Goal: Task Accomplishment & Management: Manage account settings

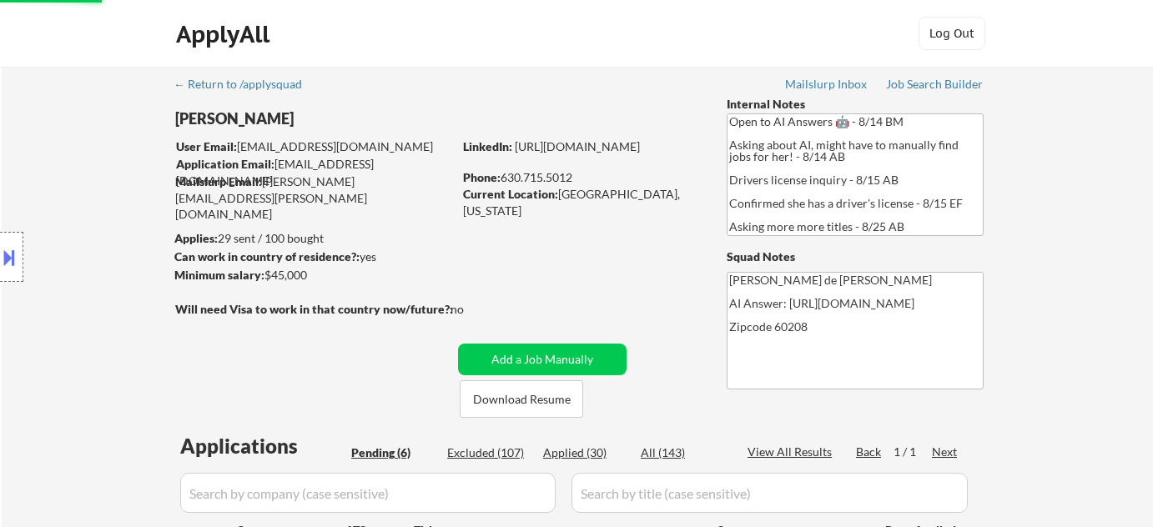
select select ""pending""
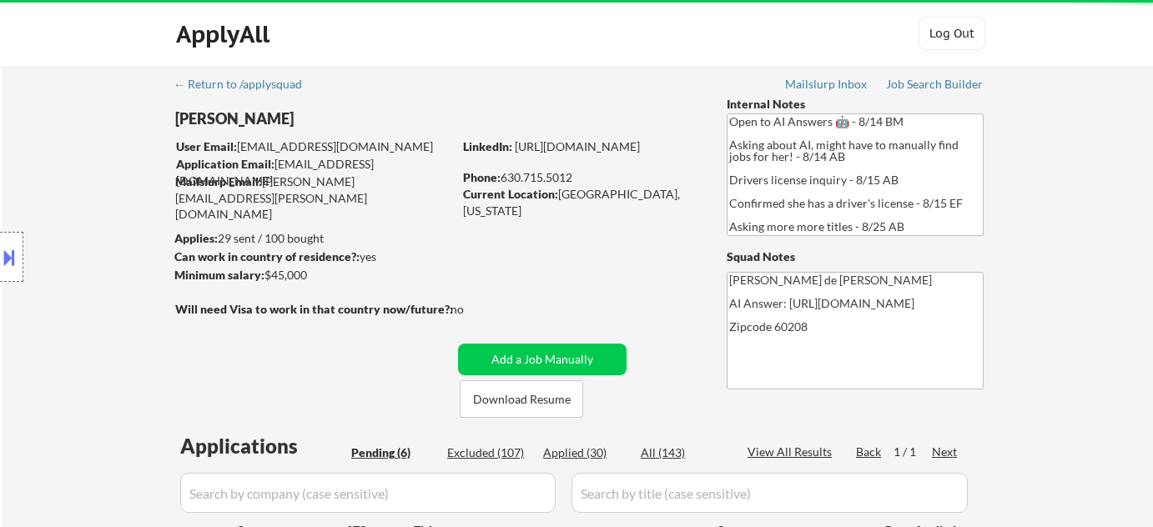
scroll to position [607, 0]
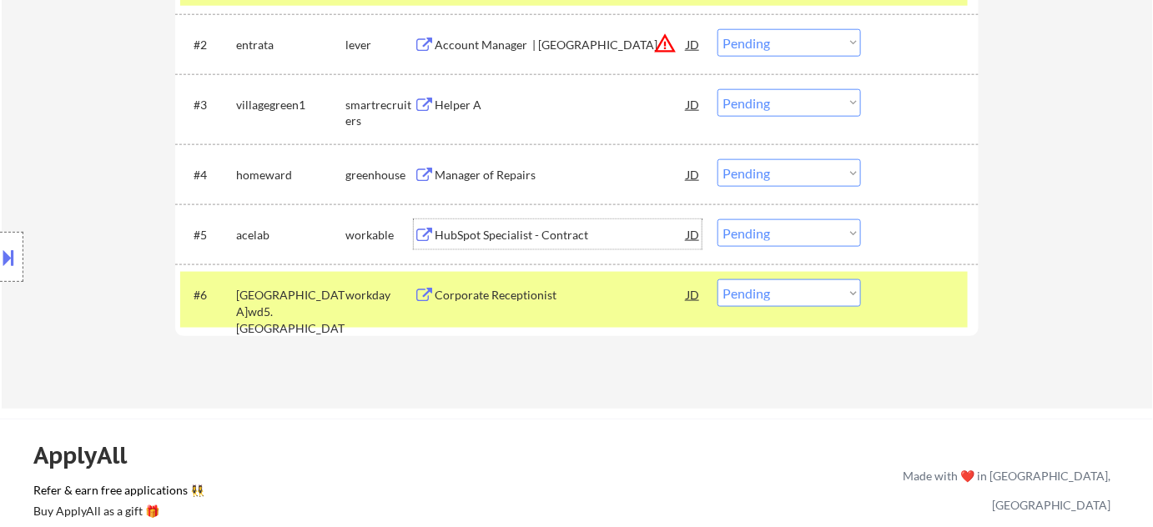
click at [534, 230] on div "HubSpot Specialist - Contract" at bounding box center [561, 235] width 252 height 17
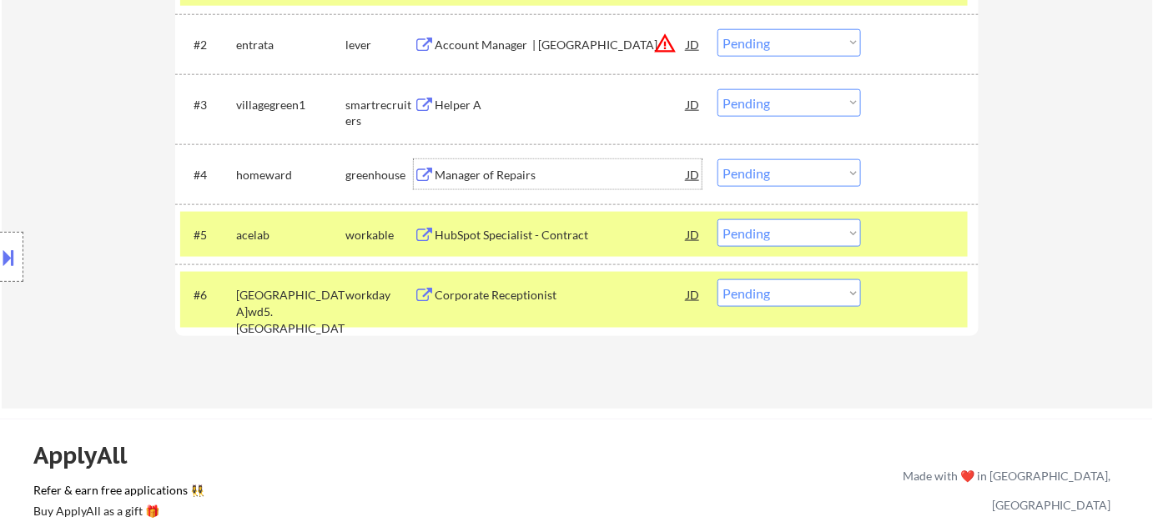
click at [493, 164] on div "Manager of Repairs" at bounding box center [561, 174] width 252 height 30
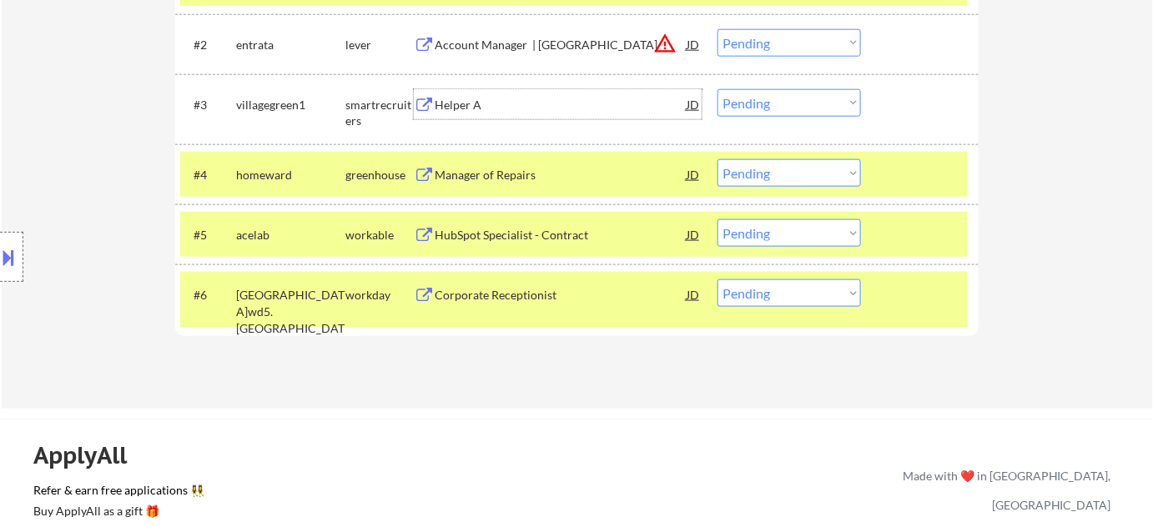
click at [464, 108] on div "Helper A" at bounding box center [561, 105] width 252 height 17
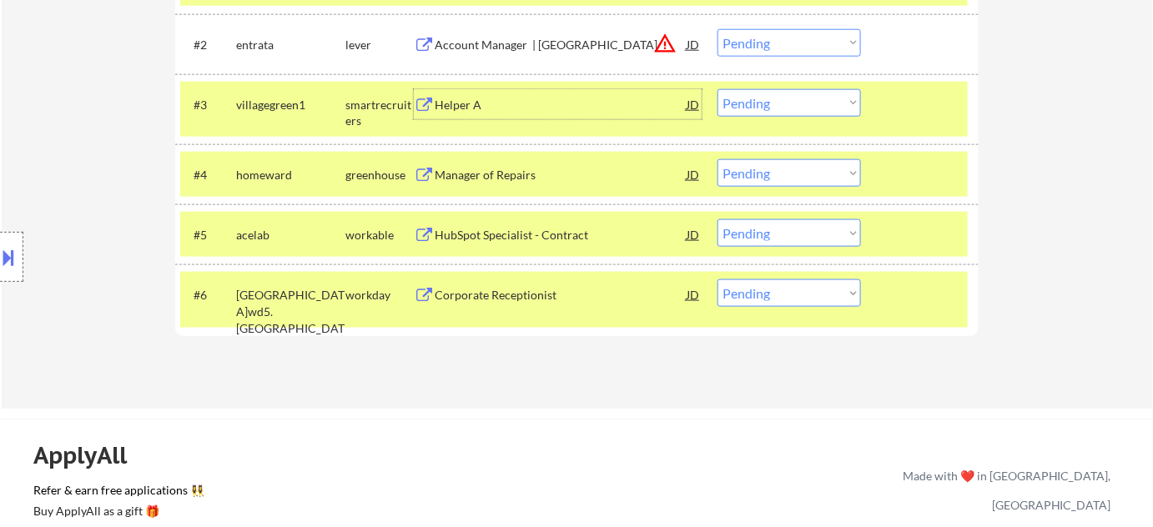
click at [786, 295] on select "Choose an option... Pending Applied Excluded (Questions) Excluded (Expired) Exc…" at bounding box center [788, 293] width 143 height 28
select select ""excluded__bad_match_""
click at [717, 279] on select "Choose an option... Pending Applied Excluded (Questions) Excluded (Expired) Exc…" at bounding box center [788, 293] width 143 height 28
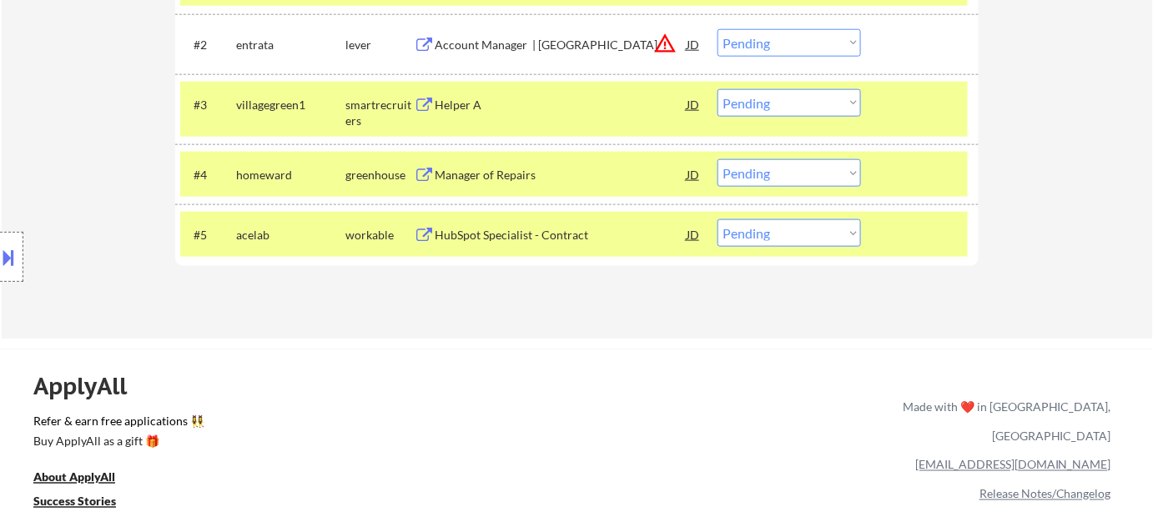
click at [775, 229] on select "Choose an option... Pending Applied Excluded (Questions) Excluded (Expired) Exc…" at bounding box center [788, 233] width 143 height 28
select select ""excluded__bad_match_""
click at [717, 219] on select "Choose an option... Pending Applied Excluded (Questions) Excluded (Expired) Exc…" at bounding box center [788, 233] width 143 height 28
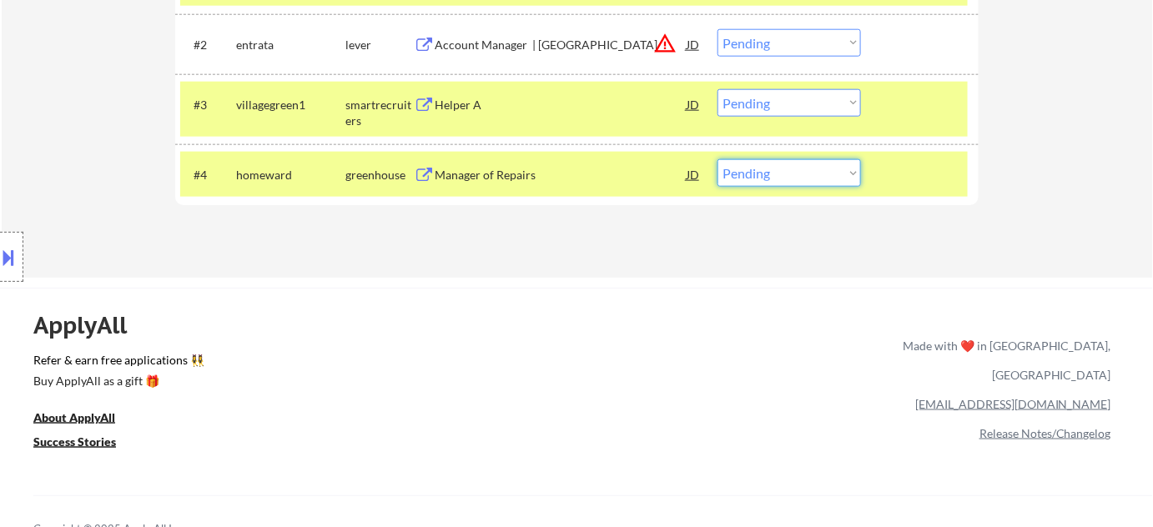
drag, startPoint x: 756, startPoint y: 170, endPoint x: 761, endPoint y: 178, distance: 9.0
click at [756, 170] on select "Choose an option... Pending Applied Excluded (Questions) Excluded (Expired) Exc…" at bounding box center [788, 173] width 143 height 28
select select ""excluded__bad_match_""
click at [717, 159] on select "Choose an option... Pending Applied Excluded (Questions) Excluded (Expired) Exc…" at bounding box center [788, 173] width 143 height 28
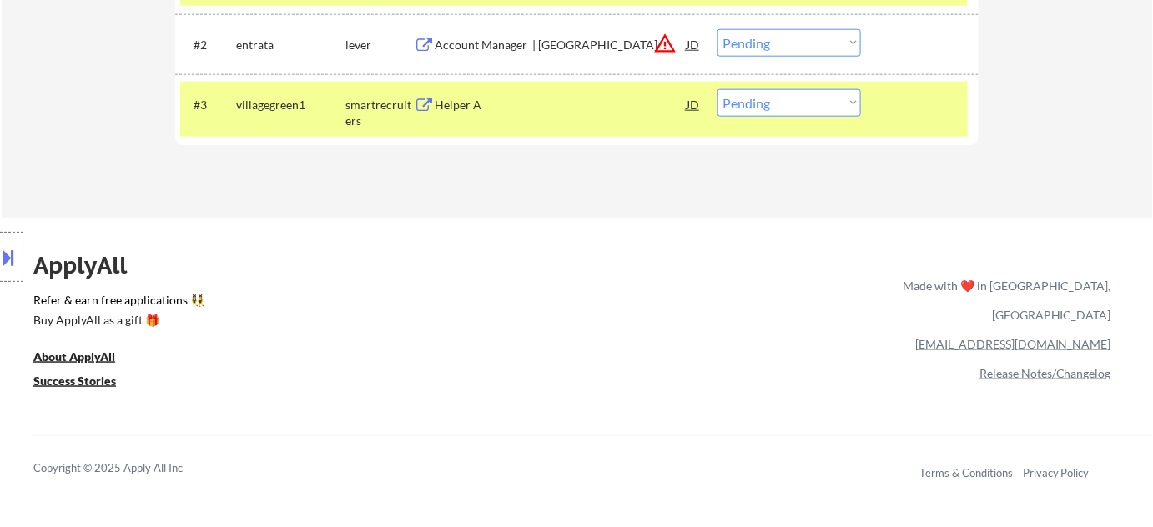
click at [833, 102] on select "Choose an option... Pending Applied Excluded (Questions) Excluded (Expired) Exc…" at bounding box center [788, 103] width 143 height 28
select select ""excluded__bad_match_""
click at [717, 89] on select "Choose an option... Pending Applied Excluded (Questions) Excluded (Expired) Exc…" at bounding box center [788, 103] width 143 height 28
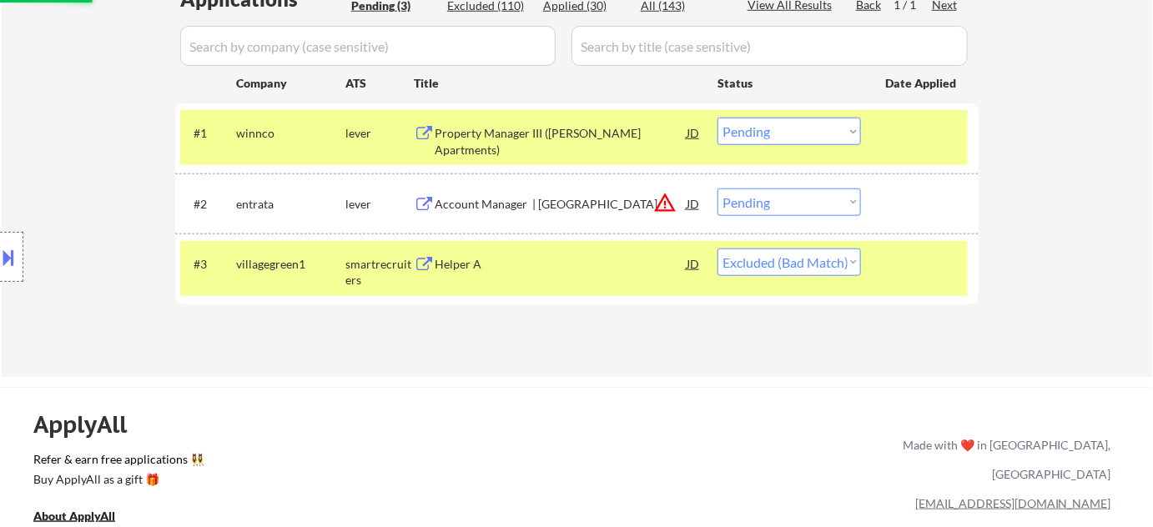
scroll to position [303, 0]
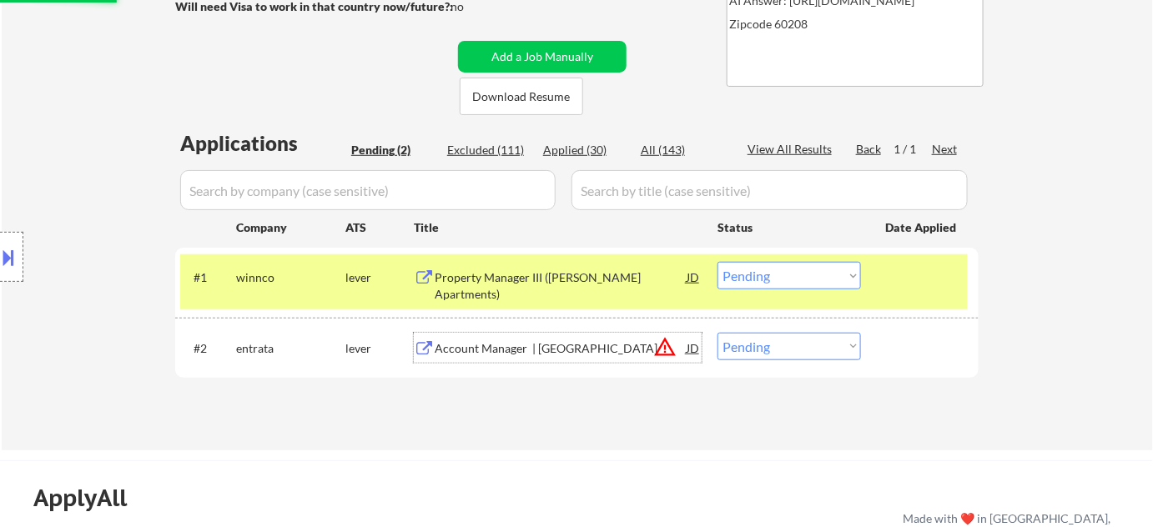
click at [562, 353] on div "Account Manager | Central Region" at bounding box center [561, 348] width 252 height 17
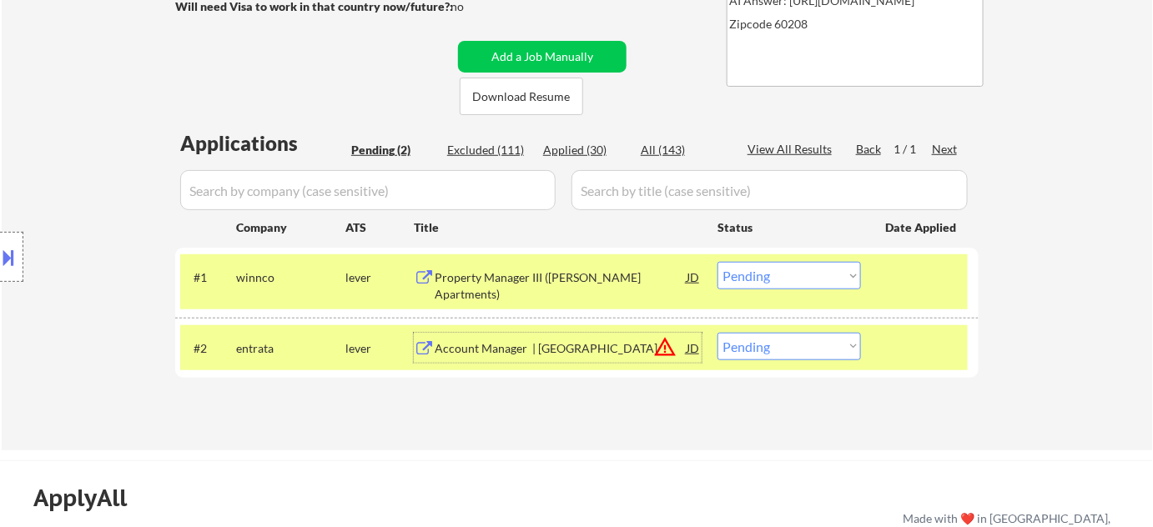
click at [733, 349] on select "Choose an option... Pending Applied Excluded (Questions) Excluded (Expired) Exc…" at bounding box center [788, 347] width 143 height 28
select select ""excluded__bad_match_""
click at [717, 333] on select "Choose an option... Pending Applied Excluded (Questions) Excluded (Expired) Exc…" at bounding box center [788, 347] width 143 height 28
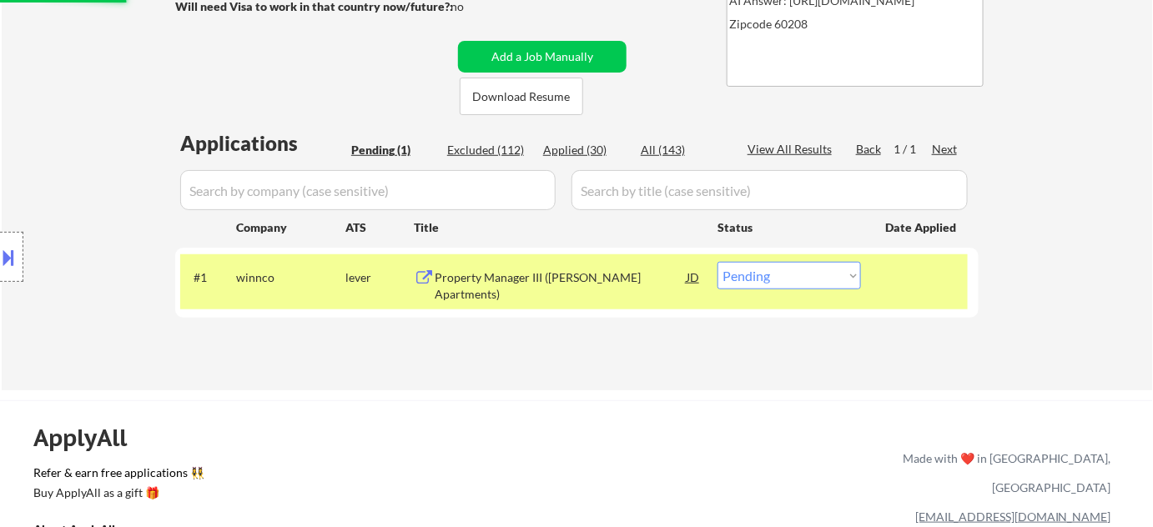
click at [531, 284] on div "Property Manager III (Patrick Sullivan Apartments)" at bounding box center [561, 285] width 252 height 33
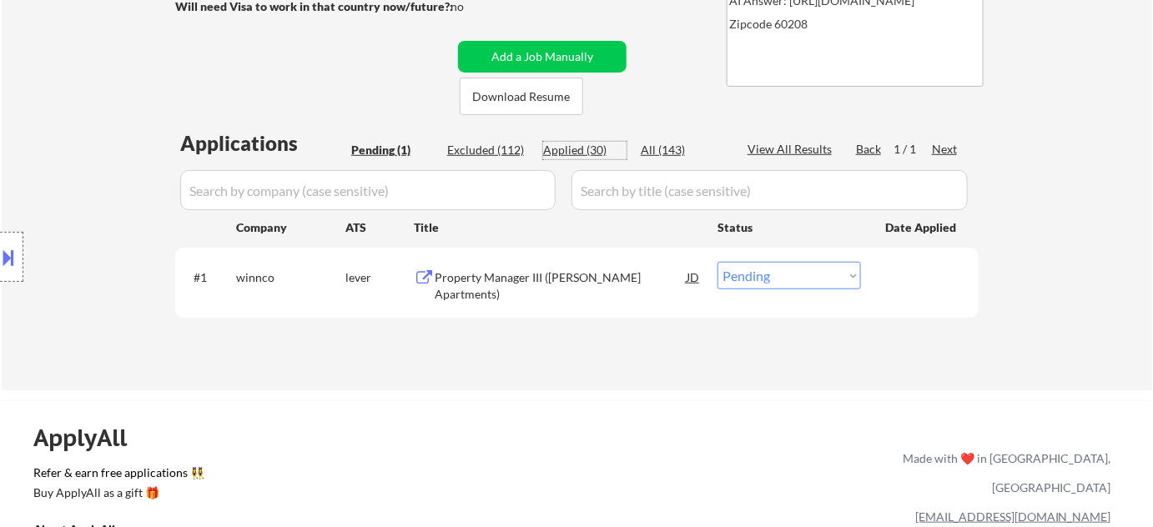
click at [583, 152] on div "Applied (30)" at bounding box center [584, 150] width 83 height 17
click at [518, 199] on input "input" at bounding box center [367, 190] width 375 height 40
select select ""applied""
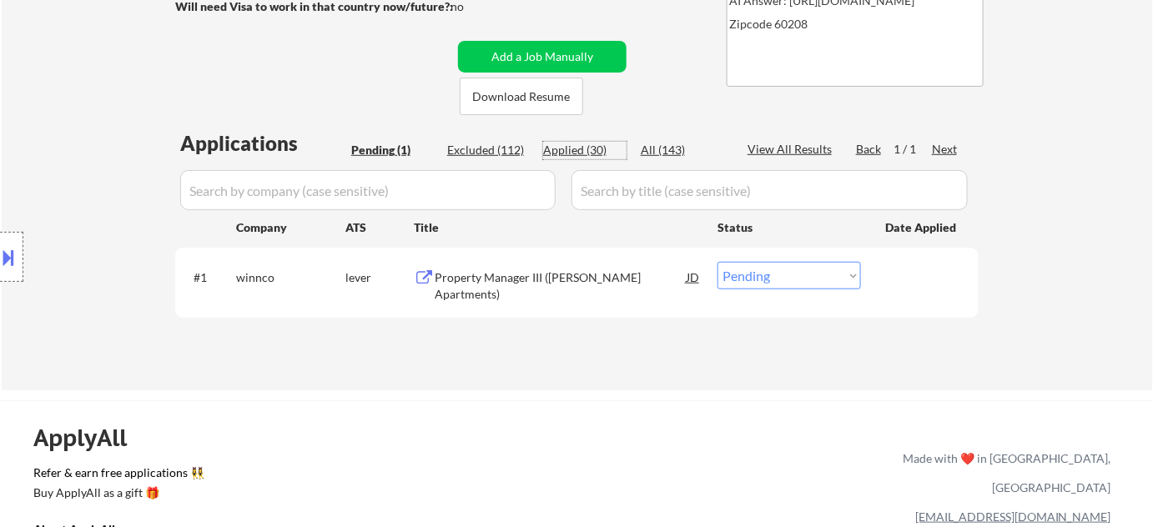
select select ""applied""
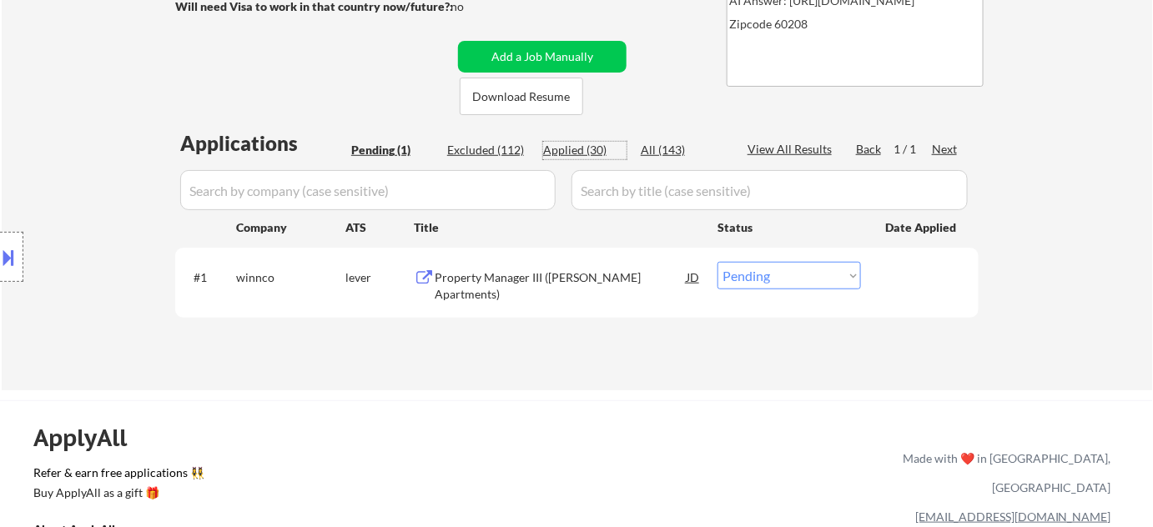
select select ""applied""
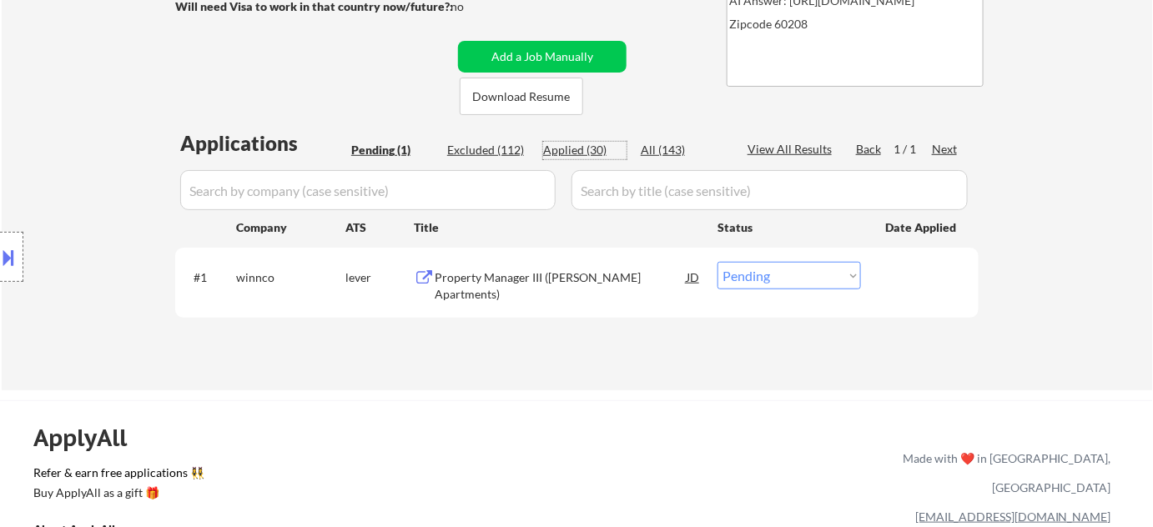
select select ""applied""
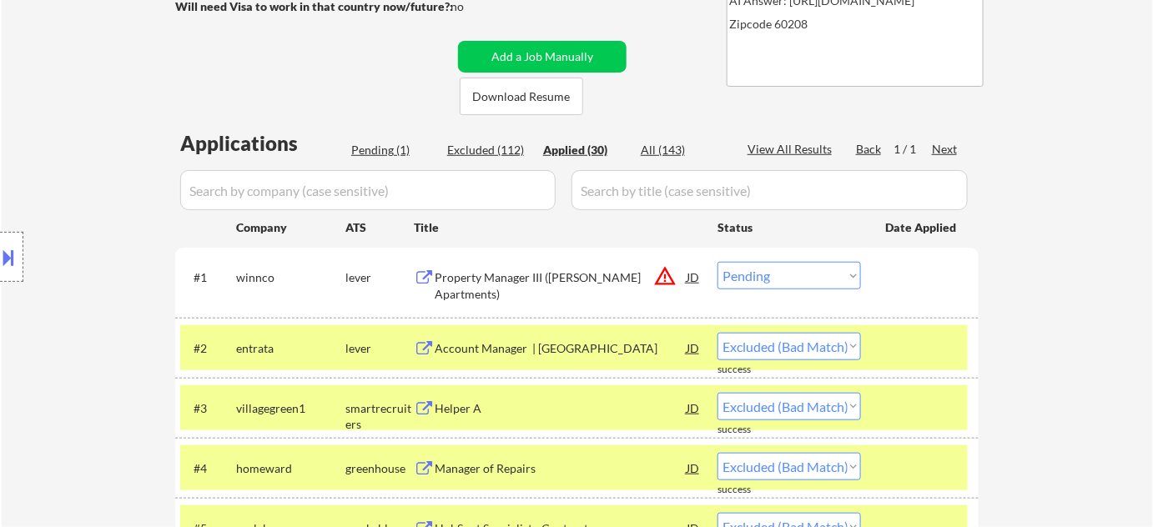
select select ""applied""
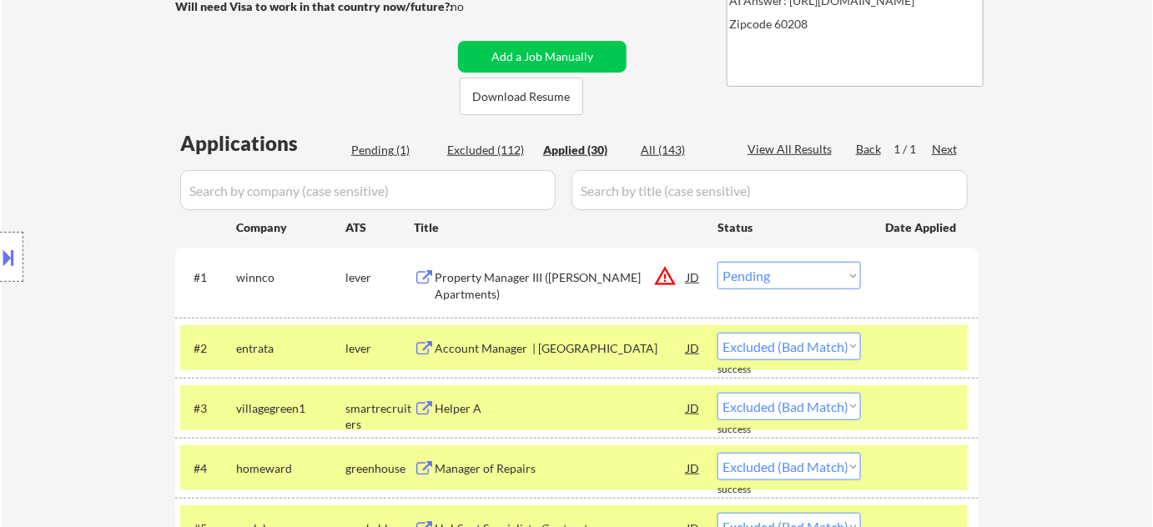
select select ""applied""
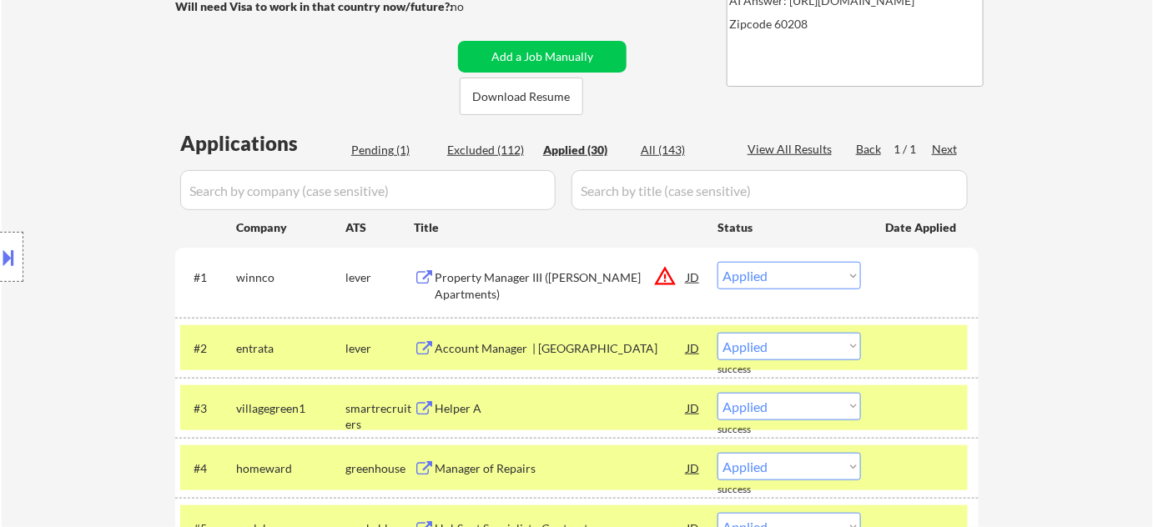
select select ""applied""
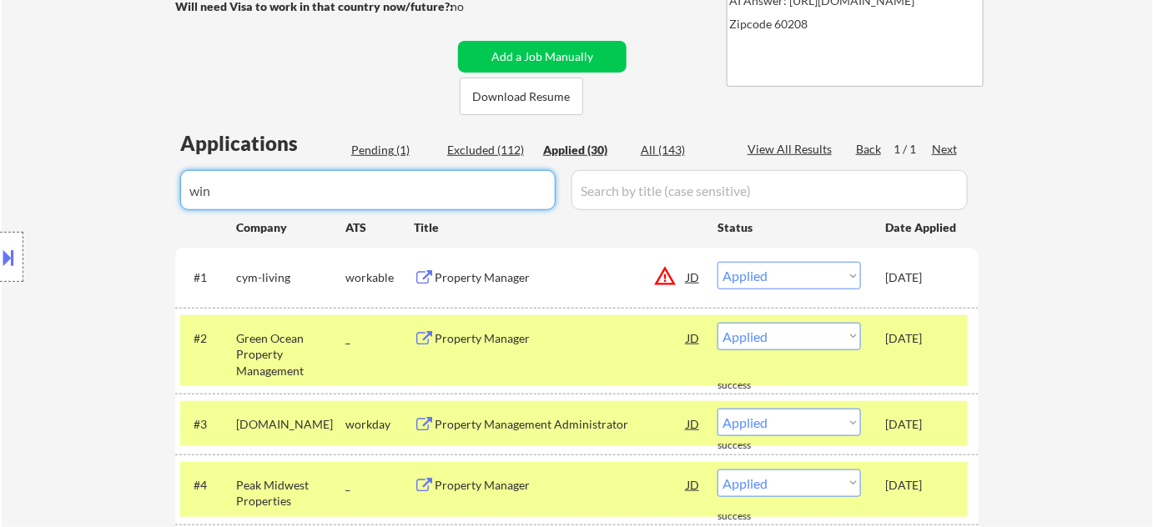
type input "winn"
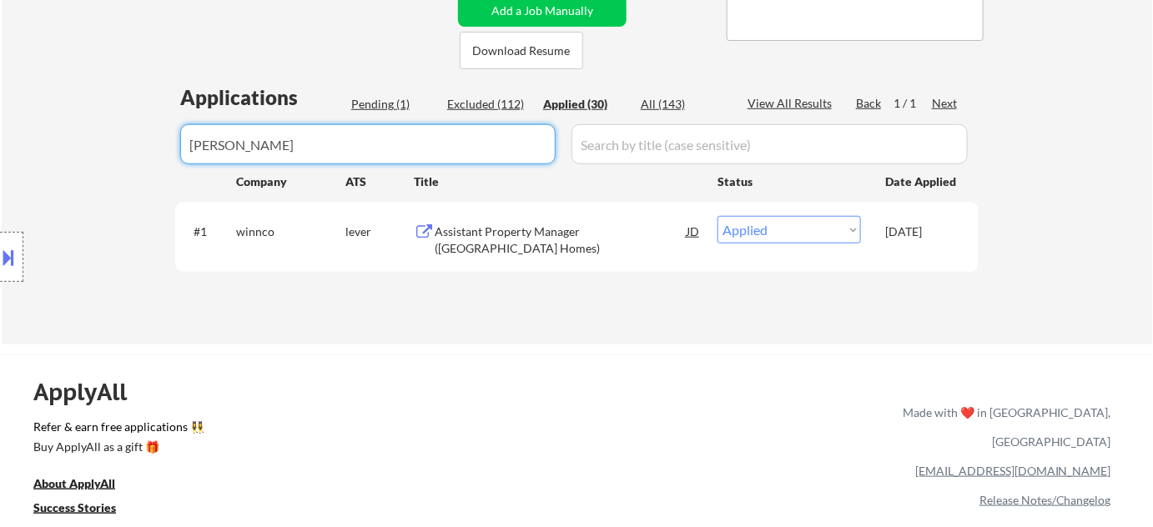
scroll to position [238, 0]
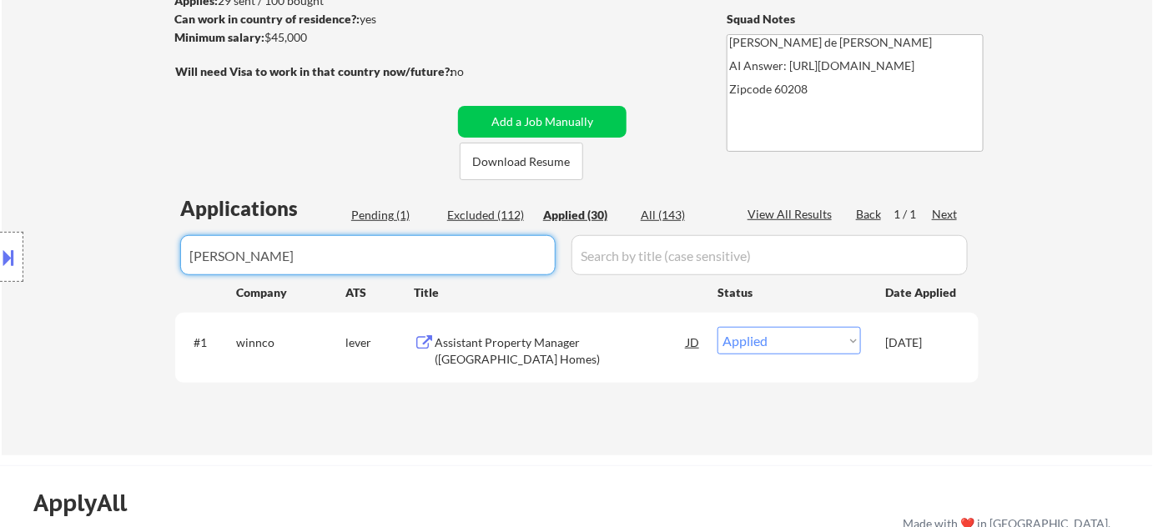
drag, startPoint x: 194, startPoint y: 256, endPoint x: 69, endPoint y: 256, distance: 124.3
click at [69, 256] on body "← Return to /applysquad Mailslurp Inbox Job Search Builder Laura Gerdes User Em…" at bounding box center [576, 25] width 1153 height 527
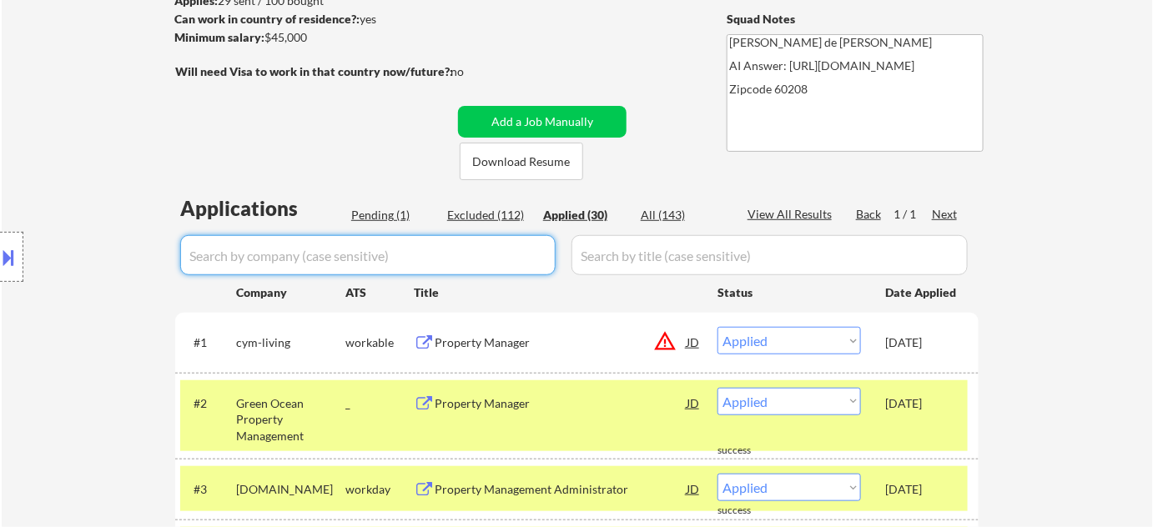
click at [398, 217] on div "Pending (1)" at bounding box center [392, 215] width 83 height 17
select select ""pending""
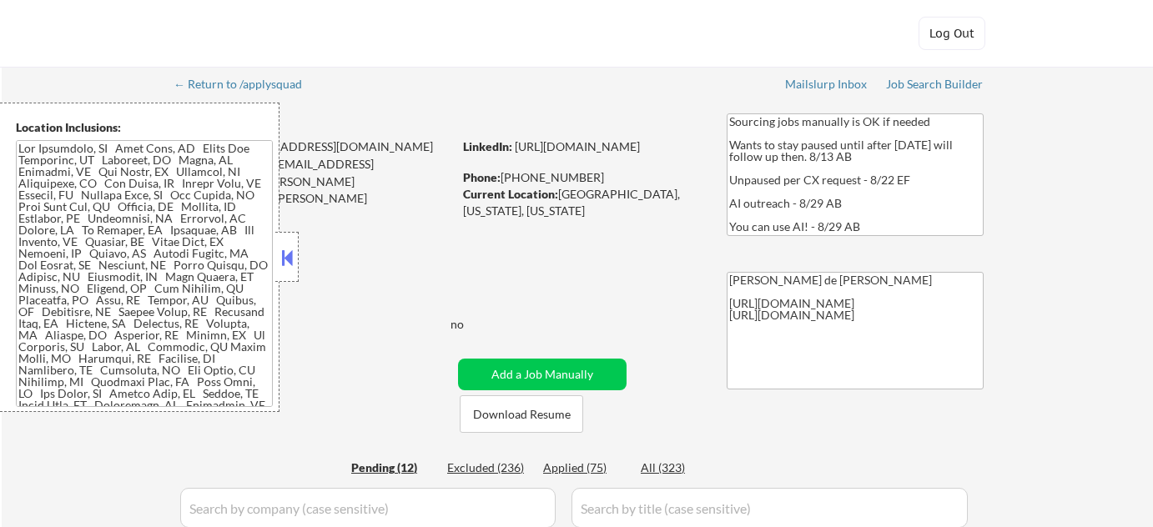
select select ""pending""
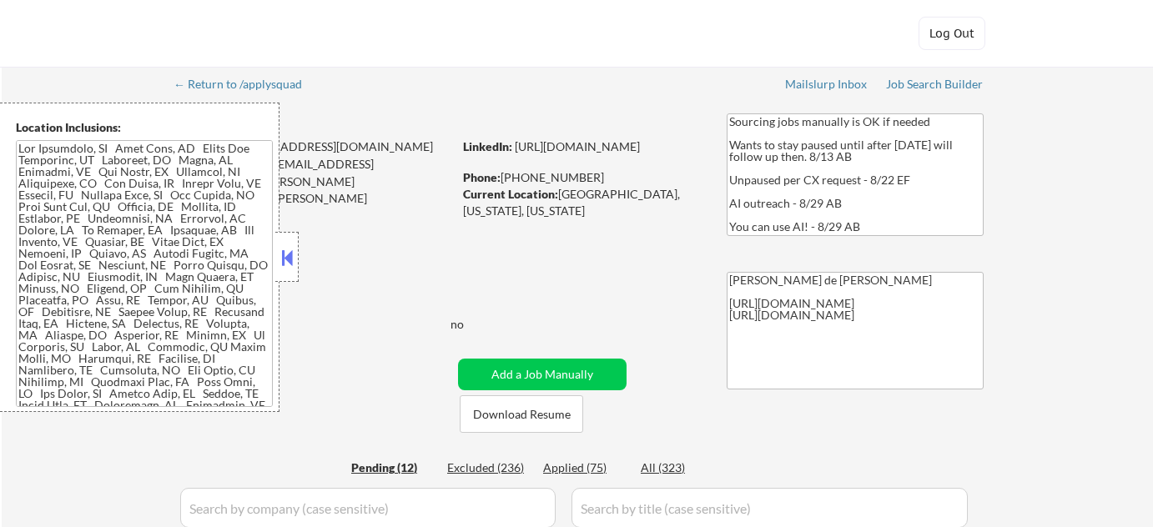
select select ""pending""
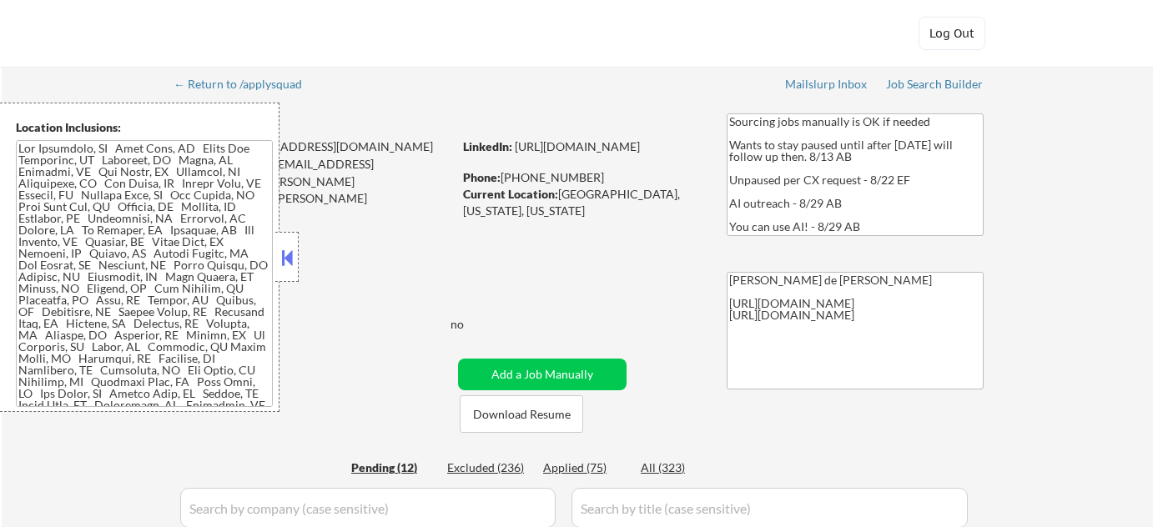
select select ""pending""
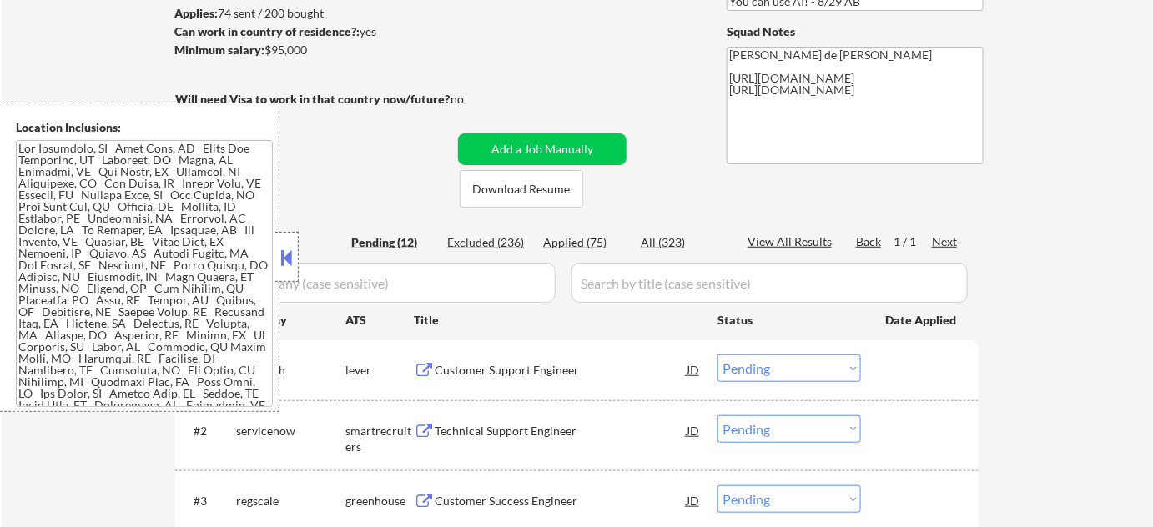
scroll to position [227, 0]
click at [284, 254] on button at bounding box center [287, 257] width 18 height 25
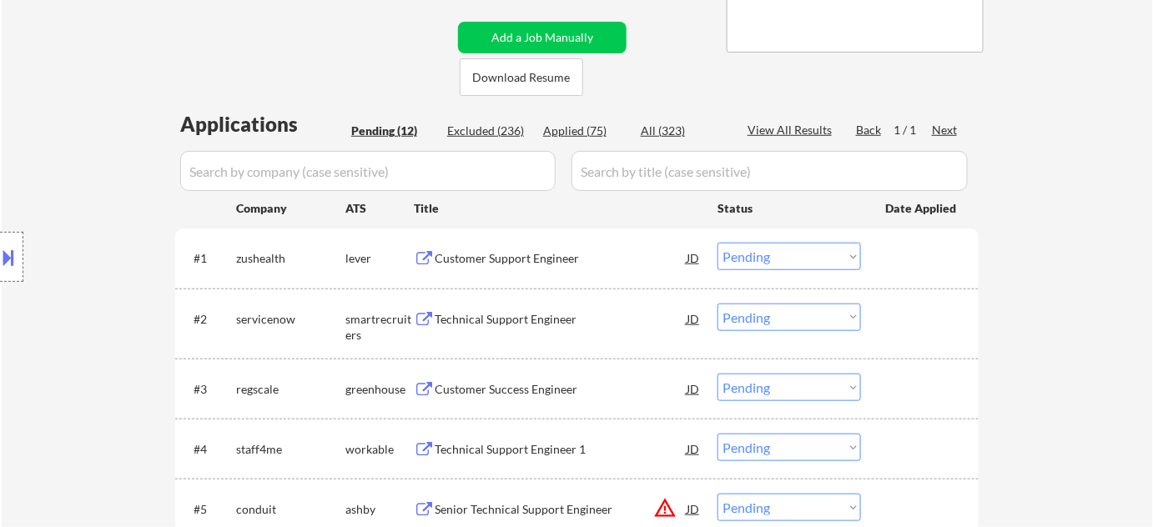
scroll to position [455, 0]
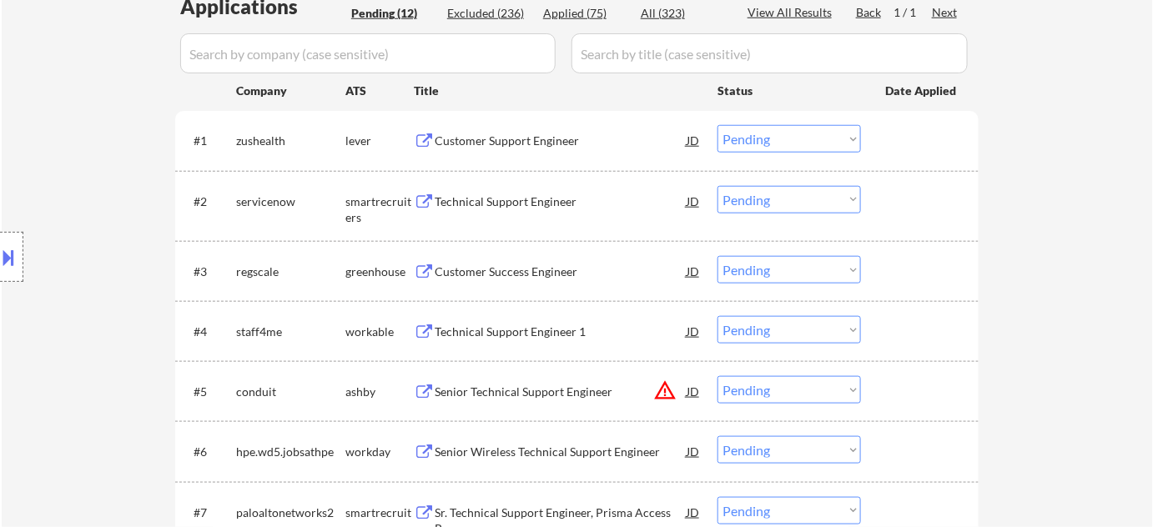
click at [550, 153] on div "Customer Support Engineer" at bounding box center [561, 140] width 252 height 30
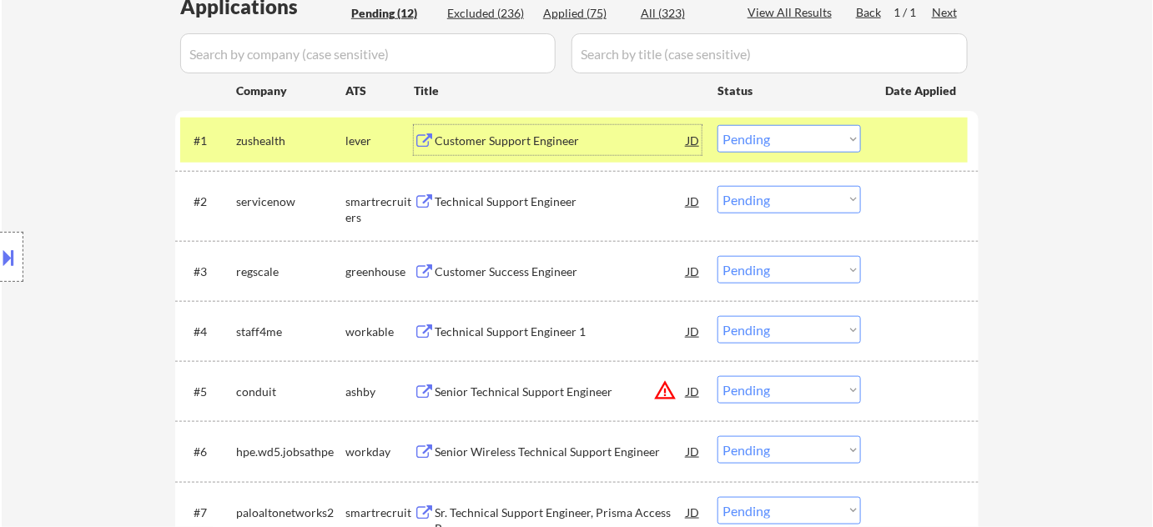
click at [527, 199] on div "Technical Support Engineer" at bounding box center [561, 202] width 252 height 17
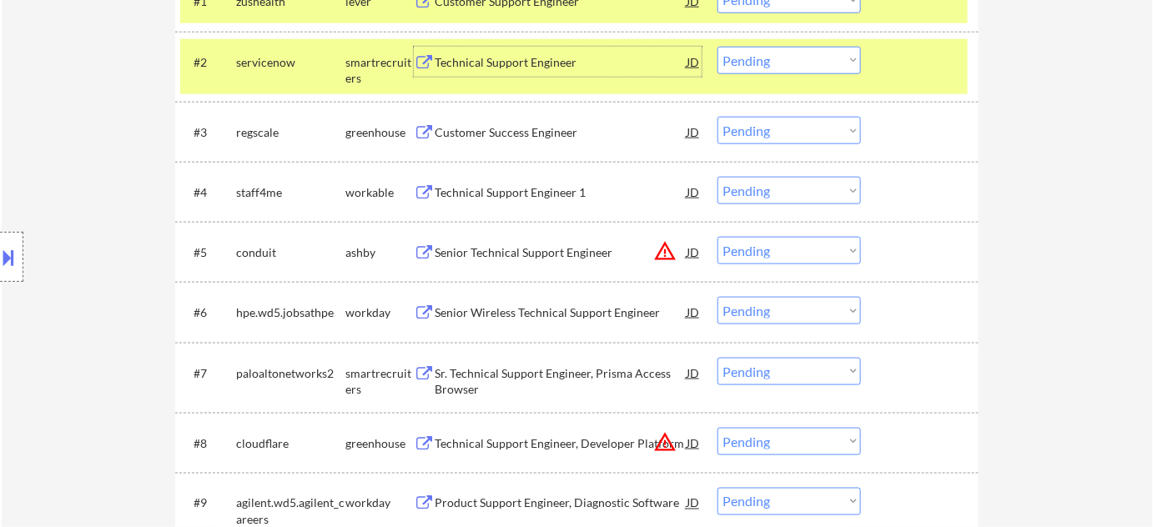
scroll to position [607, 0]
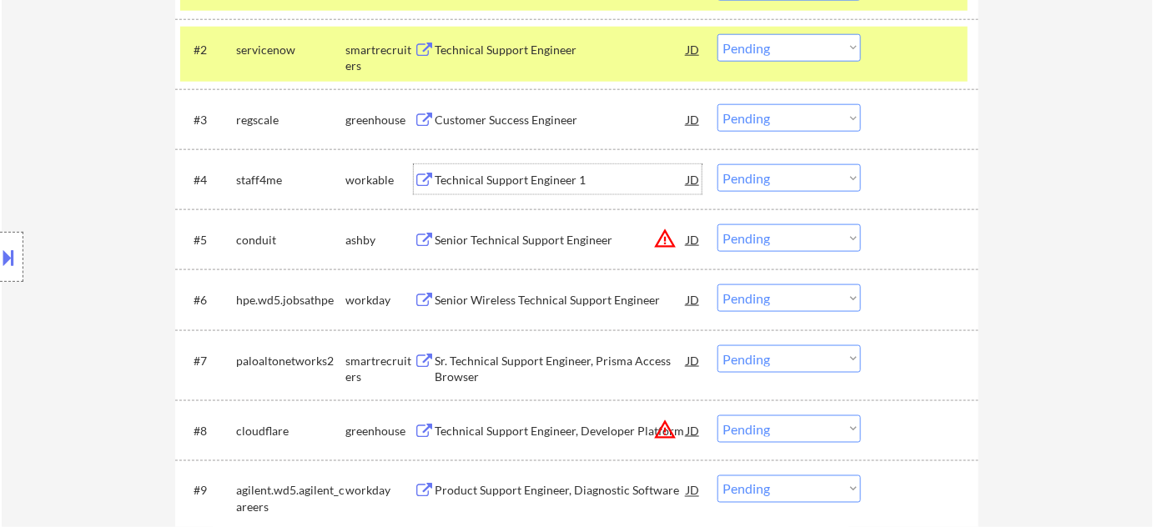
click at [520, 174] on div "Technical Support Engineer 1" at bounding box center [561, 180] width 252 height 17
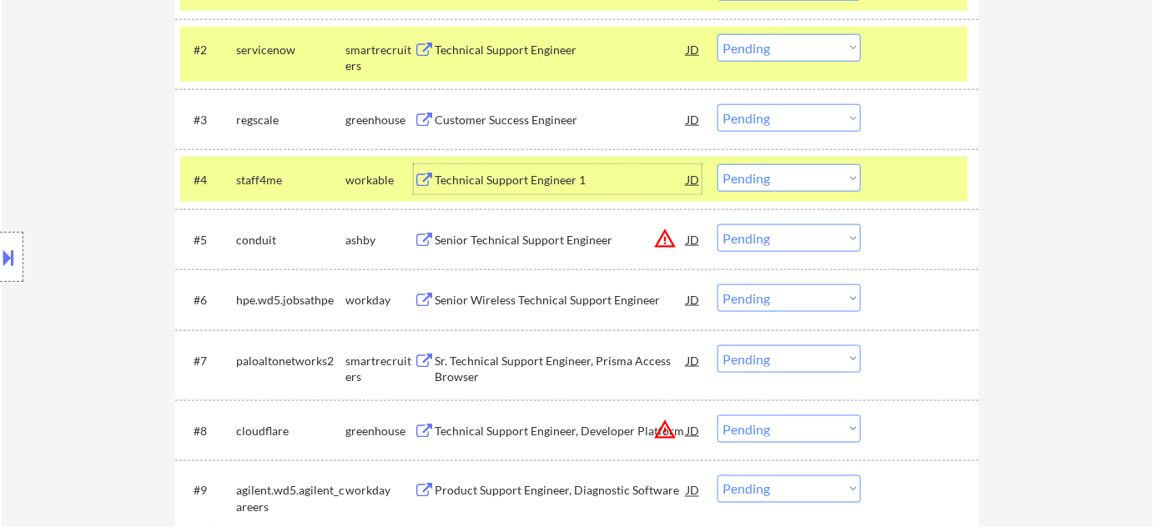
scroll to position [455, 0]
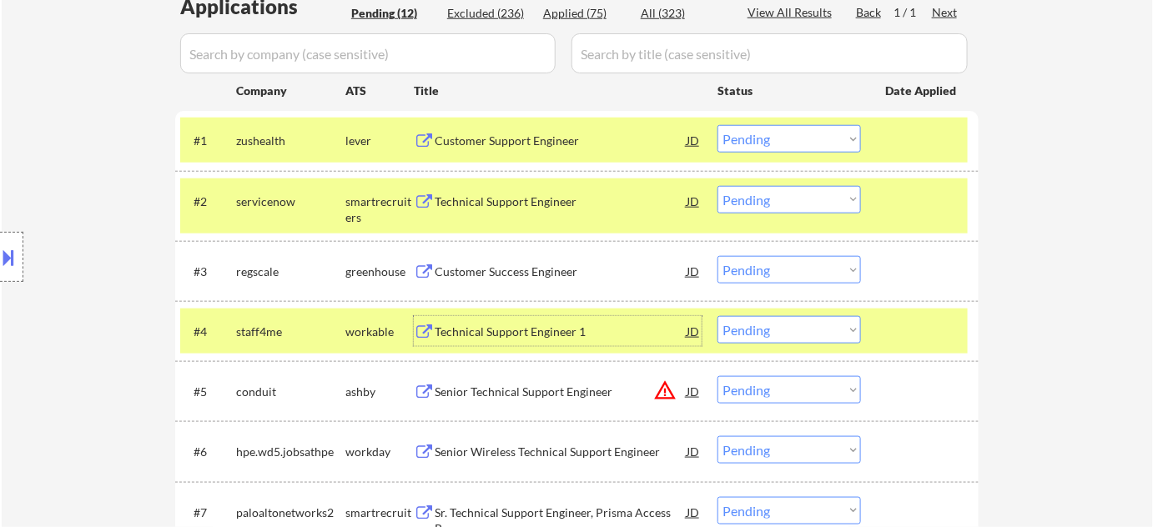
click at [796, 136] on select "Choose an option... Pending Applied Excluded (Questions) Excluded (Expired) Exc…" at bounding box center [788, 139] width 143 height 28
click at [717, 125] on select "Choose an option... Pending Applied Excluded (Questions) Excluded (Expired) Exc…" at bounding box center [788, 139] width 143 height 28
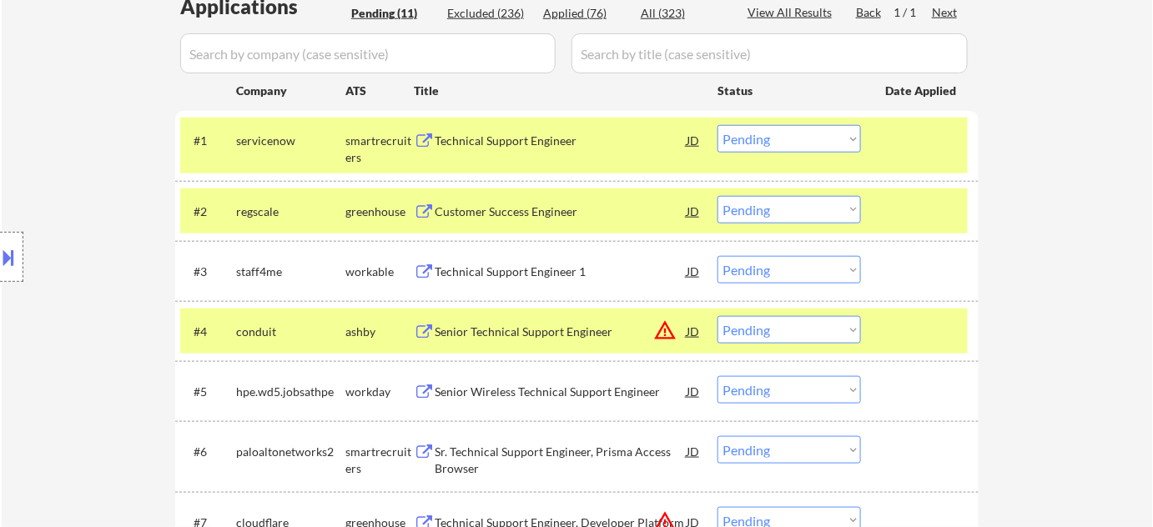
click at [799, 146] on select "Choose an option... Pending Applied Excluded (Questions) Excluded (Expired) Exc…" at bounding box center [788, 139] width 143 height 28
click at [717, 125] on select "Choose an option... Pending Applied Excluded (Questions) Excluded (Expired) Exc…" at bounding box center [788, 139] width 143 height 28
select select ""pending""
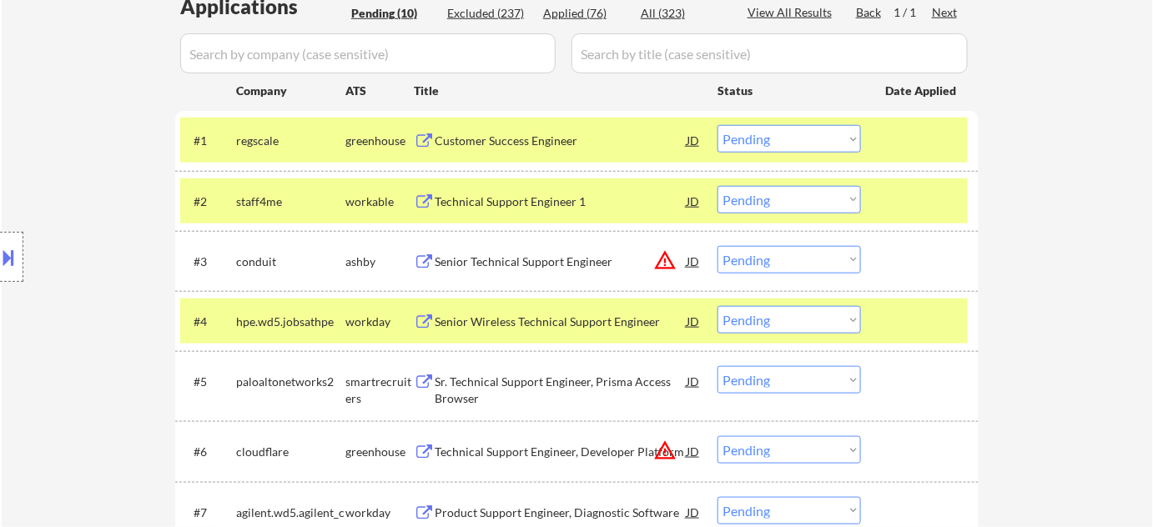
click at [799, 193] on select "Choose an option... Pending Applied Excluded (Questions) Excluded (Expired) Exc…" at bounding box center [788, 200] width 143 height 28
click at [778, 206] on select "Choose an option... Pending Applied Excluded (Questions) Excluded (Expired) Exc…" at bounding box center [788, 200] width 143 height 28
click at [717, 186] on select "Choose an option... Pending Applied Excluded (Questions) Excluded (Expired) Exc…" at bounding box center [788, 200] width 143 height 28
click at [513, 137] on div "Customer Success Engineer" at bounding box center [561, 141] width 252 height 17
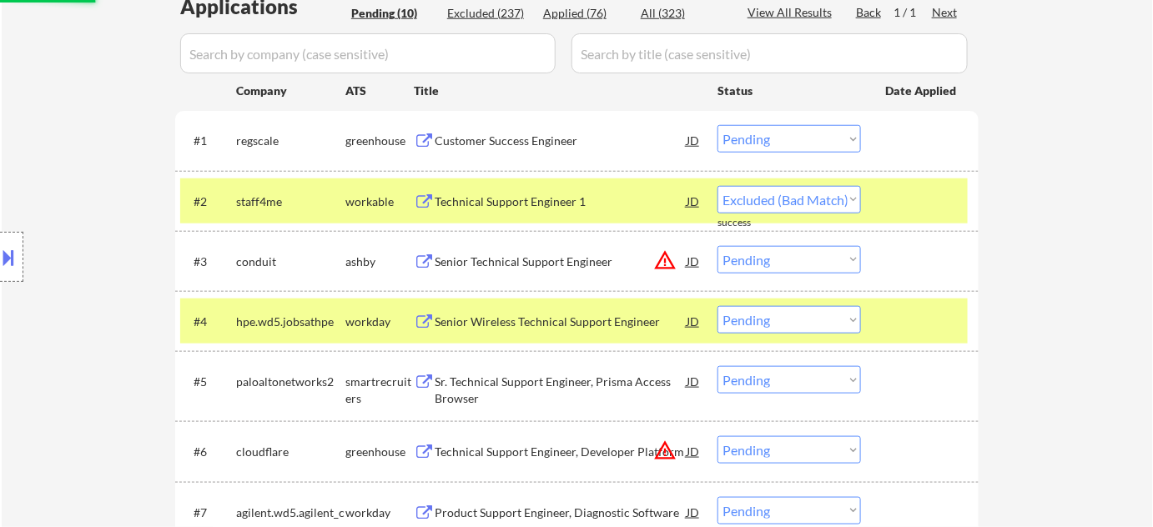
select select ""pending""
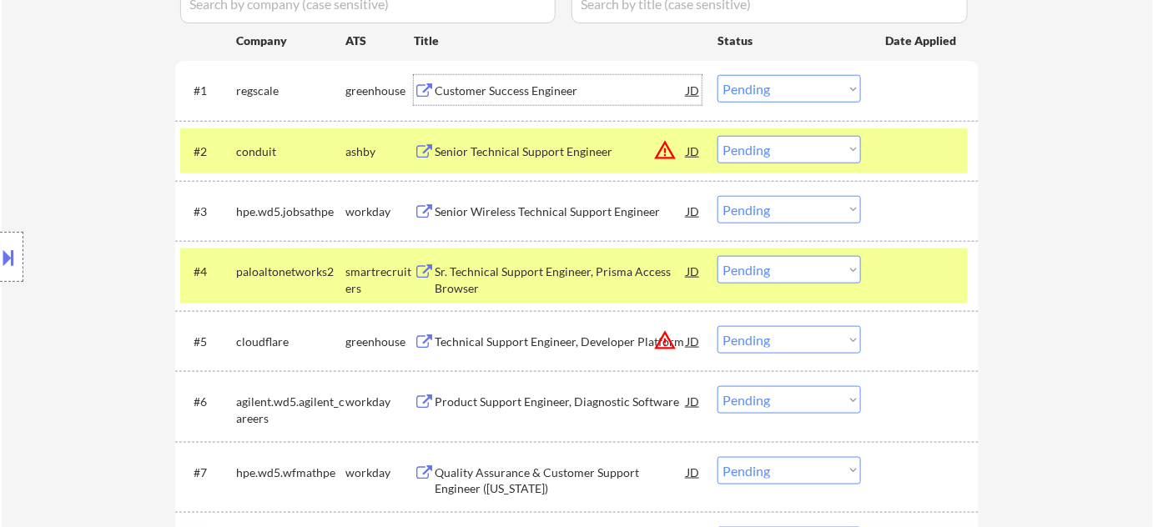
scroll to position [531, 0]
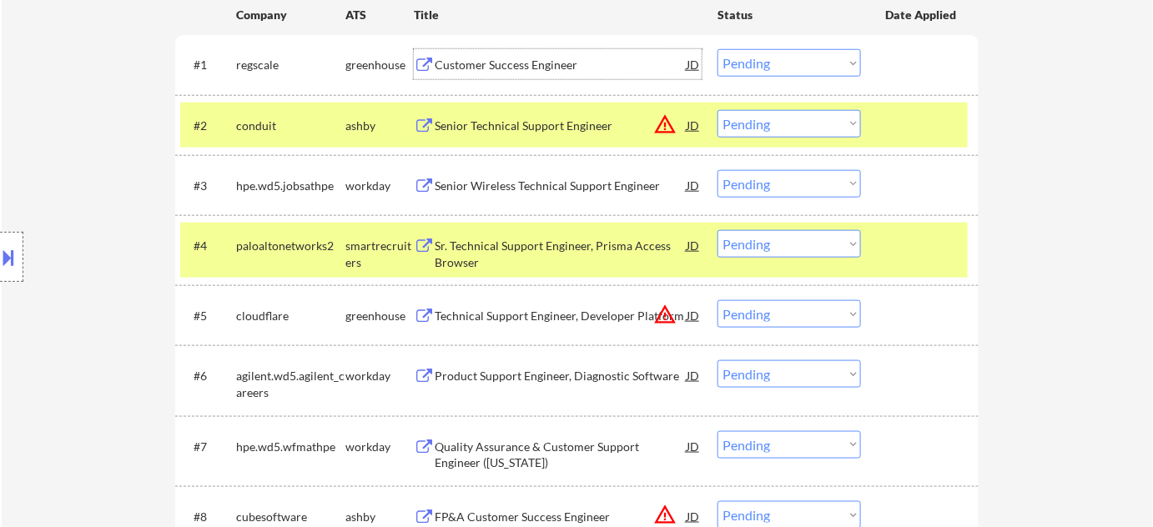
click at [665, 124] on button "warning_amber" at bounding box center [664, 124] width 23 height 23
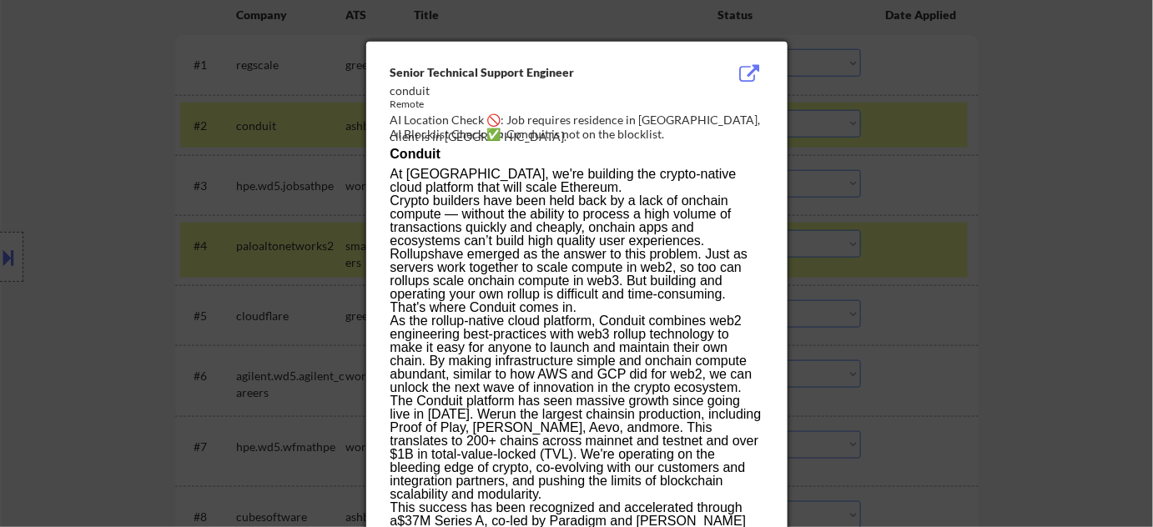
click at [923, 146] on div at bounding box center [576, 263] width 1153 height 527
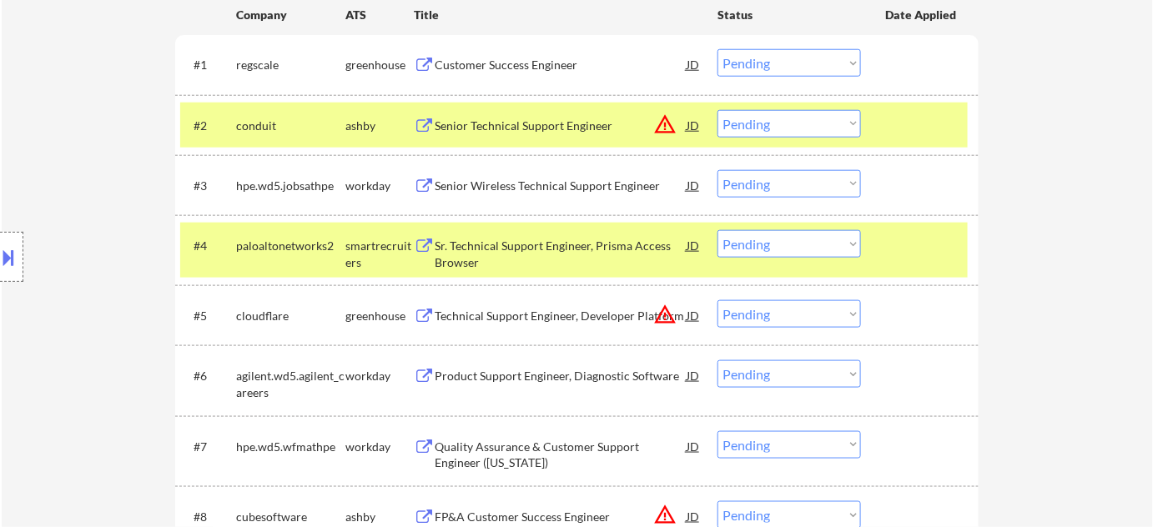
click at [668, 126] on button "warning_amber" at bounding box center [664, 124] width 23 height 23
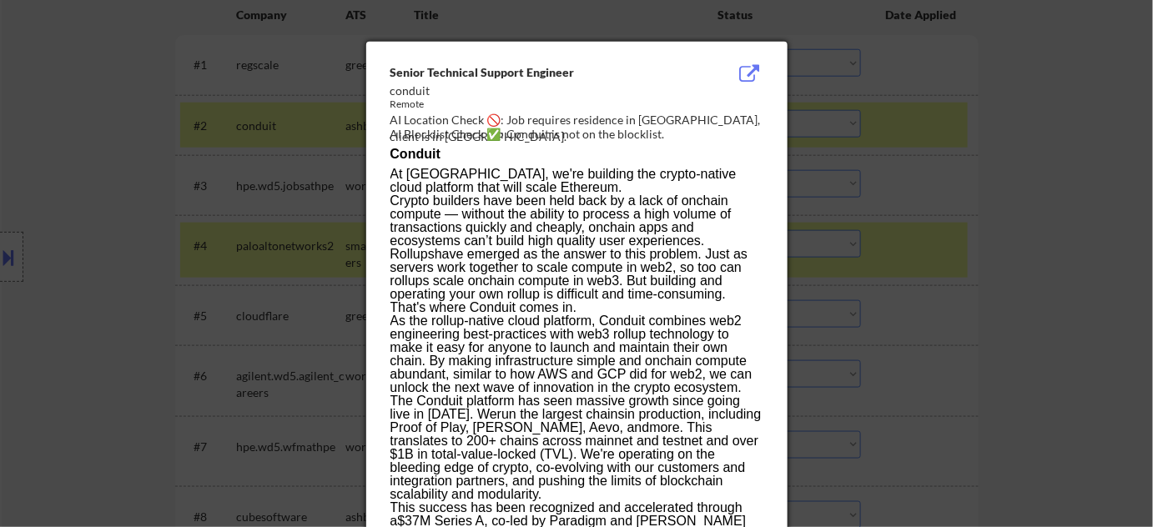
click at [996, 164] on div at bounding box center [576, 263] width 1153 height 527
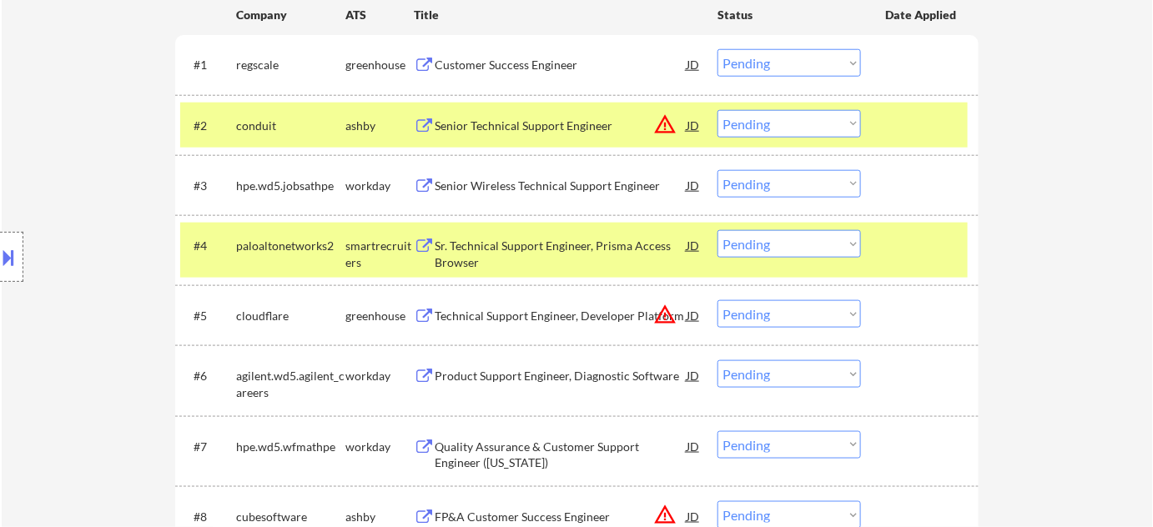
click at [571, 128] on div "Senior Technical Support Engineer" at bounding box center [561, 126] width 252 height 17
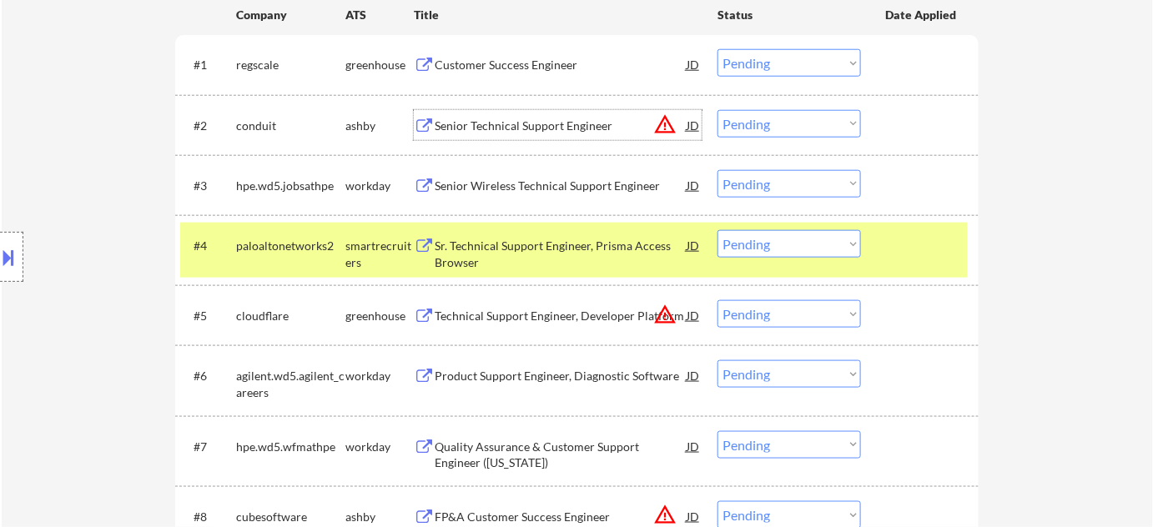
scroll to position [455, 0]
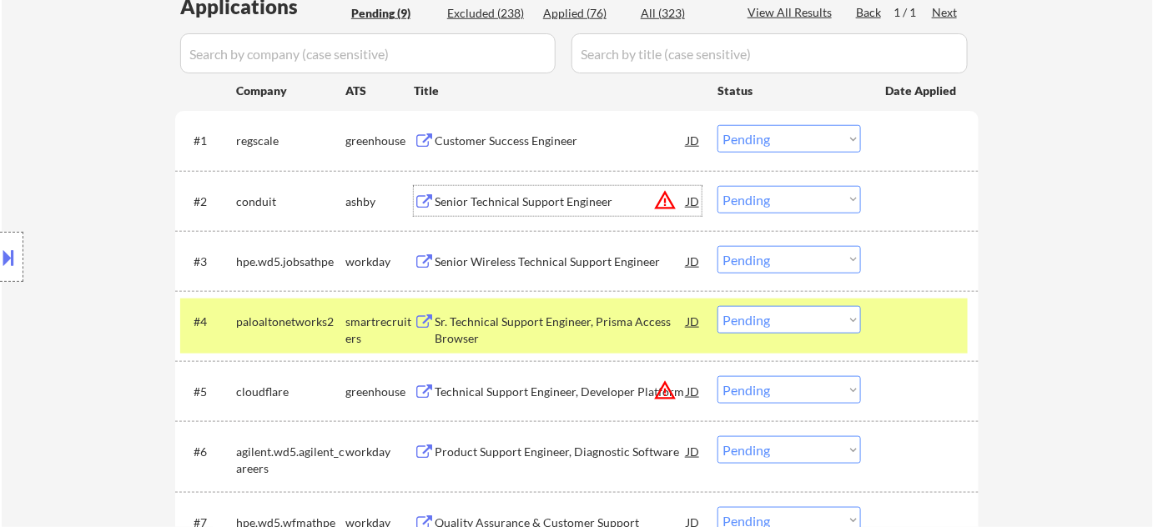
click at [792, 136] on select "Choose an option... Pending Applied Excluded (Questions) Excluded (Expired) Exc…" at bounding box center [788, 139] width 143 height 28
click at [717, 125] on select "Choose an option... Pending Applied Excluded (Questions) Excluded (Expired) Exc…" at bounding box center [788, 139] width 143 height 28
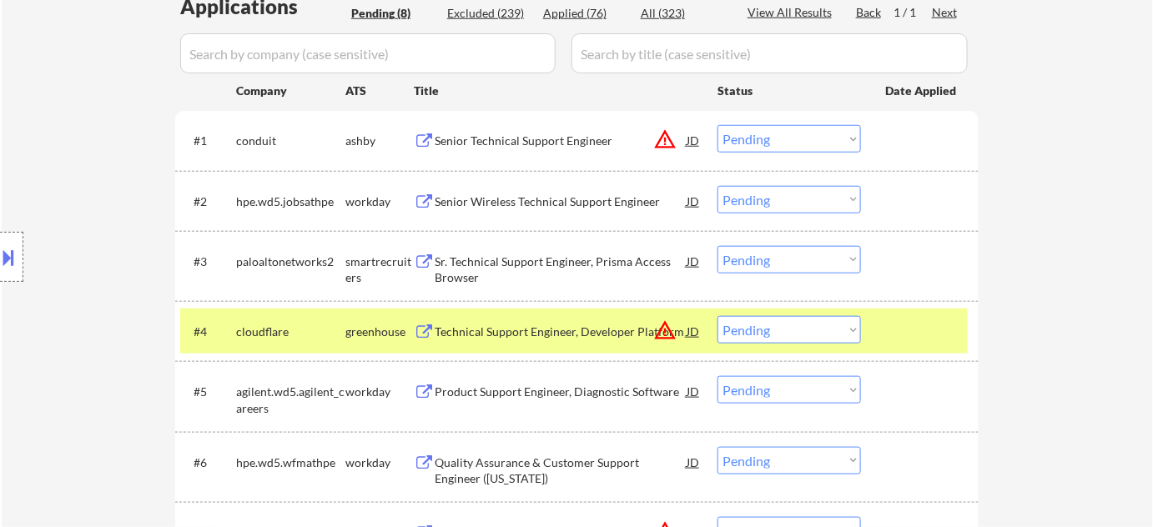
click at [821, 123] on div "#1 conduit ashby Senior Technical Support Engineer JD warning_amber Choose an o…" at bounding box center [574, 140] width 788 height 45
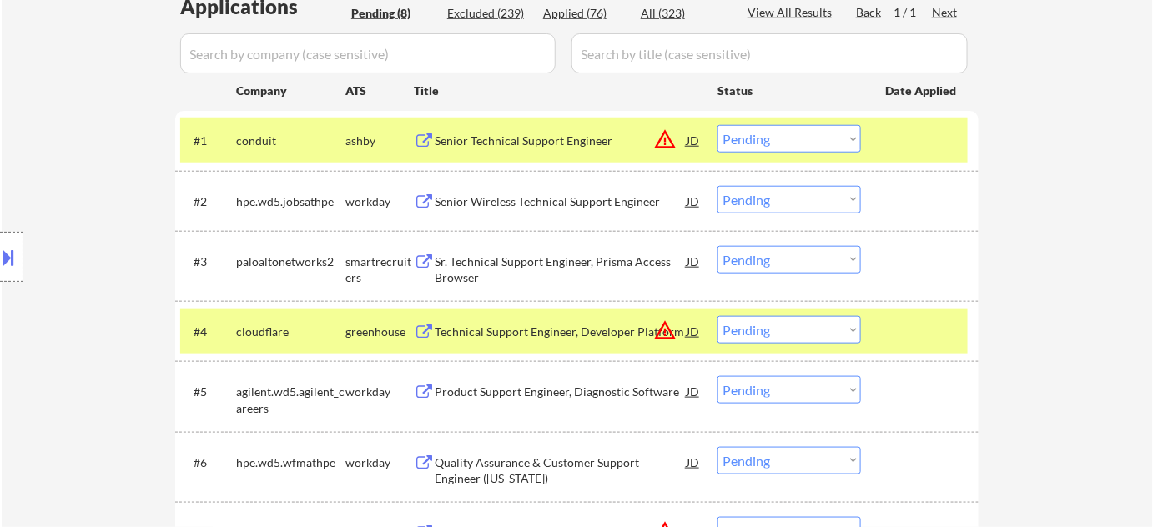
click at [820, 131] on select "Choose an option... Pending Applied Excluded (Questions) Excluded (Expired) Exc…" at bounding box center [788, 139] width 143 height 28
click at [717, 125] on select "Choose an option... Pending Applied Excluded (Questions) Excluded (Expired) Exc…" at bounding box center [788, 139] width 143 height 28
select select ""pending""
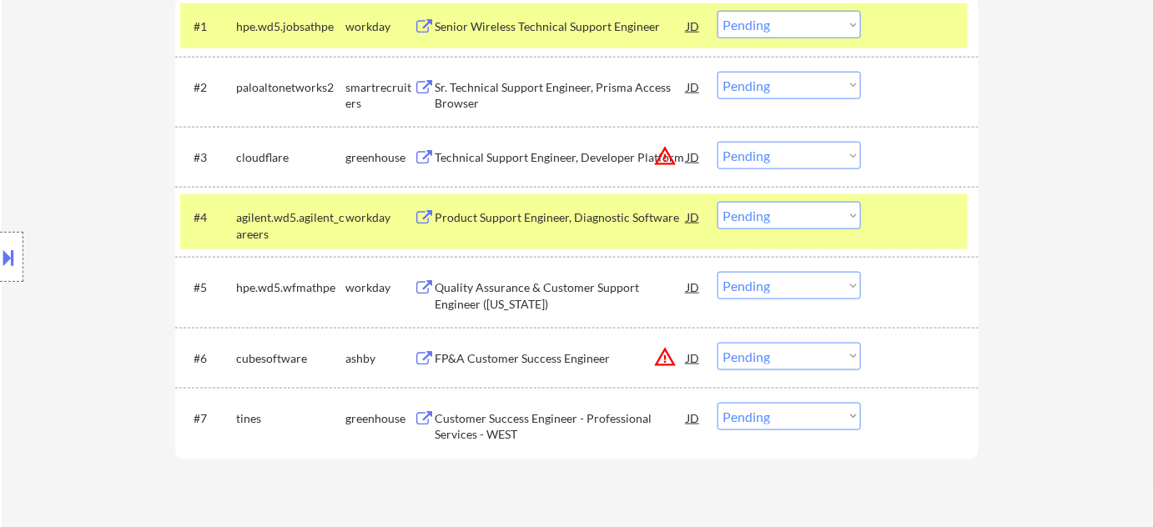
scroll to position [607, 0]
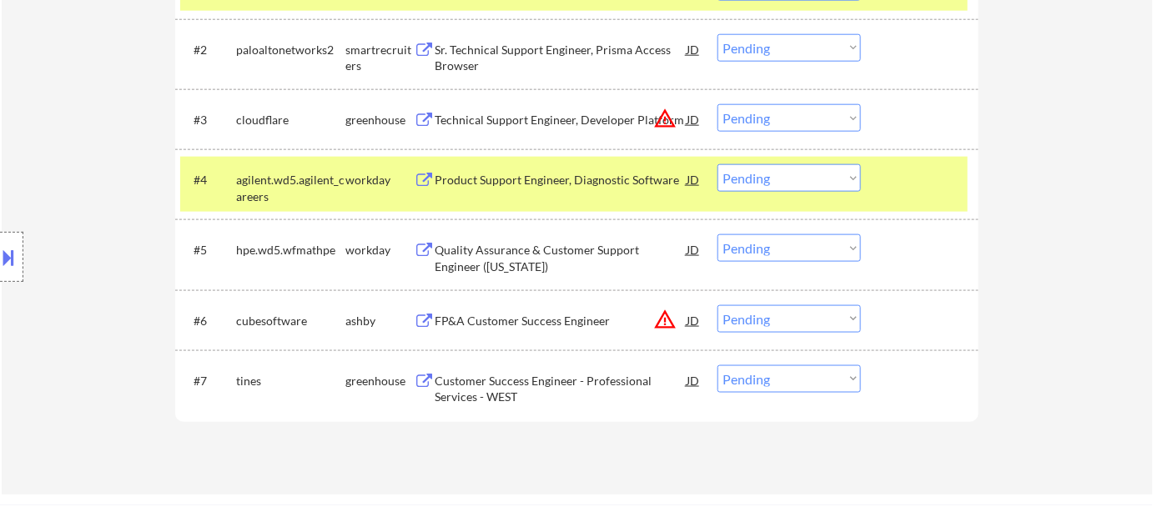
click at [657, 321] on button "warning_amber" at bounding box center [664, 319] width 23 height 23
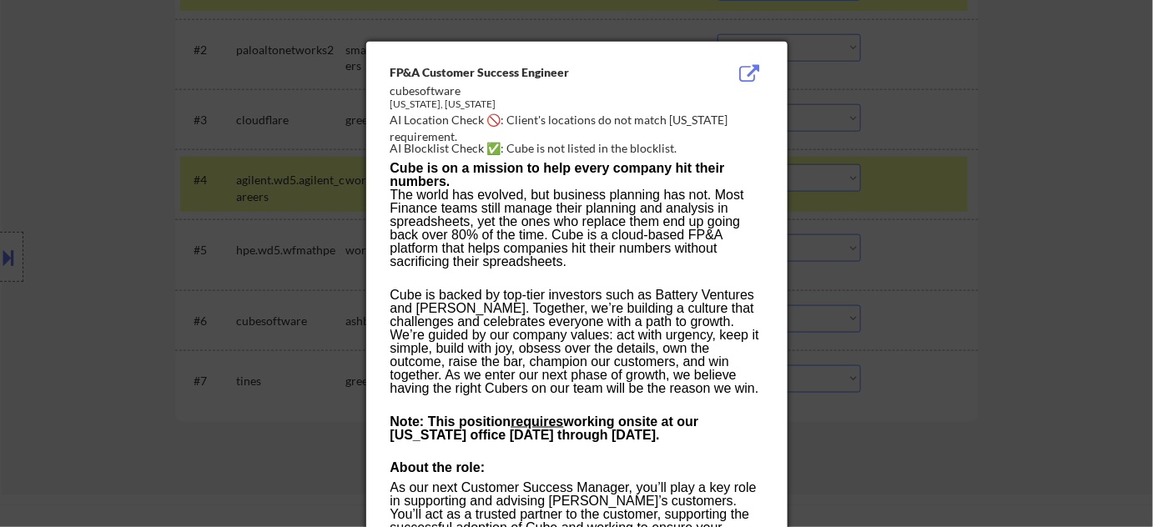
click at [889, 309] on div at bounding box center [576, 263] width 1153 height 527
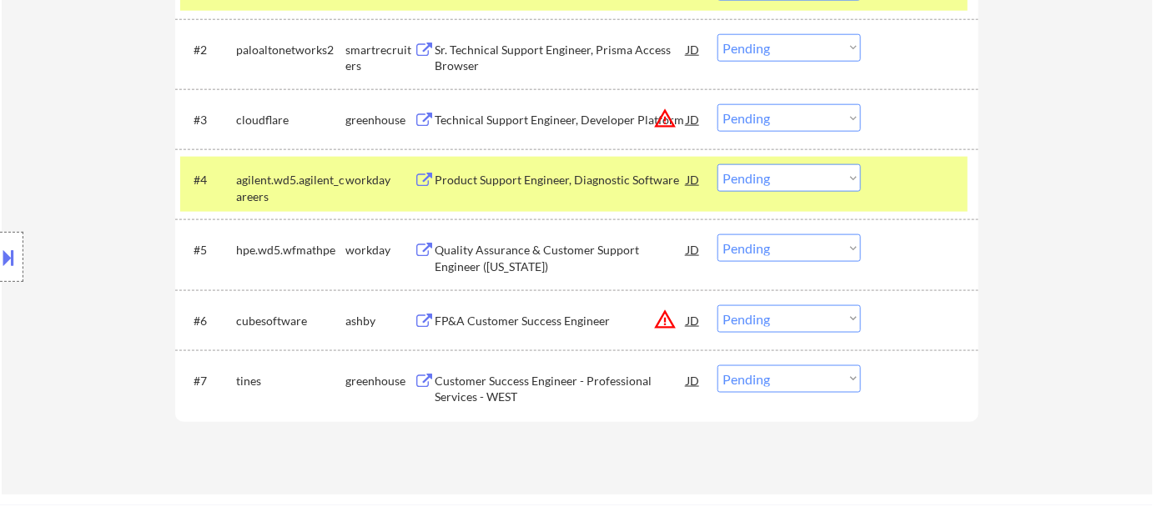
click at [667, 322] on button "warning_amber" at bounding box center [664, 319] width 23 height 23
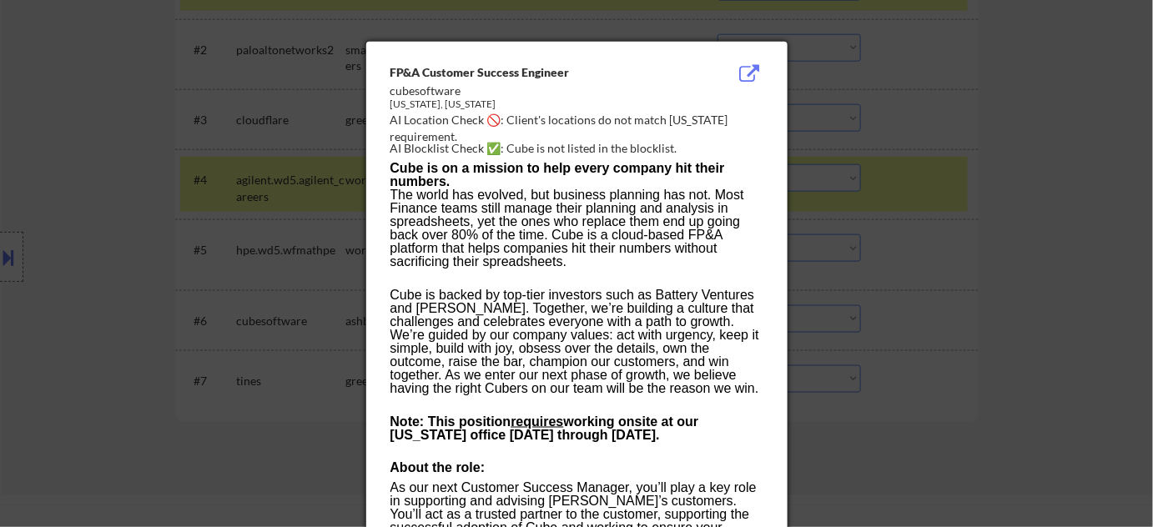
click at [971, 310] on div at bounding box center [576, 263] width 1153 height 527
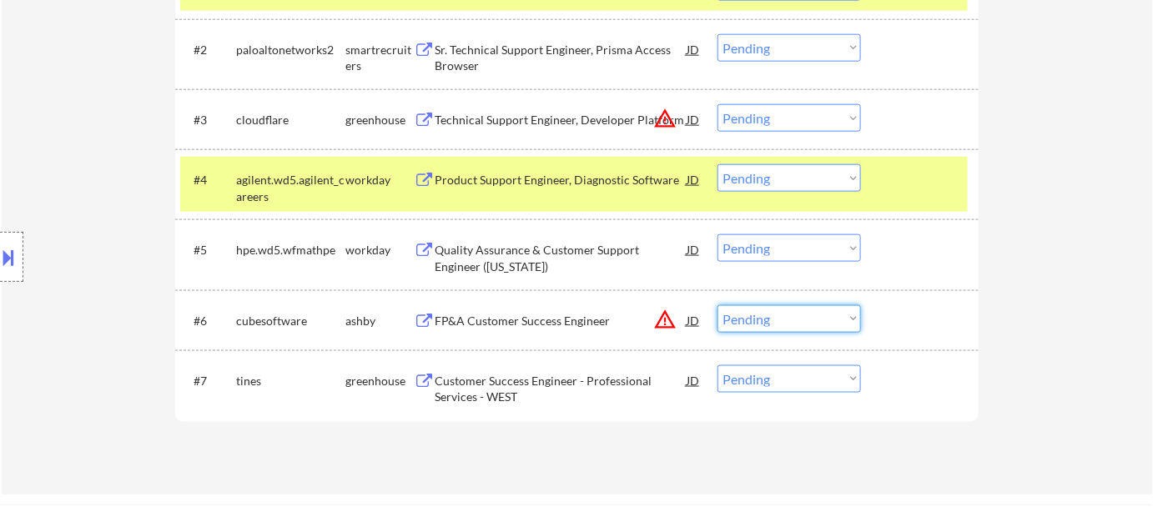
click at [807, 314] on select "Choose an option... Pending Applied Excluded (Questions) Excluded (Expired) Exc…" at bounding box center [788, 319] width 143 height 28
click at [717, 305] on select "Choose an option... Pending Applied Excluded (Questions) Excluded (Expired) Exc…" at bounding box center [788, 319] width 143 height 28
click at [659, 118] on button "warning_amber" at bounding box center [664, 118] width 23 height 23
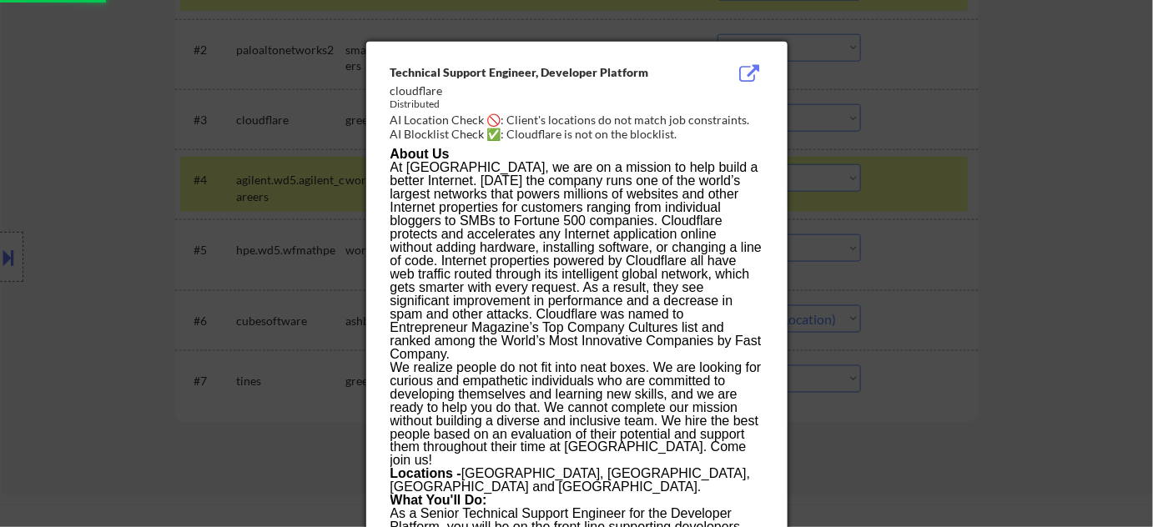
select select ""pending""
click at [1063, 143] on div at bounding box center [576, 263] width 1153 height 527
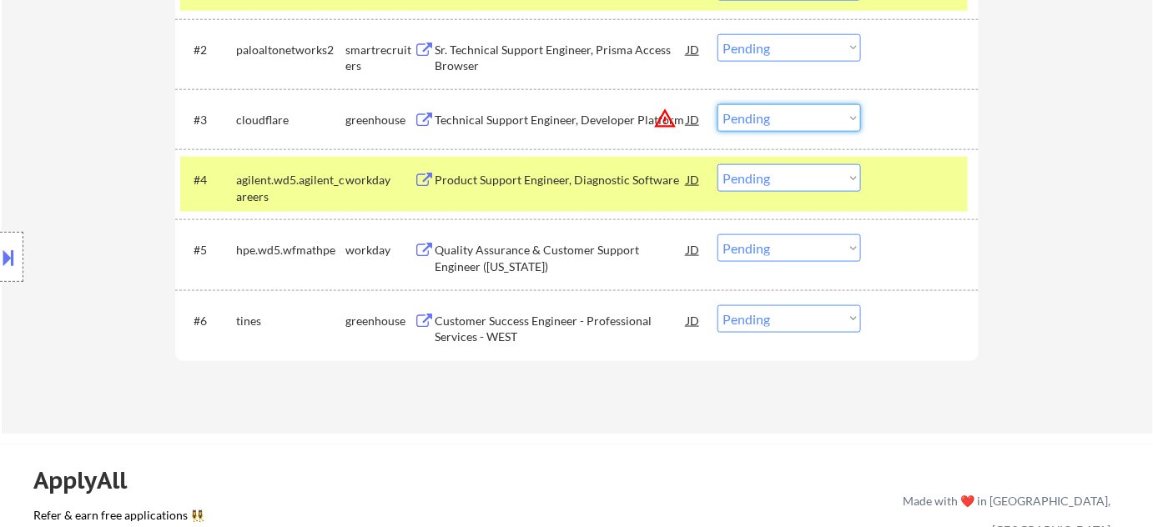
drag, startPoint x: 785, startPoint y: 117, endPoint x: 785, endPoint y: 126, distance: 9.2
click at [785, 117] on select "Choose an option... Pending Applied Excluded (Questions) Excluded (Expired) Exc…" at bounding box center [788, 118] width 143 height 28
click at [717, 104] on select "Choose an option... Pending Applied Excluded (Questions) Excluded (Expired) Exc…" at bounding box center [788, 118] width 143 height 28
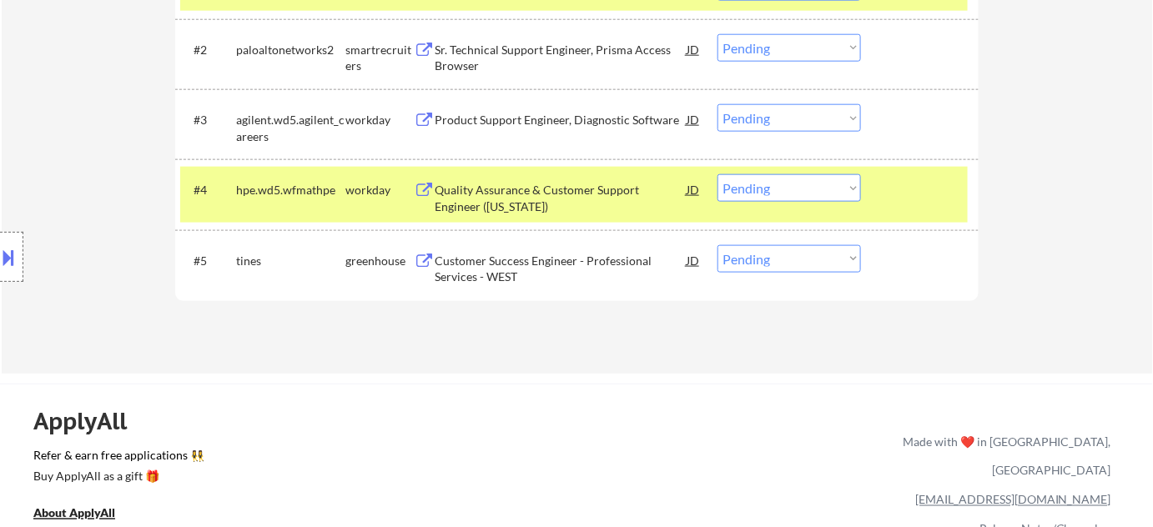
click at [538, 126] on div "Product Support Engineer, Diagnostic Software" at bounding box center [561, 120] width 252 height 17
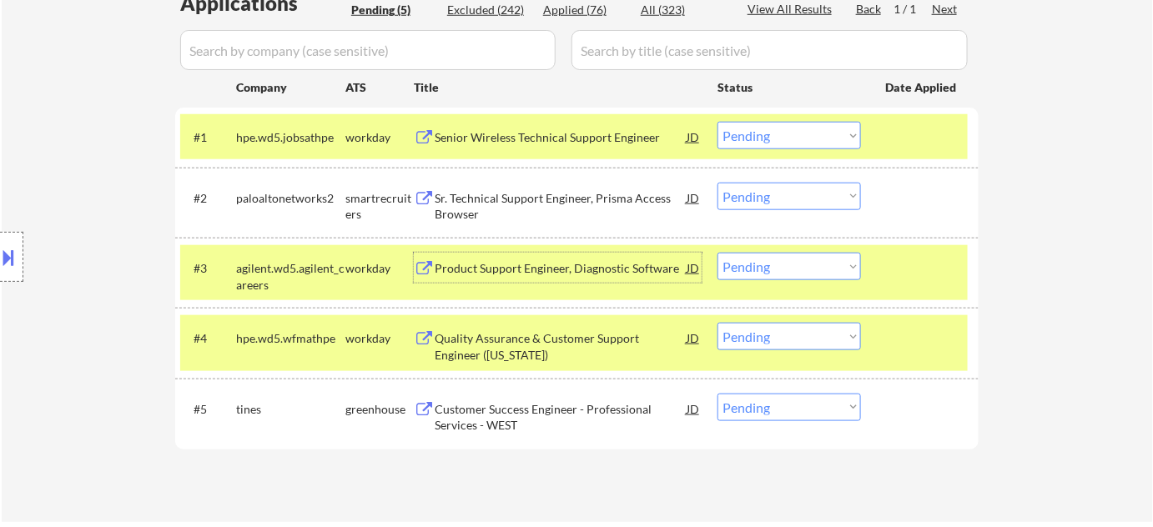
scroll to position [455, 0]
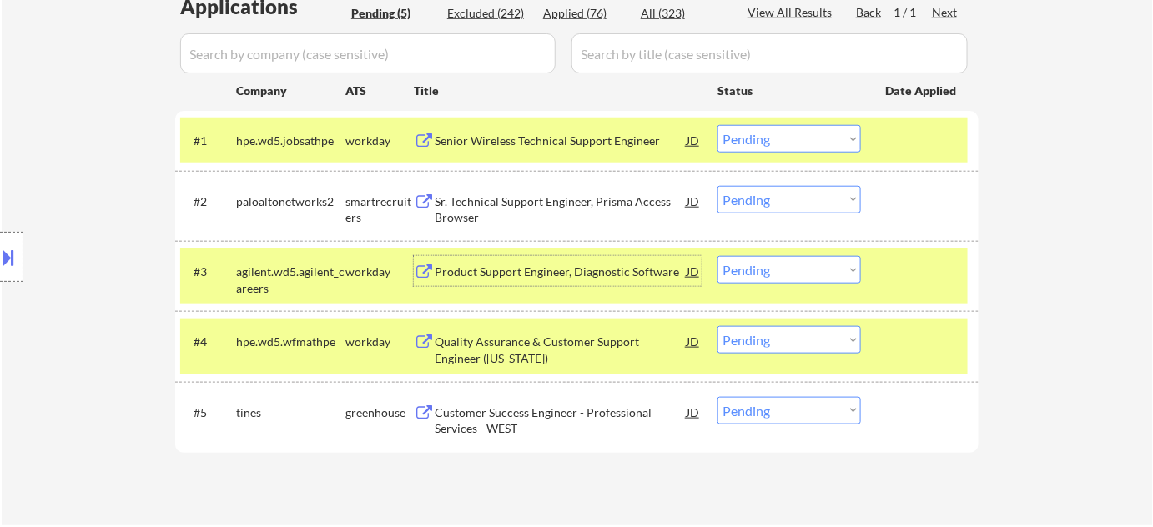
click at [561, 344] on div "Quality Assurance & Customer Support Engineer (California)" at bounding box center [561, 350] width 252 height 33
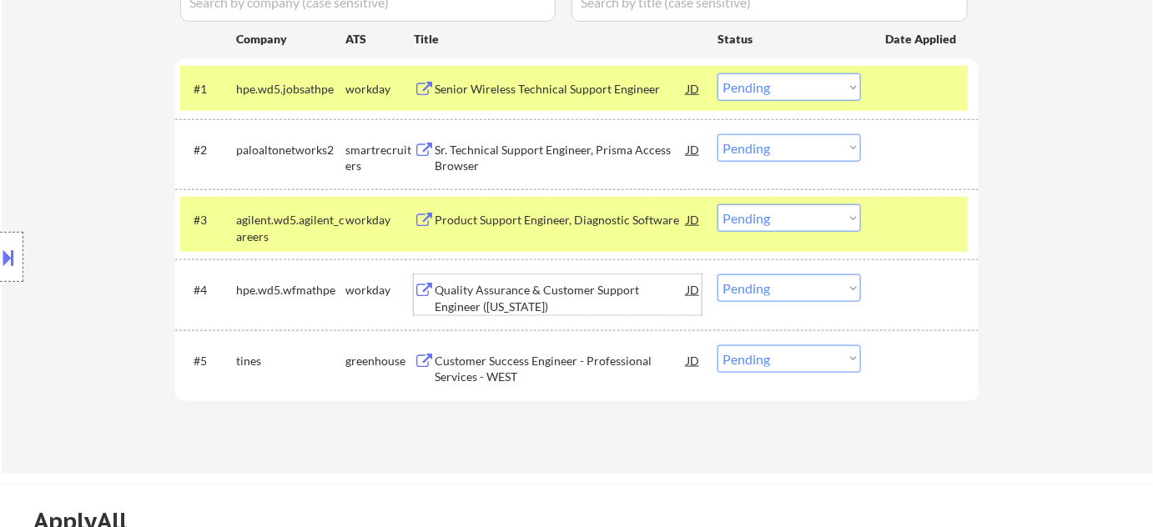
scroll to position [531, 0]
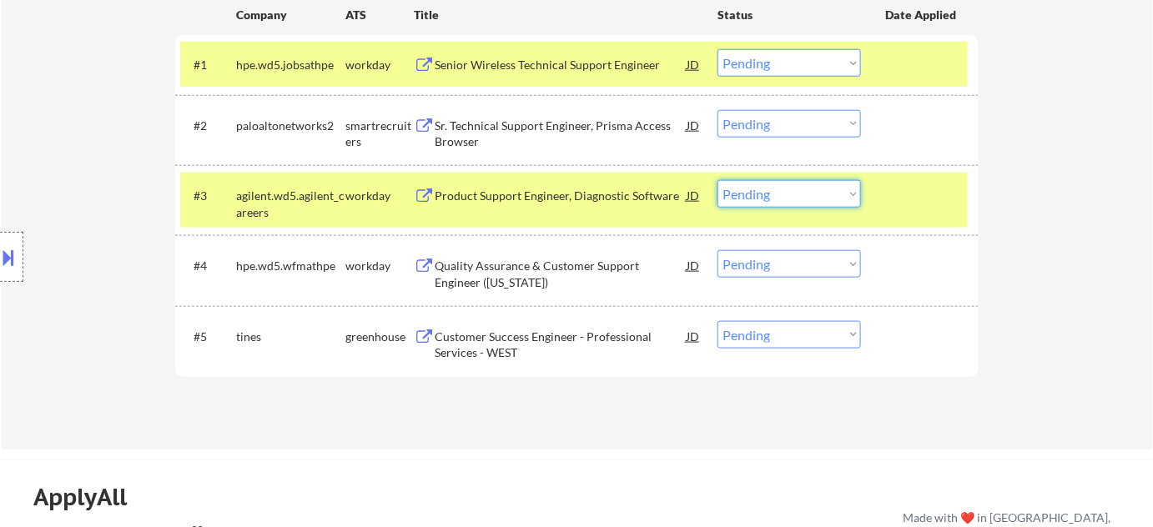
click at [832, 194] on select "Choose an option... Pending Applied Excluded (Questions) Excluded (Expired) Exc…" at bounding box center [788, 194] width 143 height 28
click at [717, 180] on select "Choose an option... Pending Applied Excluded (Questions) Excluded (Expired) Exc…" at bounding box center [788, 194] width 143 height 28
select select ""pending""
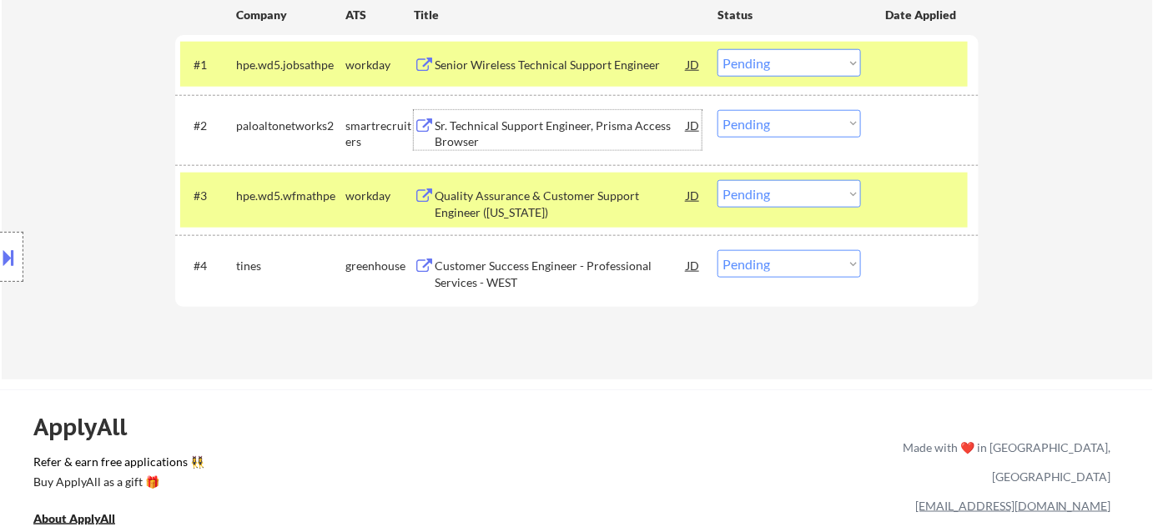
click at [581, 119] on div "Sr. Technical Support Engineer, Prisma Access Browser" at bounding box center [561, 134] width 252 height 33
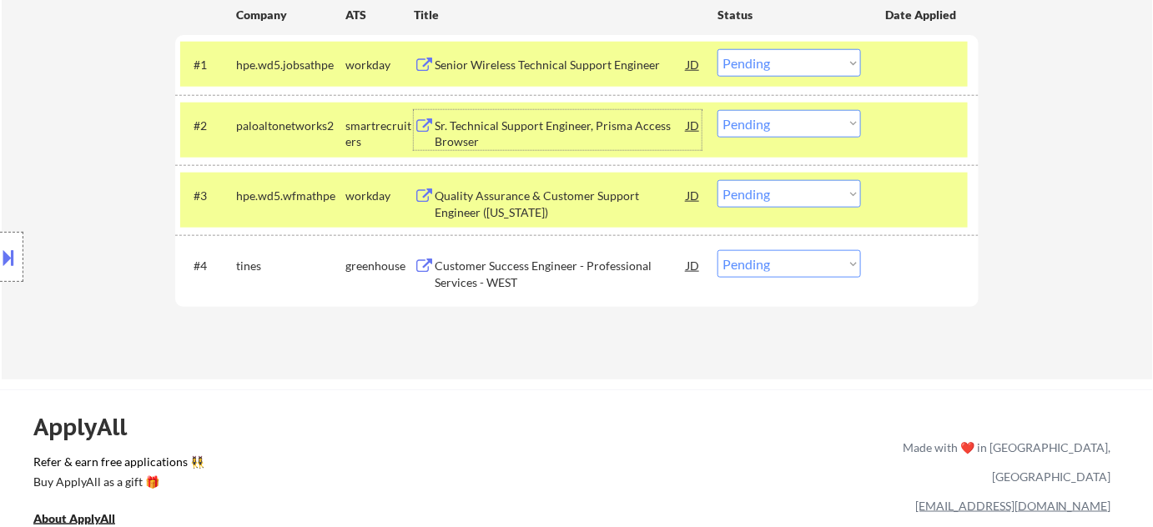
click at [758, 124] on select "Choose an option... Pending Applied Excluded (Questions) Excluded (Expired) Exc…" at bounding box center [788, 124] width 143 height 28
click at [717, 110] on select "Choose an option... Pending Applied Excluded (Questions) Excluded (Expired) Exc…" at bounding box center [788, 124] width 143 height 28
select select ""pending""
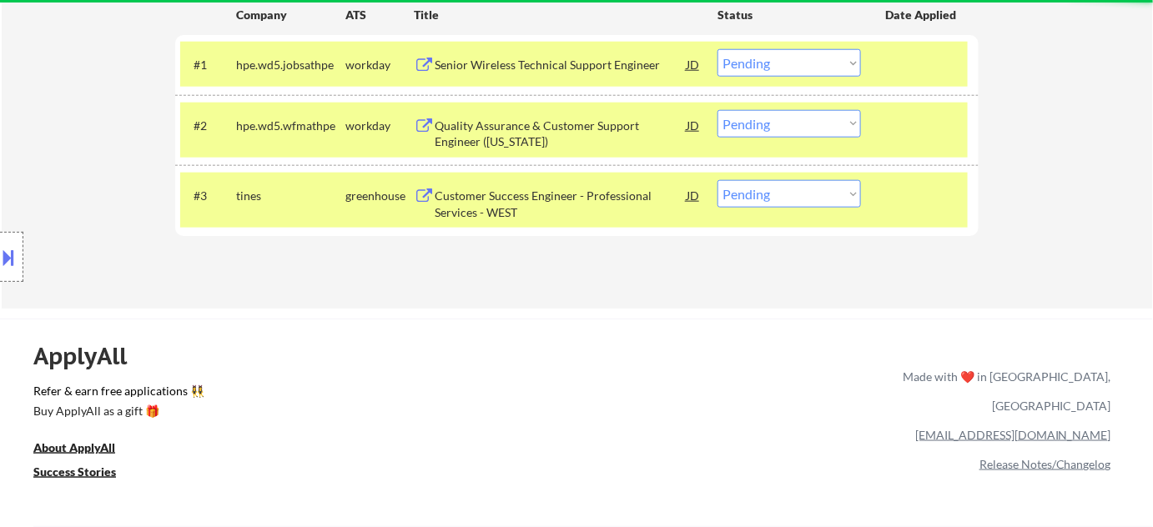
click at [490, 204] on div "Customer Success Engineer - Professional Services - WEST" at bounding box center [561, 204] width 252 height 33
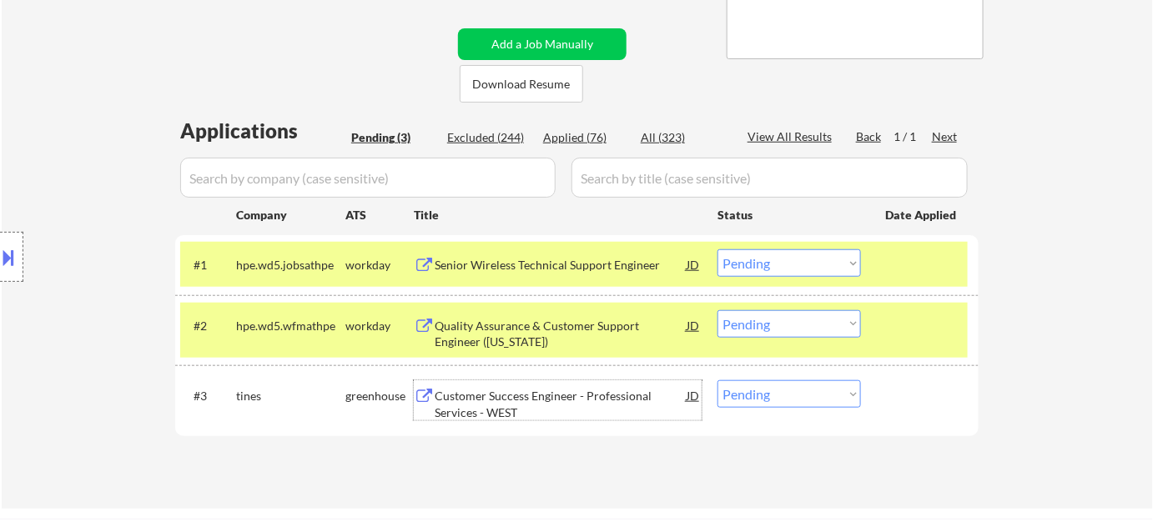
scroll to position [227, 0]
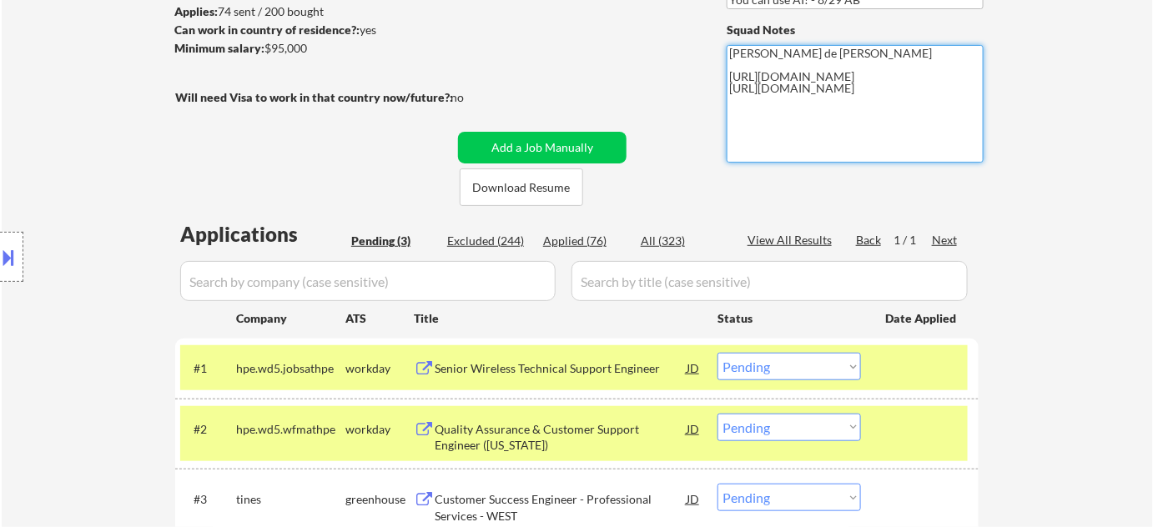
drag, startPoint x: 729, startPoint y: 73, endPoint x: 797, endPoint y: 129, distance: 88.2
click at [797, 129] on textarea "Flor de Mae https://www.linkedin.com/in/julianeon/ https://docs.google.com/spre…" at bounding box center [855, 104] width 257 height 118
click at [729, 90] on textarea "Flor de Mae https://www.linkedin.com/in/julianeon/ https://docs.google.com/spre…" at bounding box center [855, 104] width 257 height 118
drag, startPoint x: 729, startPoint y: 101, endPoint x: 813, endPoint y: 135, distance: 90.9
click at [813, 135] on textarea "Flor de Mae https://www.linkedin.com/in/julianeon/ AI Answer: https://docs.goog…" at bounding box center [855, 104] width 257 height 118
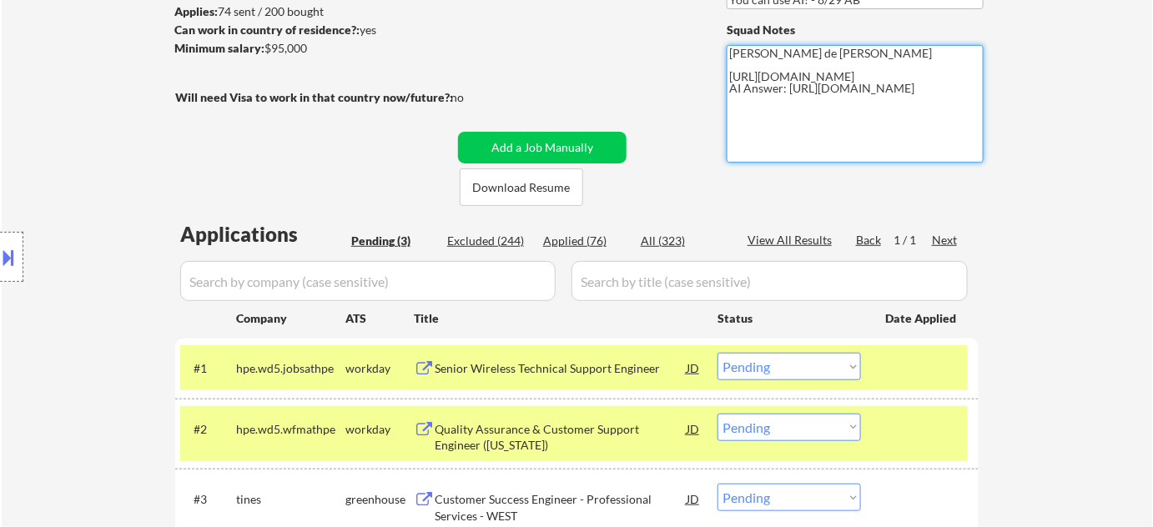
type textarea "Flor de Mae https://www.linkedin.com/in/julianeon/ AI Answer: https://docs.goog…"
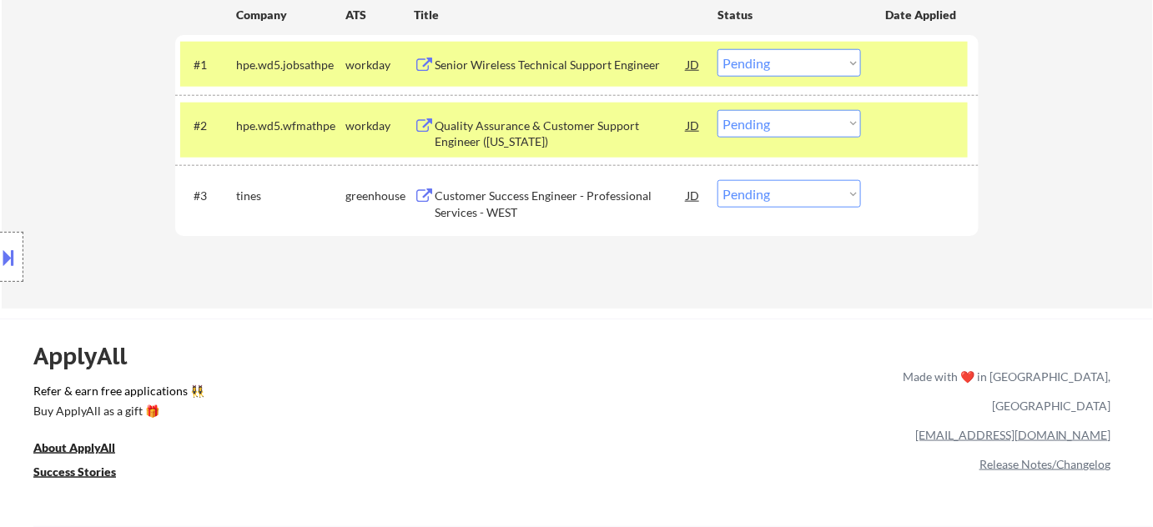
scroll to position [455, 0]
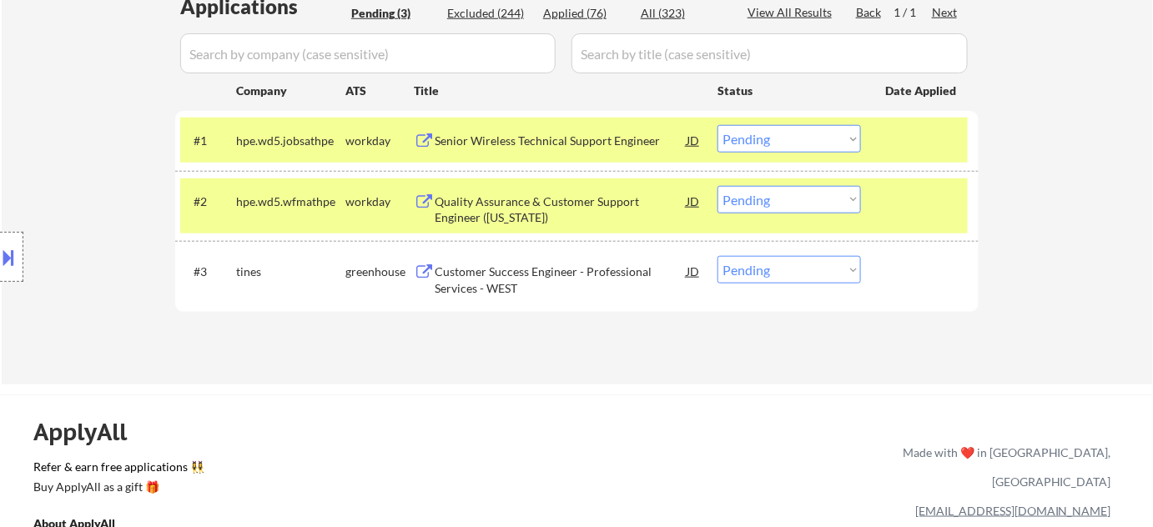
drag, startPoint x: 785, startPoint y: 269, endPoint x: 780, endPoint y: 278, distance: 10.5
click at [785, 269] on select "Choose an option... Pending Applied Excluded (Questions) Excluded (Expired) Exc…" at bounding box center [788, 270] width 143 height 28
select select ""applied""
click at [717, 256] on select "Choose an option... Pending Applied Excluded (Questions) Excluded (Expired) Exc…" at bounding box center [788, 270] width 143 height 28
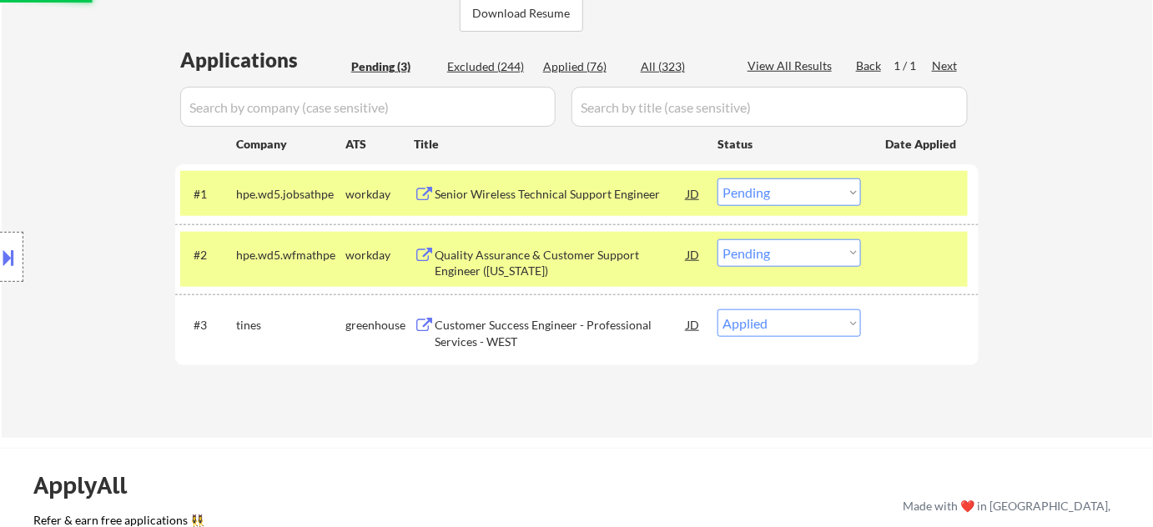
scroll to position [379, 0]
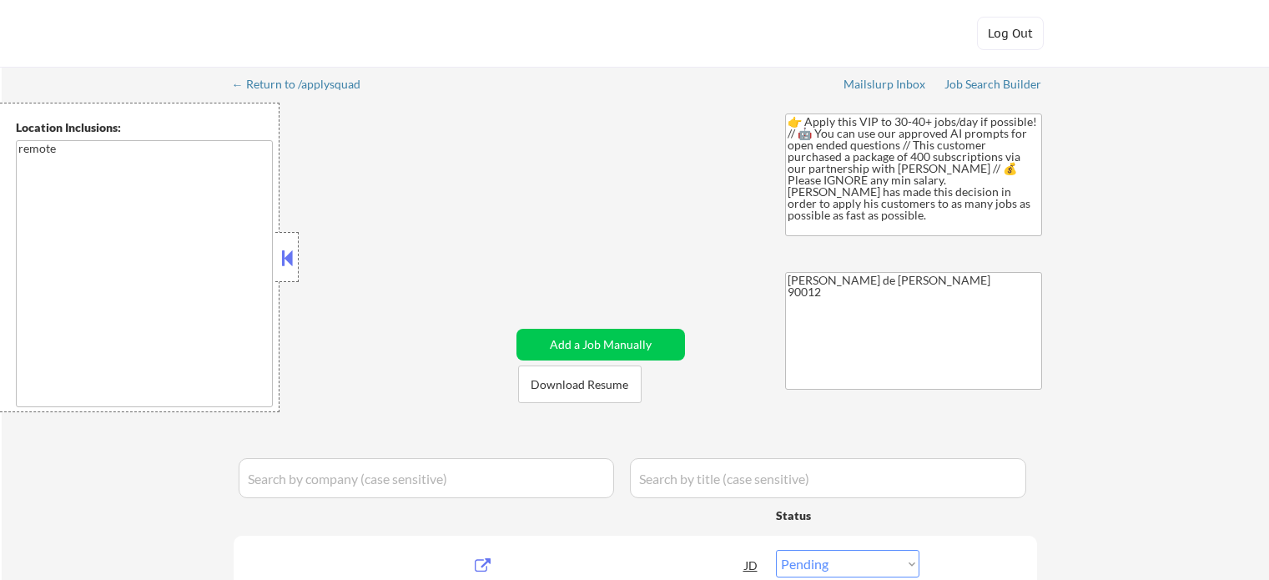
select select ""pending""
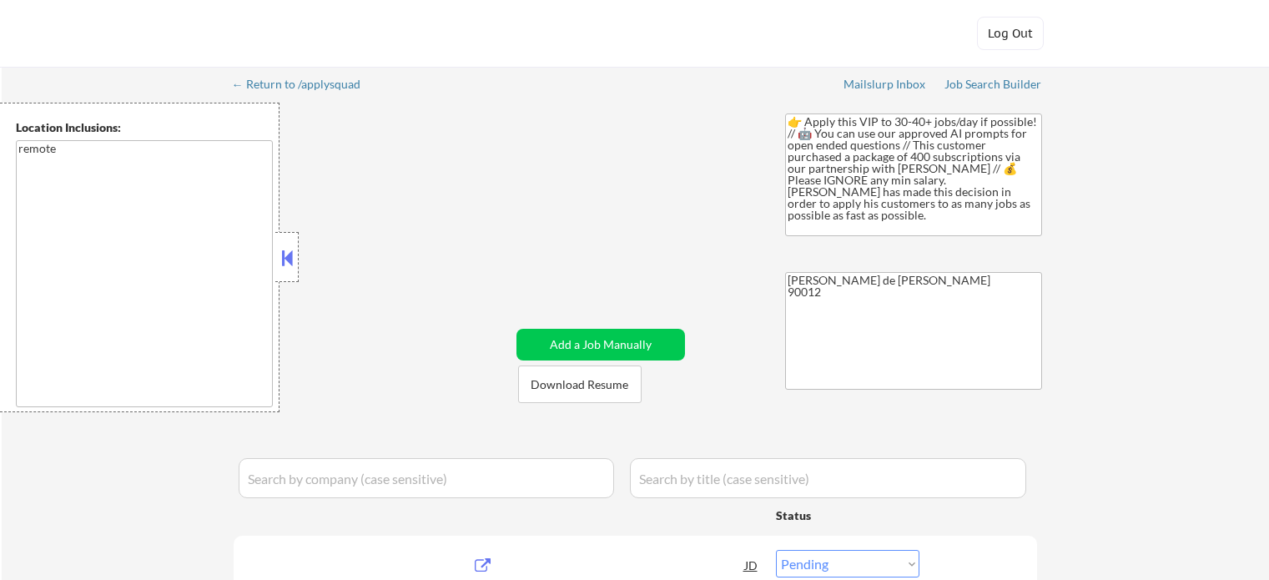
select select ""pending""
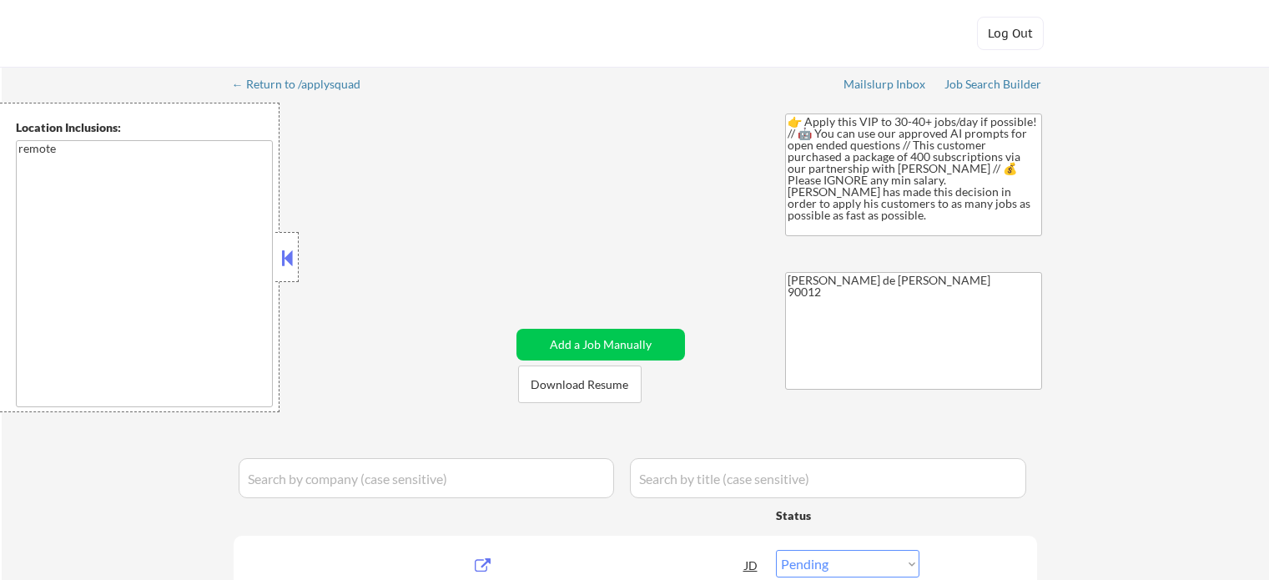
select select ""pending""
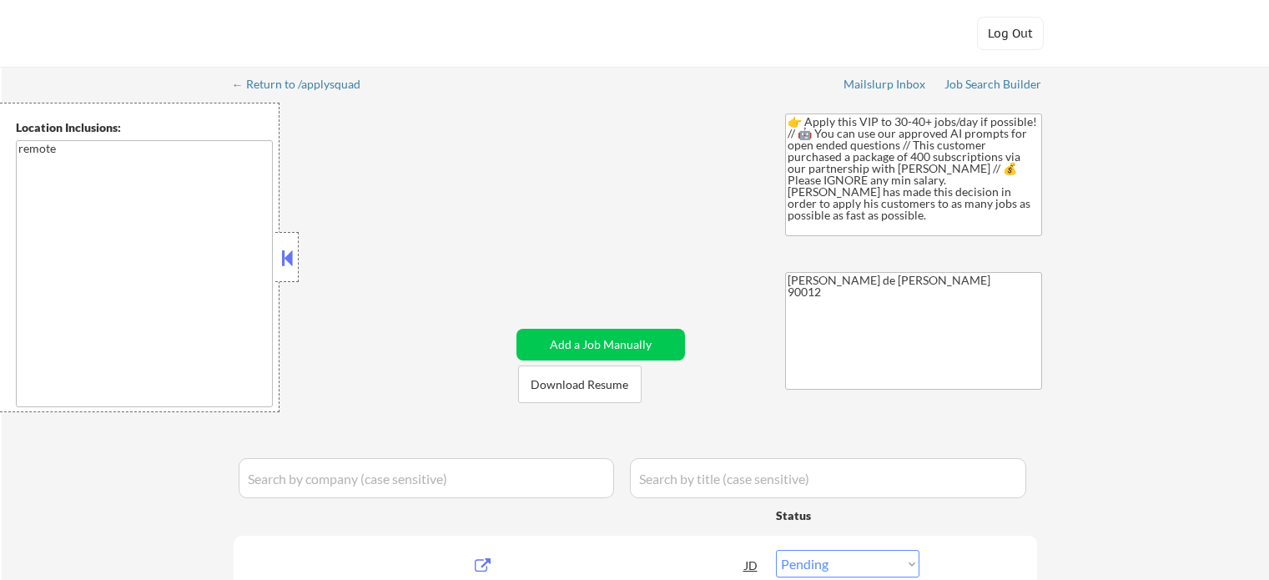
select select ""pending""
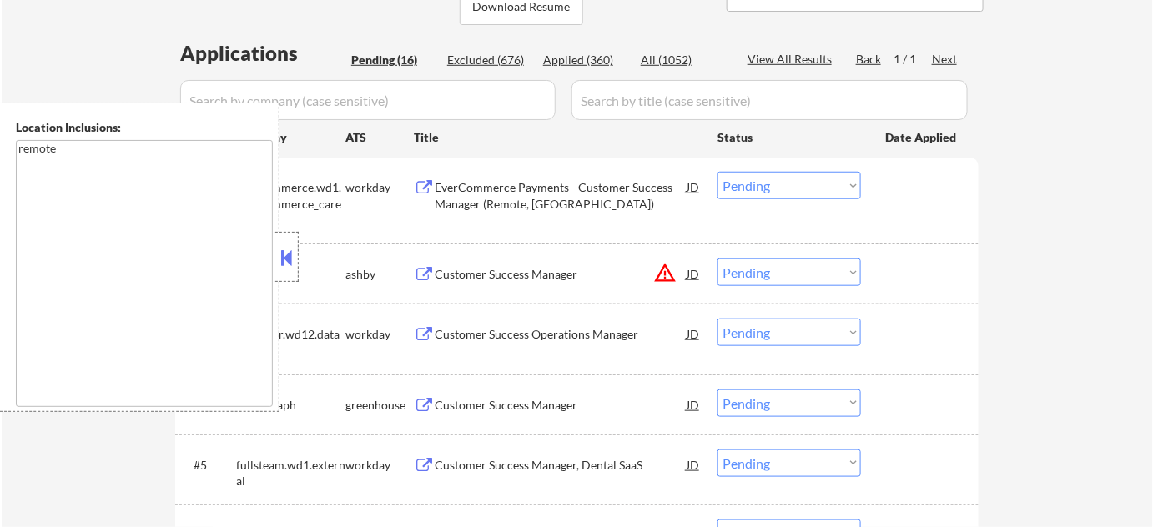
scroll to position [682, 0]
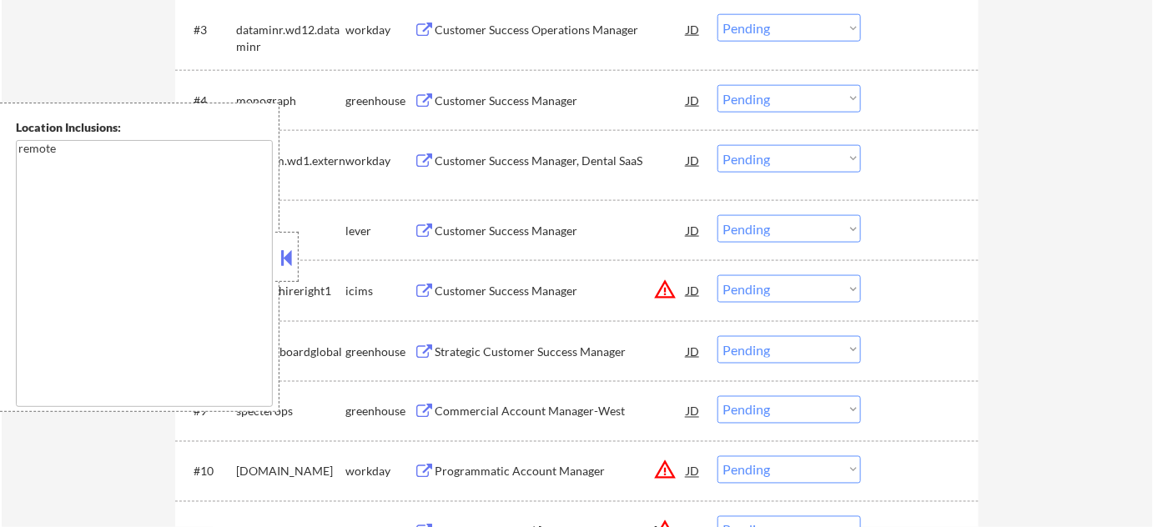
click at [294, 255] on button at bounding box center [287, 257] width 18 height 25
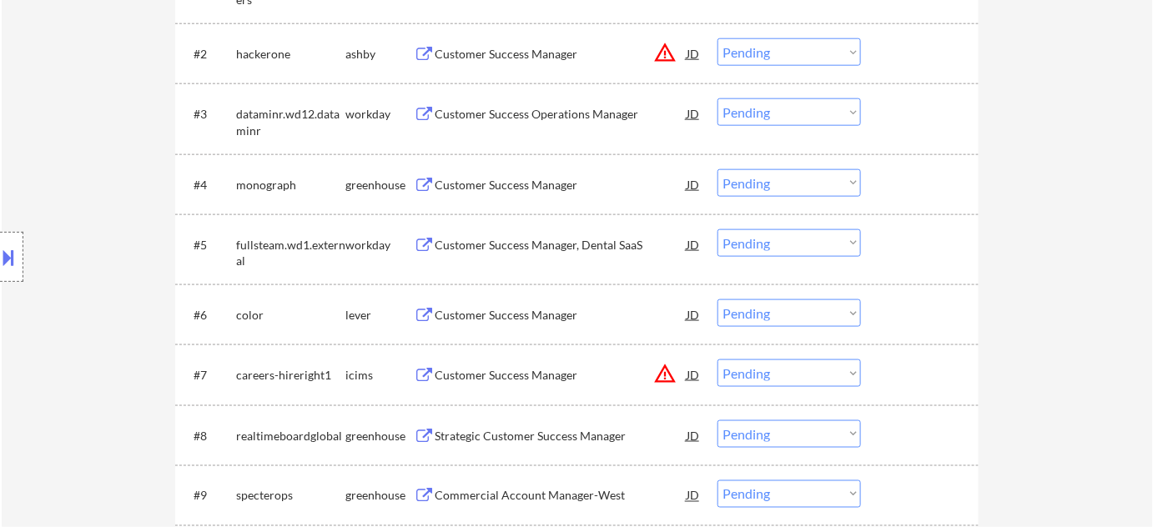
scroll to position [607, 0]
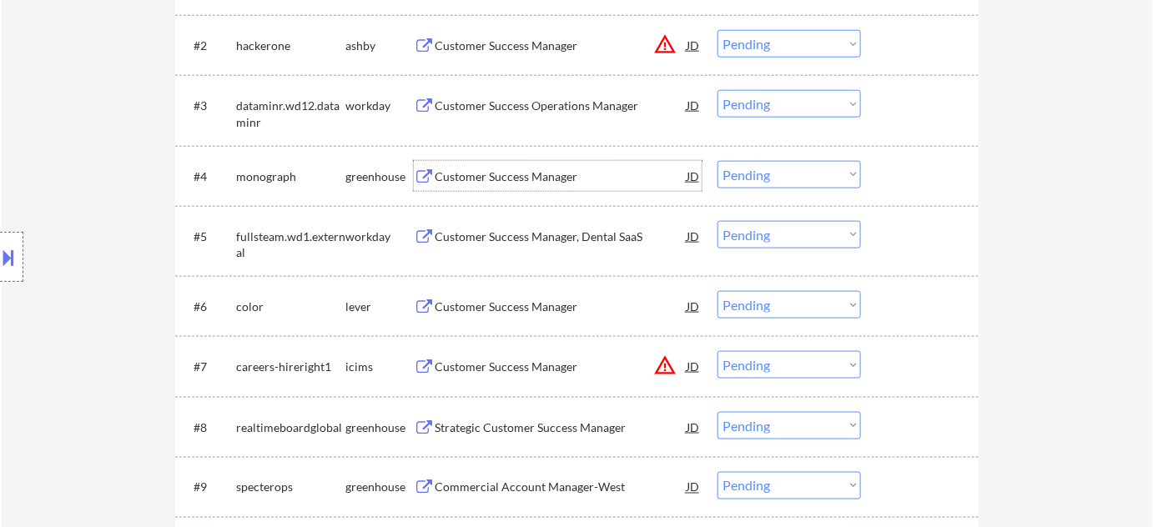
click at [522, 165] on div "Customer Success Manager" at bounding box center [561, 176] width 252 height 30
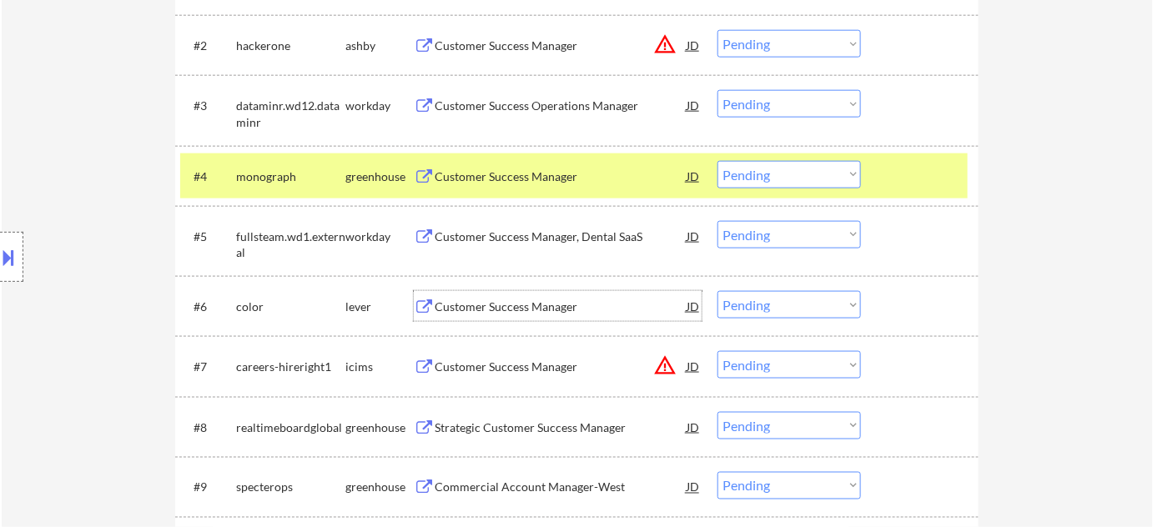
click at [494, 303] on div "Customer Success Manager" at bounding box center [561, 307] width 252 height 17
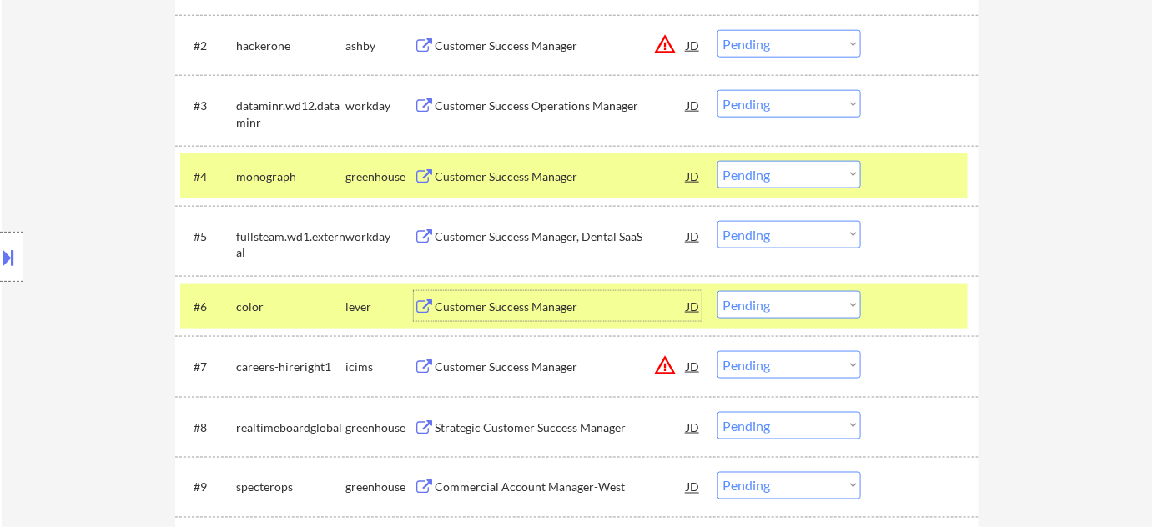
click at [662, 47] on button "warning_amber" at bounding box center [664, 44] width 23 height 23
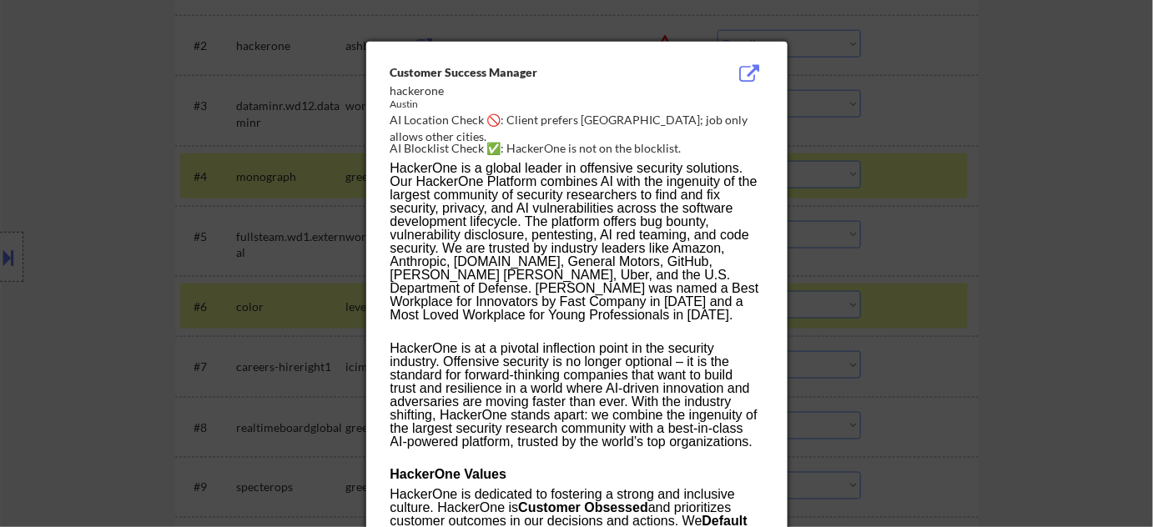
click at [1004, 180] on div at bounding box center [576, 263] width 1153 height 527
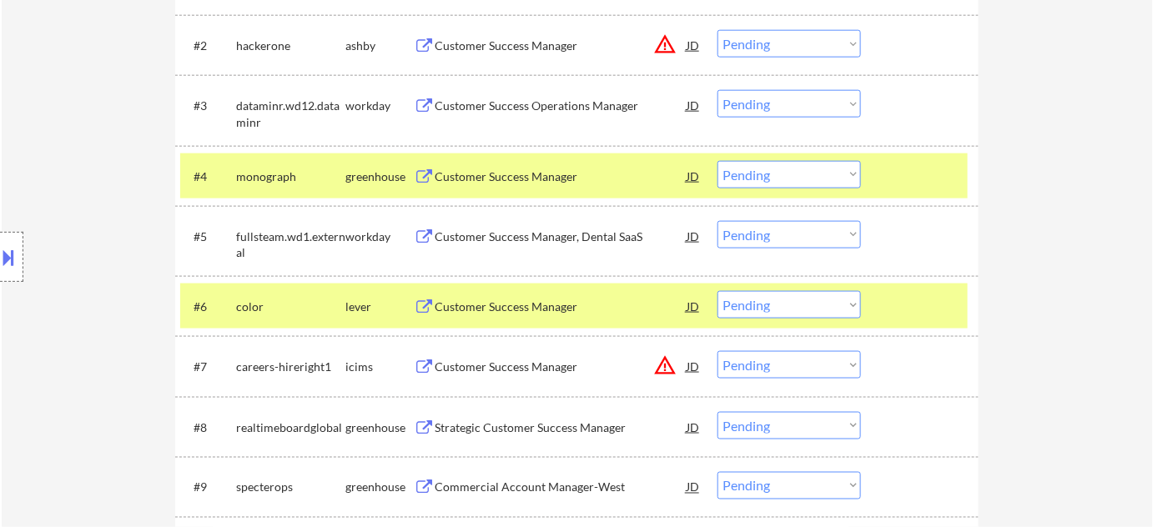
click at [823, 37] on select "Choose an option... Pending Applied Excluded (Questions) Excluded (Expired) Exc…" at bounding box center [788, 44] width 143 height 28
click at [717, 30] on select "Choose an option... Pending Applied Excluded (Questions) Excluded (Expired) Exc…" at bounding box center [788, 44] width 143 height 28
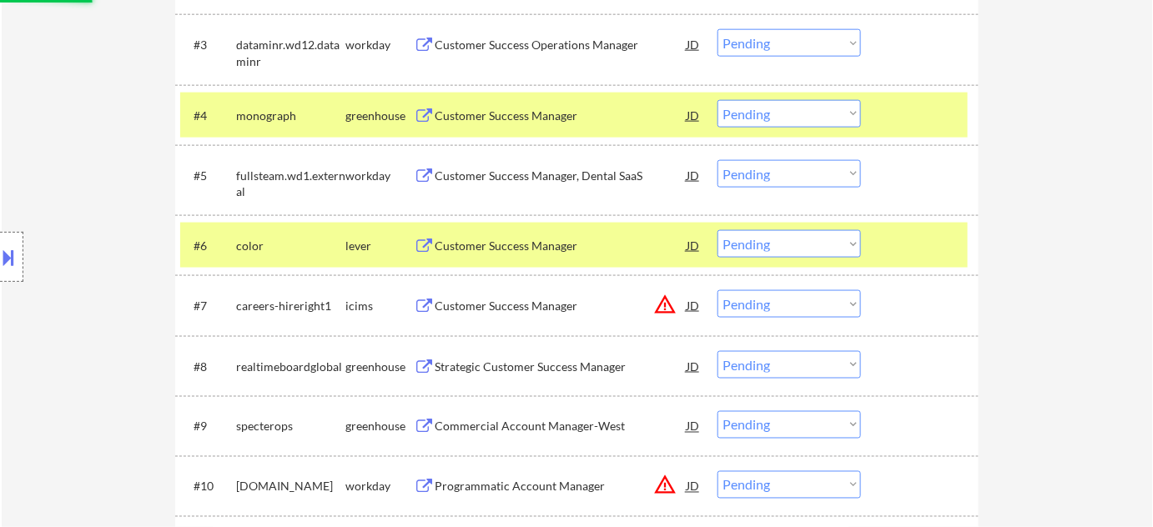
scroll to position [834, 0]
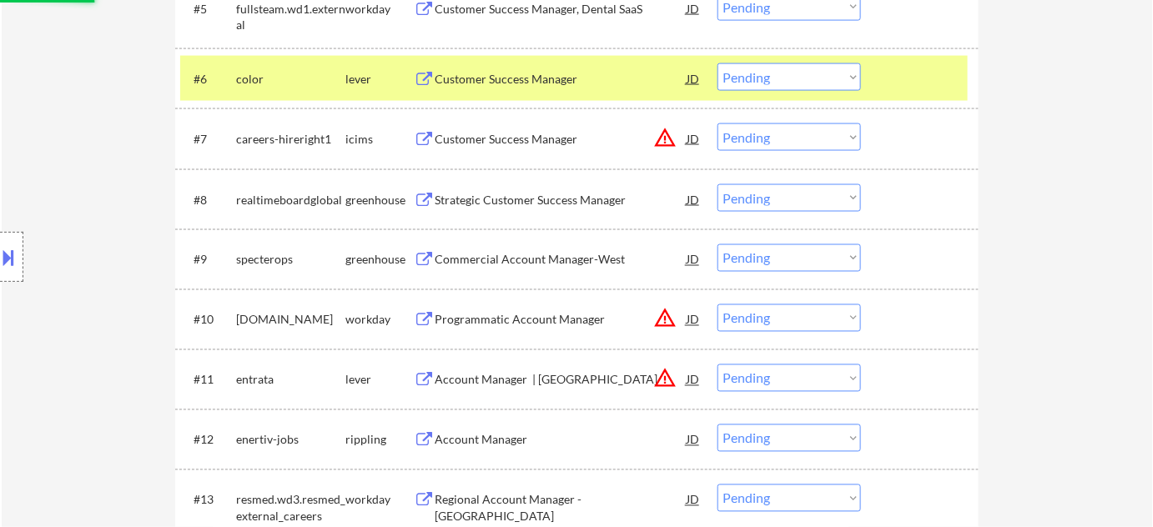
select select ""pending""
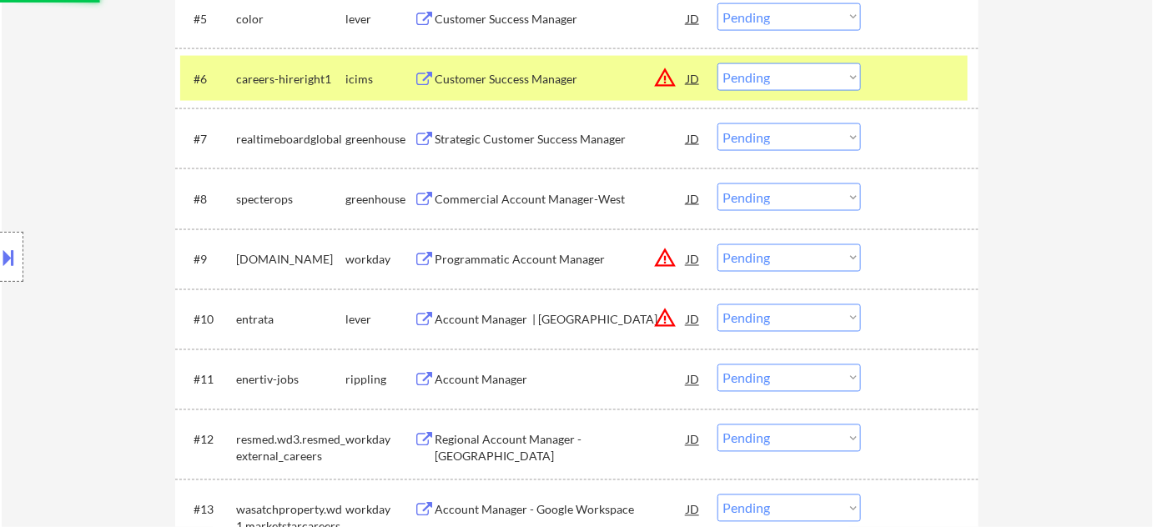
scroll to position [758, 0]
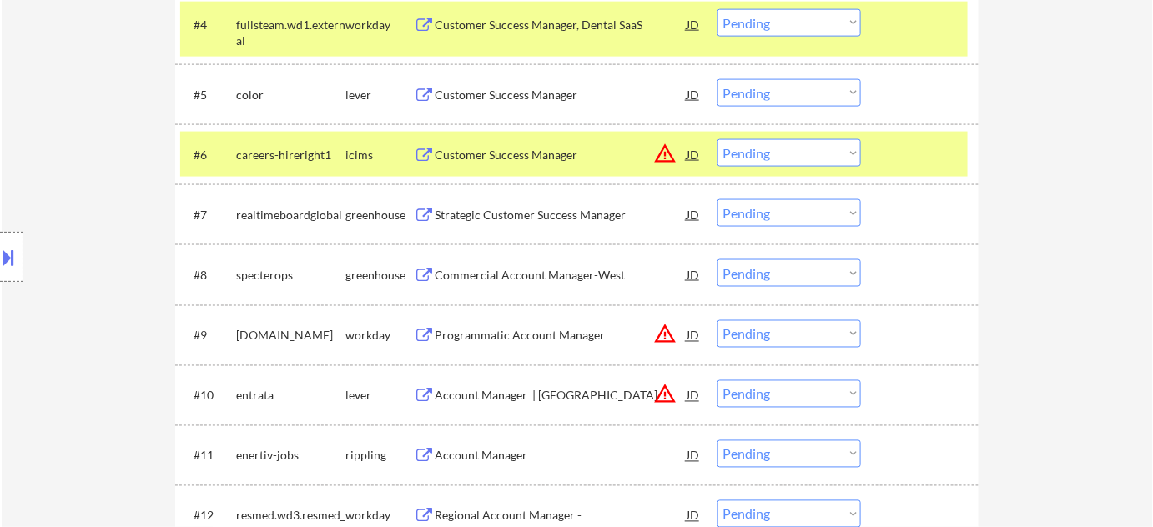
click at [662, 149] on button "warning_amber" at bounding box center [664, 153] width 23 height 23
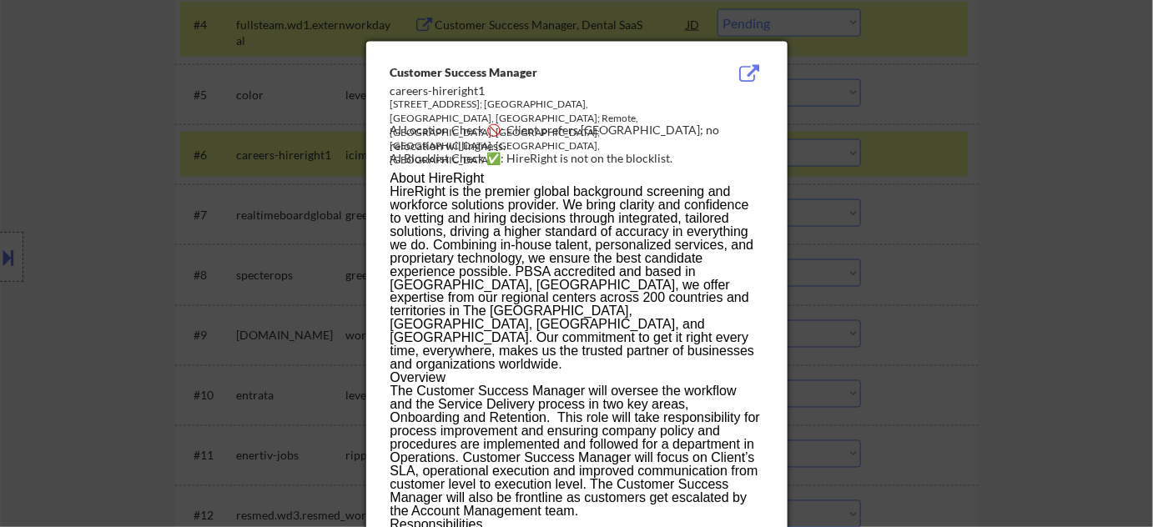
click at [1041, 195] on div at bounding box center [576, 263] width 1153 height 527
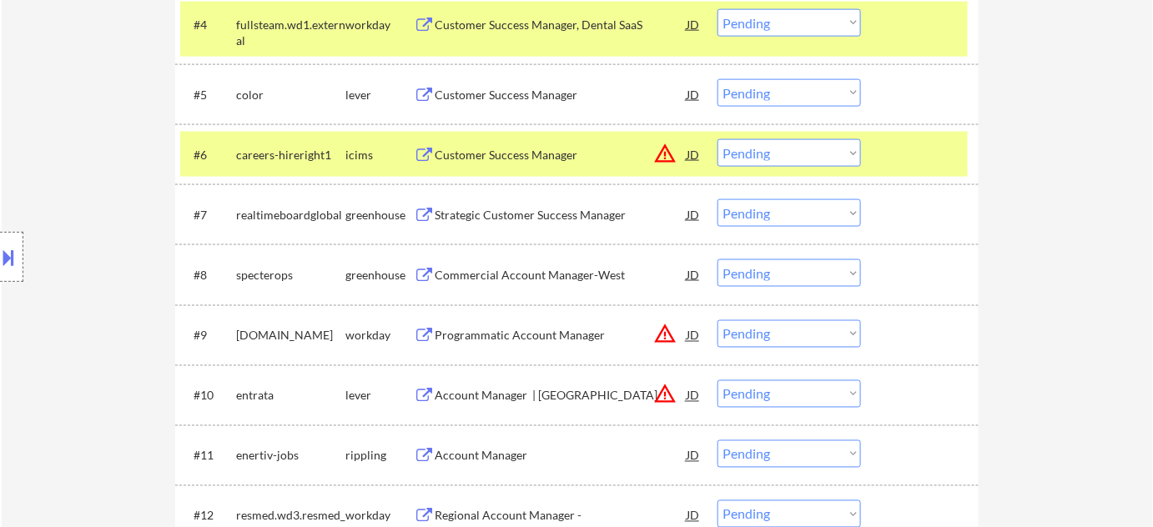
click at [809, 150] on select "Choose an option... Pending Applied Excluded (Questions) Excluded (Expired) Exc…" at bounding box center [788, 153] width 143 height 28
click at [717, 139] on select "Choose an option... Pending Applied Excluded (Questions) Excluded (Expired) Exc…" at bounding box center [788, 153] width 143 height 28
select select ""pending""
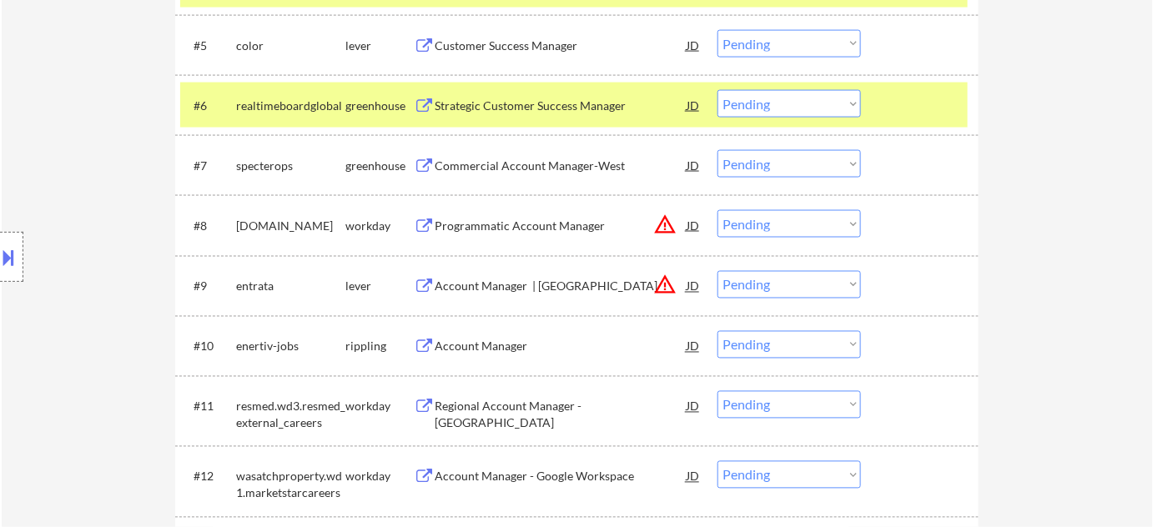
scroll to position [834, 0]
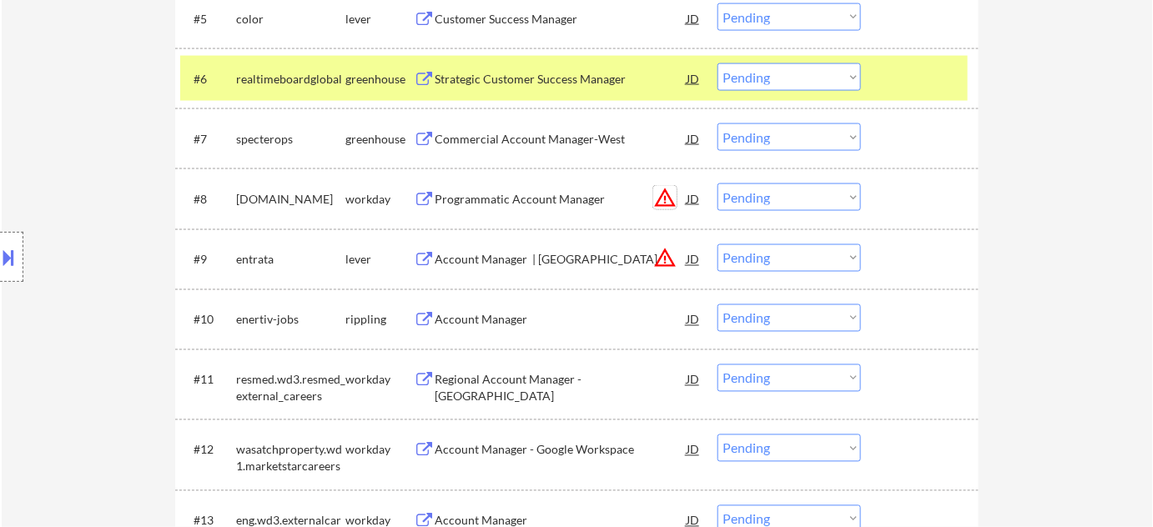
click at [667, 187] on button "warning_amber" at bounding box center [664, 197] width 23 height 23
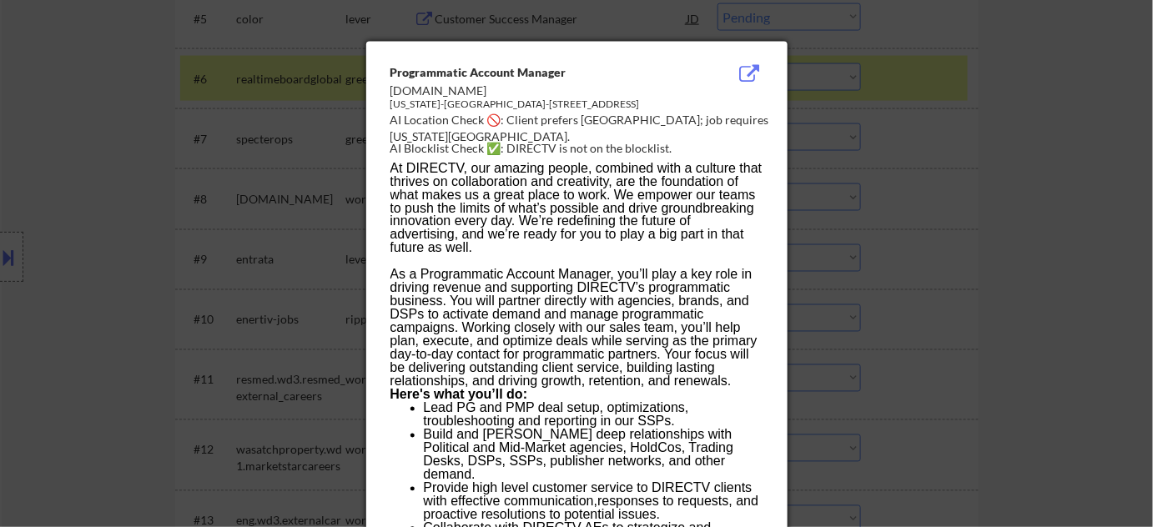
click at [1021, 184] on div at bounding box center [576, 263] width 1153 height 527
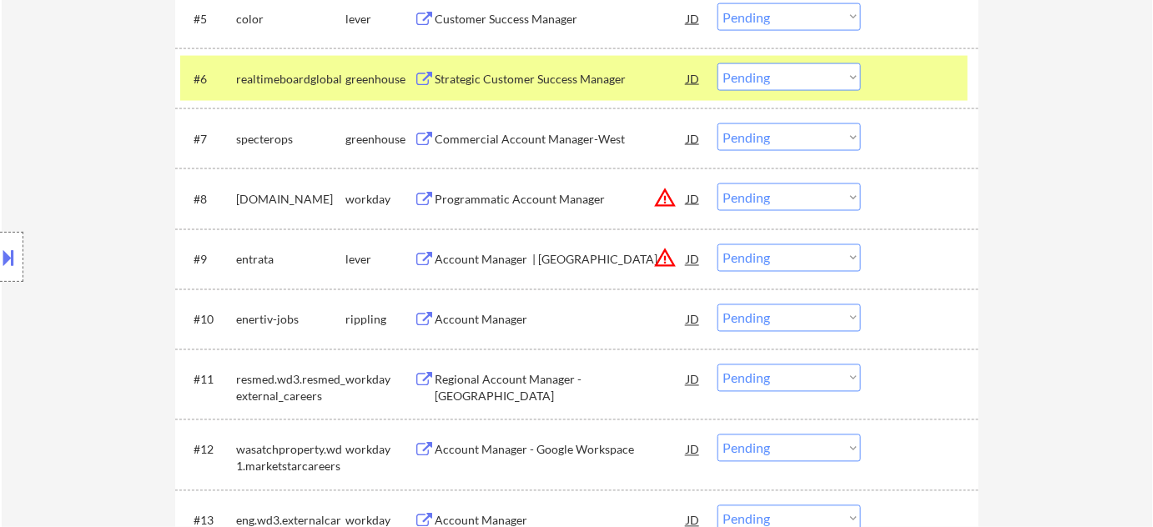
click at [845, 195] on select "Choose an option... Pending Applied Excluded (Questions) Excluded (Expired) Exc…" at bounding box center [788, 198] width 143 height 28
click at [717, 184] on select "Choose an option... Pending Applied Excluded (Questions) Excluded (Expired) Exc…" at bounding box center [788, 198] width 143 height 28
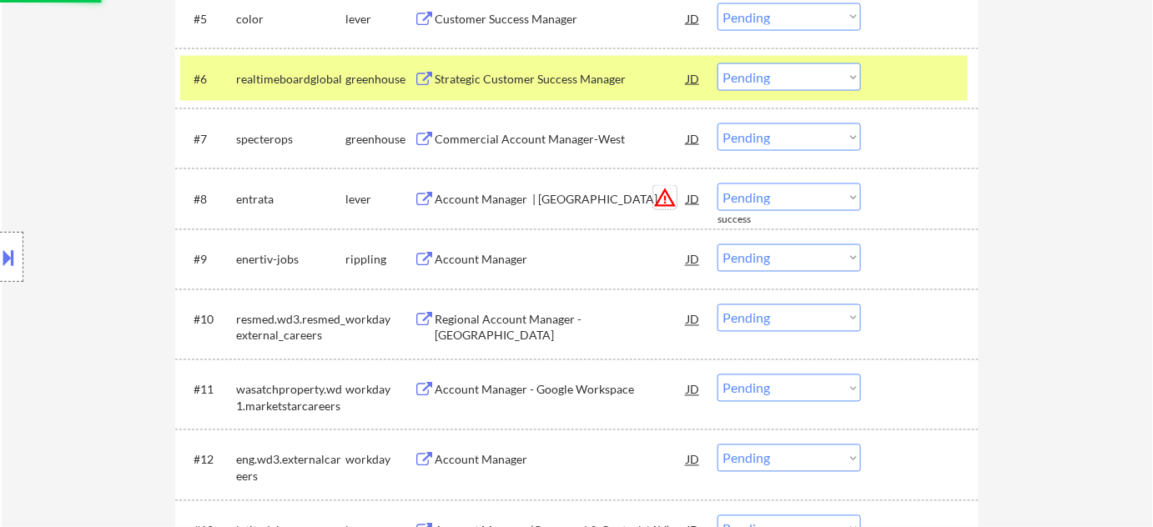
click at [664, 193] on button "warning_amber" at bounding box center [664, 197] width 23 height 23
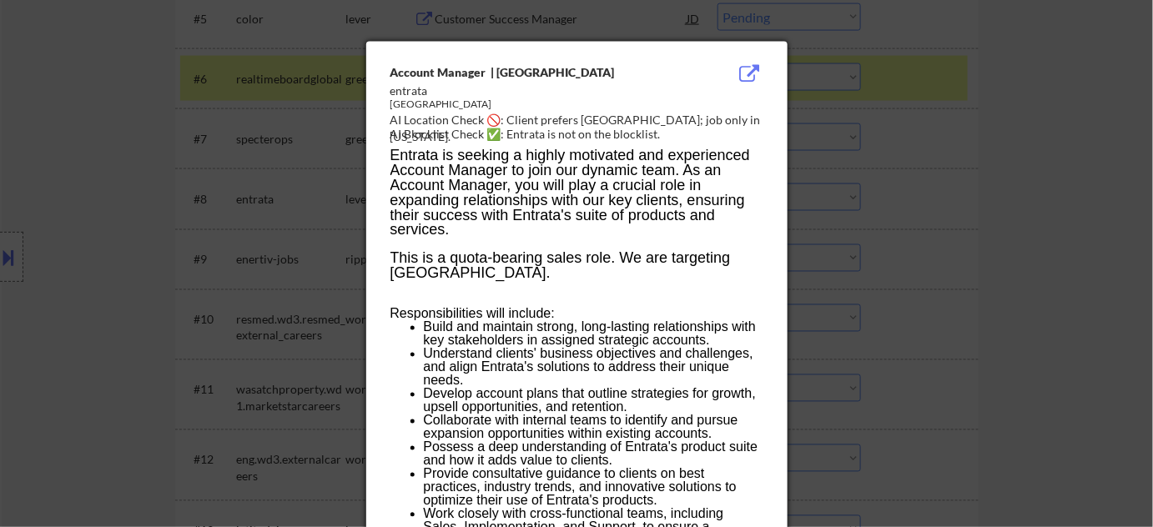
click at [1056, 307] on div at bounding box center [576, 263] width 1153 height 527
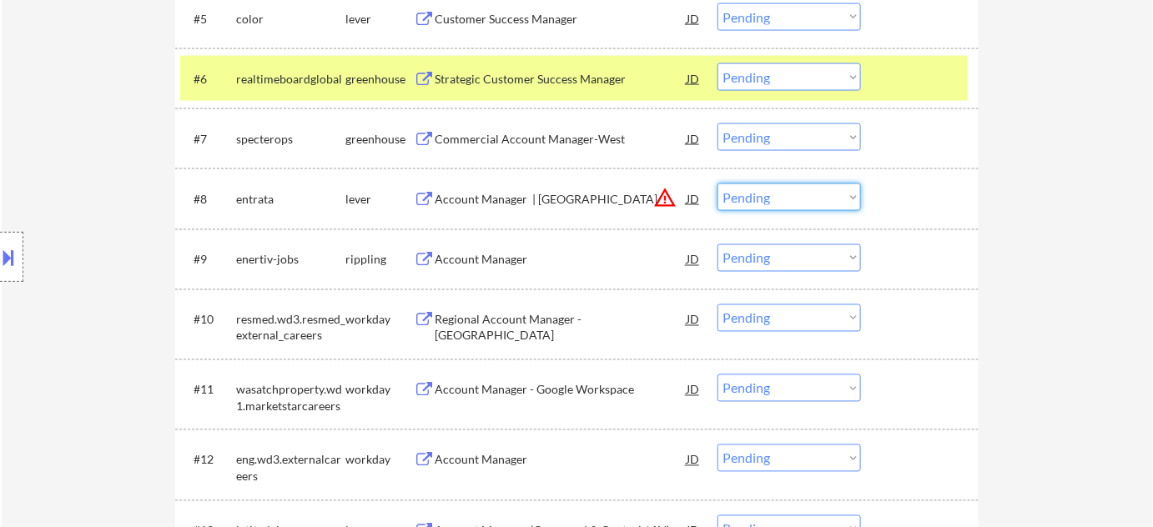
click at [778, 209] on select "Choose an option... Pending Applied Excluded (Questions) Excluded (Expired) Exc…" at bounding box center [788, 198] width 143 height 28
click at [717, 184] on select "Choose an option... Pending Applied Excluded (Questions) Excluded (Expired) Exc…" at bounding box center [788, 198] width 143 height 28
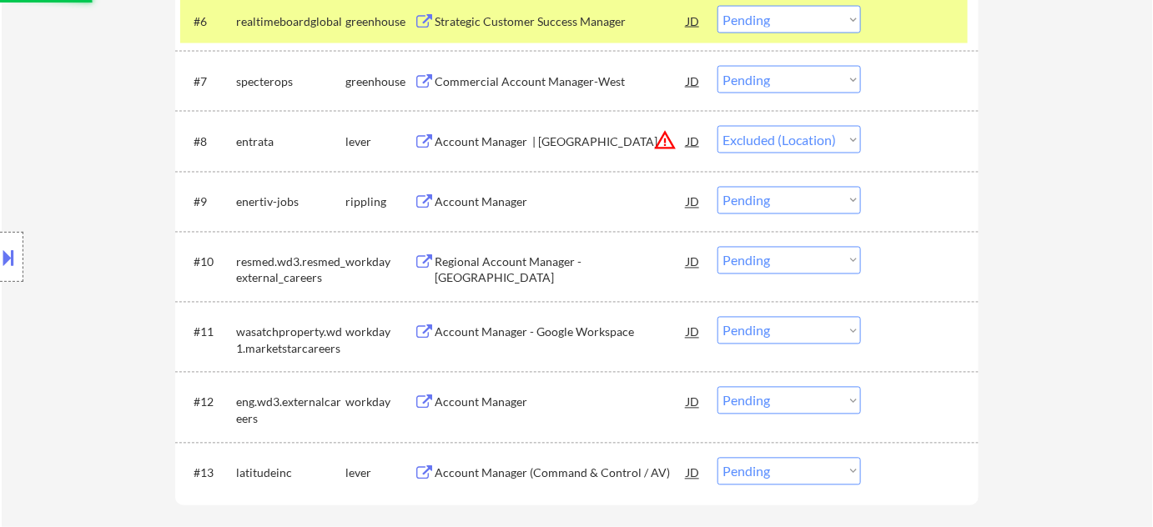
scroll to position [985, 0]
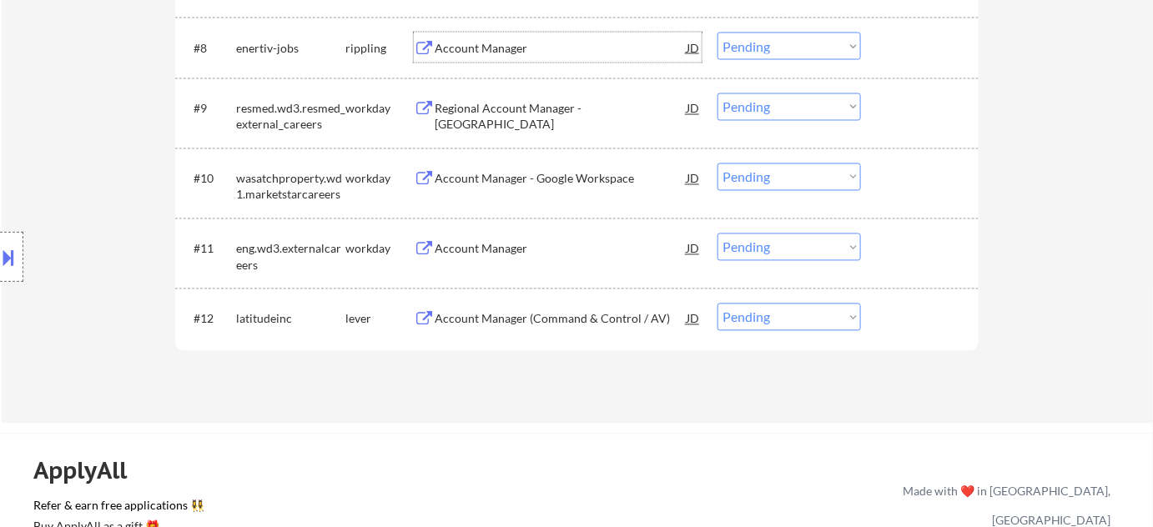
click at [471, 46] on div "Account Manager" at bounding box center [561, 48] width 252 height 17
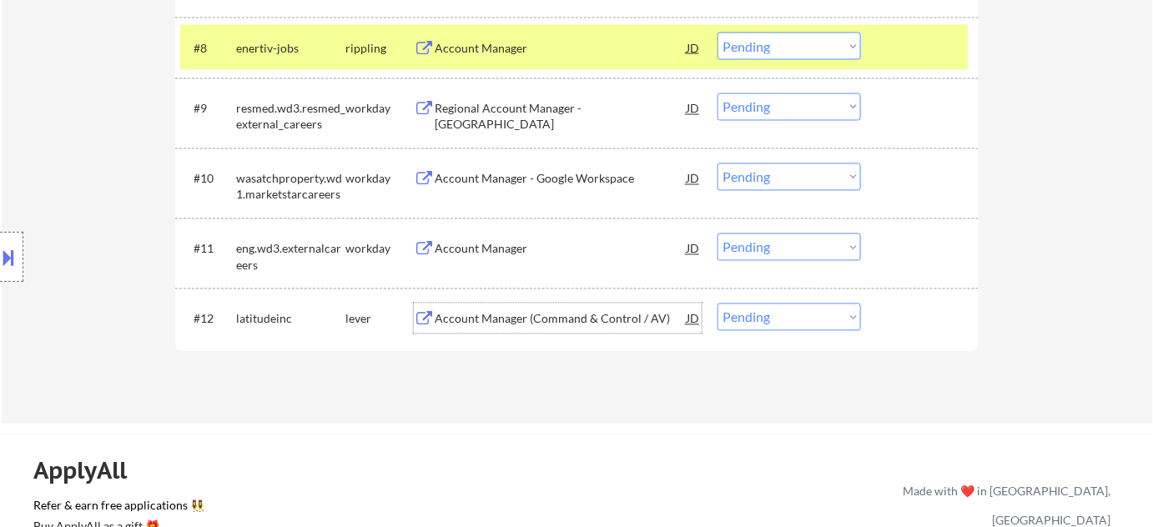
click at [513, 319] on div "Account Manager (Command & Control / AV)" at bounding box center [561, 319] width 252 height 17
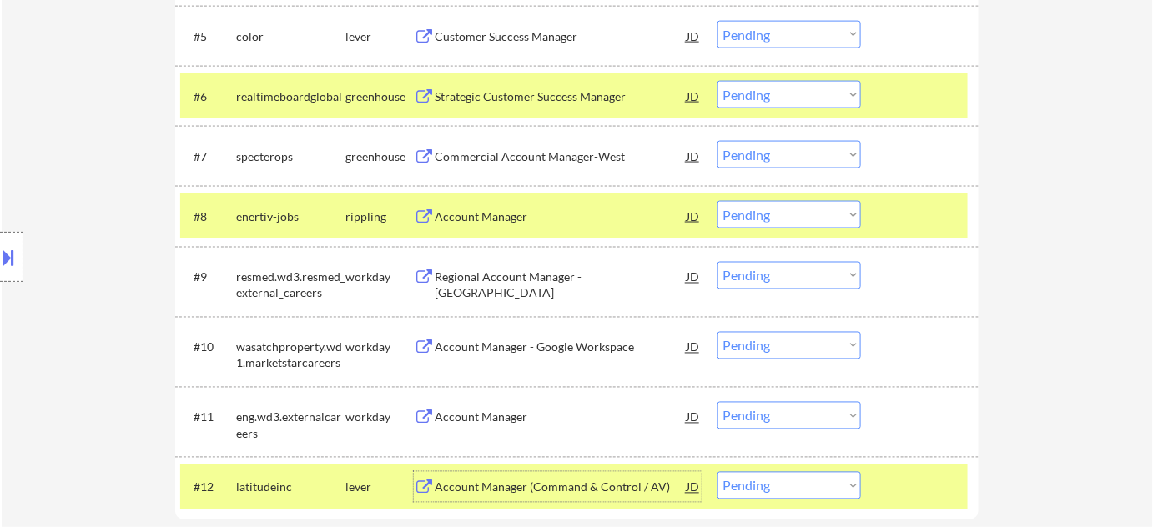
scroll to position [758, 0]
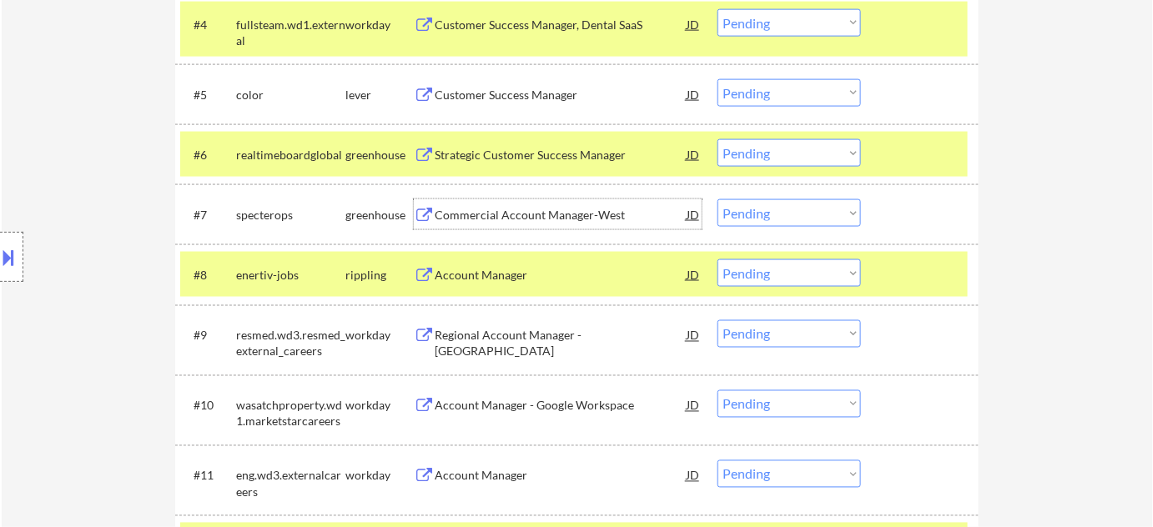
click at [553, 212] on div "Commercial Account Manager-West" at bounding box center [561, 215] width 252 height 17
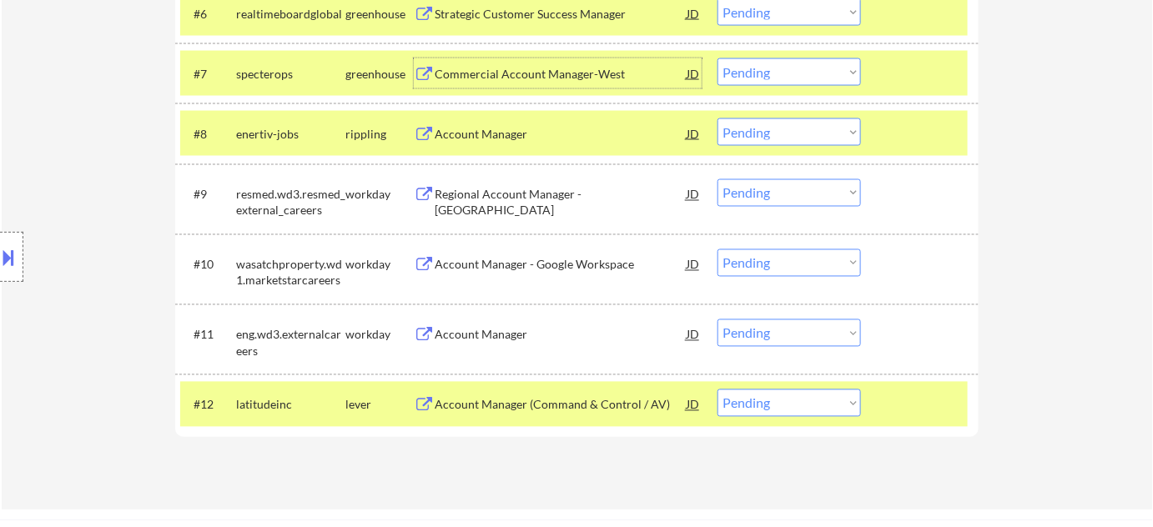
scroll to position [834, 0]
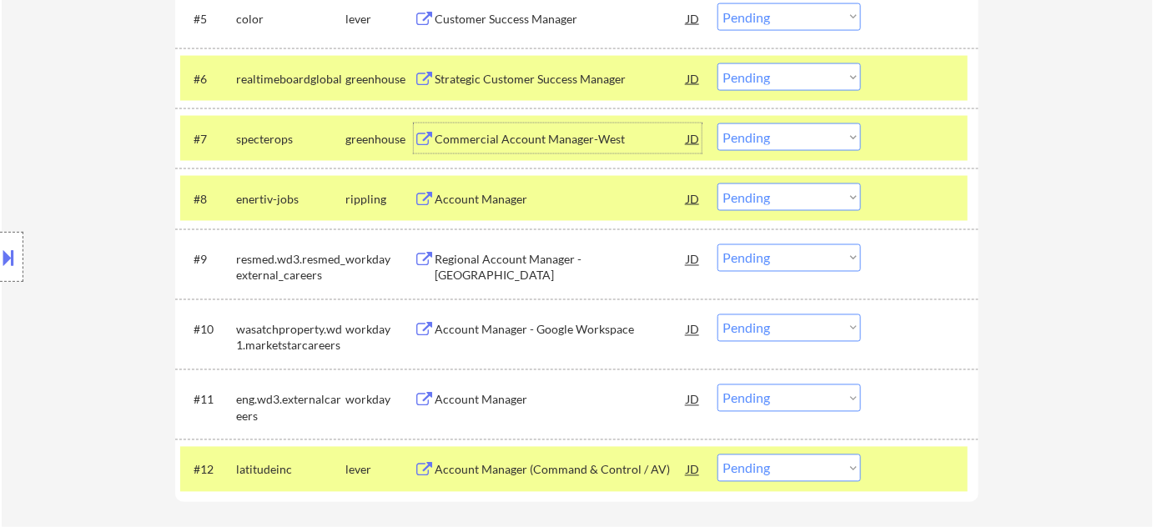
click at [776, 204] on select "Choose an option... Pending Applied Excluded (Questions) Excluded (Expired) Exc…" at bounding box center [788, 198] width 143 height 28
click at [717, 184] on select "Choose an option... Pending Applied Excluded (Questions) Excluded (Expired) Exc…" at bounding box center [788, 198] width 143 height 28
select select ""pending""
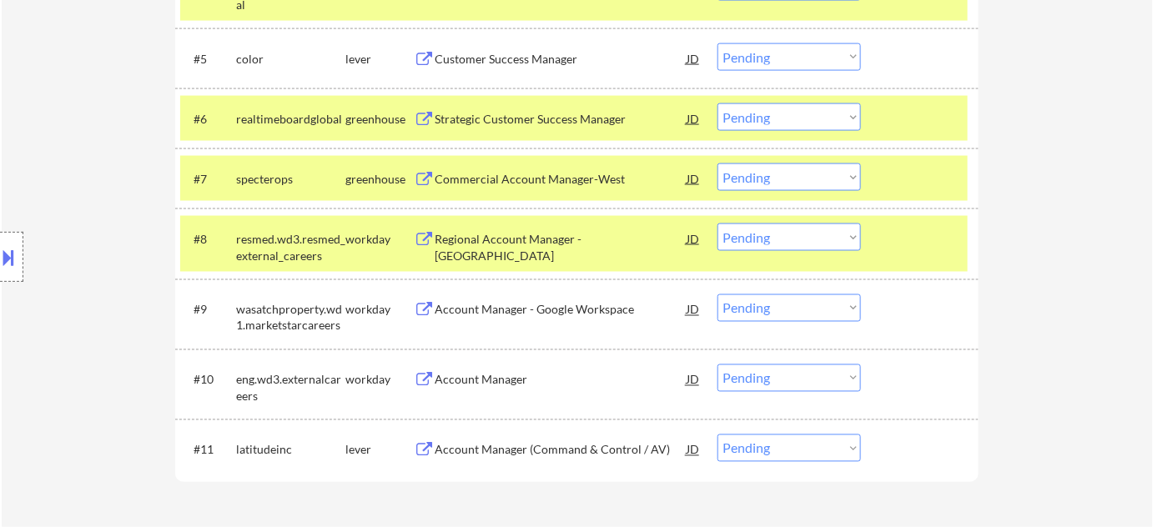
scroll to position [758, 0]
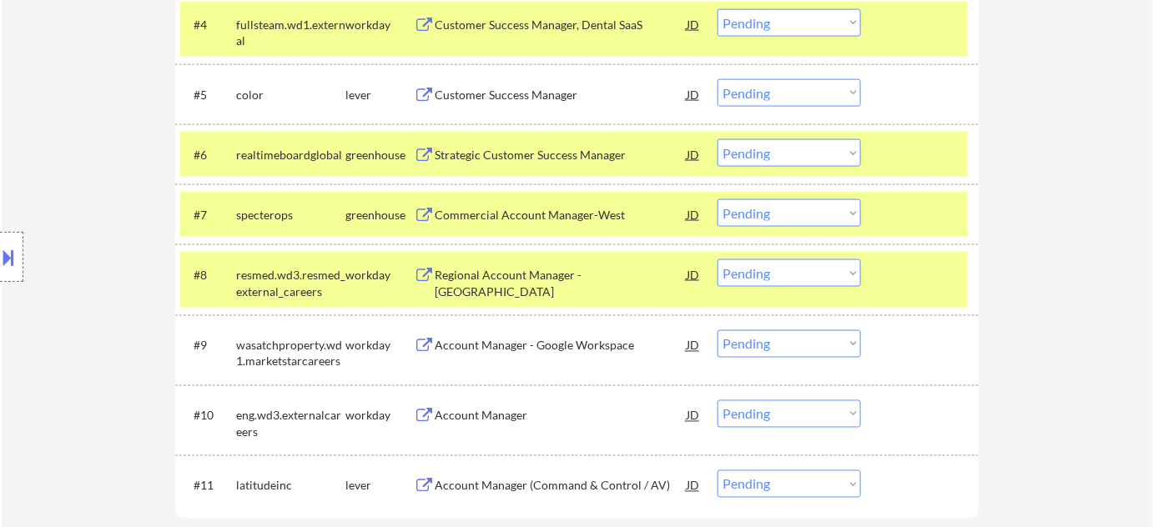
click at [509, 93] on div "Customer Success Manager" at bounding box center [561, 95] width 252 height 17
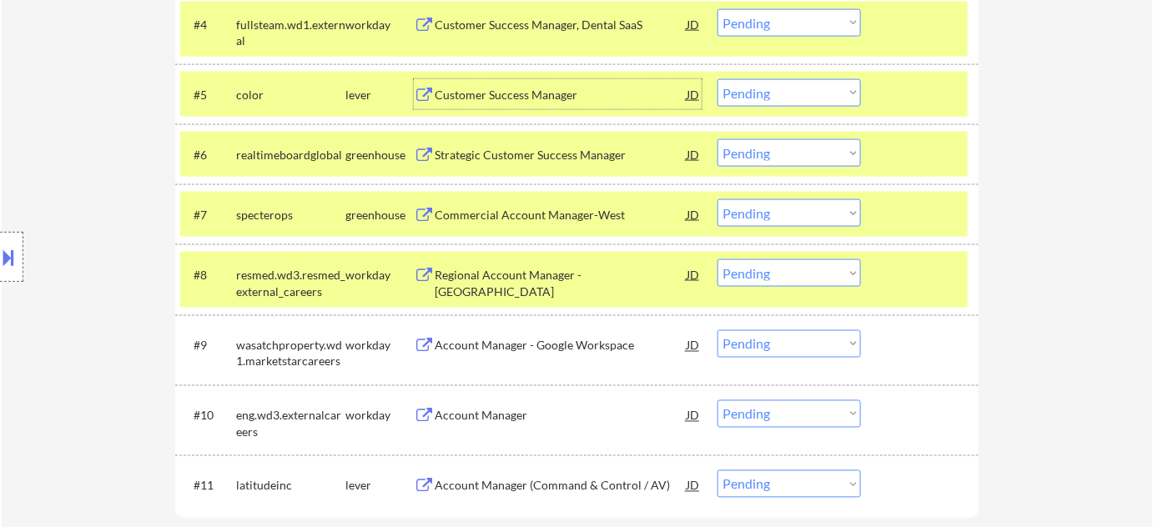
click at [787, 110] on div "#5 color lever Customer Success Manager JD Choose an option... Pending Applied …" at bounding box center [574, 94] width 788 height 45
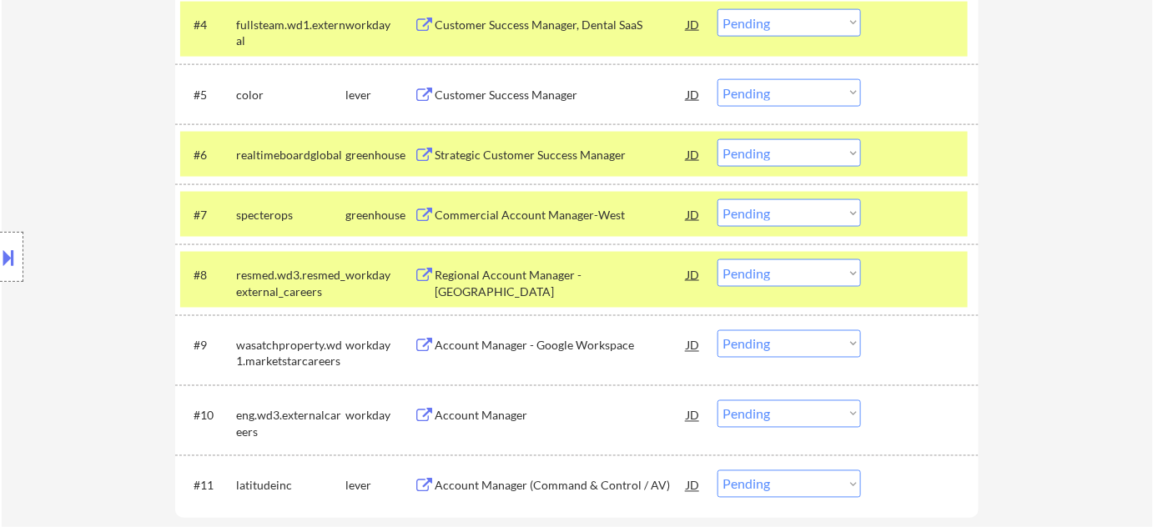
click at [789, 105] on select "Choose an option... Pending Applied Excluded (Questions) Excluded (Expired) Exc…" at bounding box center [788, 93] width 143 height 28
click at [717, 79] on select "Choose an option... Pending Applied Excluded (Questions) Excluded (Expired) Exc…" at bounding box center [788, 93] width 143 height 28
select select ""pending""
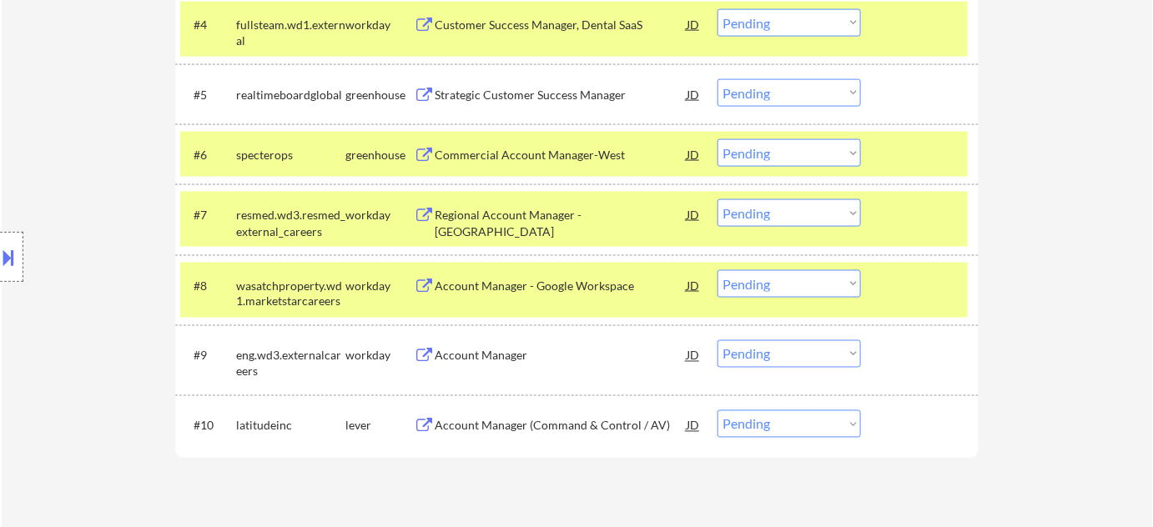
click at [778, 430] on select "Choose an option... Pending Applied Excluded (Questions) Excluded (Expired) Exc…" at bounding box center [788, 424] width 143 height 28
select select ""excluded__bad_match_""
click at [717, 410] on select "Choose an option... Pending Applied Excluded (Questions) Excluded (Expired) Exc…" at bounding box center [788, 424] width 143 height 28
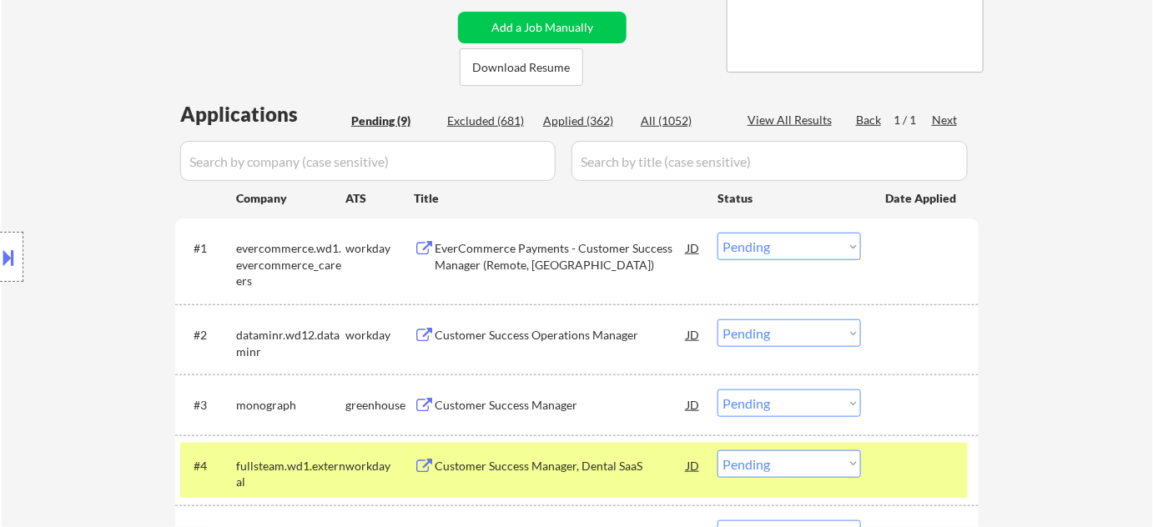
scroll to position [455, 0]
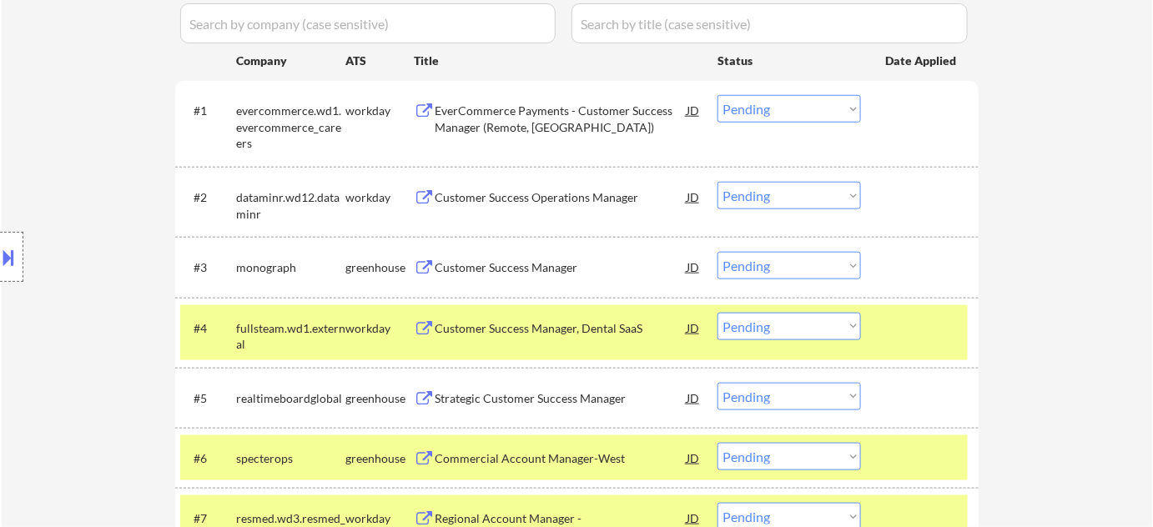
click at [509, 196] on div "Customer Success Operations Manager" at bounding box center [561, 197] width 252 height 17
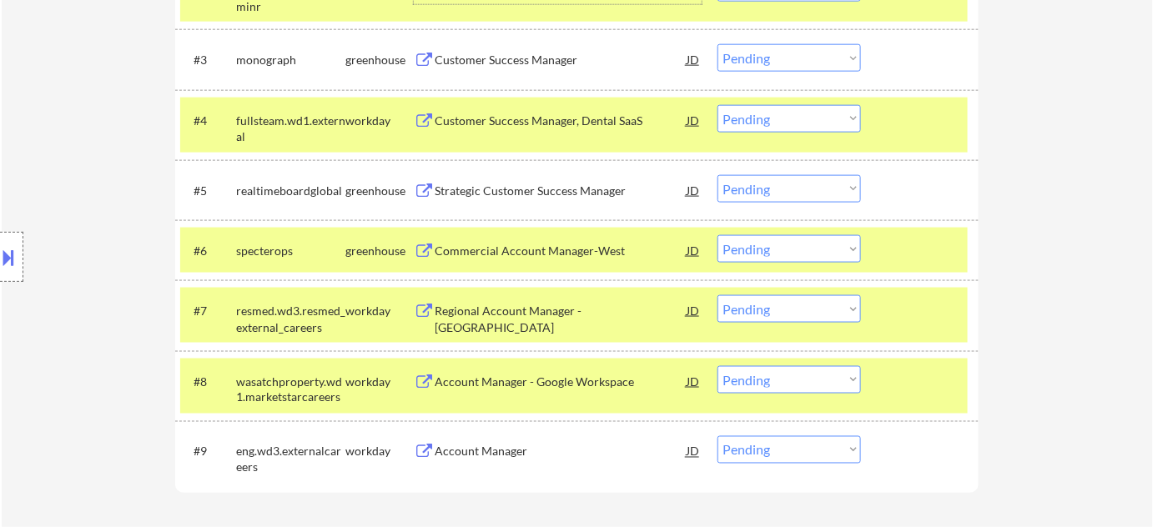
scroll to position [682, 0]
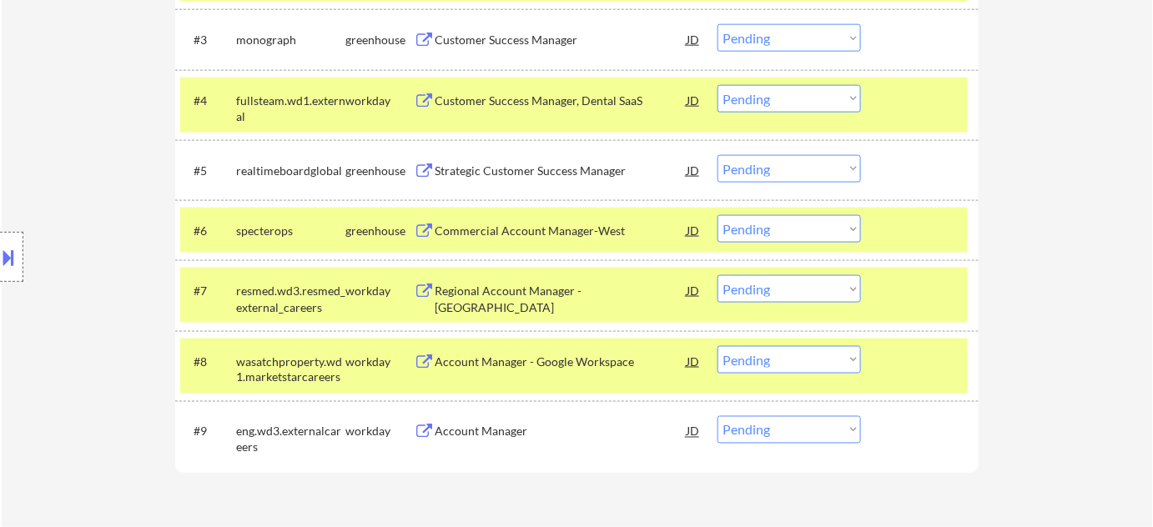
drag, startPoint x: 800, startPoint y: 222, endPoint x: 797, endPoint y: 238, distance: 16.2
click at [800, 222] on select "Choose an option... Pending Applied Excluded (Questions) Excluded (Expired) Exc…" at bounding box center [788, 229] width 143 height 28
click at [717, 215] on select "Choose an option... Pending Applied Excluded (Questions) Excluded (Expired) Exc…" at bounding box center [788, 229] width 143 height 28
select select ""pending""
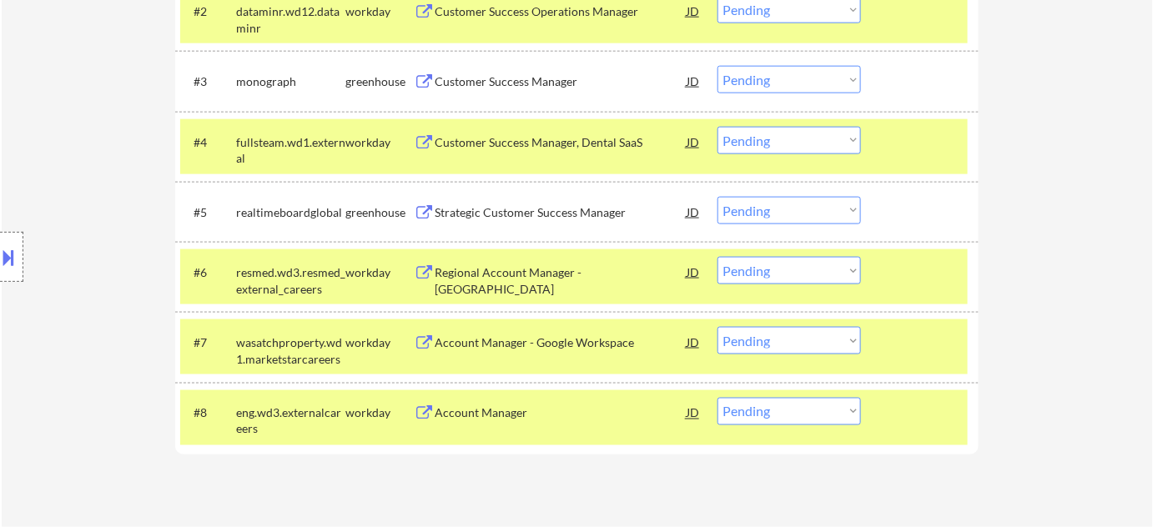
scroll to position [607, 0]
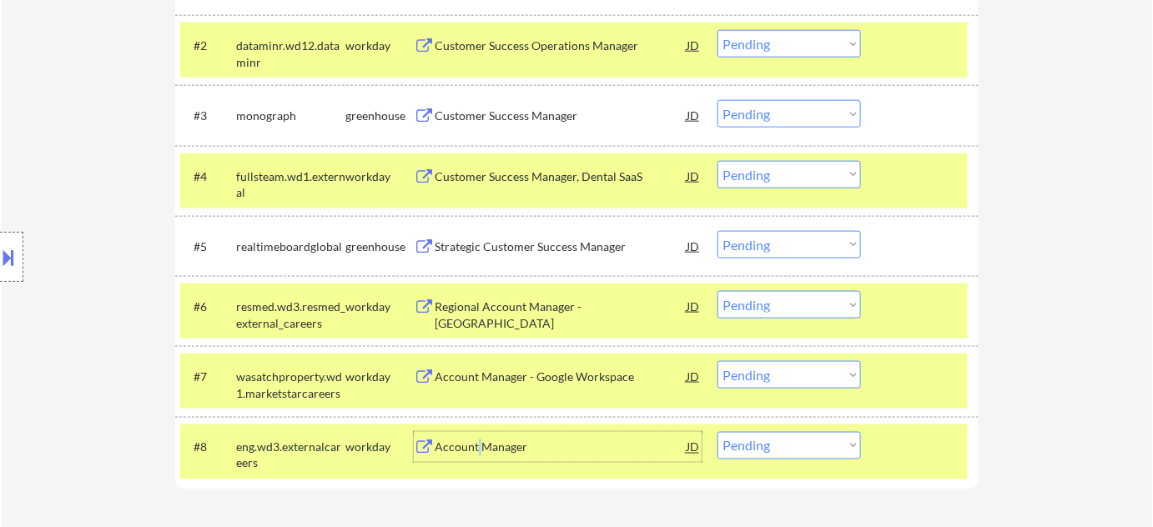
click at [478, 448] on div "Account Manager" at bounding box center [561, 448] width 252 height 17
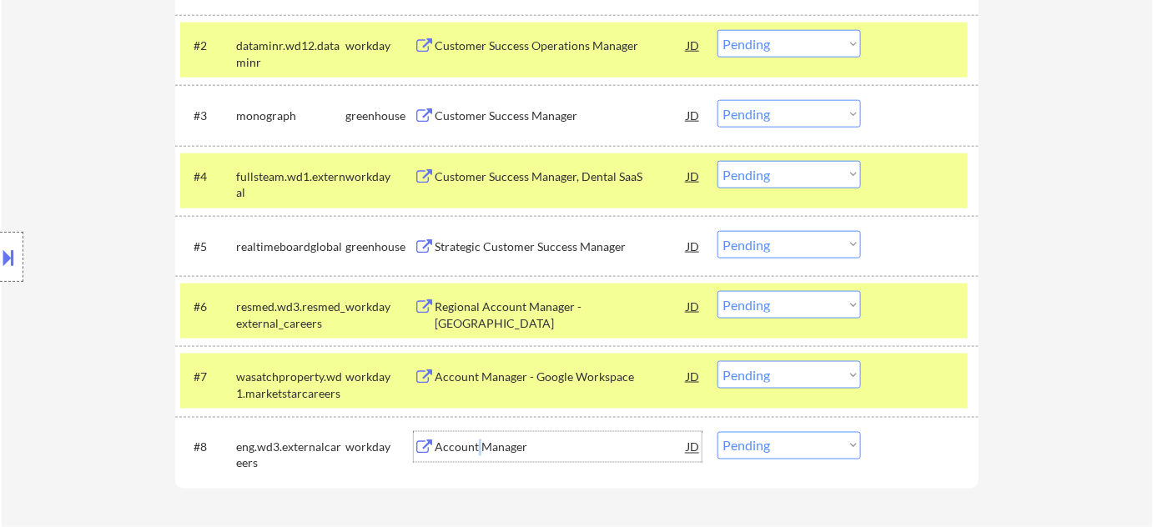
scroll to position [531, 0]
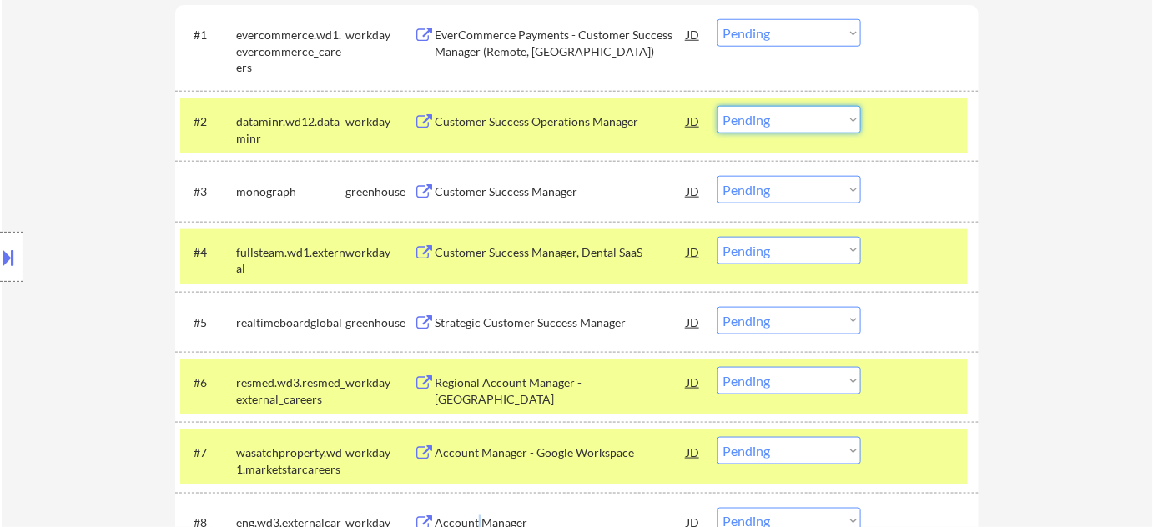
drag, startPoint x: 792, startPoint y: 116, endPoint x: 794, endPoint y: 130, distance: 14.4
click at [792, 116] on select "Choose an option... Pending Applied Excluded (Questions) Excluded (Expired) Exc…" at bounding box center [788, 120] width 143 height 28
click at [717, 106] on select "Choose an option... Pending Applied Excluded (Questions) Excluded (Expired) Exc…" at bounding box center [788, 120] width 143 height 28
select select ""pending""
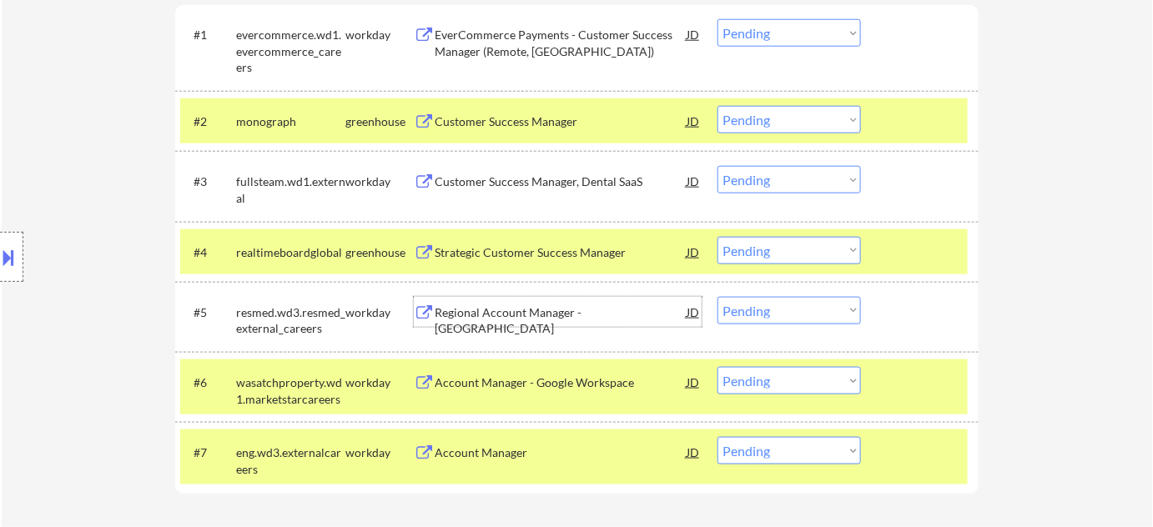
click at [581, 315] on div "Regional Account Manager - Mid Atlantic" at bounding box center [561, 321] width 252 height 33
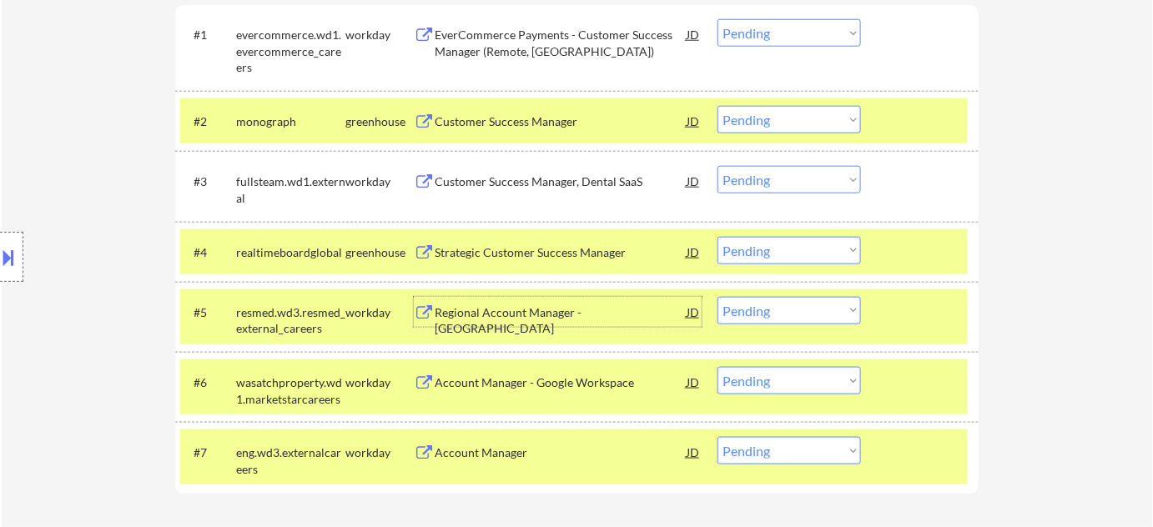
click at [769, 441] on select "Choose an option... Pending Applied Excluded (Questions) Excluded (Expired) Exc…" at bounding box center [788, 451] width 143 height 28
select select ""excluded__bad_match_""
click at [717, 437] on select "Choose an option... Pending Applied Excluded (Questions) Excluded (Expired) Exc…" at bounding box center [788, 451] width 143 height 28
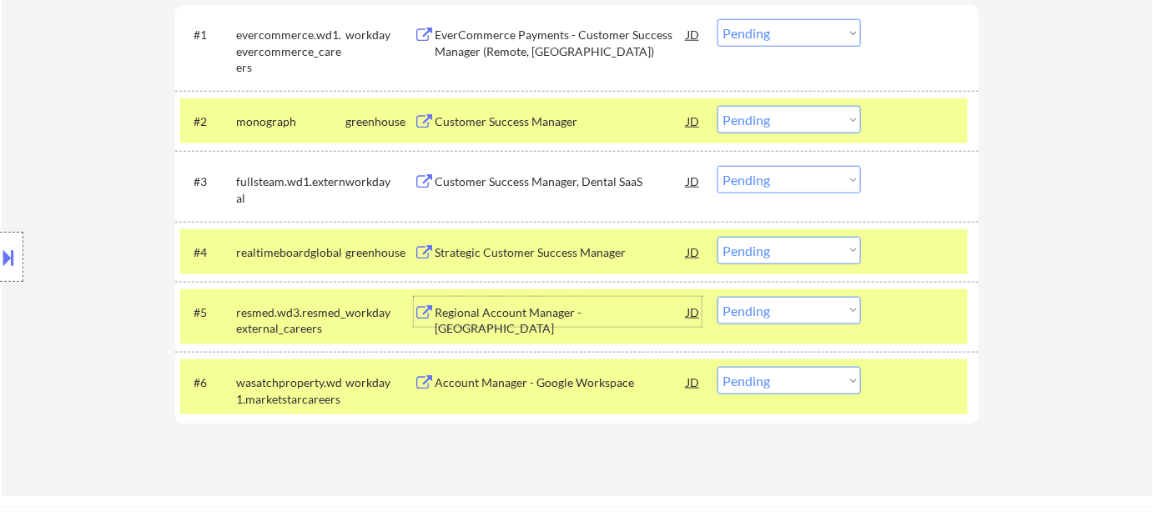
click at [535, 306] on div "Regional Account Manager - Mid Atlantic" at bounding box center [561, 321] width 252 height 33
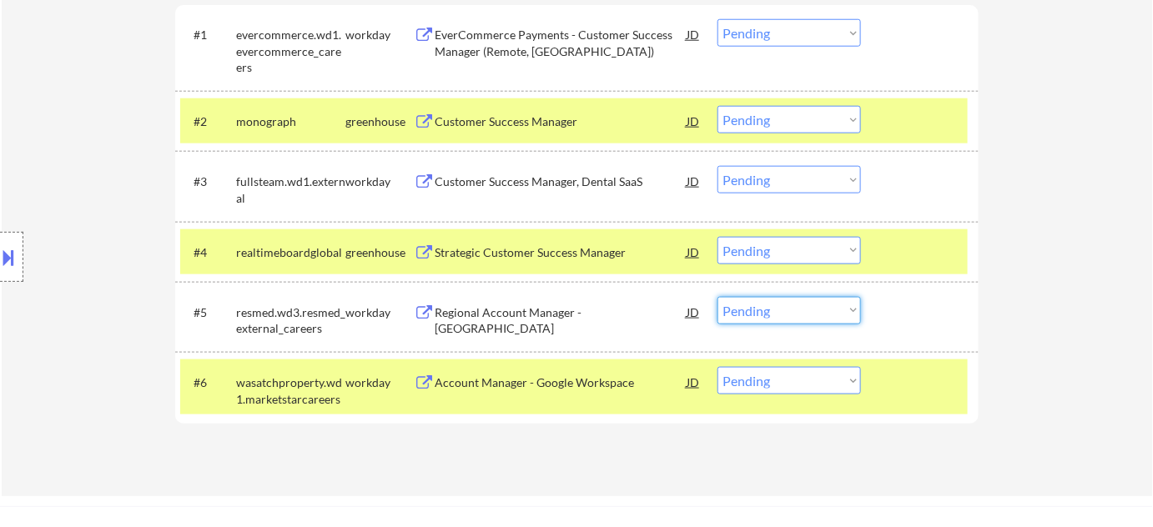
drag, startPoint x: 762, startPoint y: 305, endPoint x: 776, endPoint y: 322, distance: 21.9
click at [762, 306] on select "Choose an option... Pending Applied Excluded (Questions) Excluded (Expired) Exc…" at bounding box center [788, 311] width 143 height 28
click at [717, 297] on select "Choose an option... Pending Applied Excluded (Questions) Excluded (Expired) Exc…" at bounding box center [788, 311] width 143 height 28
select select ""pending""
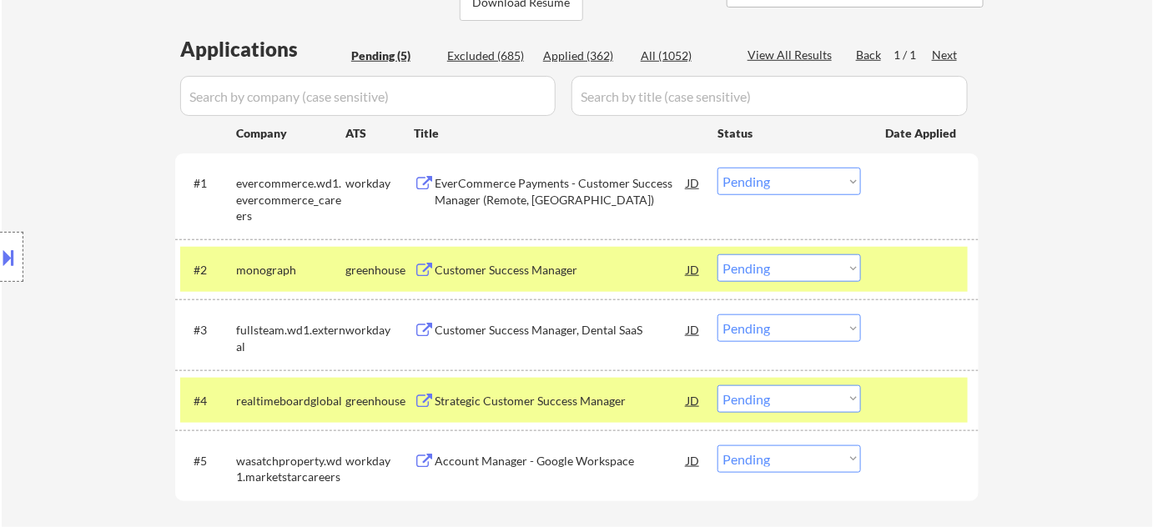
scroll to position [379, 0]
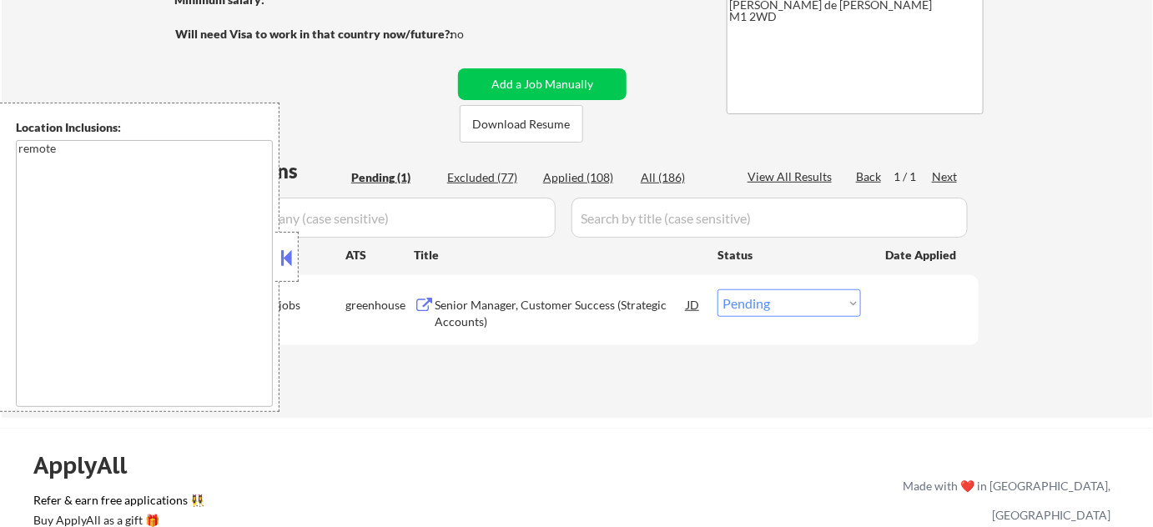
scroll to position [303, 0]
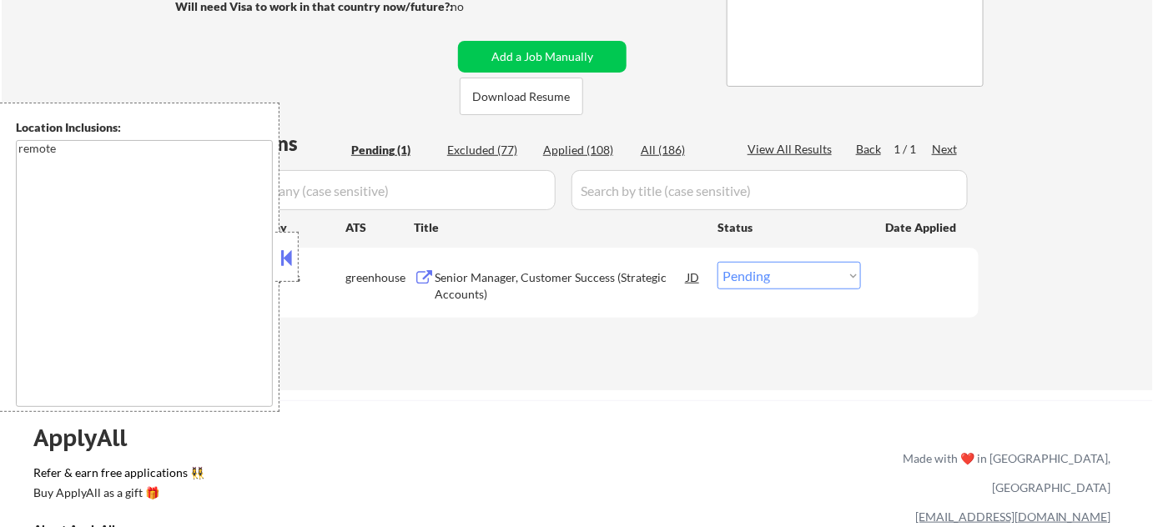
click at [274, 259] on div "Location Inclusions: remote" at bounding box center [139, 258] width 279 height 310
click at [295, 263] on button at bounding box center [287, 257] width 18 height 25
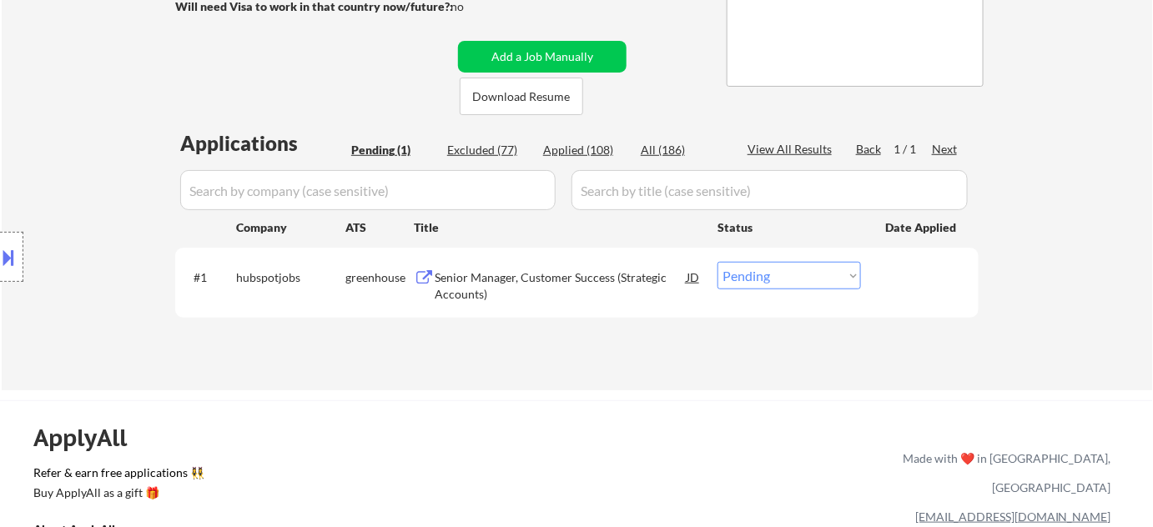
click at [471, 284] on div "Senior Manager, Customer Success (Strategic Accounts)" at bounding box center [561, 285] width 252 height 33
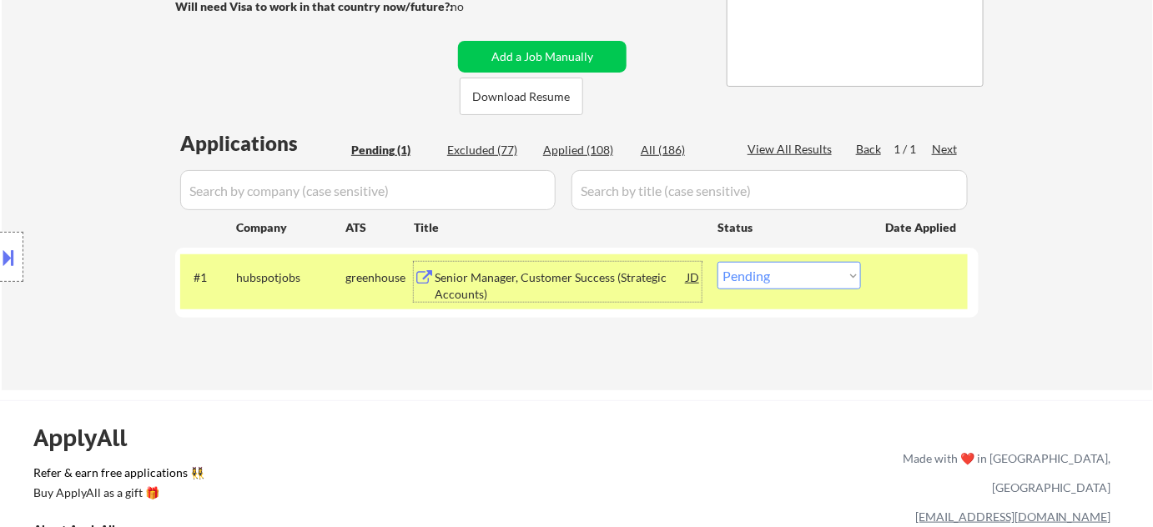
click at [629, 380] on div "← Return to /applysquad Mailslurp Inbox Job Search Builder [PERSON_NAME] User E…" at bounding box center [577, 77] width 1151 height 627
click at [789, 289] on div "#1 hubspotjobs greenhouse Senior Manager, Customer Success (Strategic Accounts)…" at bounding box center [574, 281] width 788 height 55
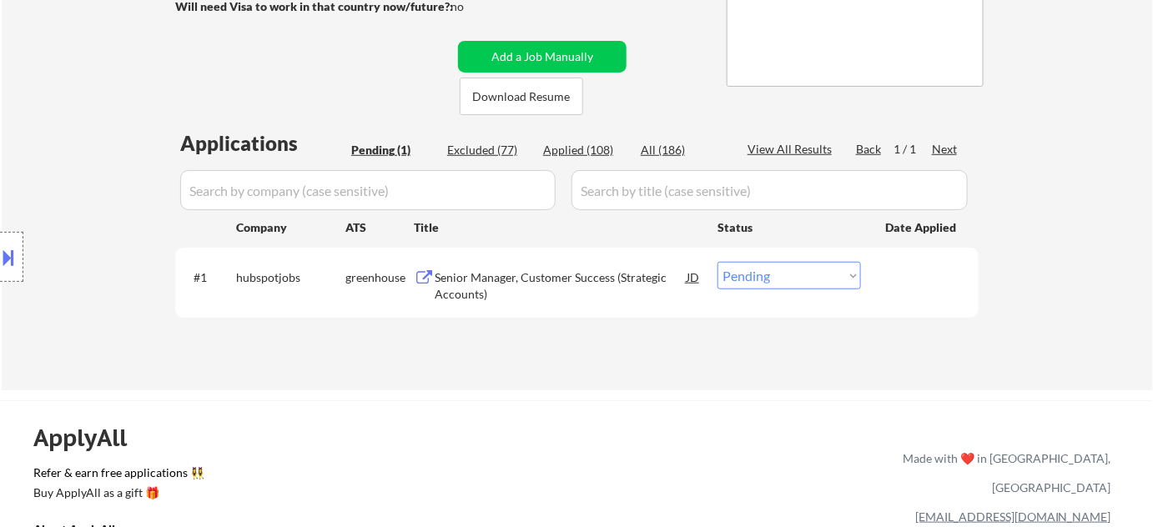
click at [792, 284] on select "Choose an option... Pending Applied Excluded (Questions) Excluded (Expired) Exc…" at bounding box center [788, 276] width 143 height 28
select select ""excluded__bad_match_""
click at [717, 262] on select "Choose an option... Pending Applied Excluded (Questions) Excluded (Expired) Exc…" at bounding box center [788, 276] width 143 height 28
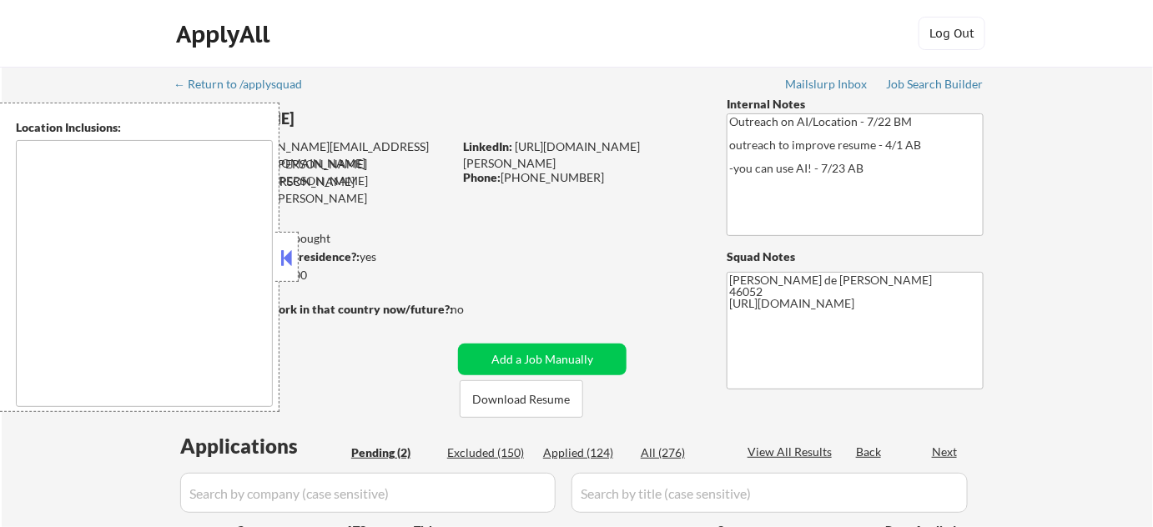
type textarea "[GEOGRAPHIC_DATA], IN [GEOGRAPHIC_DATA], IN [GEOGRAPHIC_DATA], IN [GEOGRAPHIC_D…"
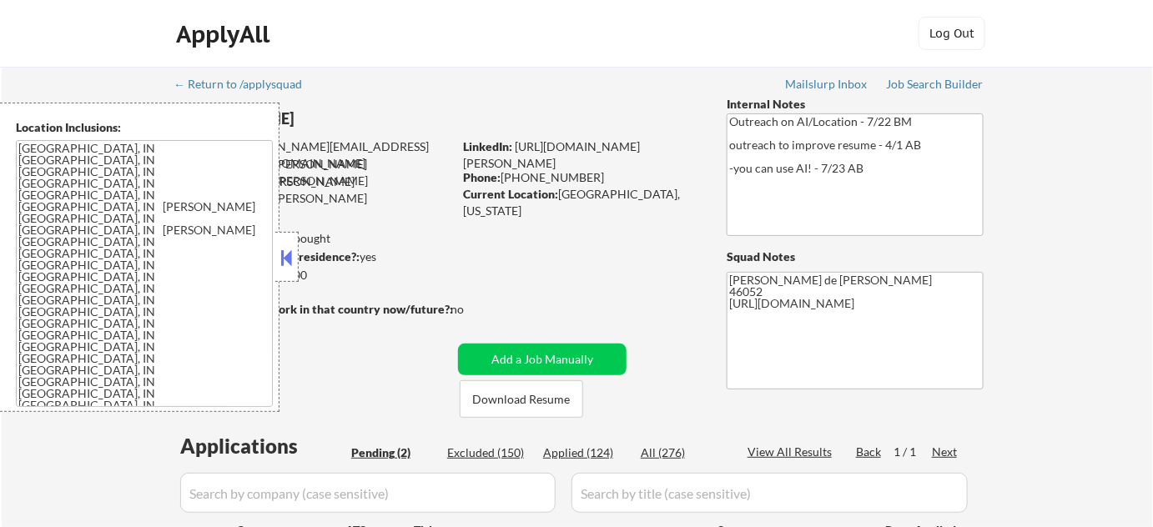
select select ""pending""
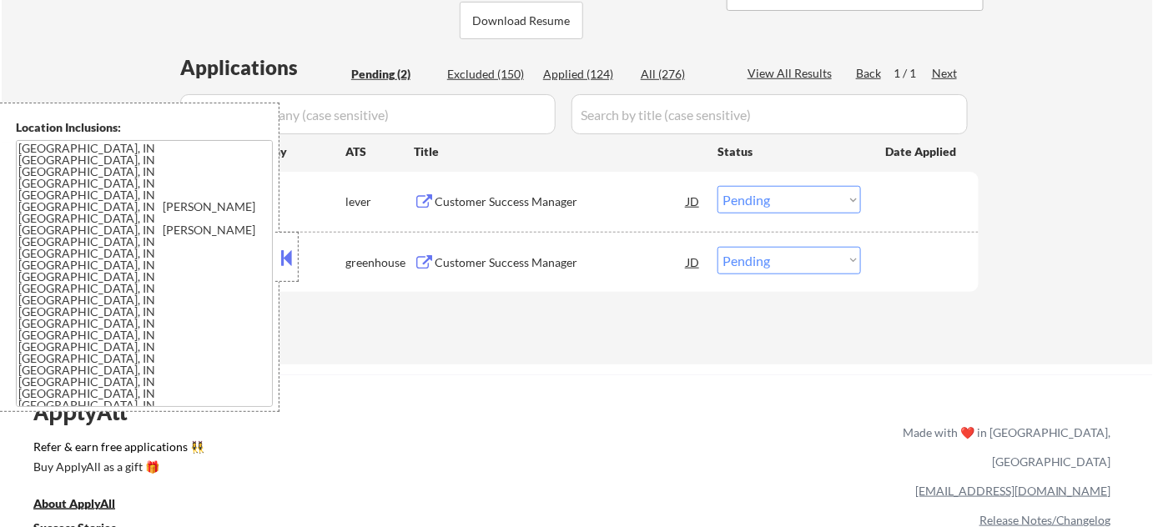
click at [290, 255] on button at bounding box center [287, 257] width 18 height 25
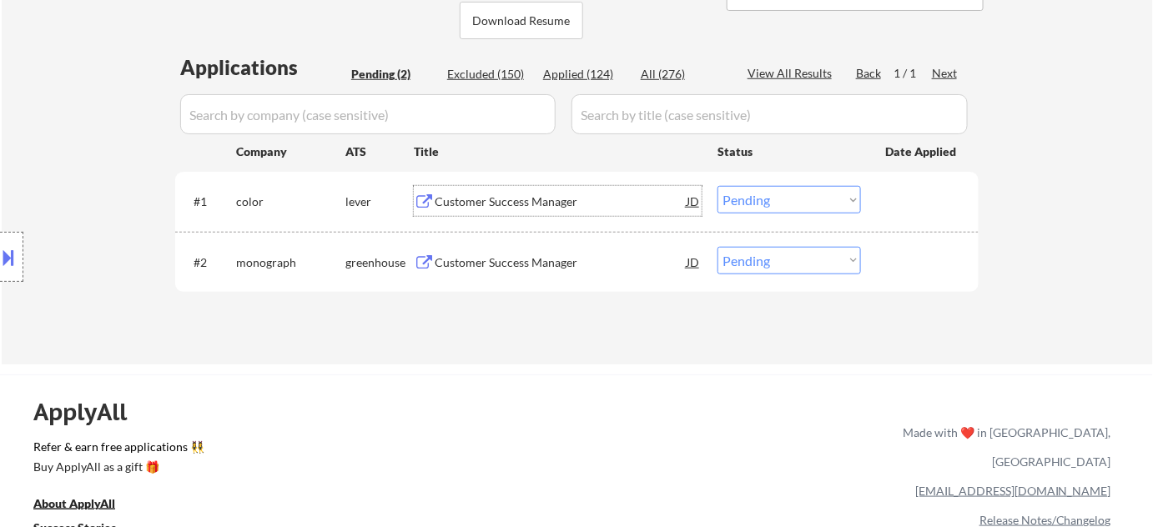
click at [478, 209] on div "Customer Success Manager" at bounding box center [561, 201] width 252 height 30
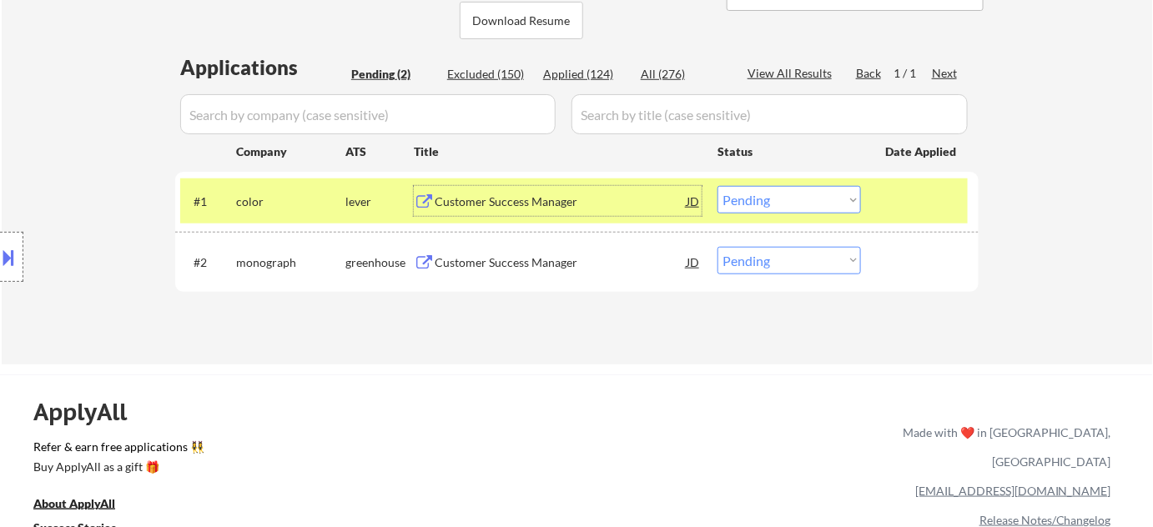
click at [466, 261] on div "Customer Success Manager" at bounding box center [561, 262] width 252 height 17
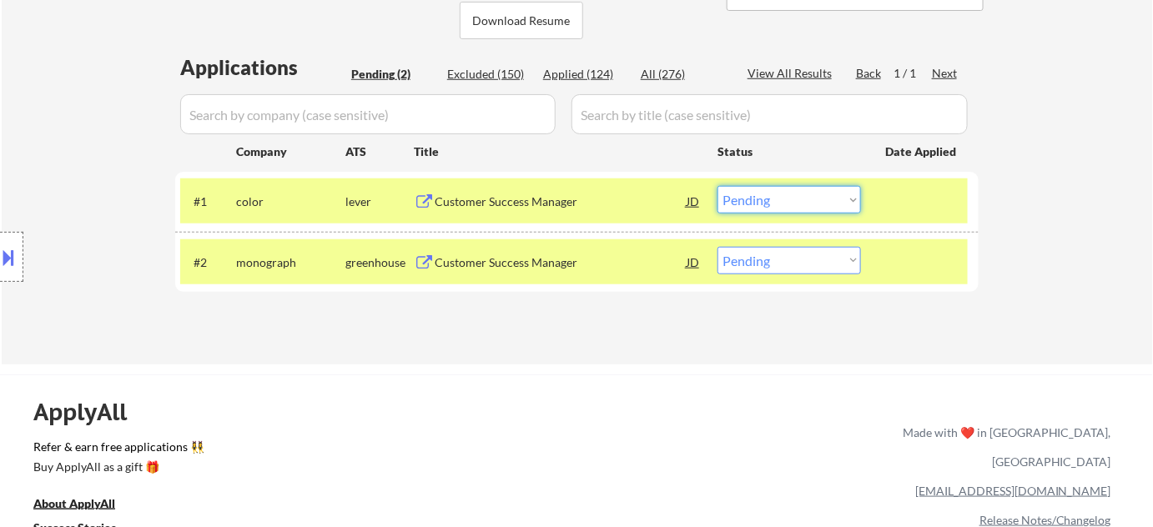
click at [831, 203] on select "Choose an option... Pending Applied Excluded (Questions) Excluded (Expired) Exc…" at bounding box center [788, 200] width 143 height 28
click at [717, 186] on select "Choose an option... Pending Applied Excluded (Questions) Excluded (Expired) Exc…" at bounding box center [788, 200] width 143 height 28
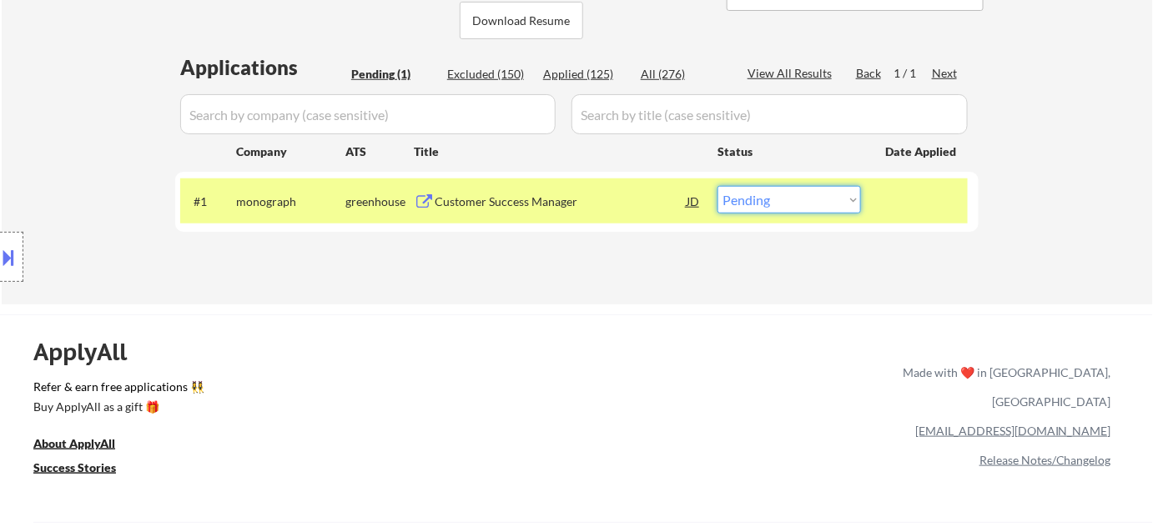
click at [832, 211] on select "Choose an option... Pending Applied Excluded (Questions) Excluded (Expired) Exc…" at bounding box center [788, 200] width 143 height 28
select select ""applied""
click at [717, 186] on select "Choose an option... Pending Applied Excluded (Questions) Excluded (Expired) Exc…" at bounding box center [788, 200] width 143 height 28
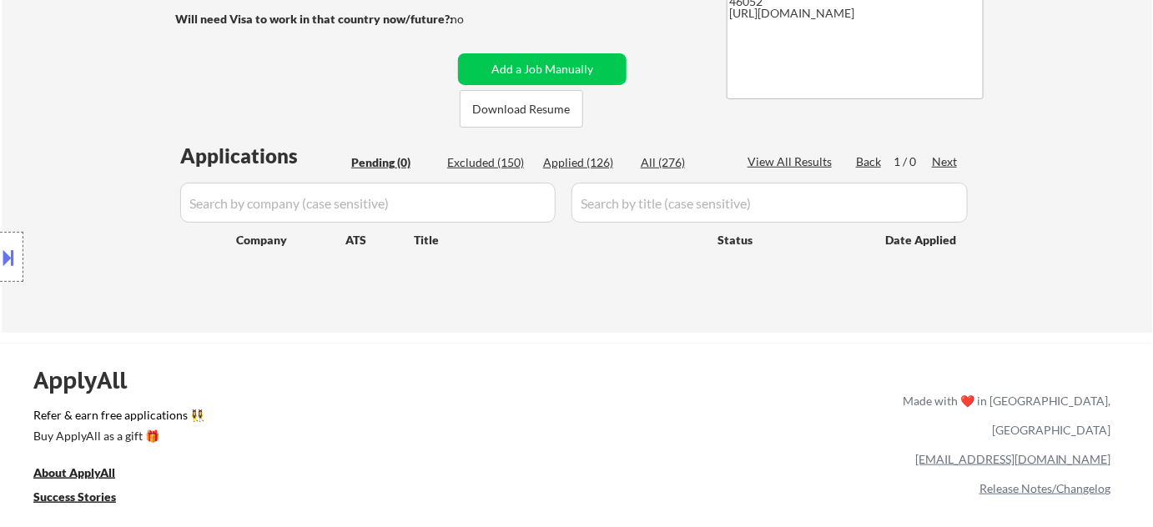
scroll to position [227, 0]
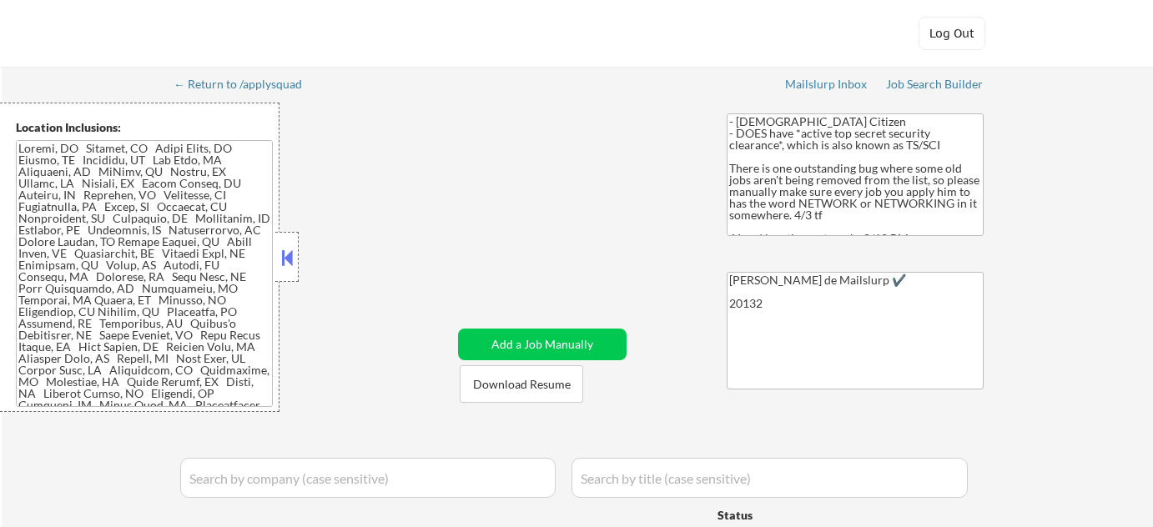
select select ""applied""
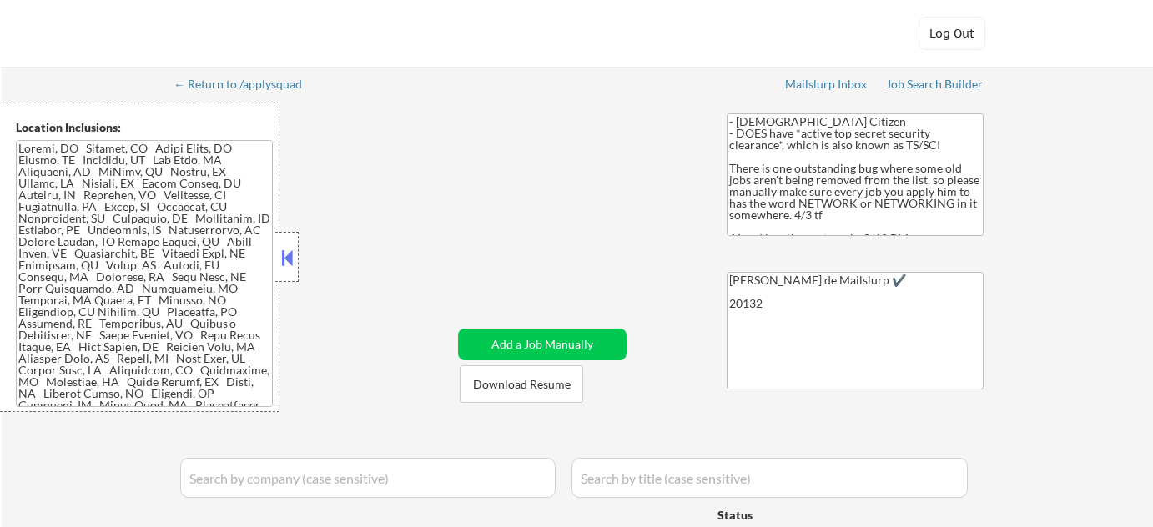
select select ""applied""
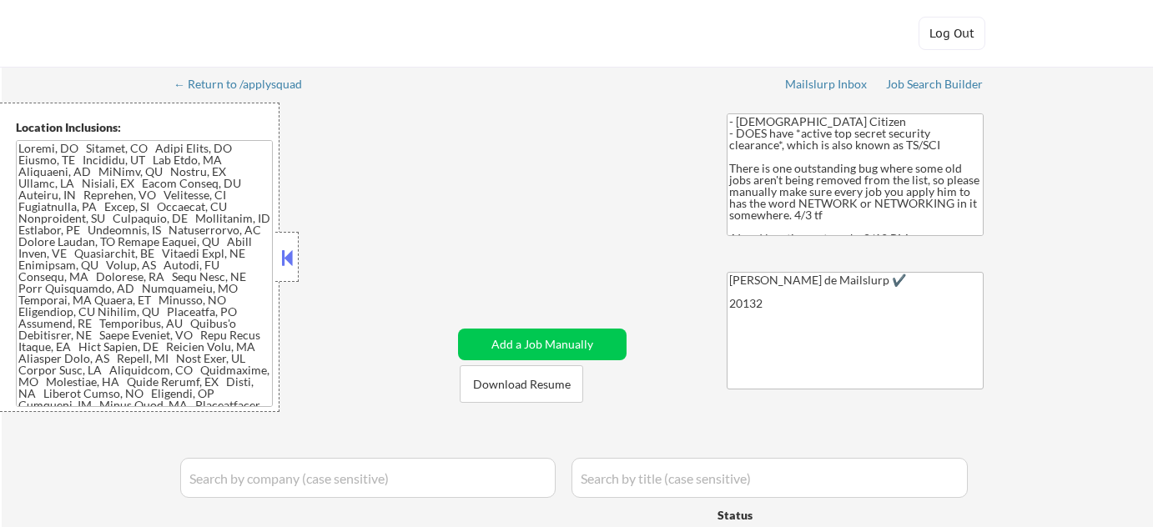
select select ""applied""
select select ""pending""
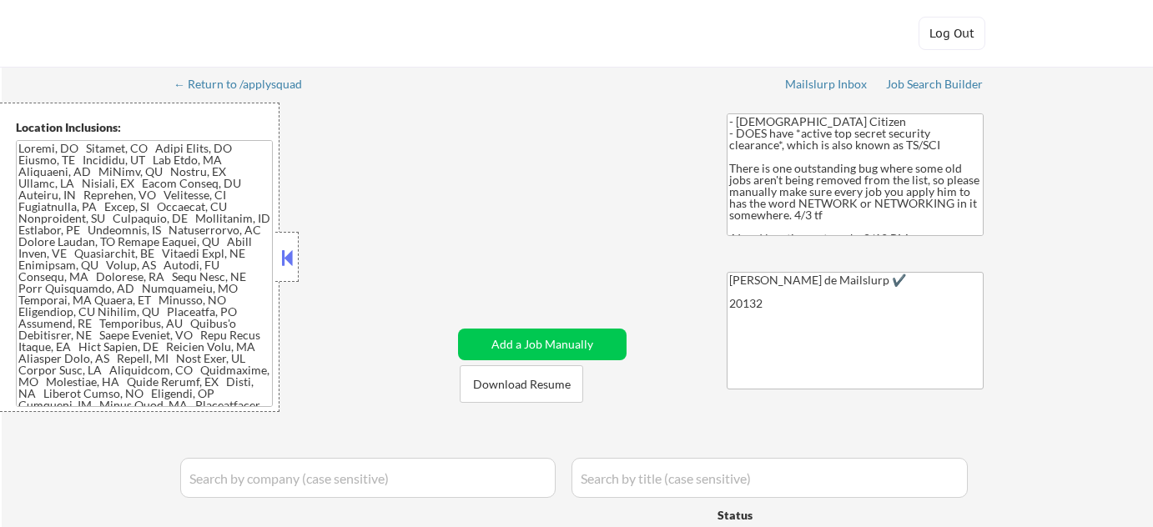
select select ""pending""
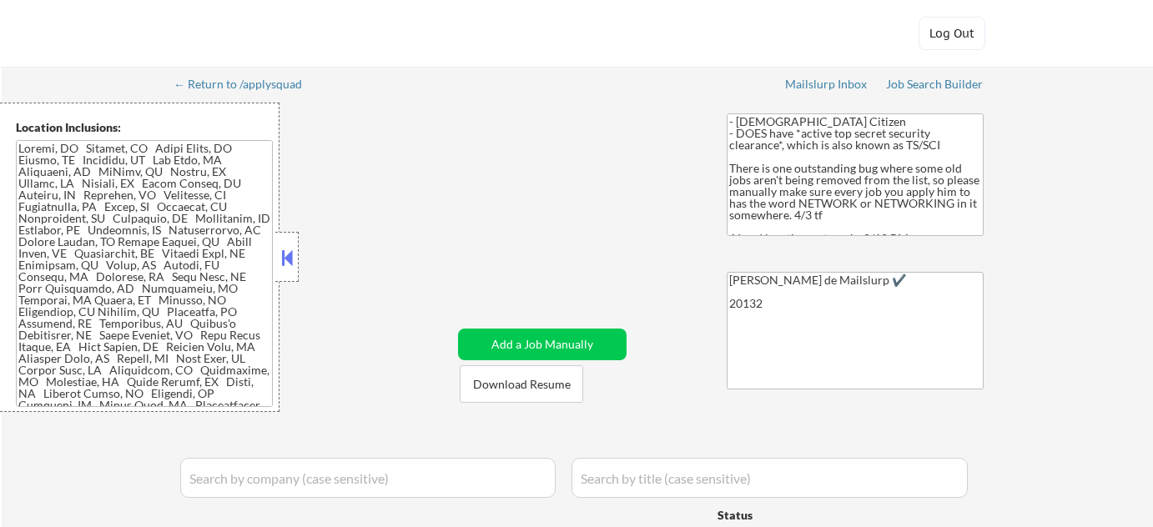
select select ""pending""
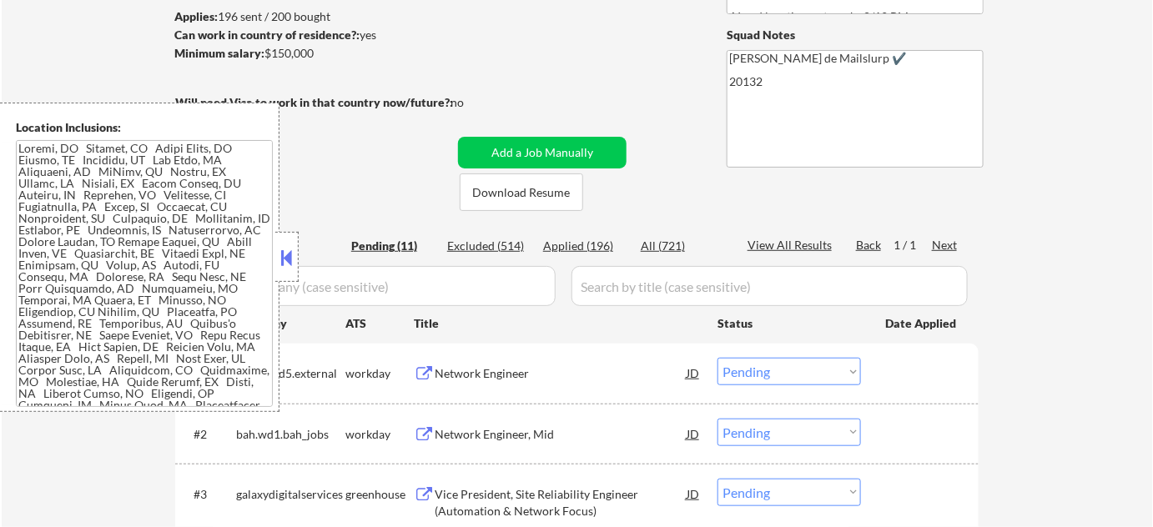
scroll to position [227, 0]
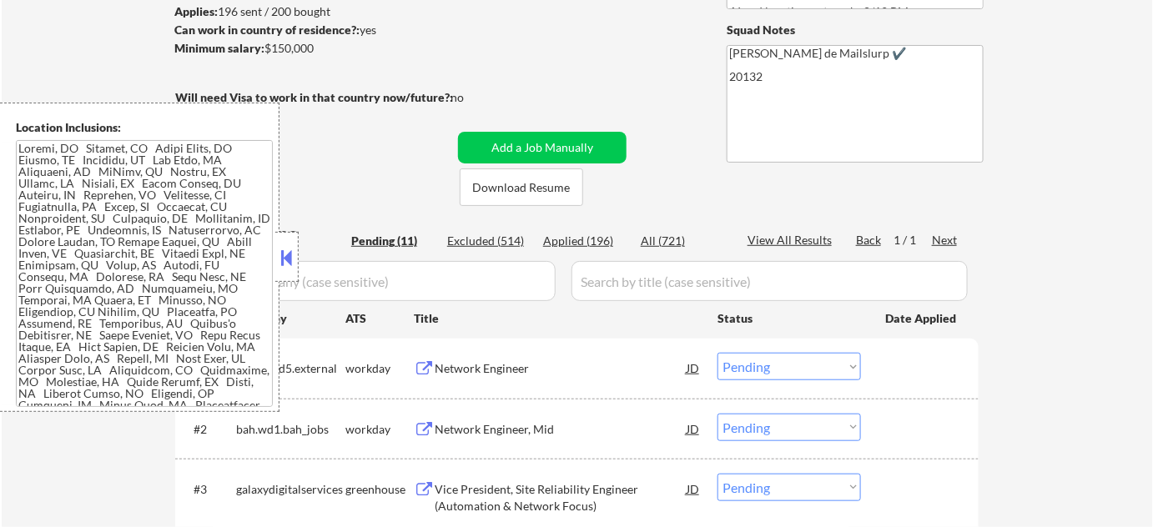
drag, startPoint x: 294, startPoint y: 249, endPoint x: 310, endPoint y: 250, distance: 16.8
click at [295, 249] on button at bounding box center [287, 257] width 18 height 25
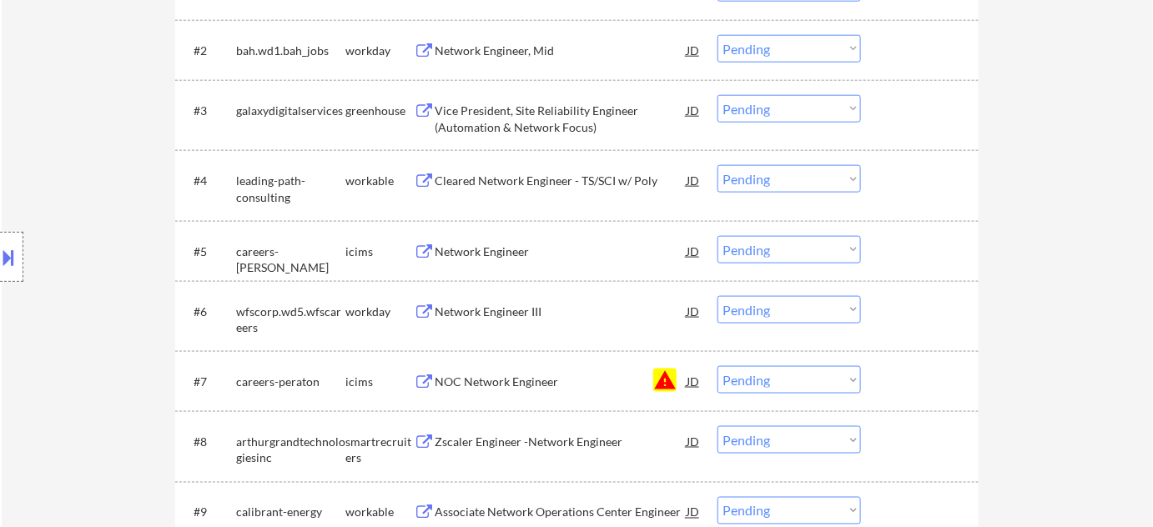
scroll to position [607, 0]
click at [772, 377] on select "Choose an option... Pending Applied Excluded (Questions) Excluded (Expired) Exc…" at bounding box center [788, 379] width 143 height 28
click at [717, 365] on select "Choose an option... Pending Applied Excluded (Questions) Excluded (Expired) Exc…" at bounding box center [788, 379] width 143 height 28
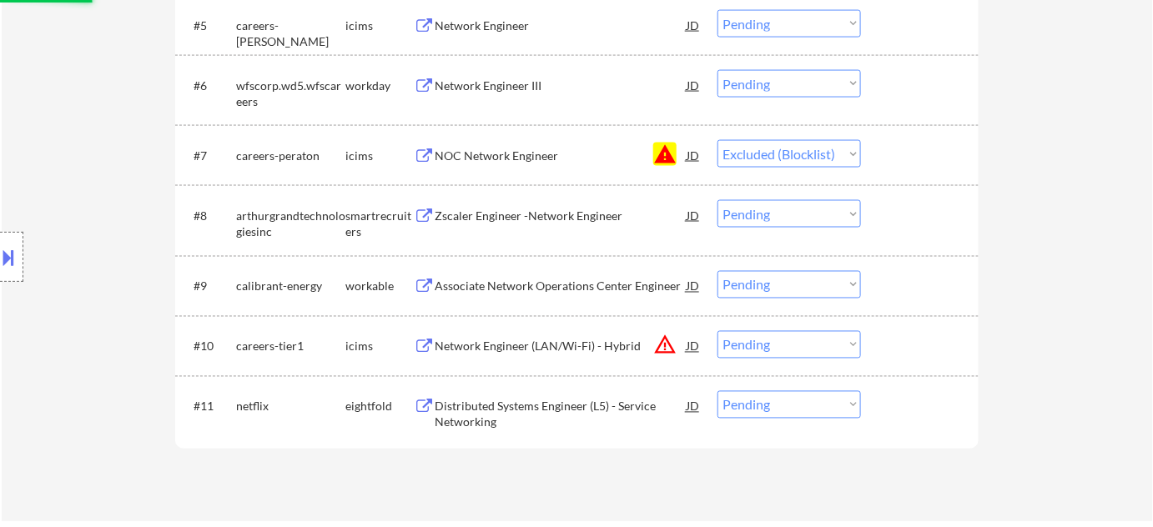
scroll to position [834, 0]
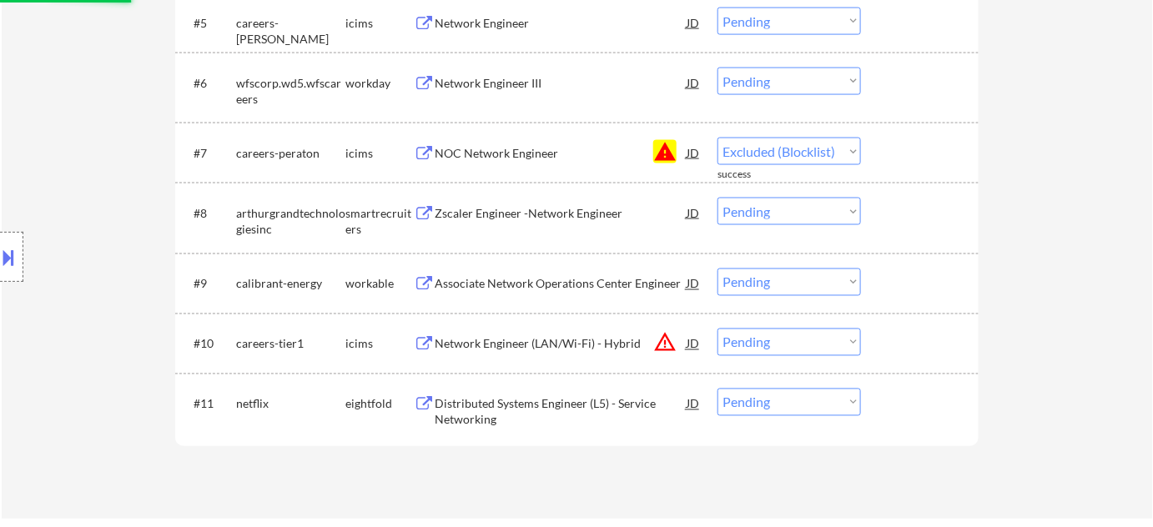
select select ""pending""
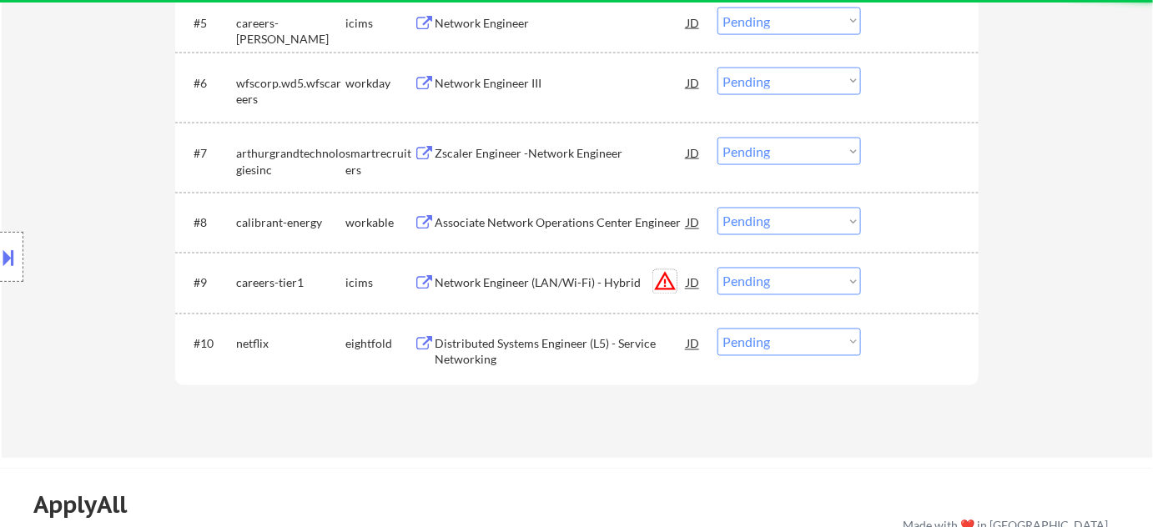
click at [658, 280] on button "warning_amber" at bounding box center [664, 281] width 23 height 23
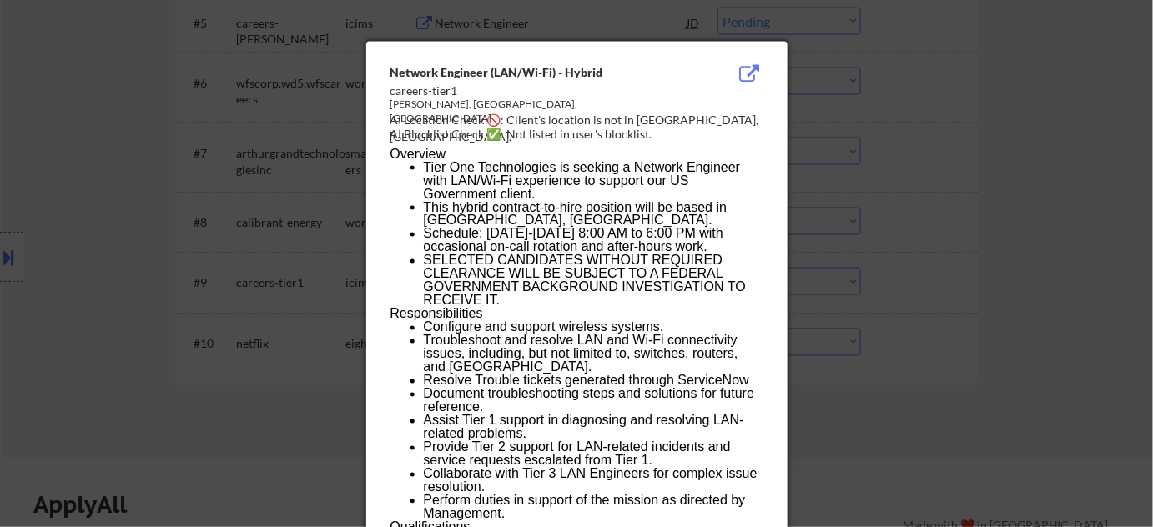
click at [892, 236] on div at bounding box center [576, 263] width 1153 height 527
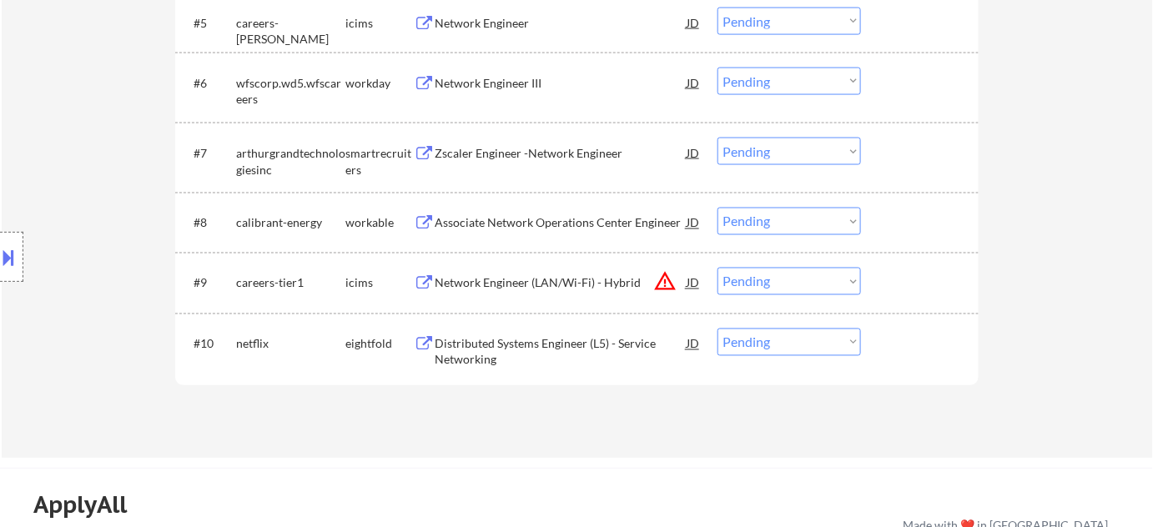
click at [776, 272] on select "Choose an option... Pending Applied Excluded (Questions) Excluded (Expired) Exc…" at bounding box center [788, 282] width 143 height 28
click at [717, 268] on select "Choose an option... Pending Applied Excluded (Questions) Excluded (Expired) Exc…" at bounding box center [788, 282] width 143 height 28
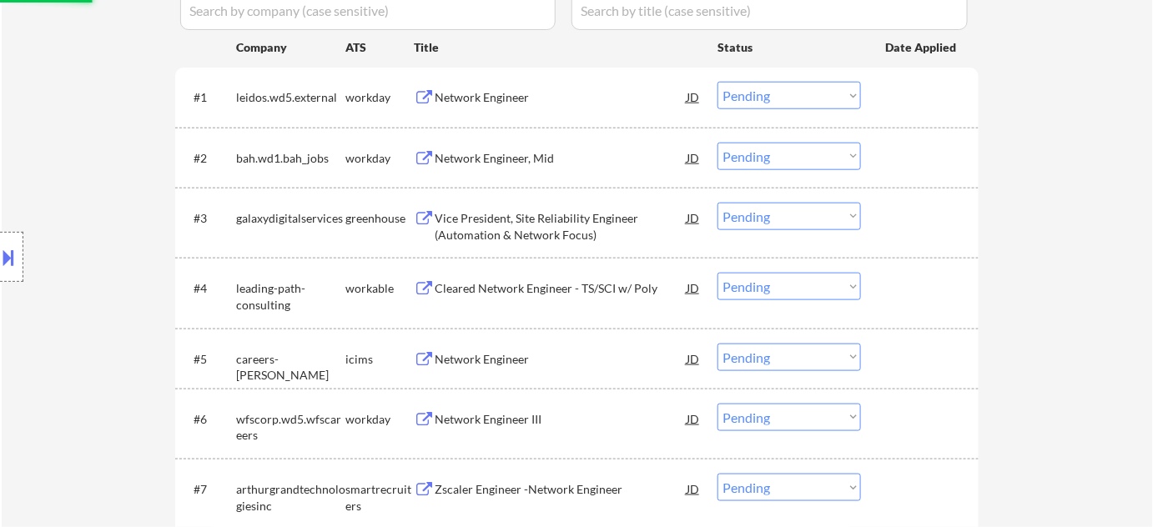
scroll to position [455, 0]
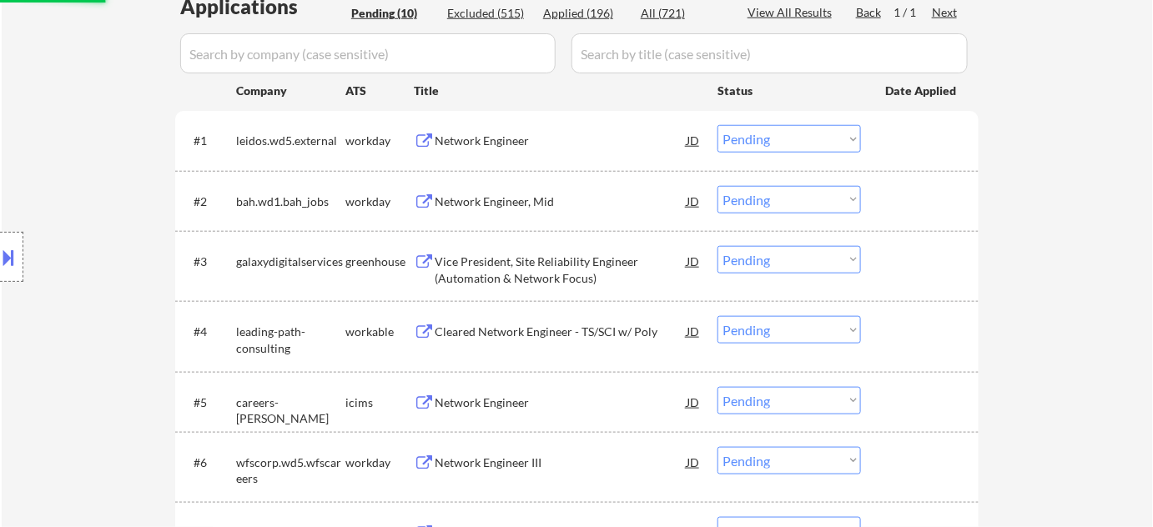
select select ""pending""
click at [505, 142] on div "​​Network Engineer​" at bounding box center [561, 141] width 252 height 17
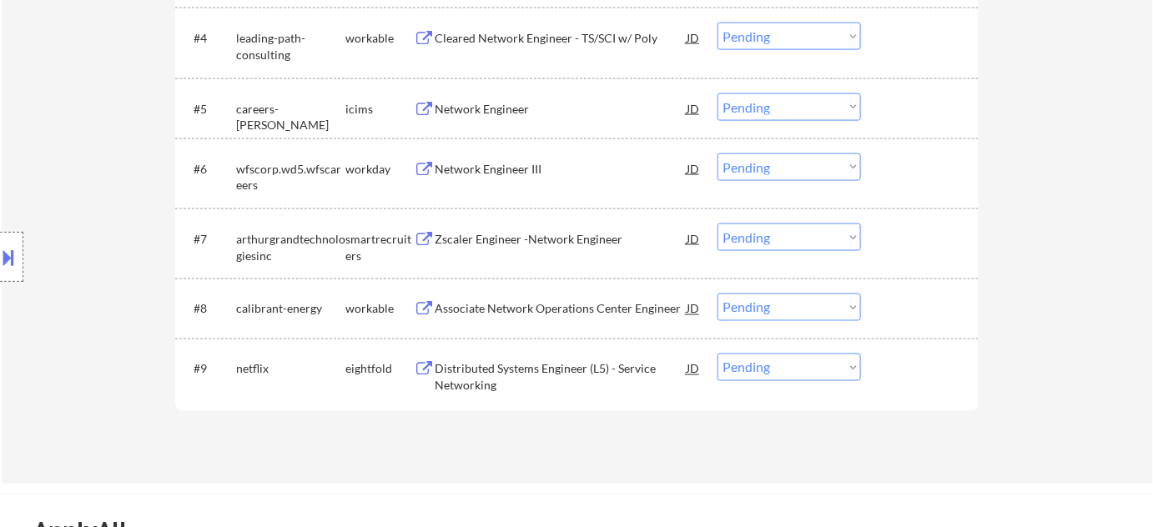
scroll to position [758, 0]
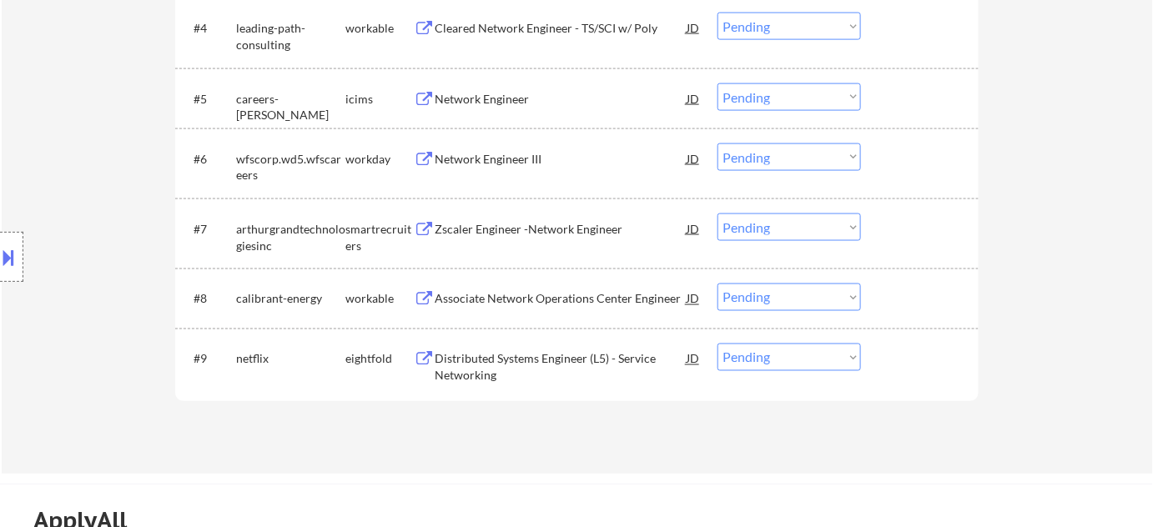
click at [509, 230] on div "Zscaler Engineer -Network Engineer" at bounding box center [561, 229] width 252 height 17
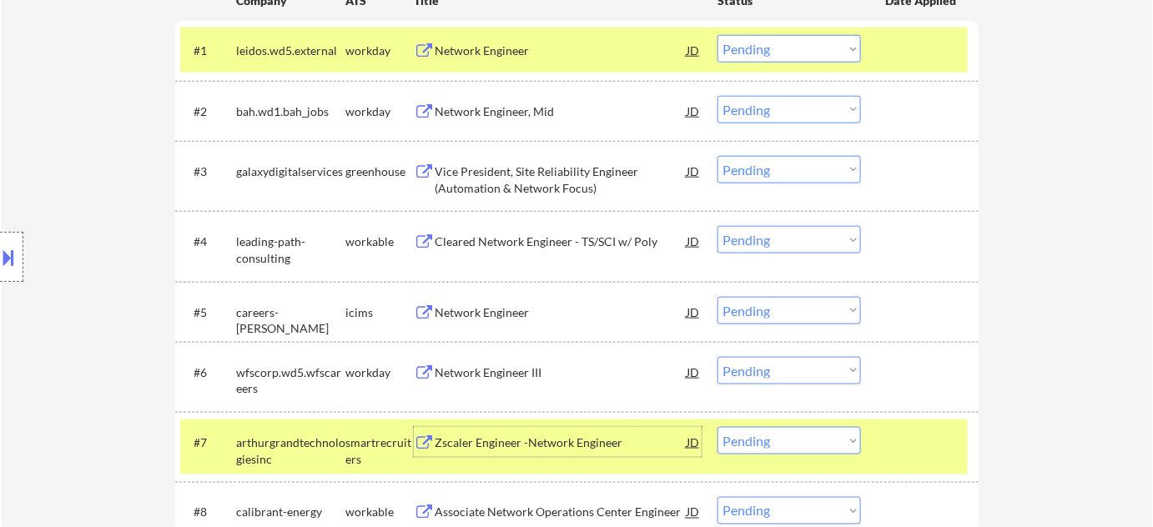
scroll to position [531, 0]
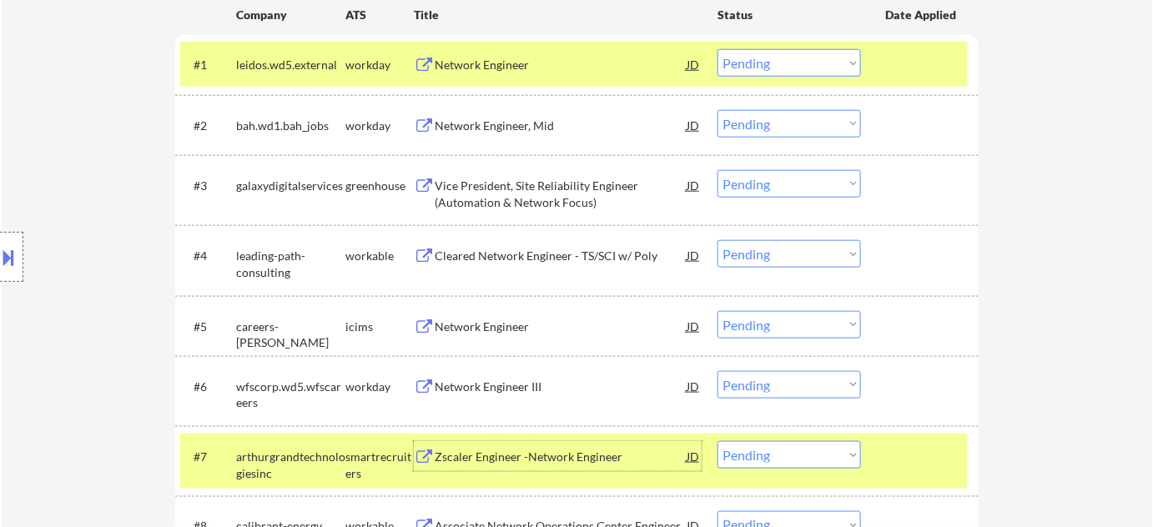
click at [481, 123] on div "Network Engineer, Mid" at bounding box center [561, 126] width 252 height 17
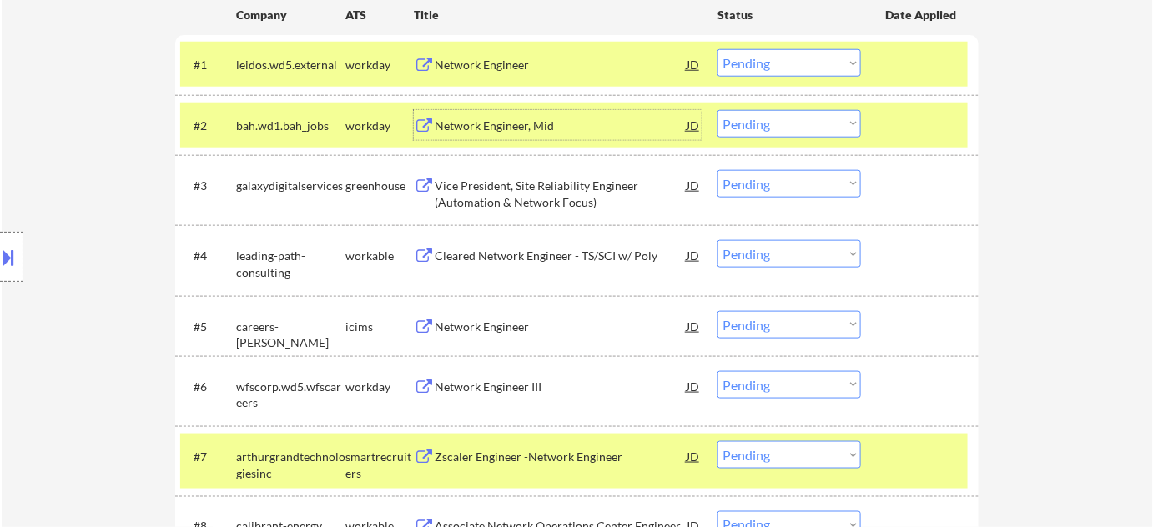
click at [461, 194] on div "Vice President, Site Reliability Engineer (Automation & Network Focus)" at bounding box center [561, 194] width 252 height 33
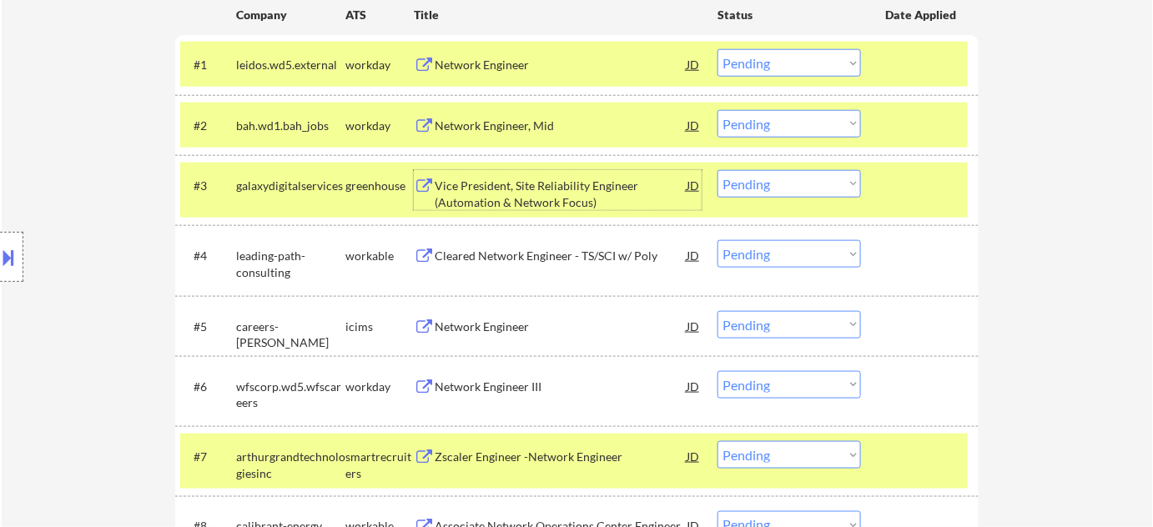
click at [471, 253] on div "Cleared Network Engineer - TS/SCI w/ Poly" at bounding box center [561, 256] width 252 height 17
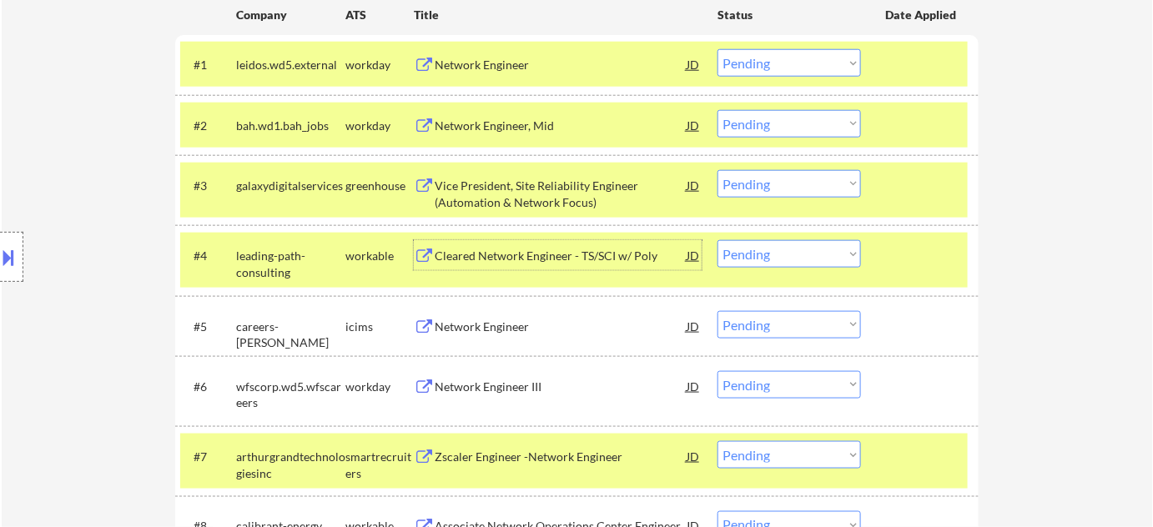
click at [458, 330] on div "Network Engineer" at bounding box center [561, 327] width 252 height 17
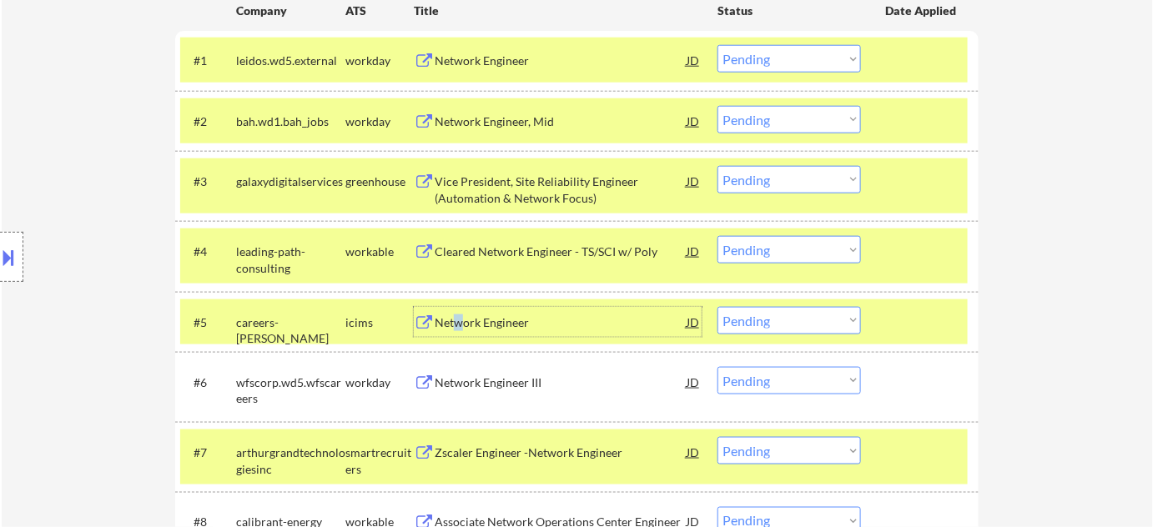
scroll to position [607, 0]
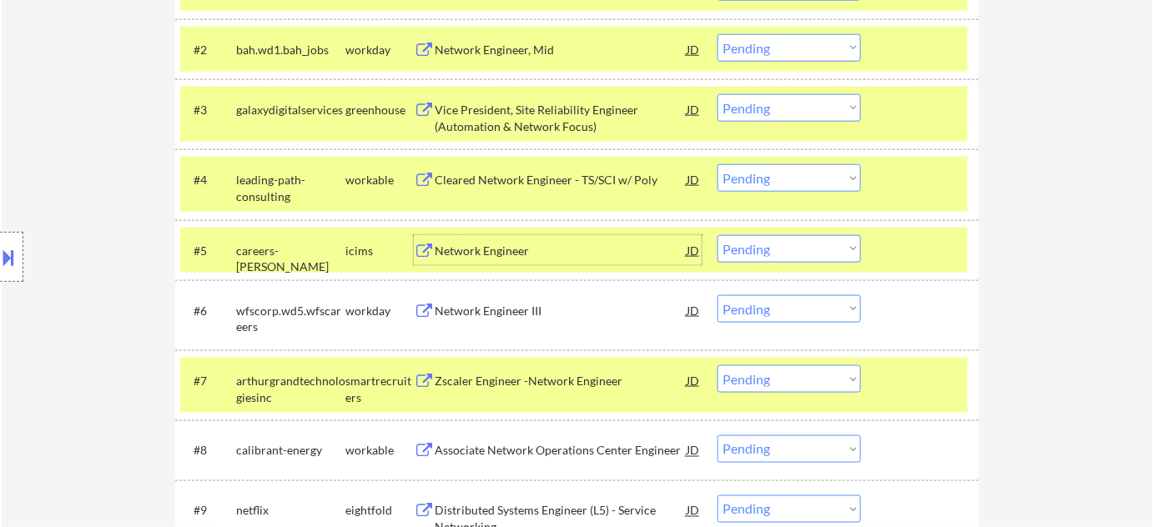
click at [476, 313] on div "Network Engineer III" at bounding box center [561, 311] width 252 height 17
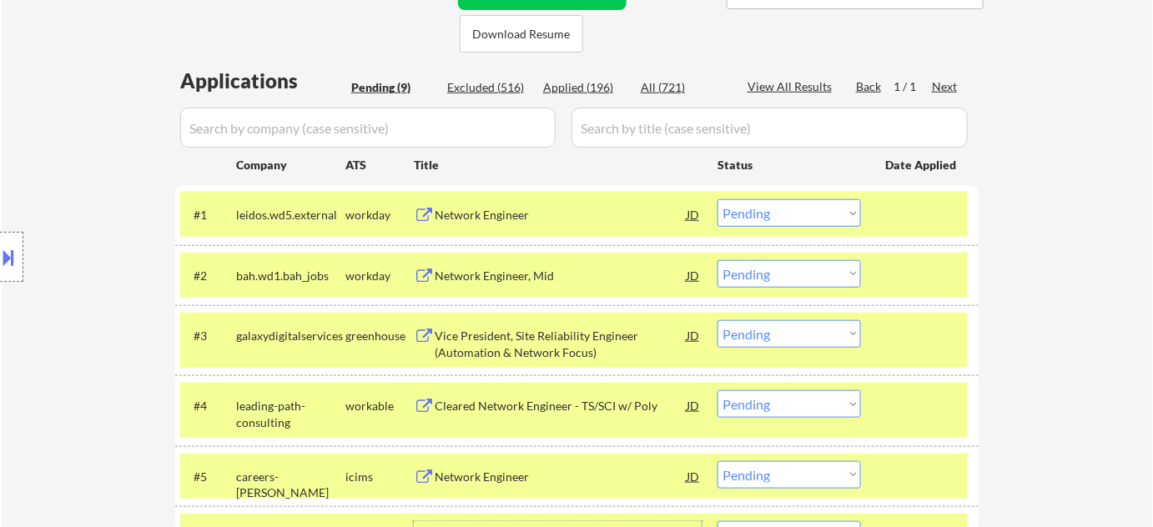
scroll to position [379, 0]
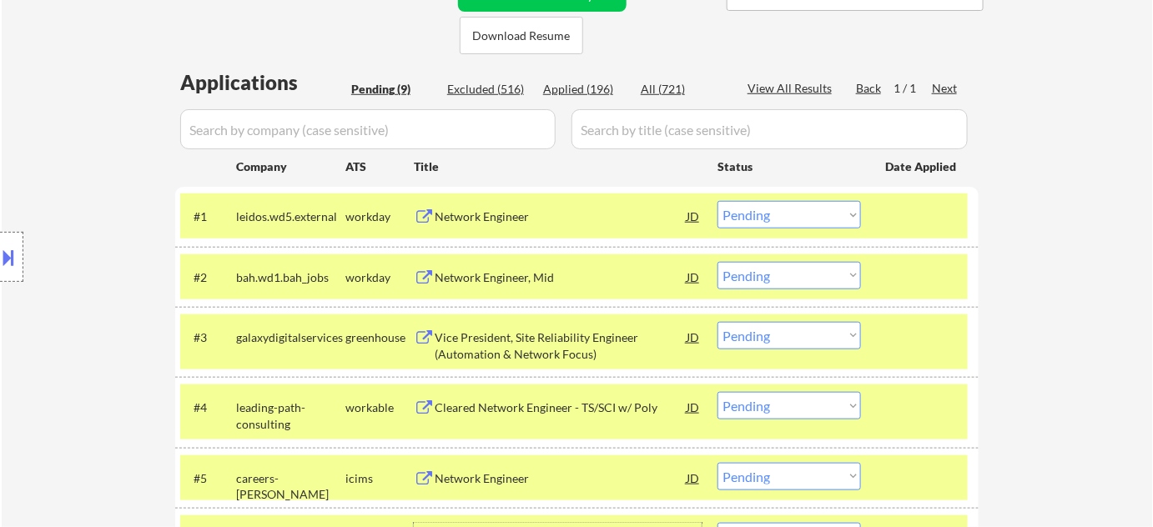
click at [806, 209] on select "Choose an option... Pending Applied Excluded (Questions) Excluded (Expired) Exc…" at bounding box center [788, 215] width 143 height 28
click at [717, 201] on select "Choose an option... Pending Applied Excluded (Questions) Excluded (Expired) Exc…" at bounding box center [788, 215] width 143 height 28
select select ""pending""
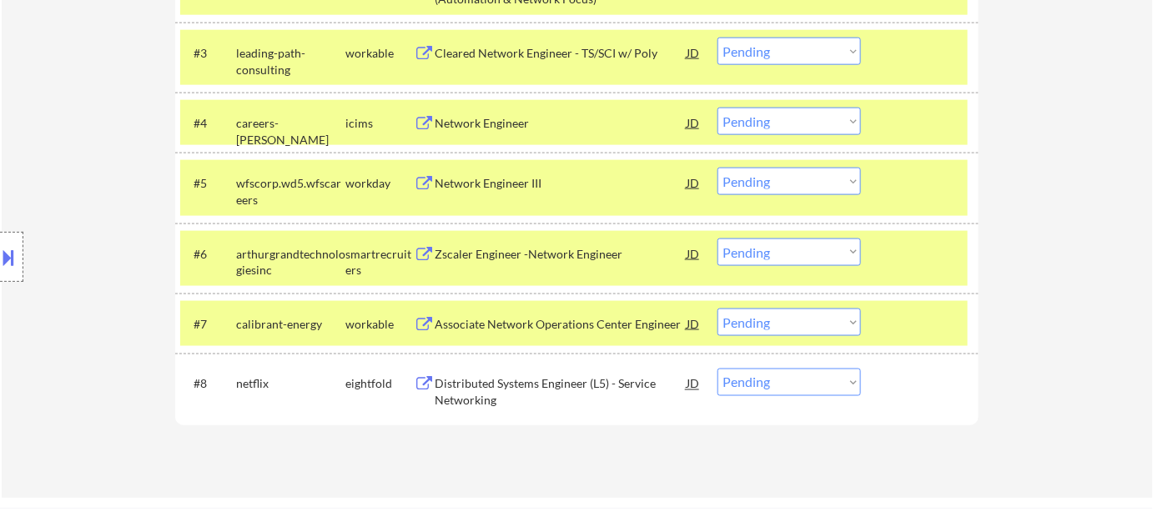
scroll to position [682, 0]
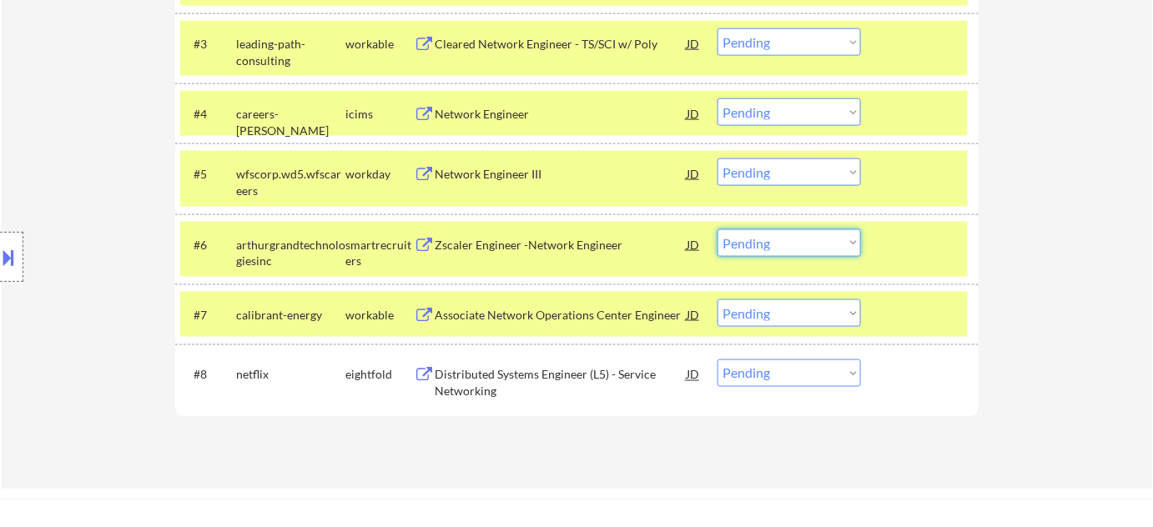
drag, startPoint x: 753, startPoint y: 237, endPoint x: 755, endPoint y: 250, distance: 13.5
click at [753, 237] on select "Choose an option... Pending Applied Excluded (Questions) Excluded (Expired) Exc…" at bounding box center [788, 243] width 143 height 28
click at [717, 229] on select "Choose an option... Pending Applied Excluded (Questions) Excluded (Expired) Exc…" at bounding box center [788, 243] width 143 height 28
select select ""pending""
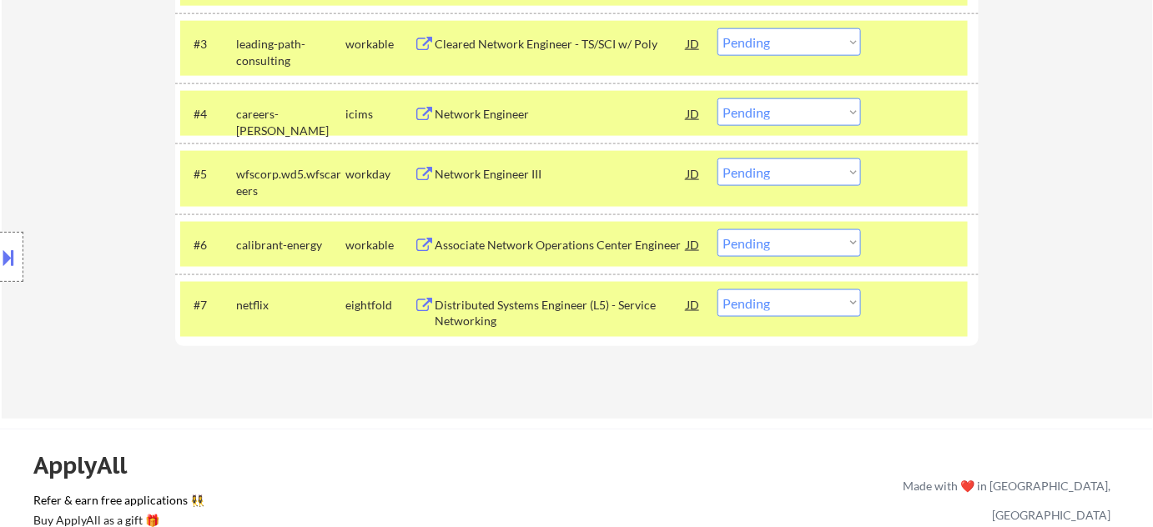
drag, startPoint x: 14, startPoint y: 259, endPoint x: 16, endPoint y: 235, distance: 24.3
click at [13, 259] on button at bounding box center [9, 258] width 18 height 28
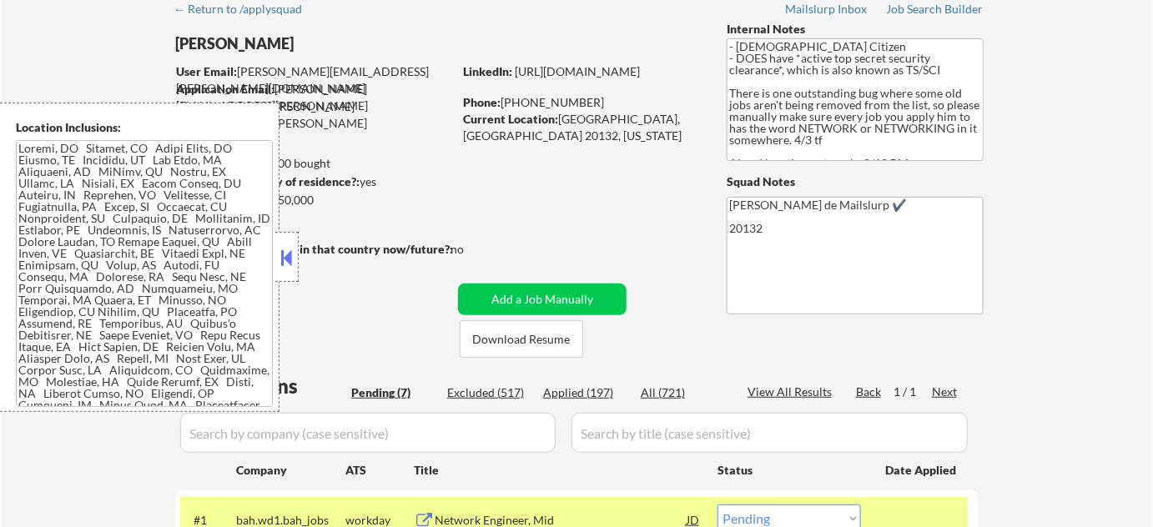
scroll to position [0, 0]
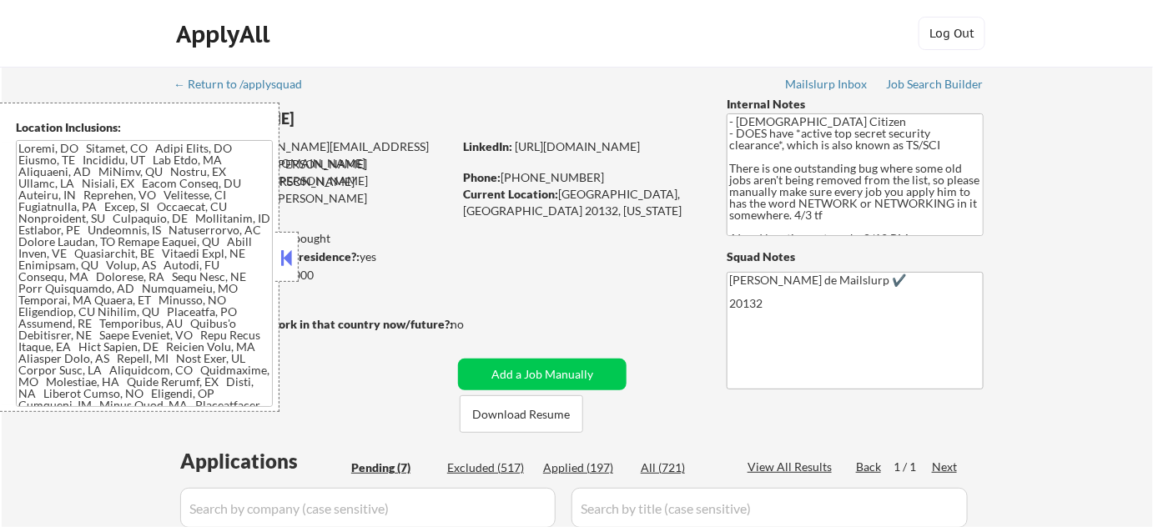
drag, startPoint x: 503, startPoint y: 178, endPoint x: 584, endPoint y: 179, distance: 80.9
click at [584, 179] on div "Phone: (620) 794-7686" at bounding box center [581, 177] width 236 height 17
copy div "(620) 794-7686"
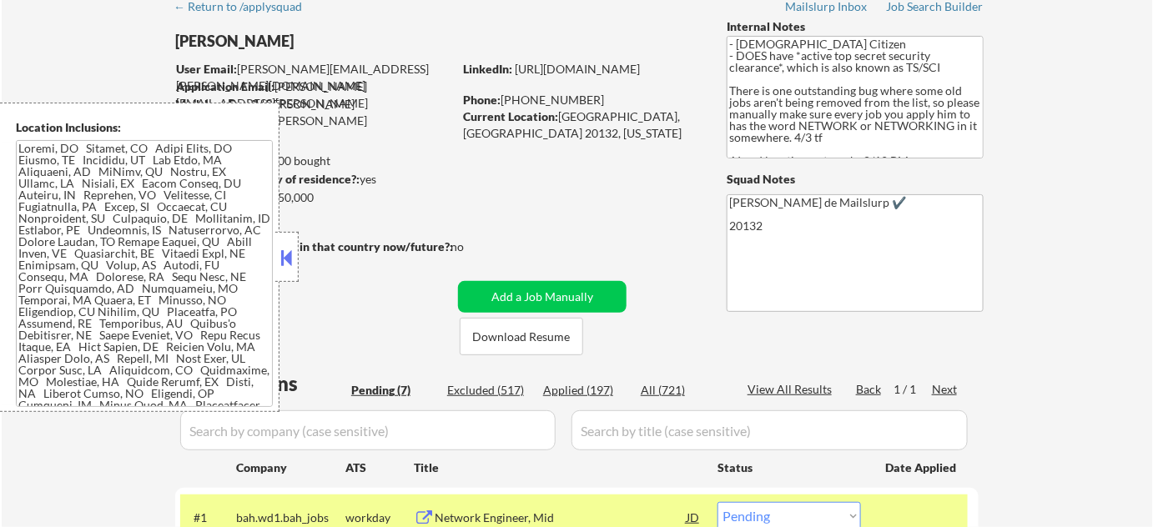
scroll to position [227, 0]
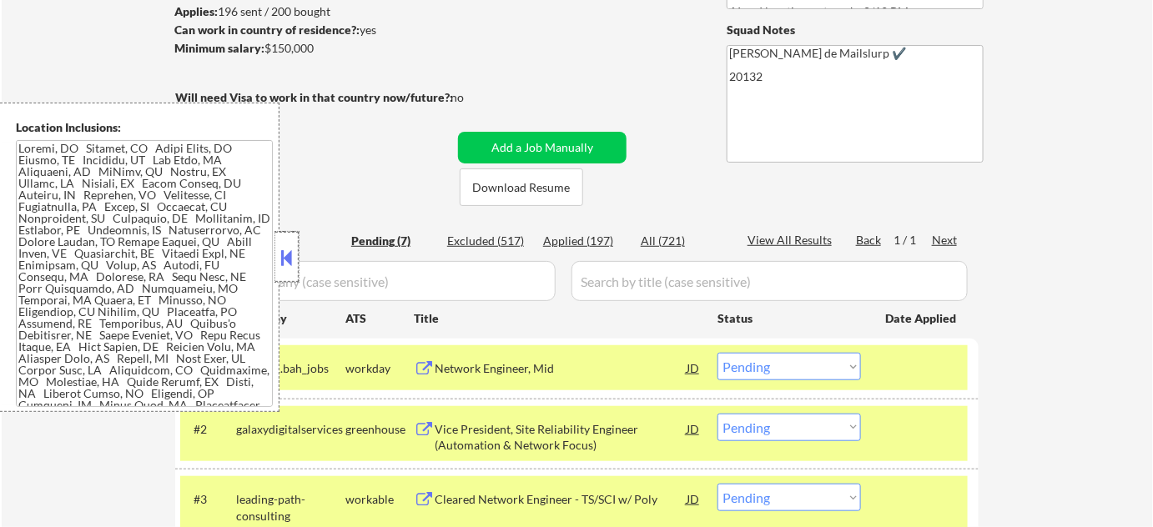
click at [289, 244] on div at bounding box center [286, 257] width 23 height 50
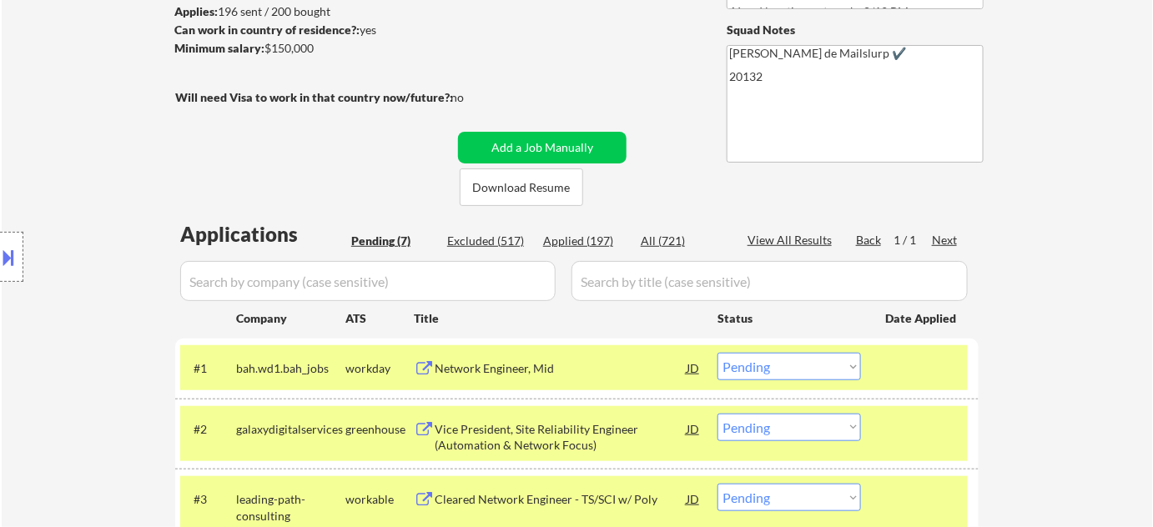
scroll to position [531, 0]
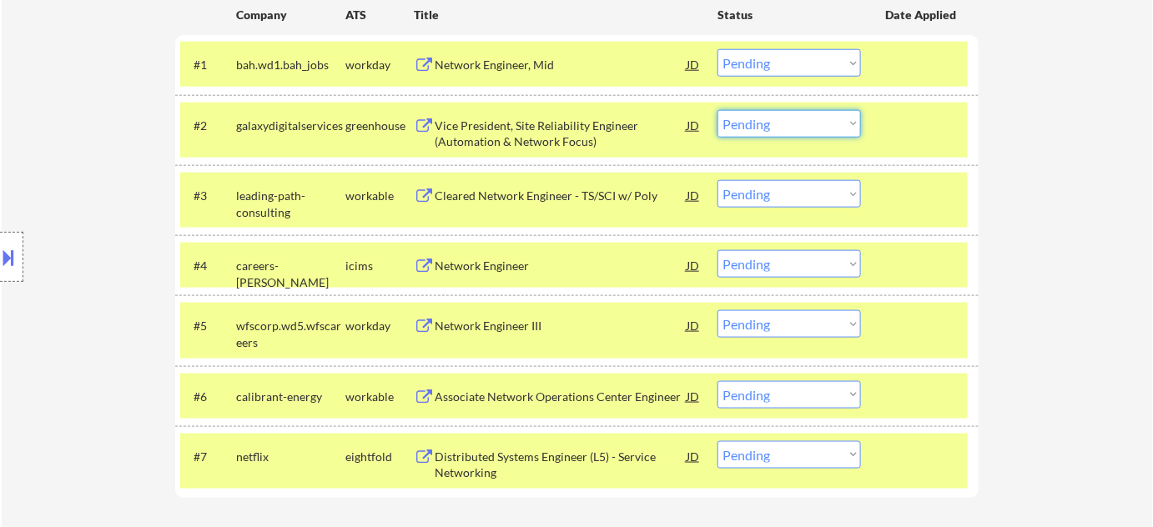
drag, startPoint x: 834, startPoint y: 126, endPoint x: 835, endPoint y: 134, distance: 8.4
click at [834, 126] on select "Choose an option... Pending Applied Excluded (Questions) Excluded (Expired) Exc…" at bounding box center [788, 124] width 143 height 28
click at [717, 110] on select "Choose an option... Pending Applied Excluded (Questions) Excluded (Expired) Exc…" at bounding box center [788, 124] width 143 height 28
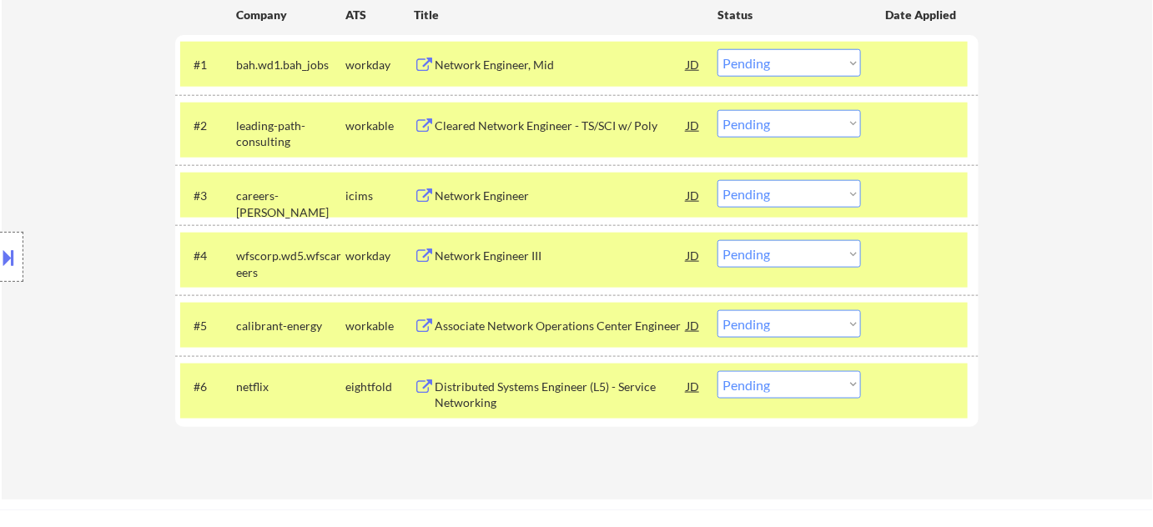
click at [777, 126] on select "Choose an option... Pending Applied Excluded (Questions) Excluded (Expired) Exc…" at bounding box center [788, 124] width 143 height 28
click at [717, 110] on select "Choose an option... Pending Applied Excluded (Questions) Excluded (Expired) Exc…" at bounding box center [788, 124] width 143 height 28
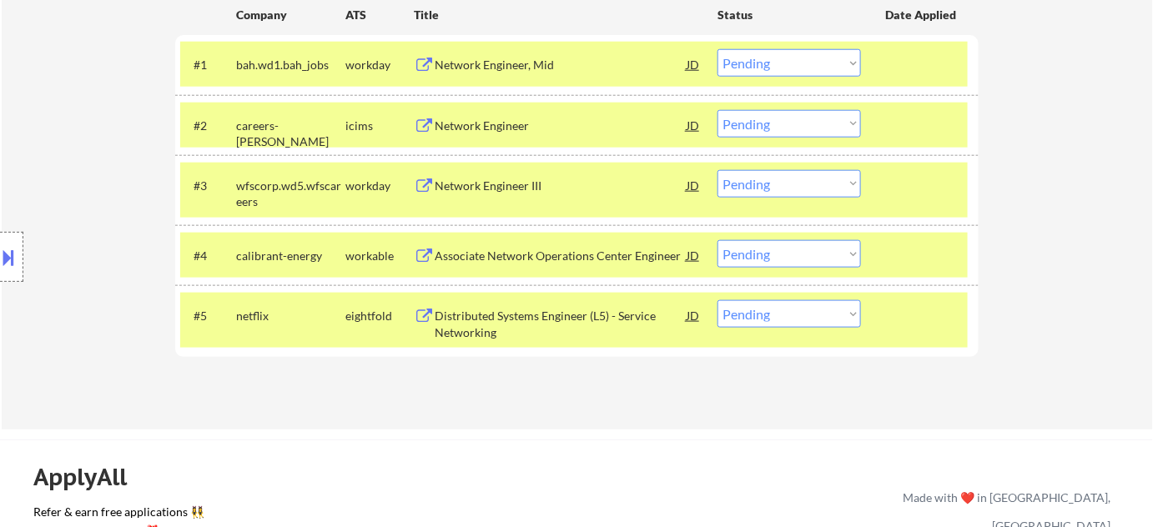
click at [525, 257] on div "Associate Network Operations Center Engineer" at bounding box center [561, 256] width 252 height 17
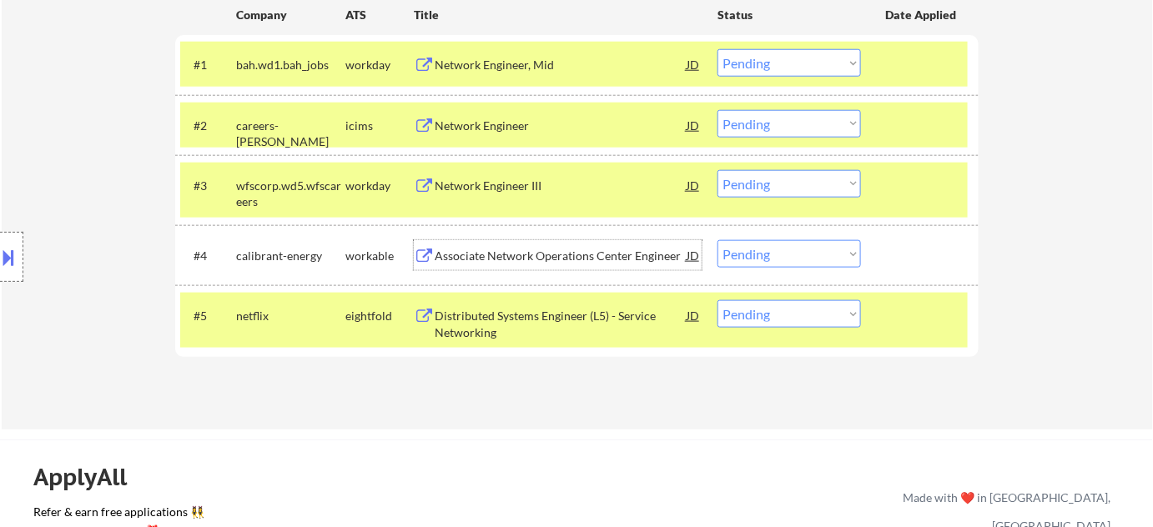
click at [844, 123] on select "Choose an option... Pending Applied Excluded (Questions) Excluded (Expired) Exc…" at bounding box center [788, 124] width 143 height 28
click at [717, 110] on select "Choose an option... Pending Applied Excluded (Questions) Excluded (Expired) Exc…" at bounding box center [788, 124] width 143 height 28
select select ""pending""
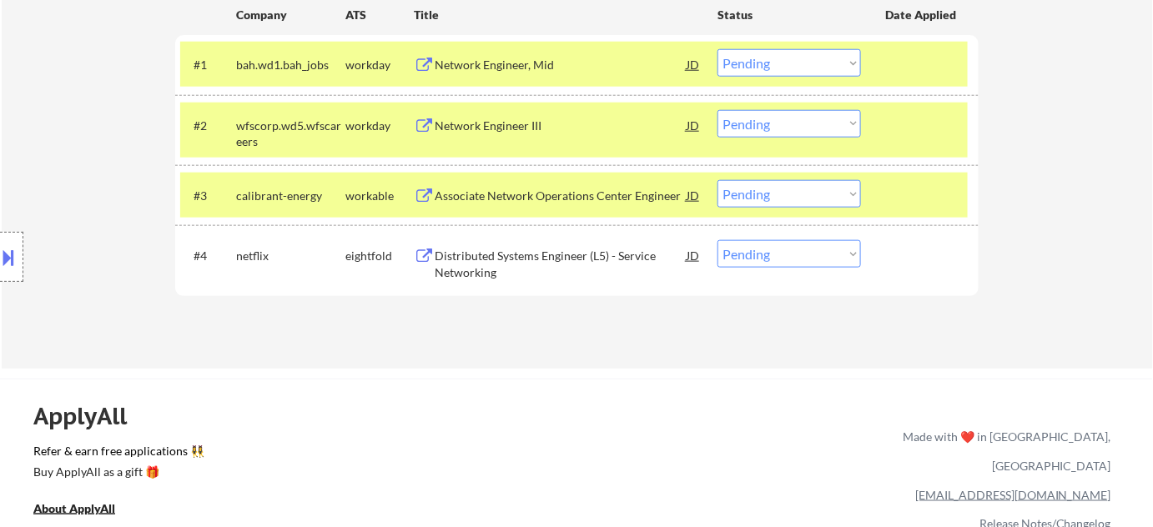
click at [760, 199] on select "Choose an option... Pending Applied Excluded (Questions) Excluded (Expired) Exc…" at bounding box center [788, 194] width 143 height 28
click at [717, 180] on select "Choose an option... Pending Applied Excluded (Questions) Excluded (Expired) Exc…" at bounding box center [788, 194] width 143 height 28
select select ""pending""
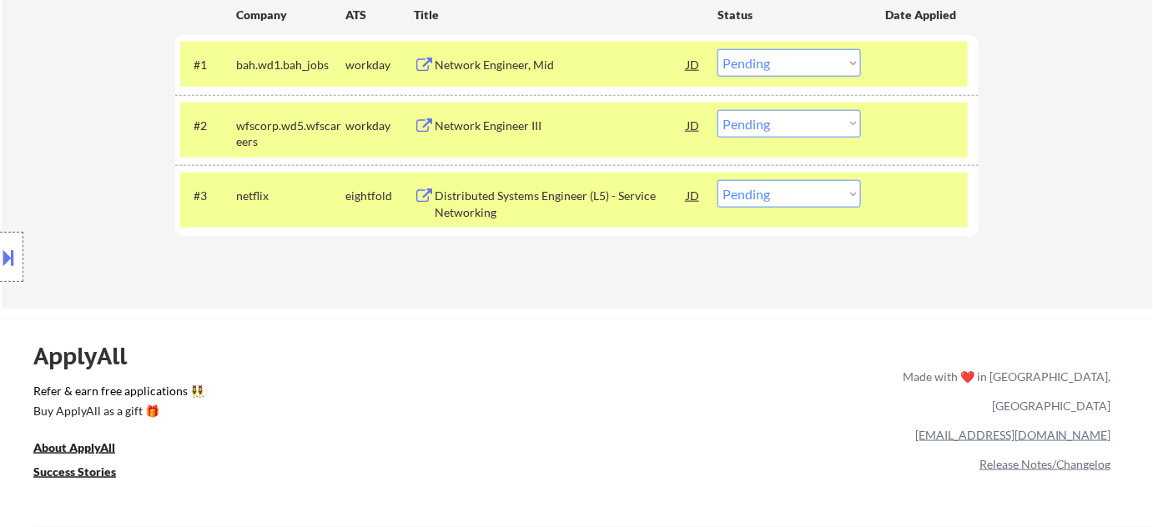
click at [798, 53] on select "Choose an option... Pending Applied Excluded (Questions) Excluded (Expired) Exc…" at bounding box center [788, 63] width 143 height 28
click at [717, 49] on select "Choose an option... Pending Applied Excluded (Questions) Excluded (Expired) Exc…" at bounding box center [788, 63] width 143 height 28
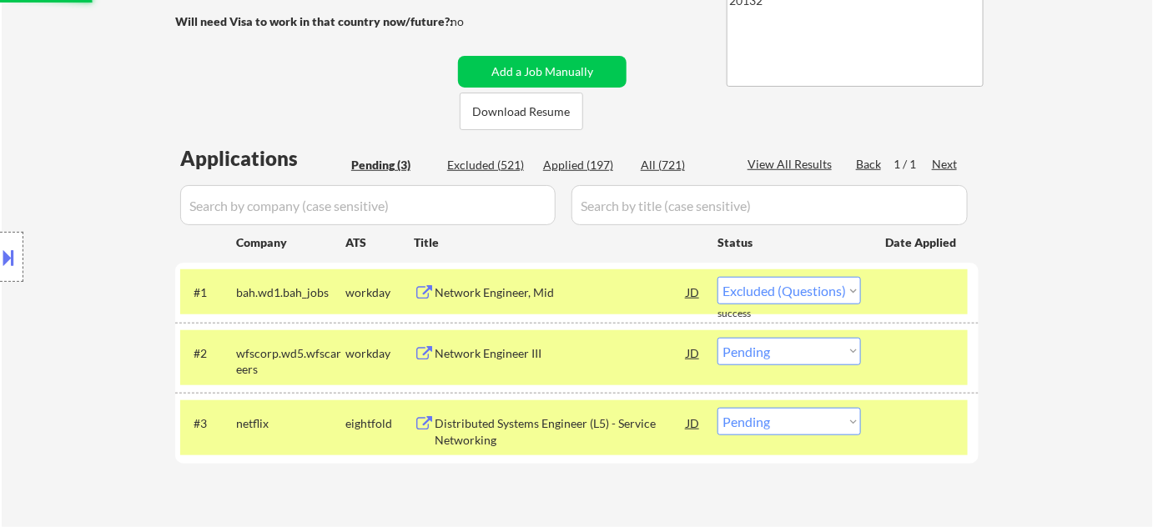
select select ""pending""
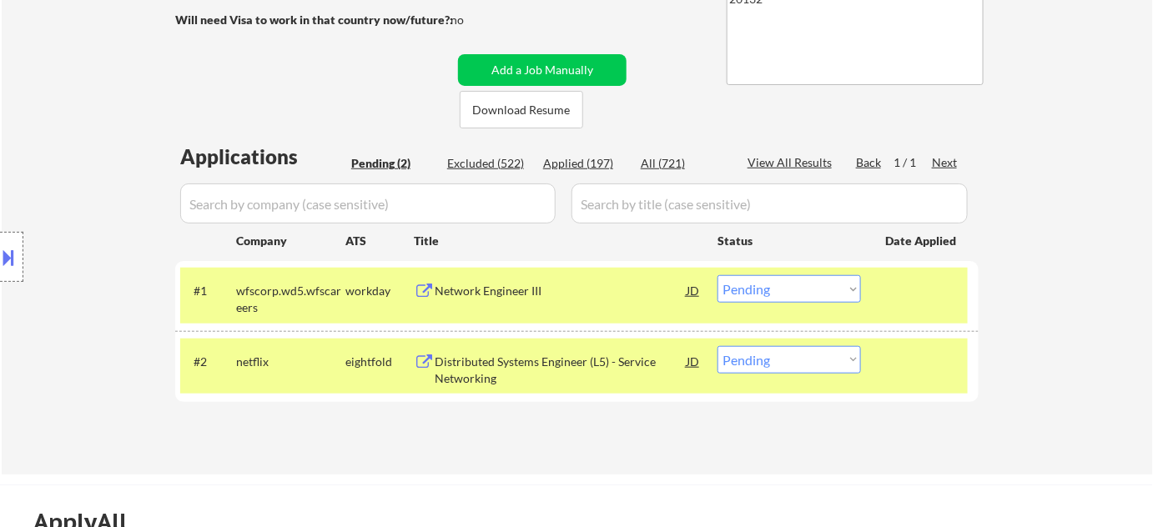
scroll to position [303, 0]
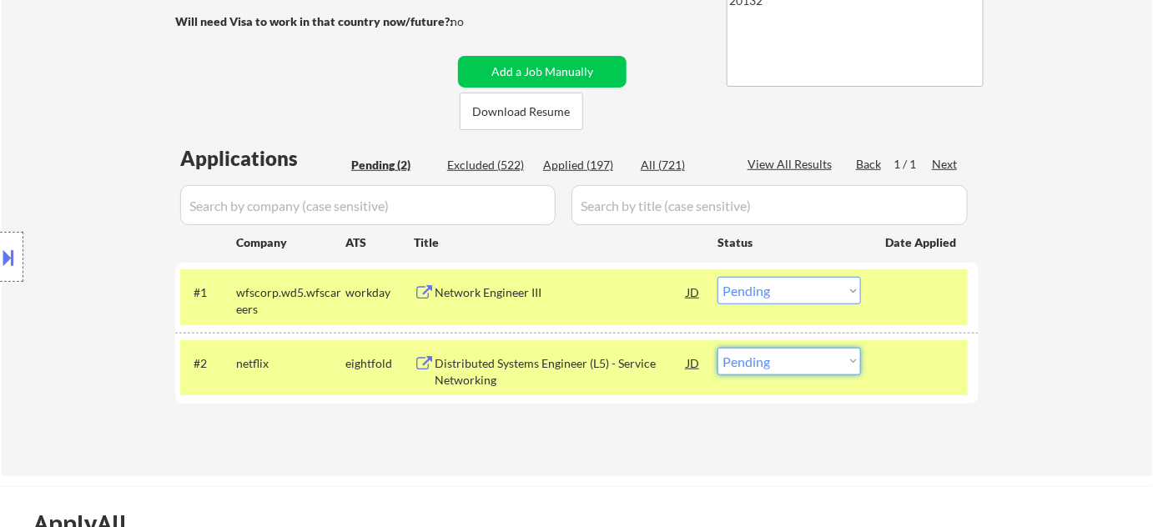
click at [748, 366] on select "Choose an option... Pending Applied Excluded (Questions) Excluded (Expired) Exc…" at bounding box center [788, 362] width 143 height 28
select select ""excluded__bad_match_""
click at [717, 348] on select "Choose an option... Pending Applied Excluded (Questions) Excluded (Expired) Exc…" at bounding box center [788, 362] width 143 height 28
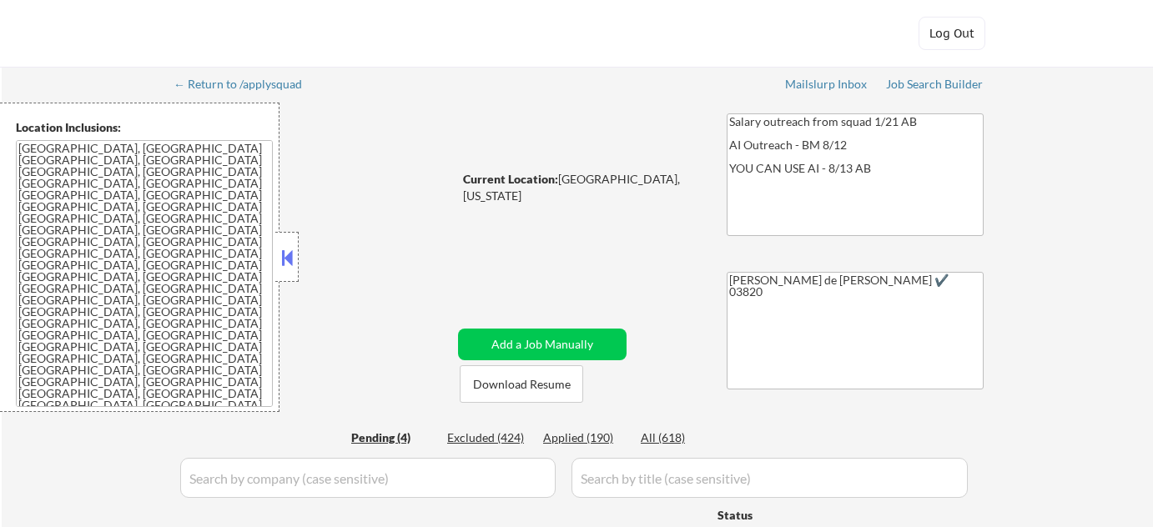
select select ""pending""
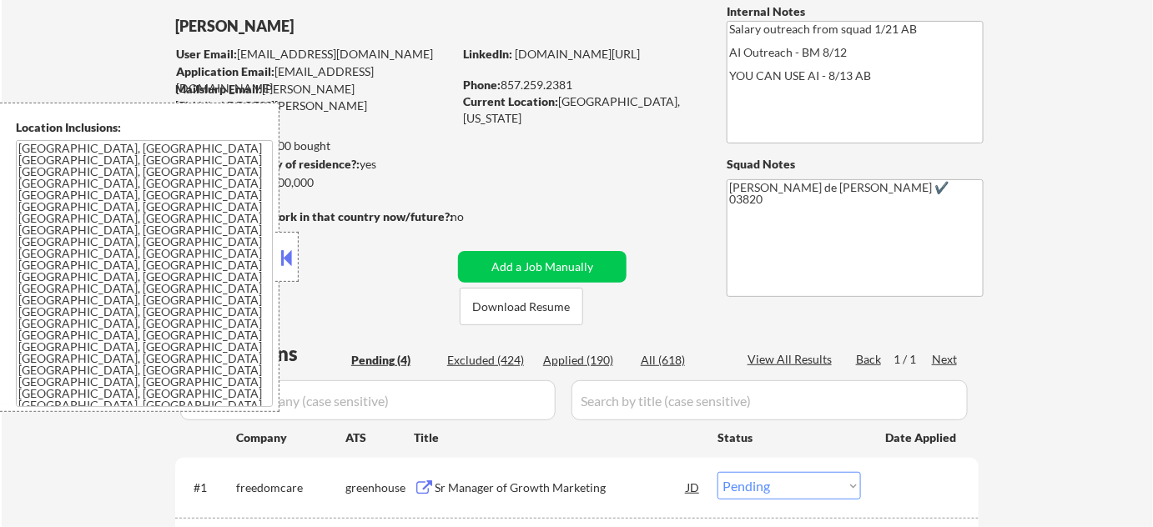
scroll to position [227, 0]
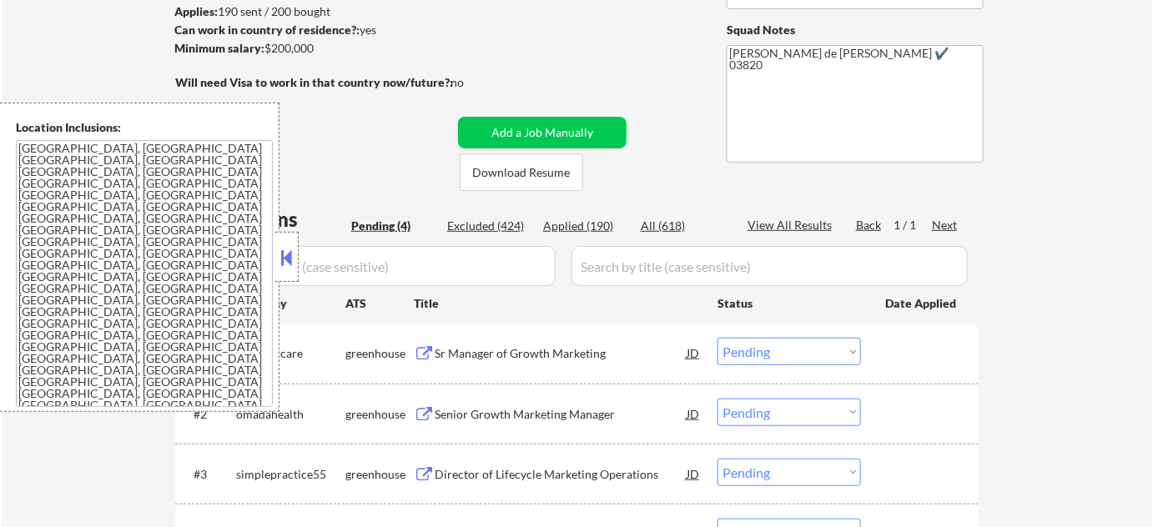
click at [292, 253] on button at bounding box center [287, 257] width 18 height 25
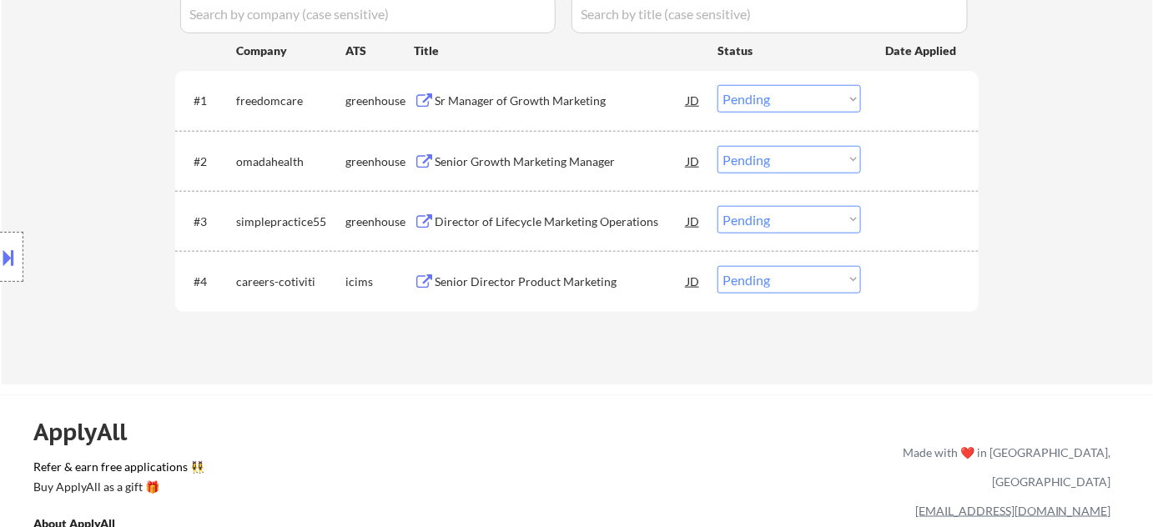
scroll to position [455, 0]
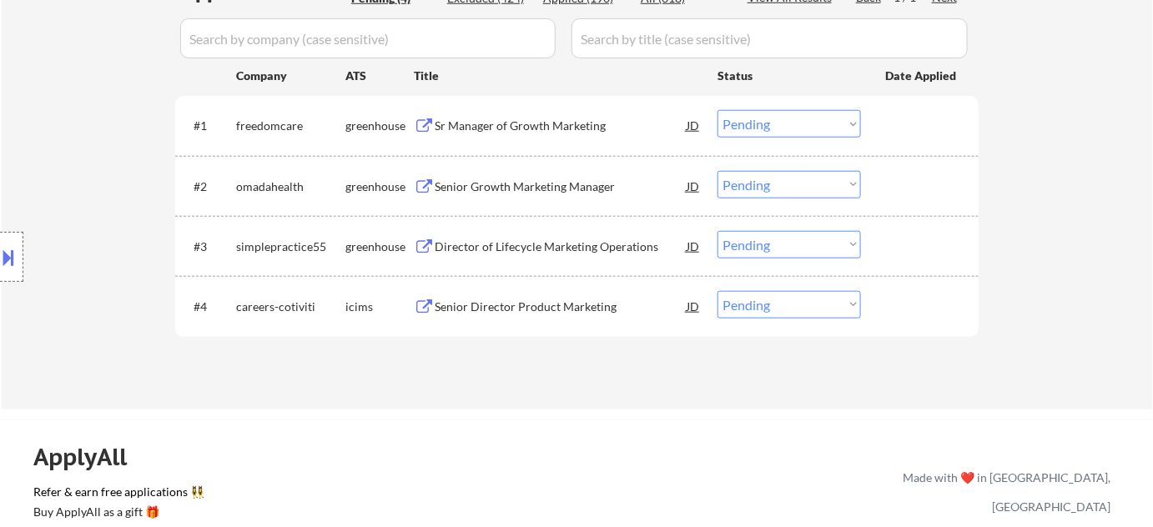
click at [514, 128] on div "Sr Manager of Growth Marketing" at bounding box center [561, 126] width 252 height 17
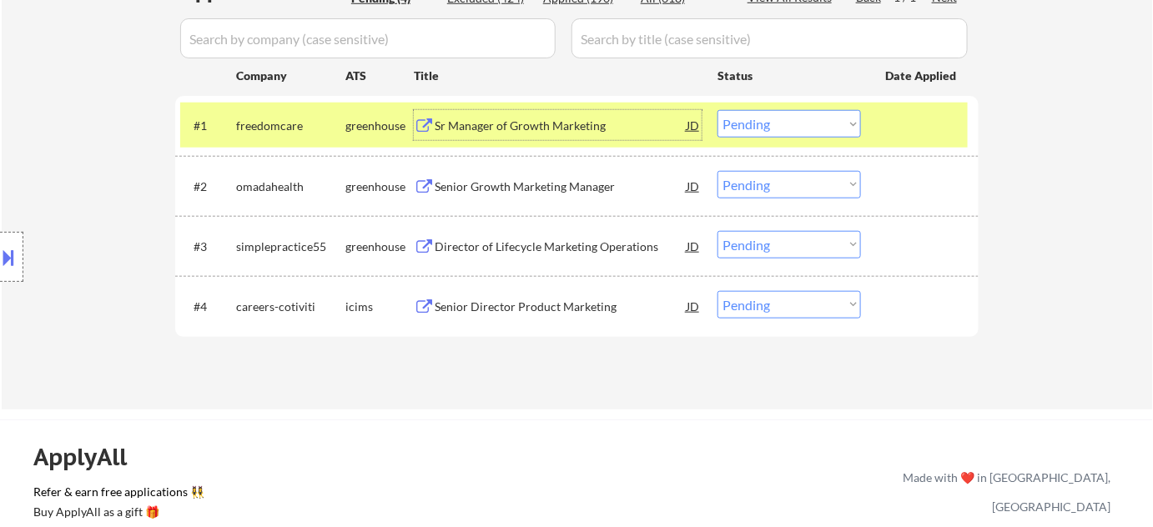
click at [491, 184] on div "Senior Growth Marketing Manager" at bounding box center [561, 187] width 252 height 17
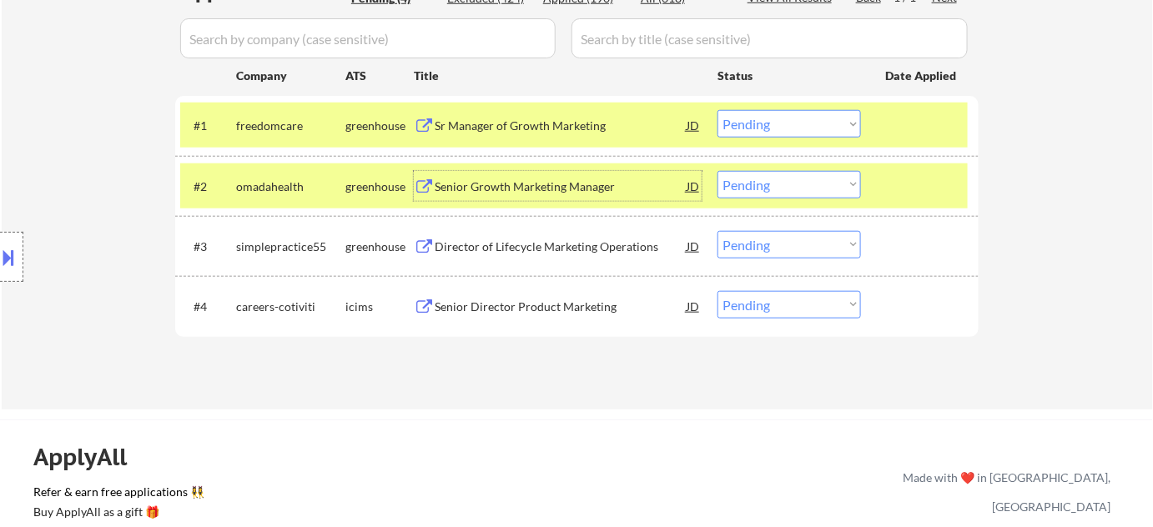
click at [478, 259] on div "Director of Lifecycle Marketing Operations" at bounding box center [561, 246] width 252 height 30
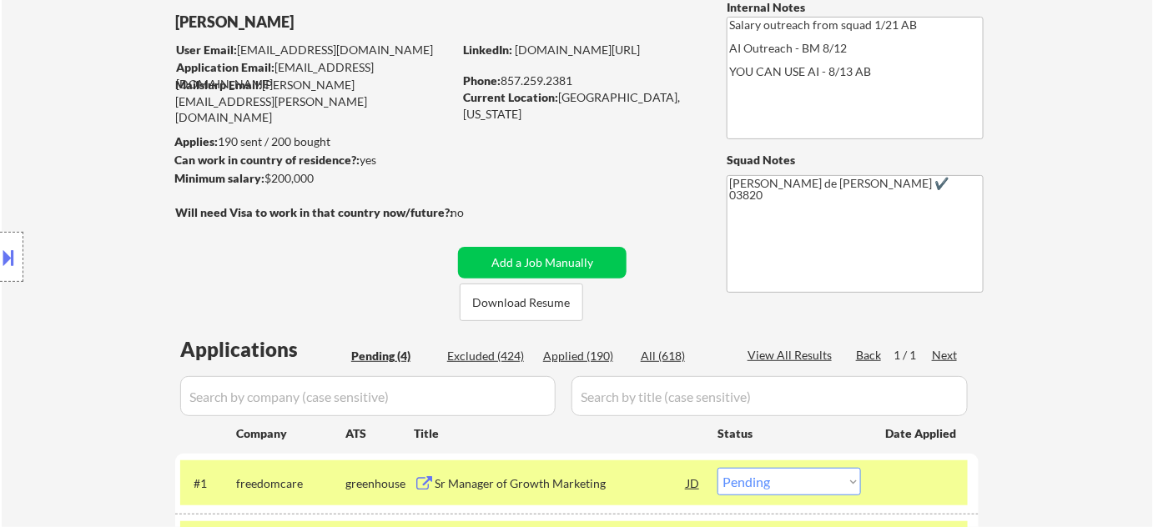
scroll to position [303, 0]
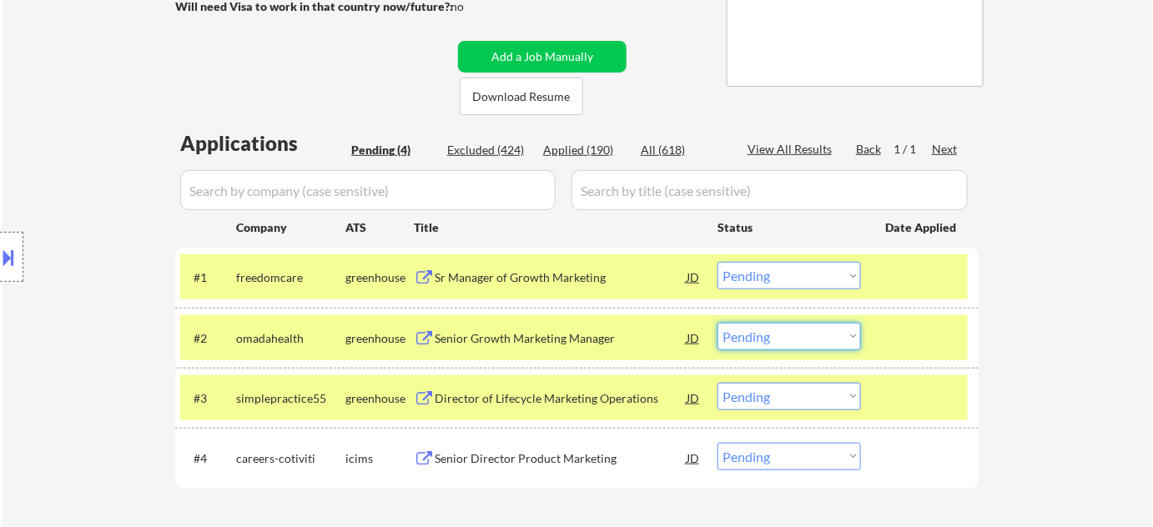
click at [763, 338] on select "Choose an option... Pending Applied Excluded (Questions) Excluded (Expired) Exc…" at bounding box center [788, 337] width 143 height 28
click at [717, 323] on select "Choose an option... Pending Applied Excluded (Questions) Excluded (Expired) Exc…" at bounding box center [788, 337] width 143 height 28
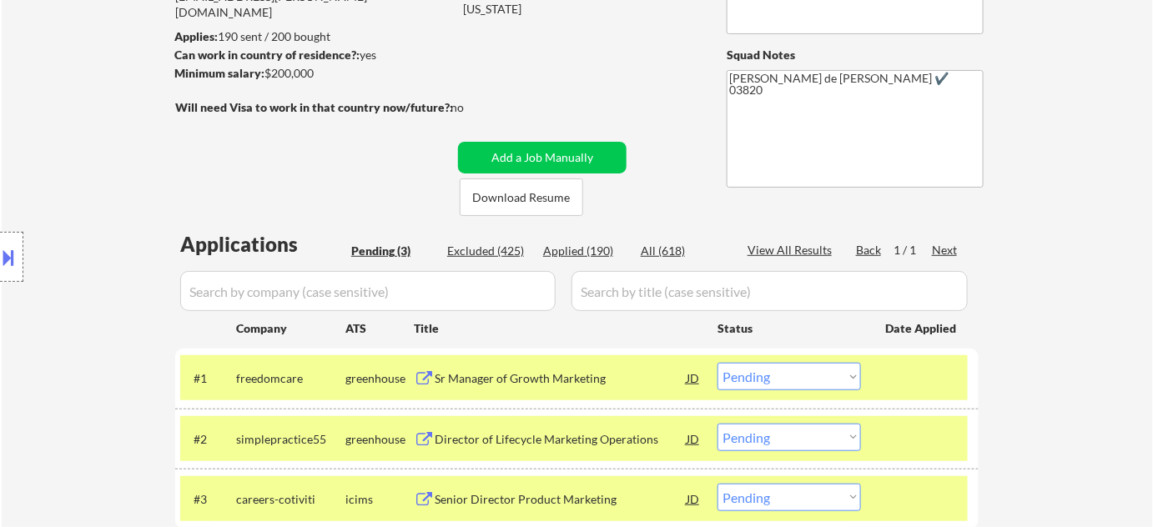
scroll to position [531, 0]
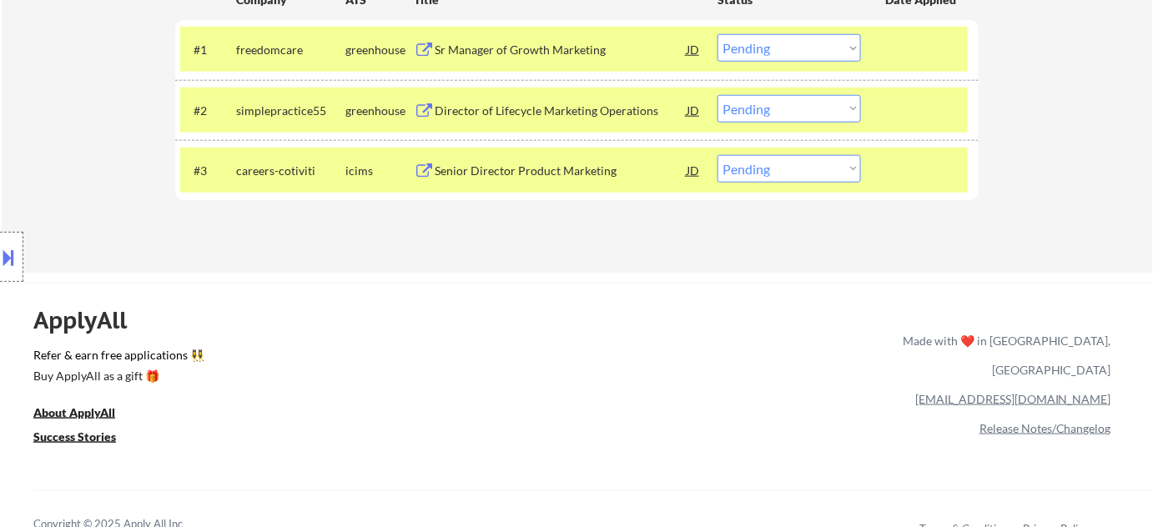
drag, startPoint x: 761, startPoint y: 96, endPoint x: 765, endPoint y: 118, distance: 22.9
click at [761, 96] on select "Choose an option... Pending Applied Excluded (Questions) Excluded (Expired) Exc…" at bounding box center [788, 109] width 143 height 28
click at [717, 95] on select "Choose an option... Pending Applied Excluded (Questions) Excluded (Expired) Exc…" at bounding box center [788, 109] width 143 height 28
select select ""pending""
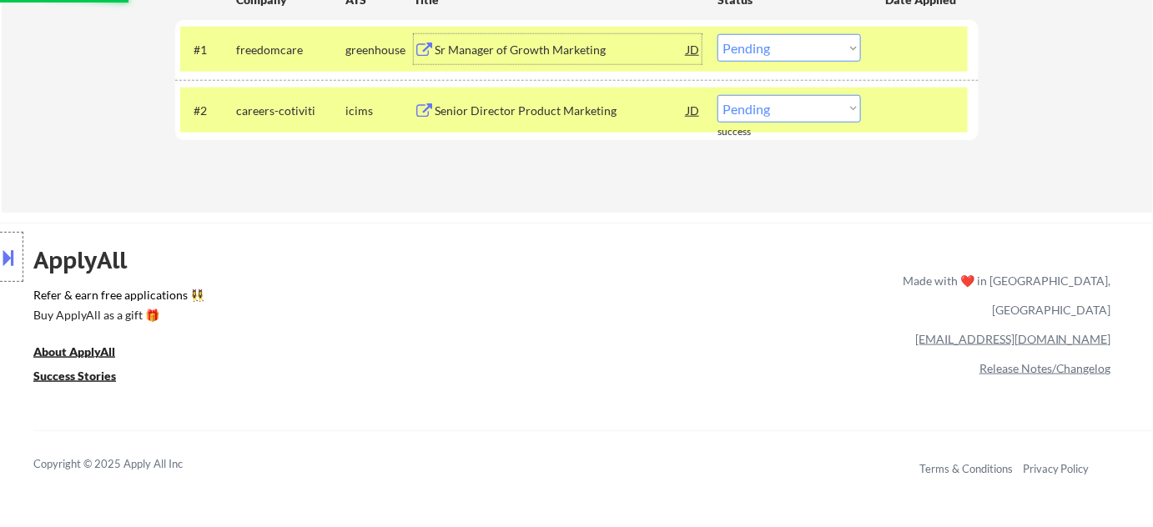
click at [541, 58] on div "Sr Manager of Growth Marketing" at bounding box center [561, 49] width 252 height 30
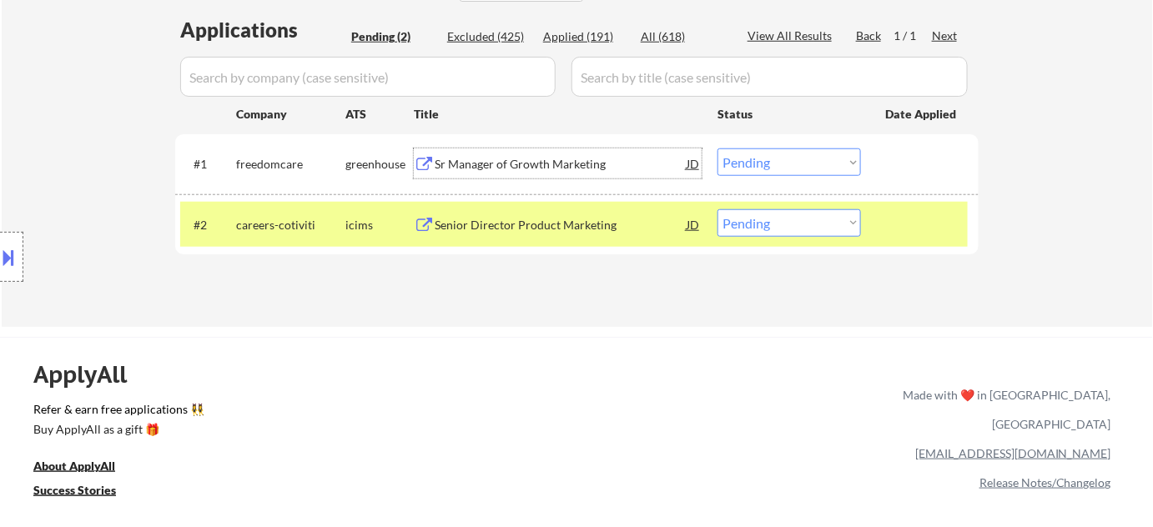
scroll to position [379, 0]
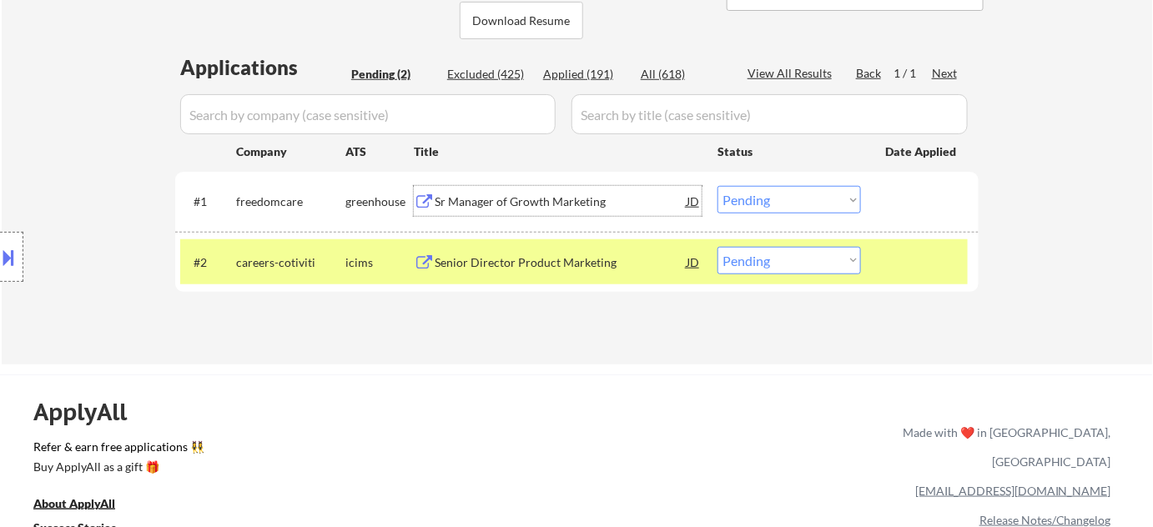
click at [754, 209] on select "Choose an option... Pending Applied Excluded (Questions) Excluded (Expired) Exc…" at bounding box center [788, 200] width 143 height 28
click at [717, 186] on select "Choose an option... Pending Applied Excluded (Questions) Excluded (Expired) Exc…" at bounding box center [788, 200] width 143 height 28
select select ""pending""
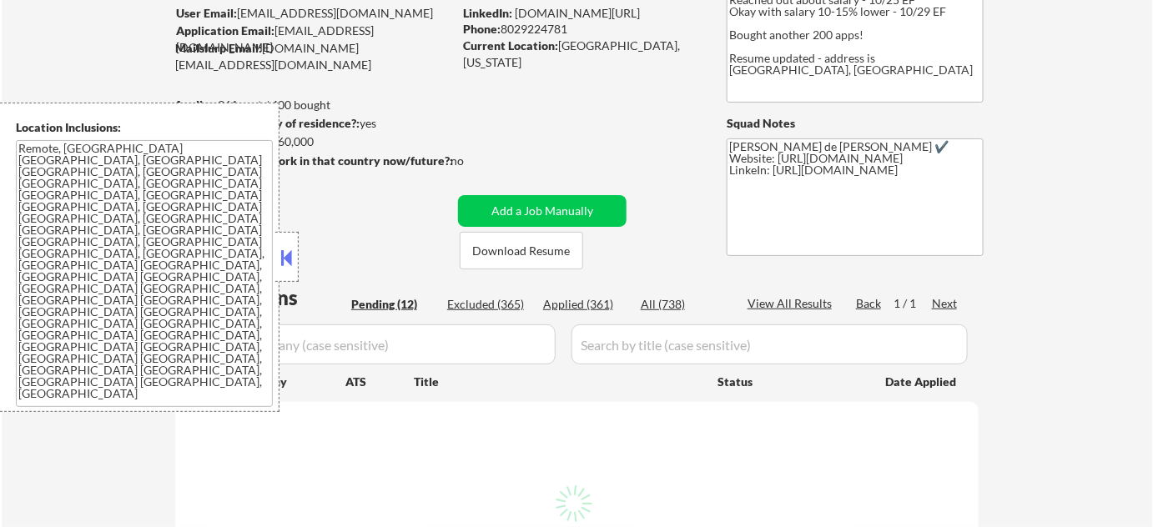
scroll to position [303, 0]
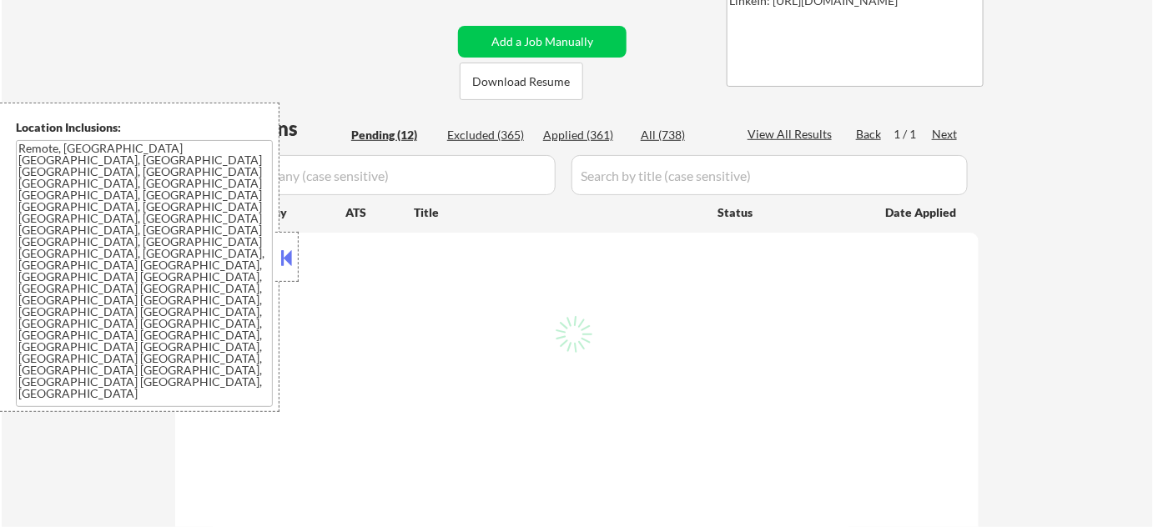
click at [292, 253] on button at bounding box center [287, 257] width 18 height 25
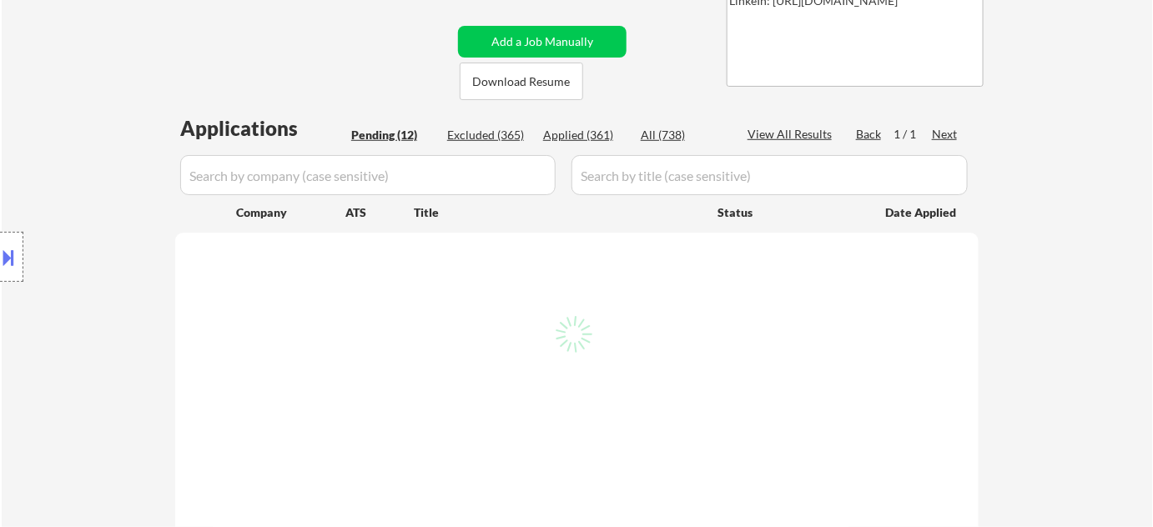
select select ""pending""
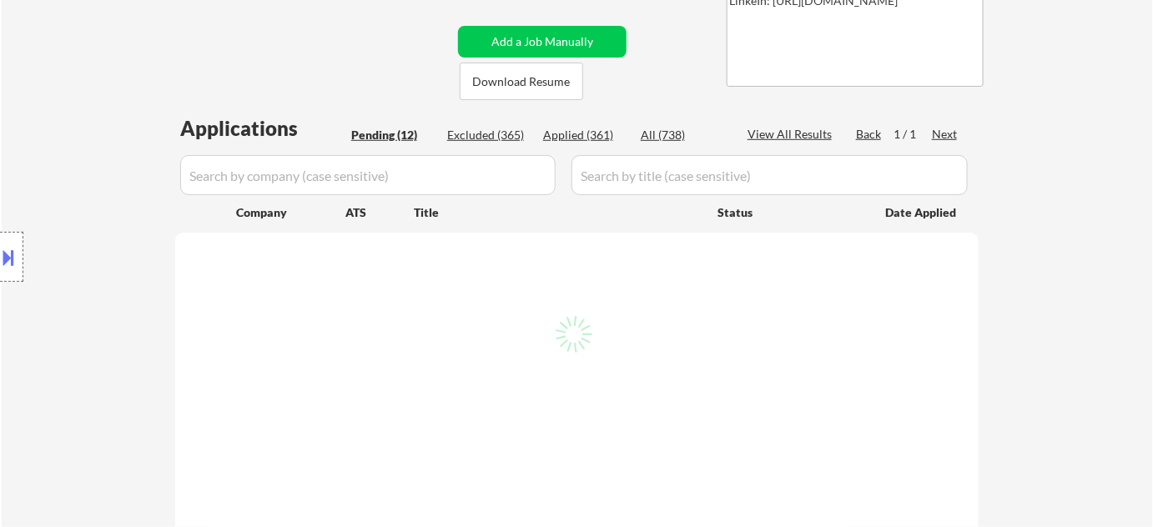
select select ""pending""
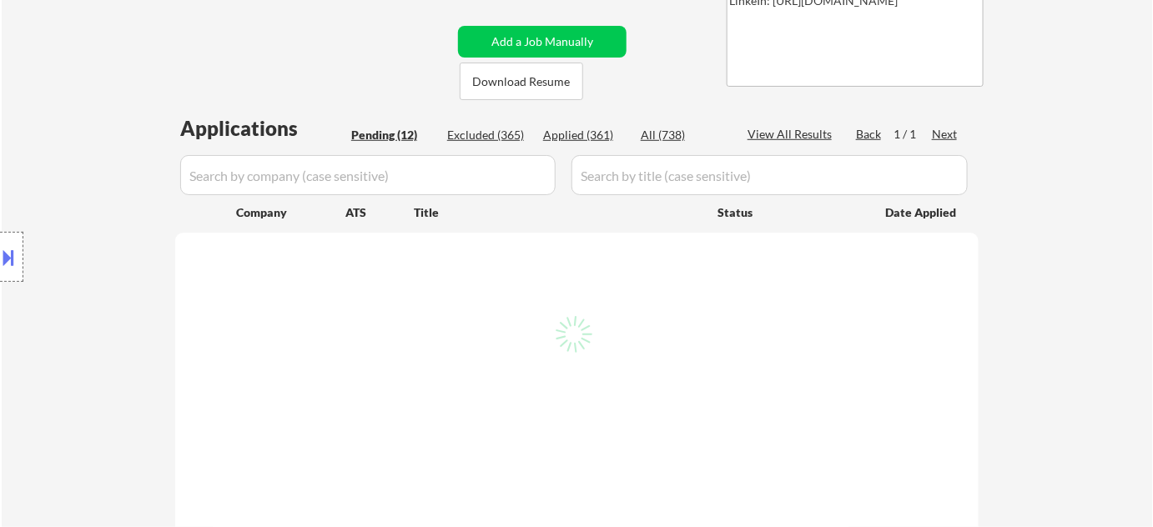
select select ""pending""
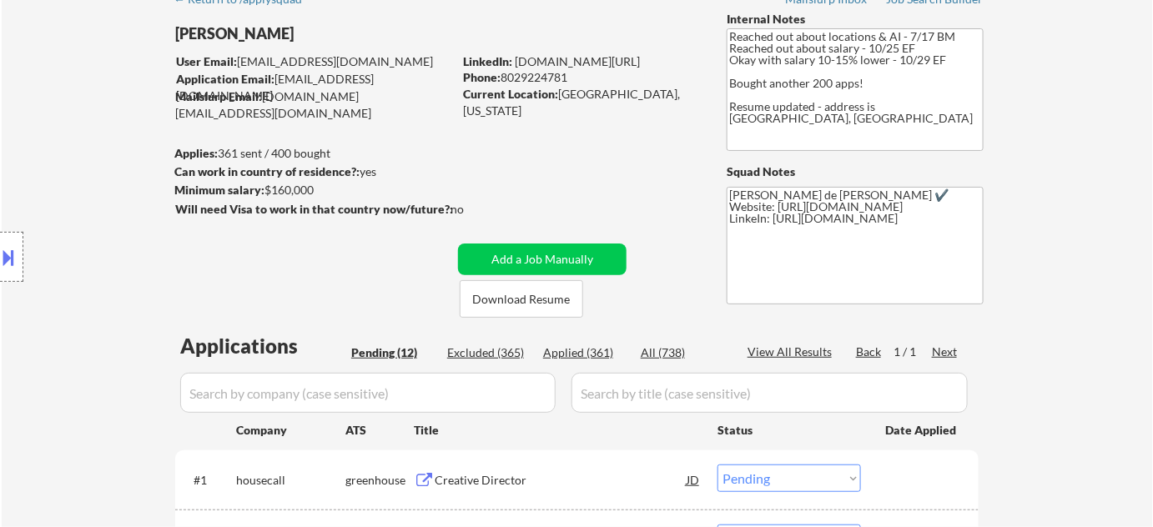
scroll to position [455, 0]
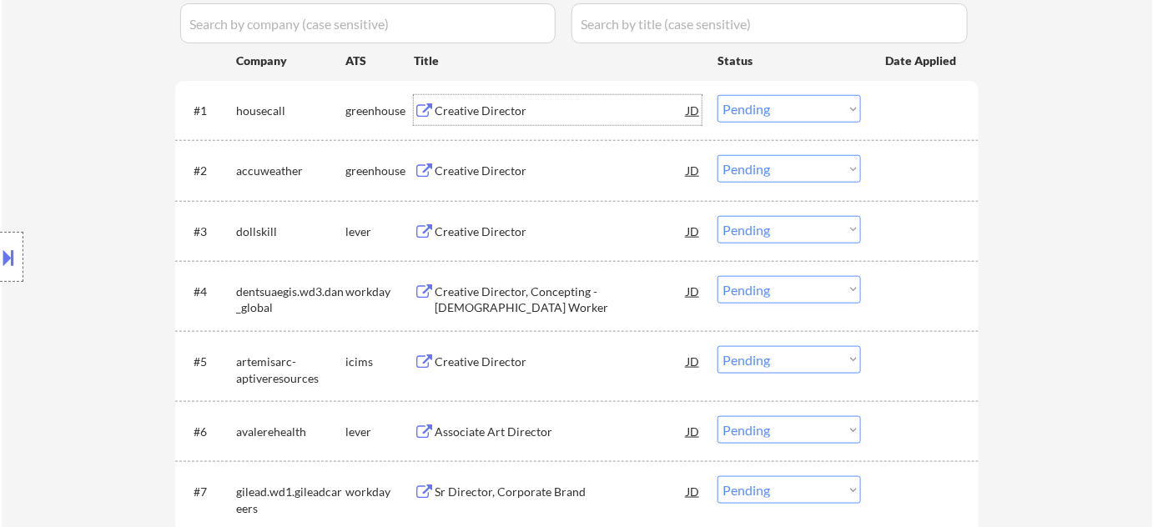
click at [486, 112] on div "Creative Director" at bounding box center [561, 111] width 252 height 17
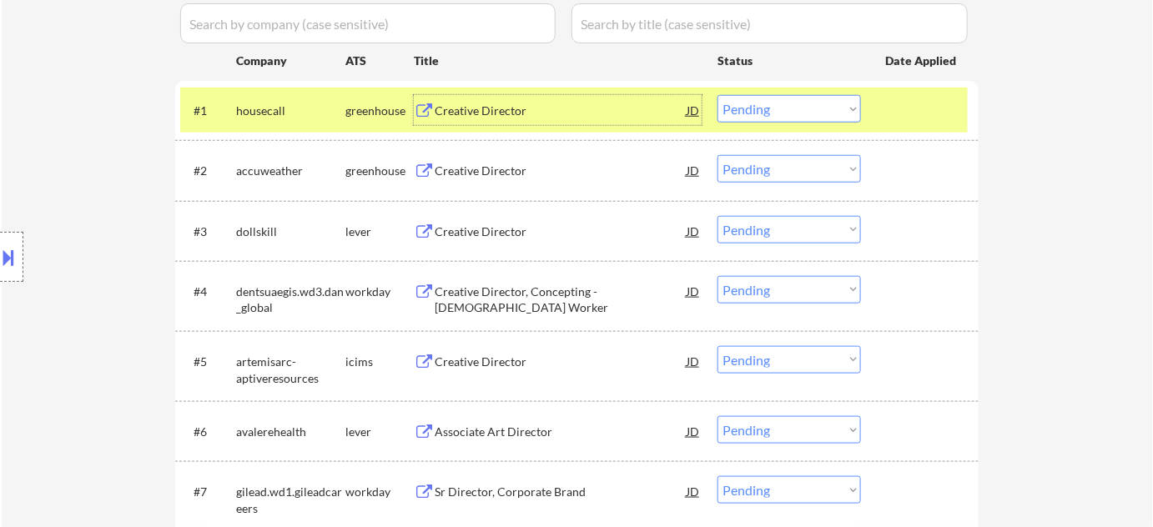
click at [516, 177] on div "Creative Director" at bounding box center [561, 171] width 252 height 17
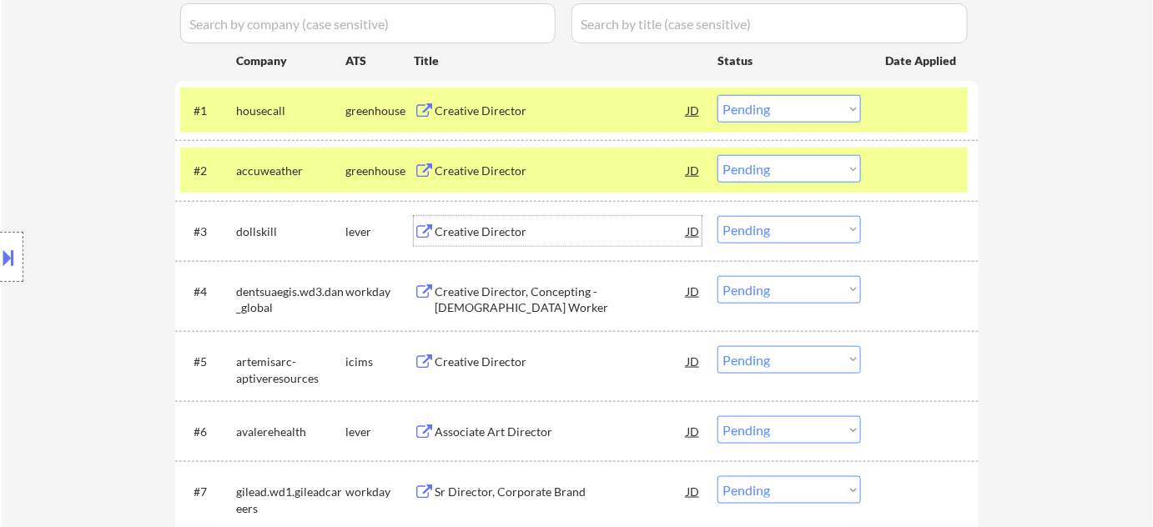
click at [495, 219] on div "Creative Director" at bounding box center [561, 231] width 252 height 30
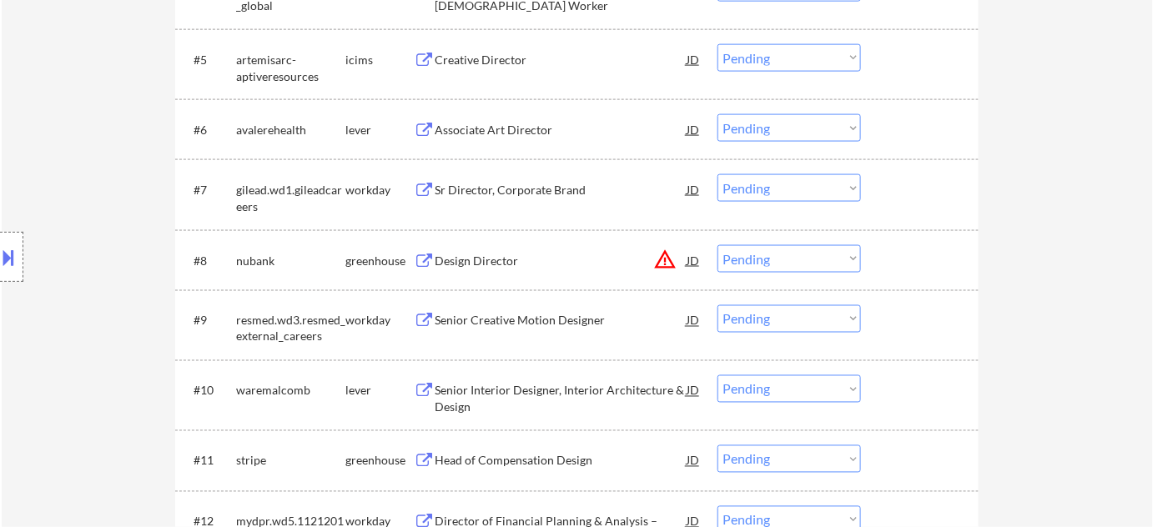
scroll to position [758, 0]
click at [665, 262] on button "warning_amber" at bounding box center [664, 257] width 23 height 23
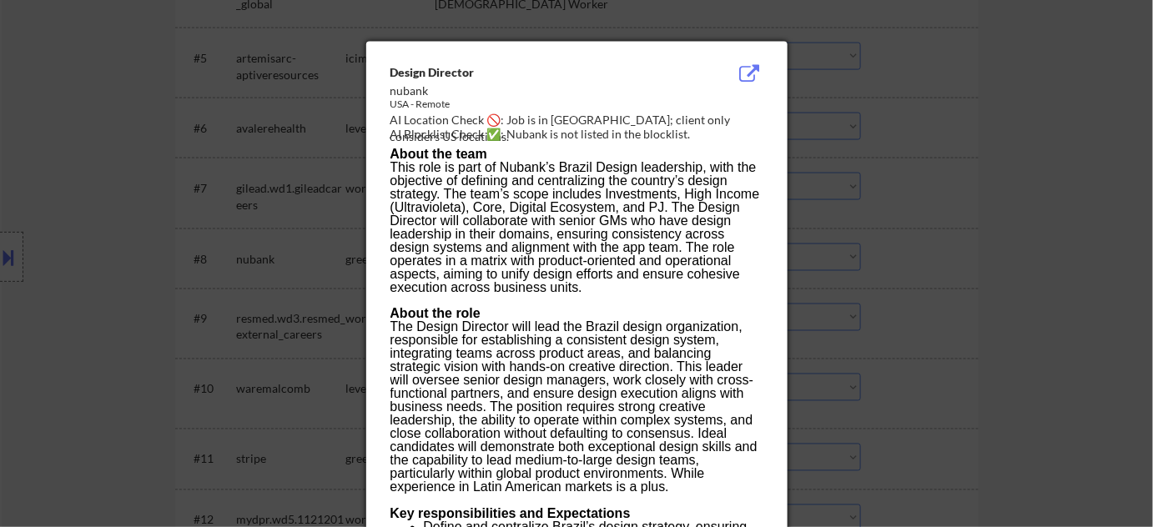
click at [988, 277] on div at bounding box center [576, 263] width 1153 height 527
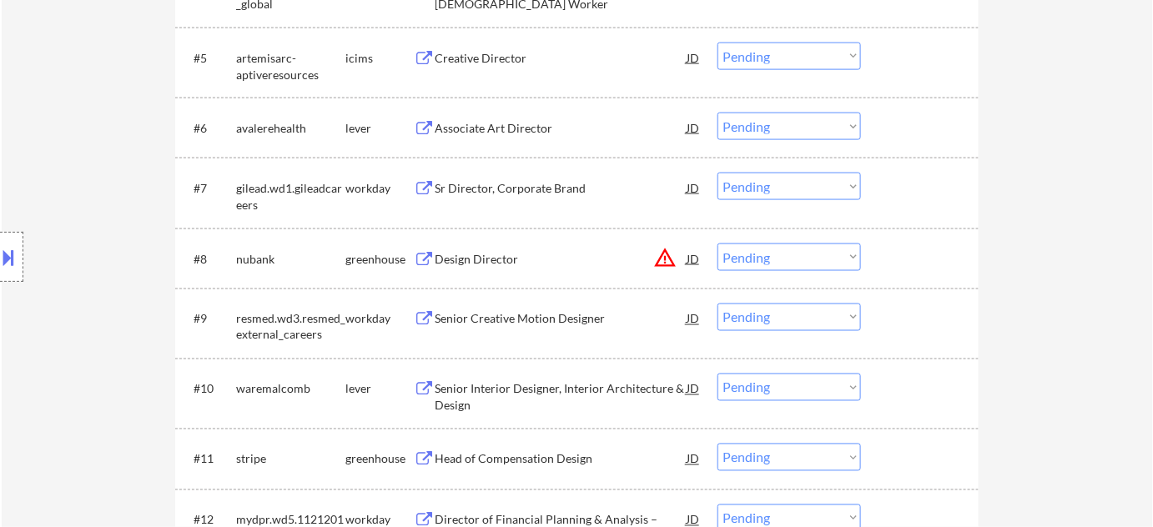
click at [842, 259] on select "Choose an option... Pending Applied Excluded (Questions) Excluded (Expired) Exc…" at bounding box center [788, 258] width 143 height 28
click at [717, 244] on select "Choose an option... Pending Applied Excluded (Questions) Excluded (Expired) Exc…" at bounding box center [788, 258] width 143 height 28
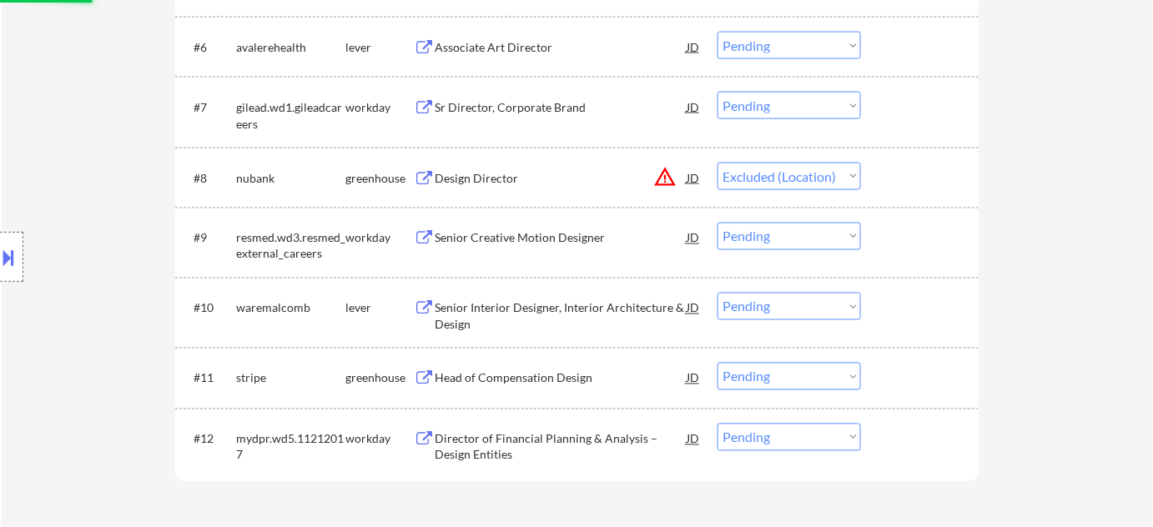
scroll to position [985, 0]
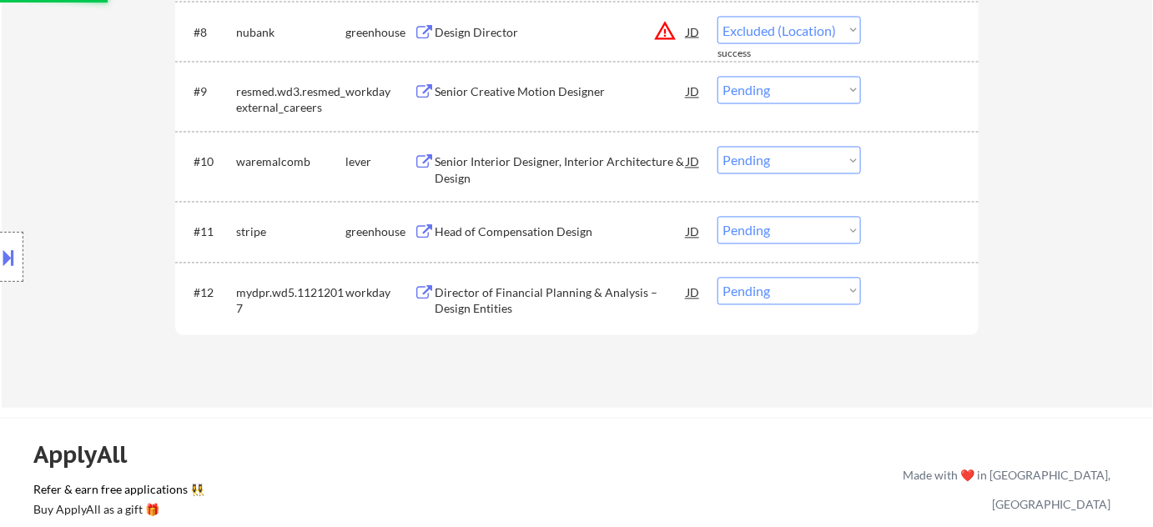
select select ""pending""
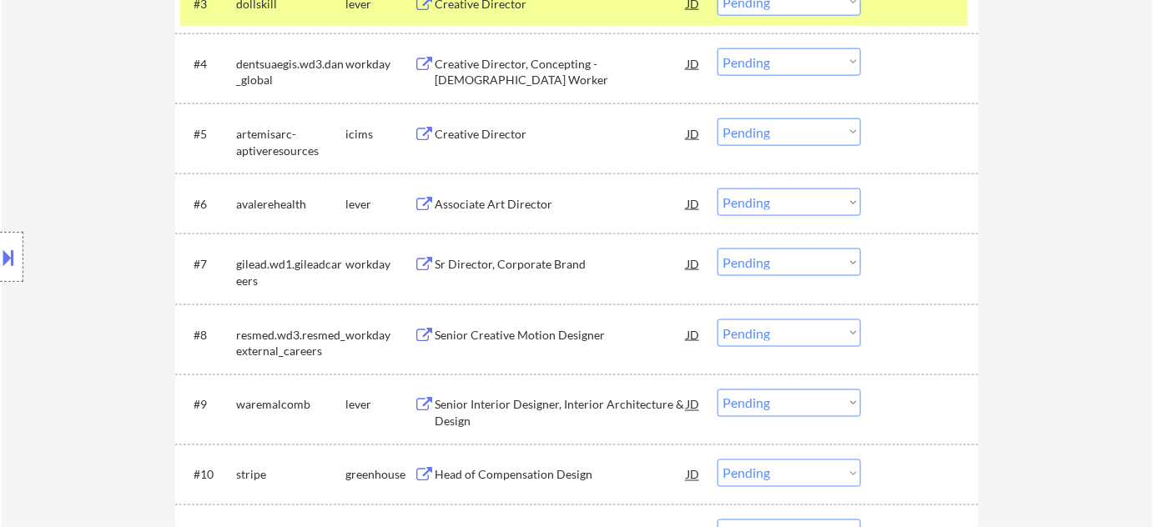
scroll to position [379, 0]
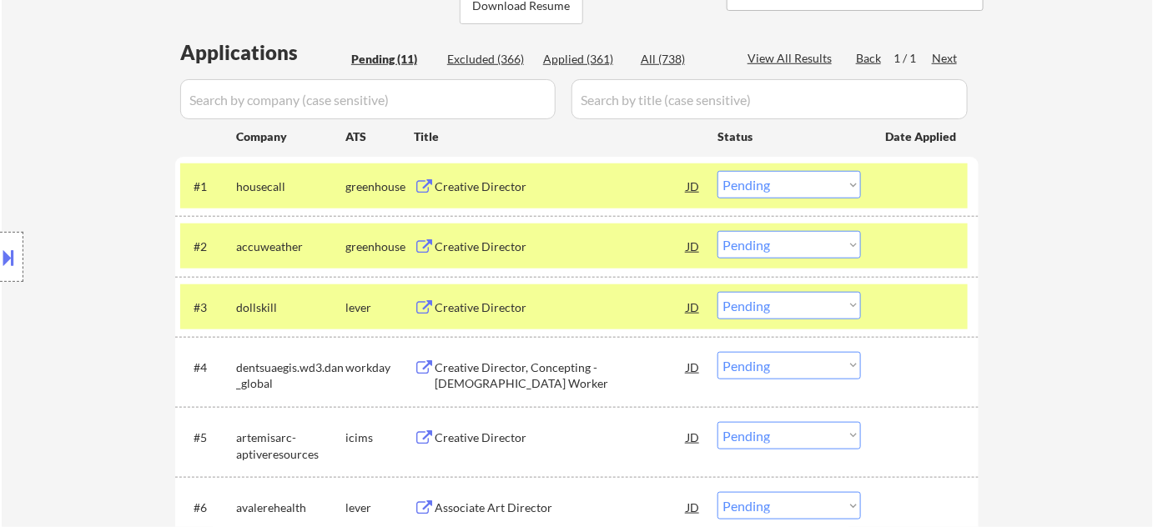
click at [834, 186] on select "Choose an option... Pending Applied Excluded (Questions) Excluded (Expired) Exc…" at bounding box center [788, 185] width 143 height 28
click at [717, 171] on select "Choose an option... Pending Applied Excluded (Questions) Excluded (Expired) Exc…" at bounding box center [788, 185] width 143 height 28
click at [490, 246] on div "Creative Director" at bounding box center [561, 247] width 252 height 17
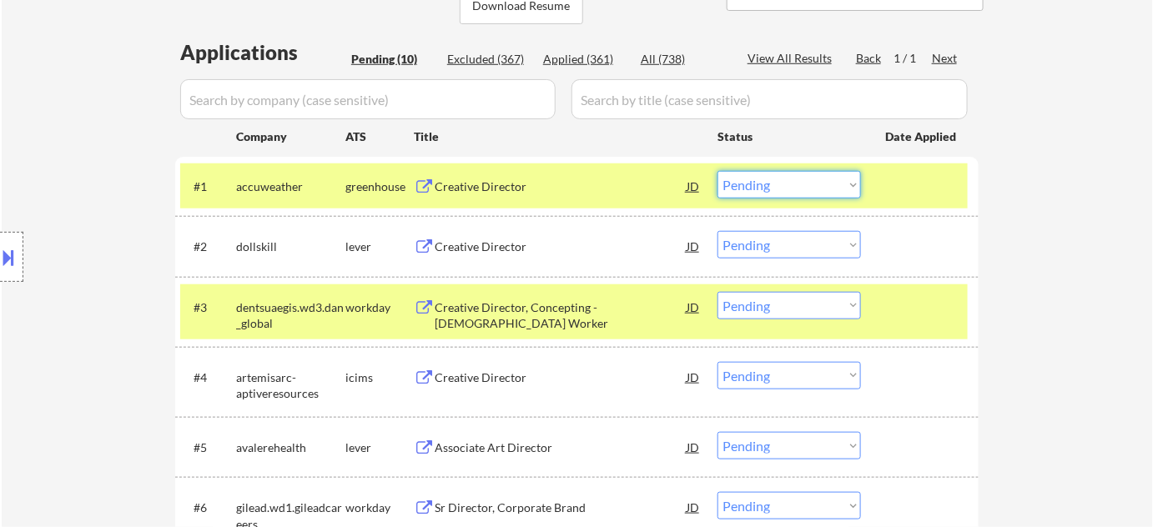
click at [747, 189] on select "Choose an option... Pending Applied Excluded (Questions) Excluded (Expired) Exc…" at bounding box center [788, 185] width 143 height 28
click at [717, 171] on select "Choose an option... Pending Applied Excluded (Questions) Excluded (Expired) Exc…" at bounding box center [788, 185] width 143 height 28
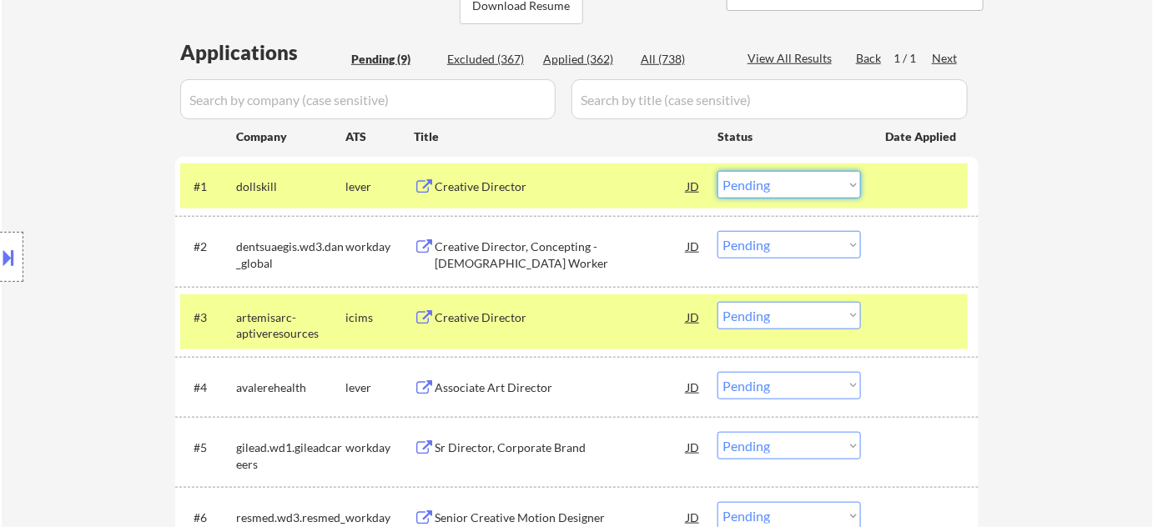
click at [820, 194] on select "Choose an option... Pending Applied Excluded (Questions) Excluded (Expired) Exc…" at bounding box center [788, 185] width 143 height 28
click at [717, 171] on select "Choose an option... Pending Applied Excluded (Questions) Excluded (Expired) Exc…" at bounding box center [788, 185] width 143 height 28
select select ""pending""
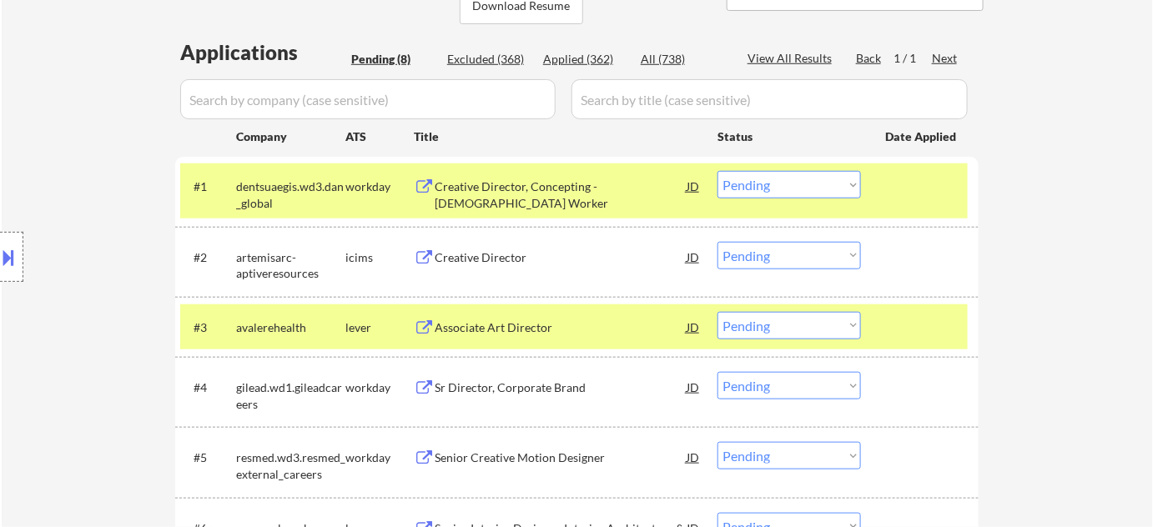
scroll to position [455, 0]
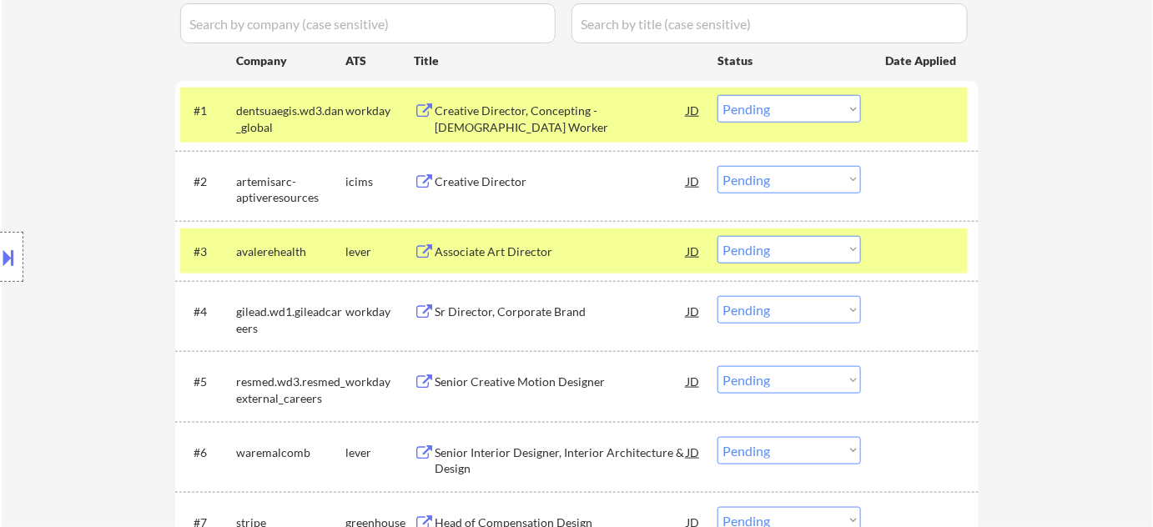
click at [521, 256] on div "Associate Art Director" at bounding box center [561, 252] width 252 height 17
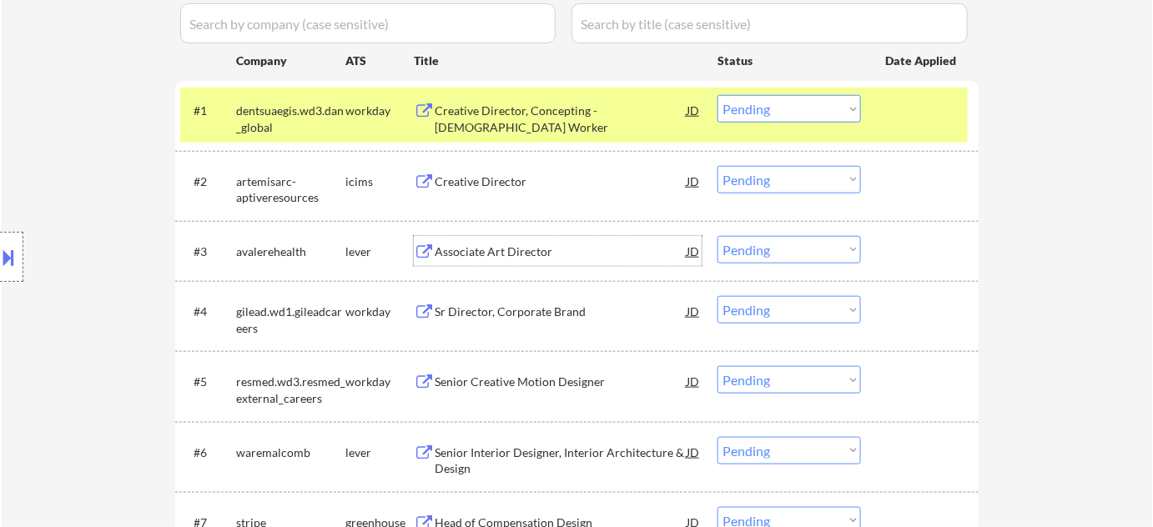
click at [783, 258] on select "Choose an option... Pending Applied Excluded (Questions) Excluded (Expired) Exc…" at bounding box center [788, 250] width 143 height 28
click at [717, 236] on select "Choose an option... Pending Applied Excluded (Questions) Excluded (Expired) Exc…" at bounding box center [788, 250] width 143 height 28
select select ""pending""
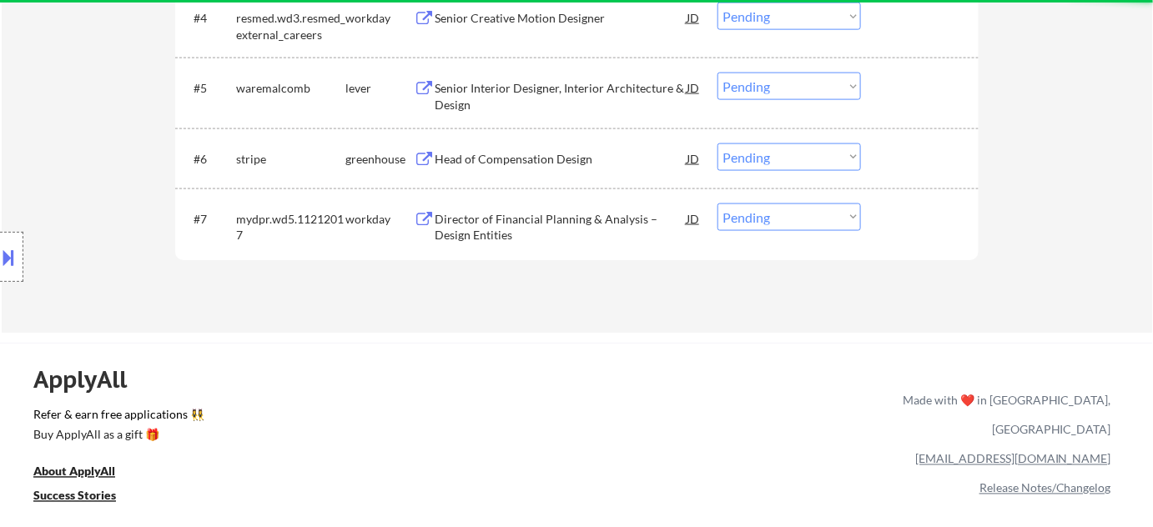
scroll to position [682, 0]
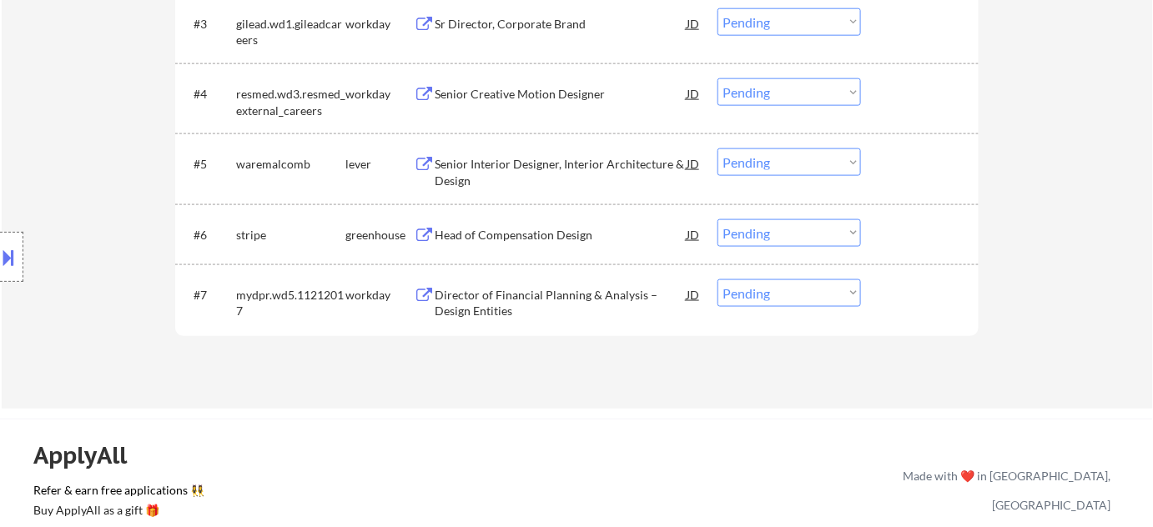
click at [779, 295] on select "Choose an option... Pending Applied Excluded (Questions) Excluded (Expired) Exc…" at bounding box center [788, 293] width 143 height 28
select select ""excluded__bad_match_""
click at [717, 279] on select "Choose an option... Pending Applied Excluded (Questions) Excluded (Expired) Exc…" at bounding box center [788, 293] width 143 height 28
click at [549, 231] on div "Head of Compensation Design" at bounding box center [561, 235] width 252 height 17
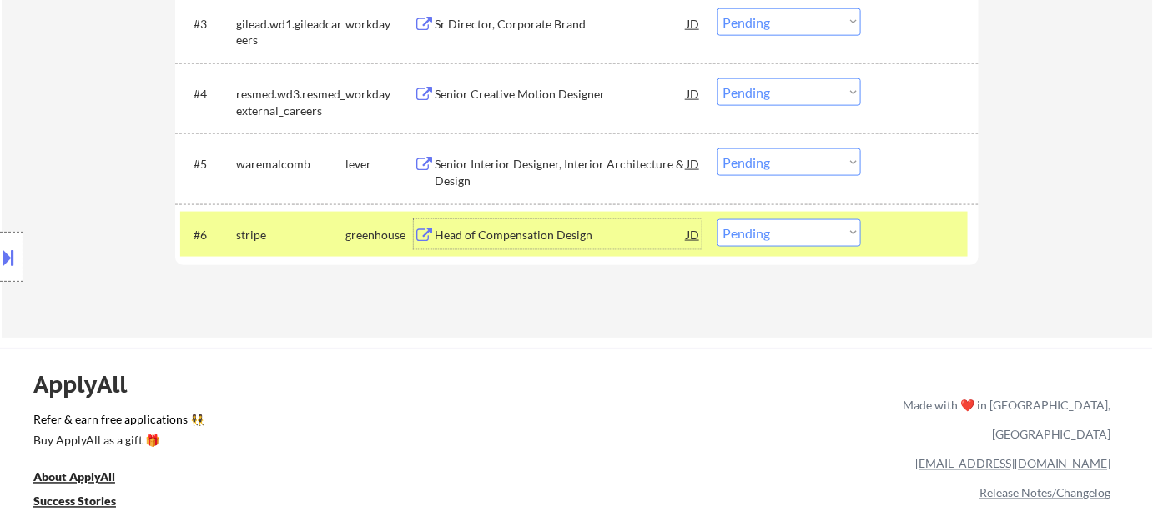
click at [815, 237] on select "Choose an option... Pending Applied Excluded (Questions) Excluded (Expired) Exc…" at bounding box center [788, 233] width 143 height 28
select select ""excluded__bad_match_""
click at [717, 219] on select "Choose an option... Pending Applied Excluded (Questions) Excluded (Expired) Exc…" at bounding box center [788, 233] width 143 height 28
click at [587, 169] on div "Senior Interior Designer, Interior Architecture & Design" at bounding box center [561, 172] width 252 height 33
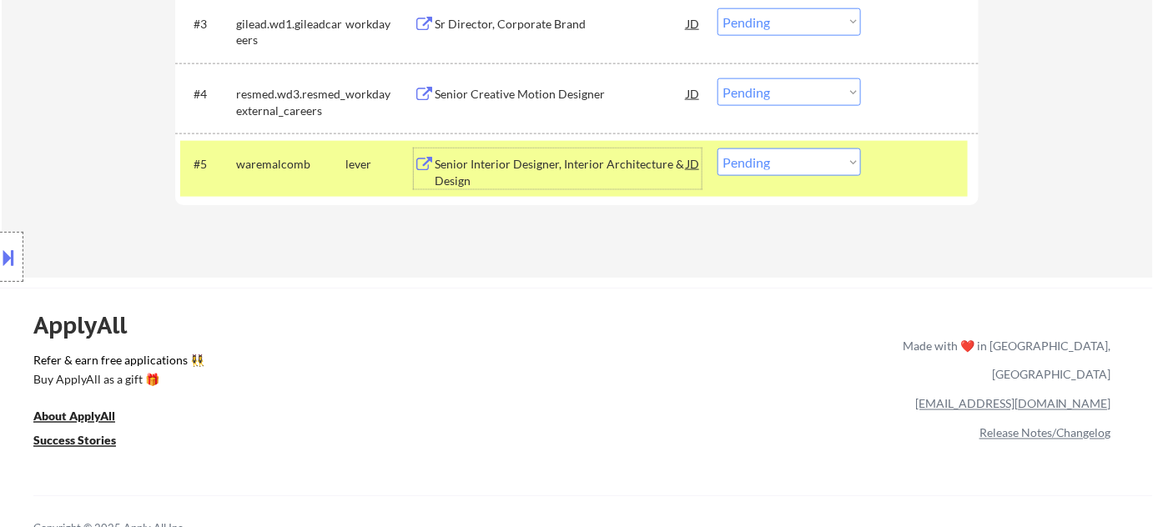
click at [778, 170] on select "Choose an option... Pending Applied Excluded (Questions) Excluded (Expired) Exc…" at bounding box center [788, 163] width 143 height 28
select select ""excluded__bad_match_""
click at [717, 149] on select "Choose an option... Pending Applied Excluded (Questions) Excluded (Expired) Exc…" at bounding box center [788, 163] width 143 height 28
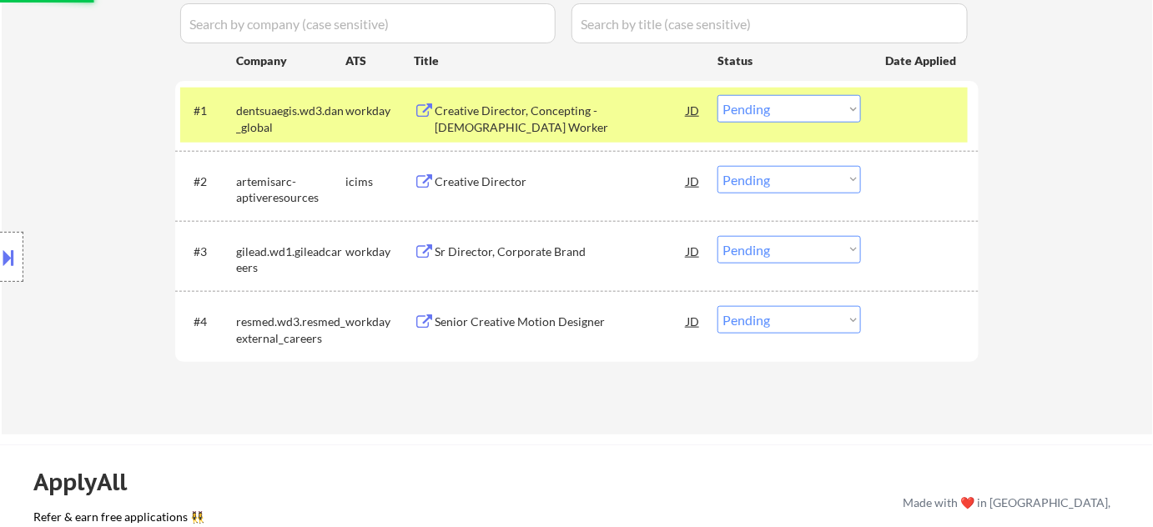
click at [559, 322] on div "Senior Creative Motion Designer" at bounding box center [561, 322] width 252 height 17
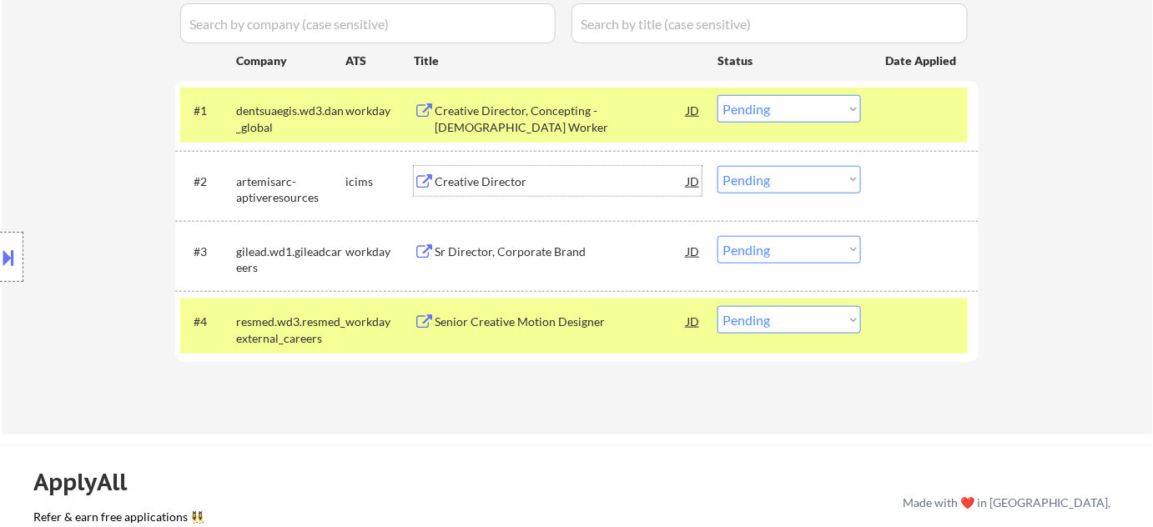
click at [484, 181] on div "Creative Director" at bounding box center [561, 182] width 252 height 17
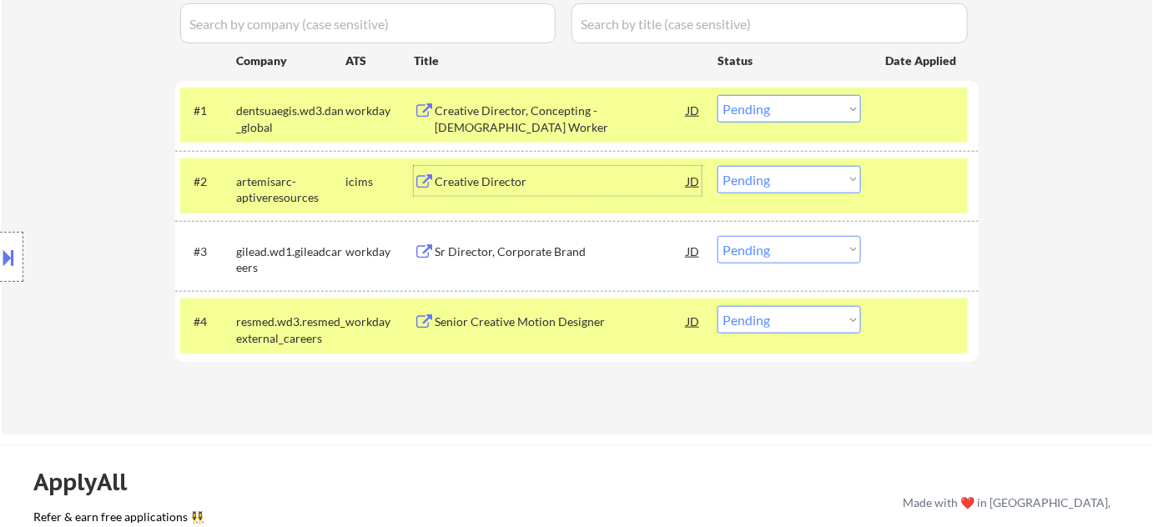
click at [794, 107] on select "Choose an option... Pending Applied Excluded (Questions) Excluded (Expired) Exc…" at bounding box center [788, 109] width 143 height 28
click at [717, 95] on select "Choose an option... Pending Applied Excluded (Questions) Excluded (Expired) Exc…" at bounding box center [788, 109] width 143 height 28
select select ""pending""
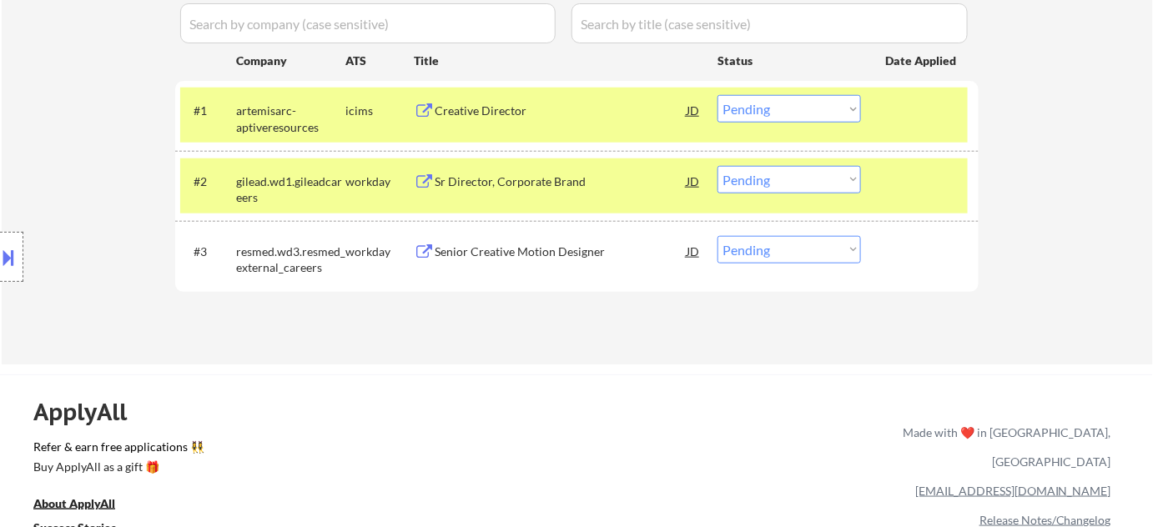
click at [784, 231] on div "#3 resmed.wd3.resmed_external_careers workday Senior Creative Motion Designer J…" at bounding box center [574, 256] width 788 height 55
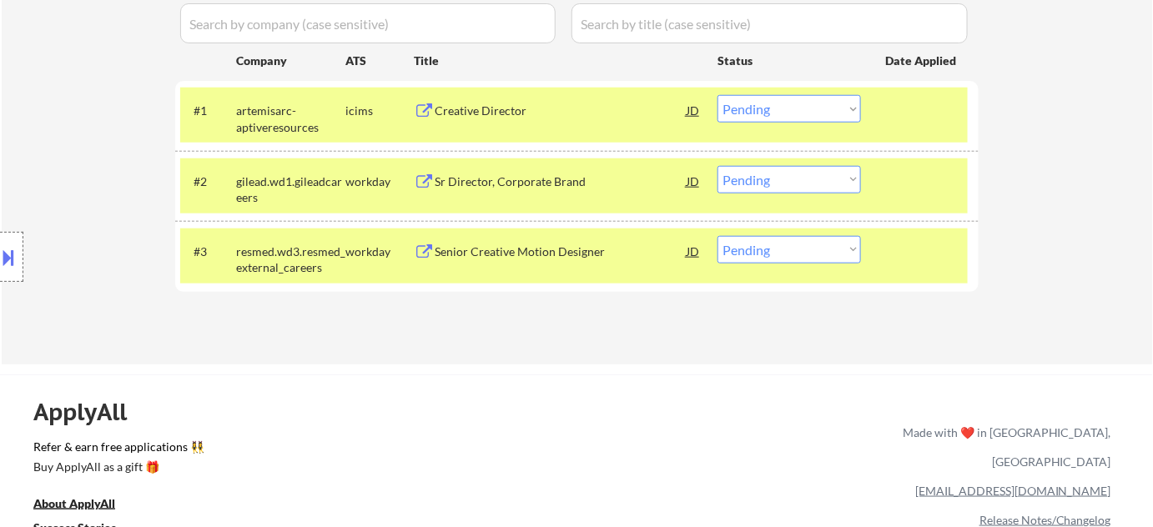
drag, startPoint x: 784, startPoint y: 248, endPoint x: 783, endPoint y: 257, distance: 9.3
click at [783, 248] on select "Choose an option... Pending Applied Excluded (Questions) Excluded (Expired) Exc…" at bounding box center [788, 250] width 143 height 28
select select ""excluded__bad_match_""
click at [717, 236] on select "Choose an option... Pending Applied Excluded (Questions) Excluded (Expired) Exc…" at bounding box center [788, 250] width 143 height 28
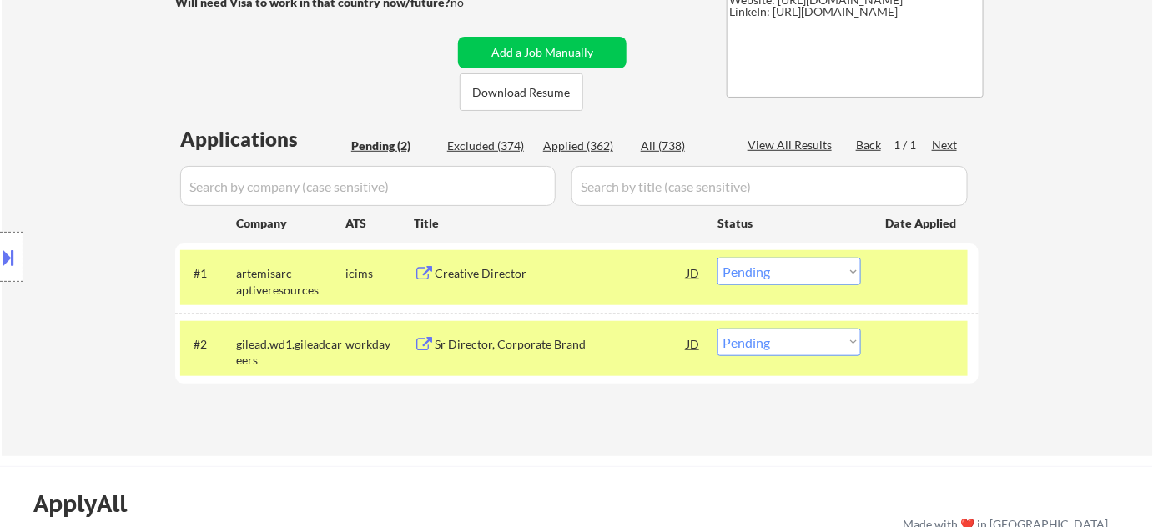
scroll to position [379, 0]
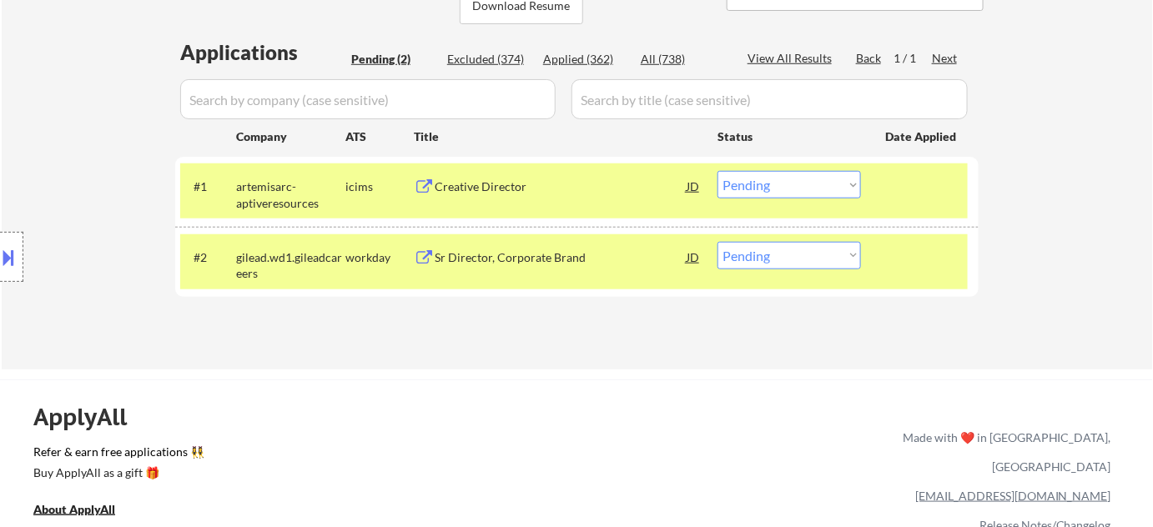
drag, startPoint x: 723, startPoint y: 179, endPoint x: 734, endPoint y: 185, distance: 12.3
click at [732, 185] on select "Choose an option... Pending Applied Excluded (Questions) Excluded (Expired) Exc…" at bounding box center [788, 185] width 143 height 28
click at [717, 171] on select "Choose an option... Pending Applied Excluded (Questions) Excluded (Expired) Exc…" at bounding box center [788, 185] width 143 height 28
click at [542, 249] on div "Sr Director, Corporate Brand" at bounding box center [561, 257] width 252 height 17
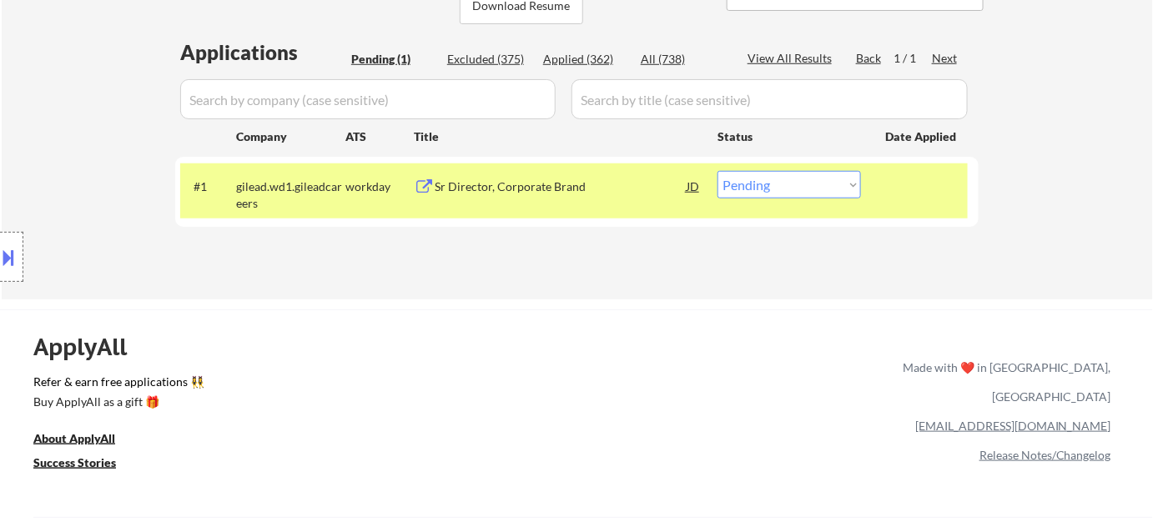
click at [0, 259] on button at bounding box center [9, 258] width 18 height 28
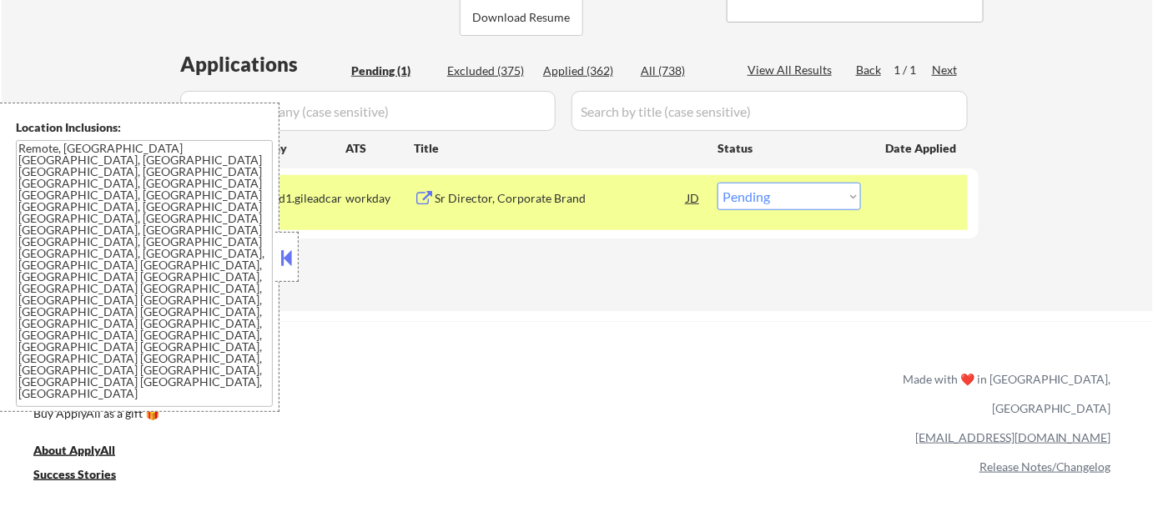
scroll to position [0, 0]
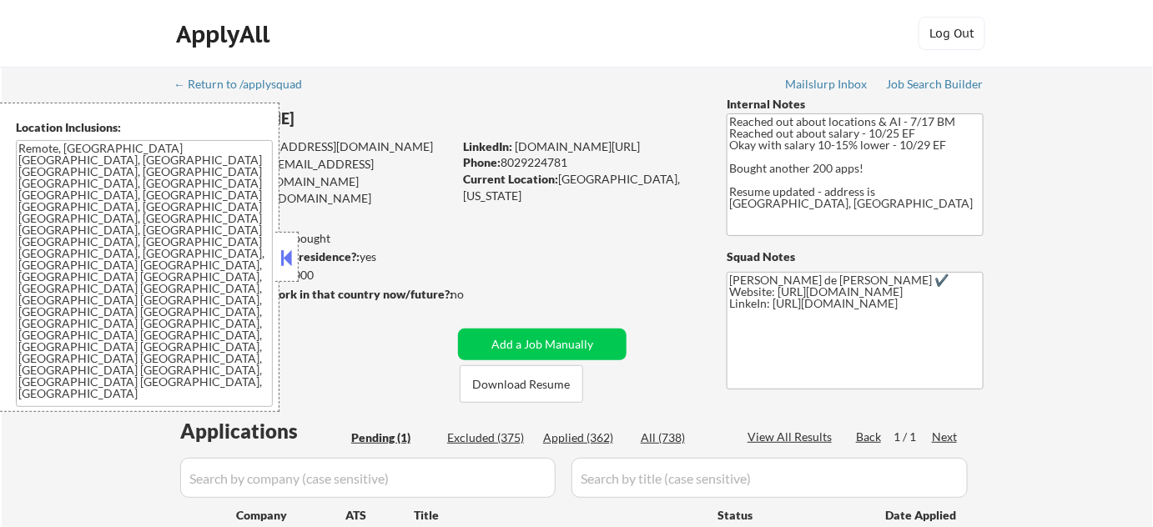
drag, startPoint x: 285, startPoint y: 260, endPoint x: 369, endPoint y: 223, distance: 91.5
click at [286, 259] on button at bounding box center [287, 257] width 18 height 25
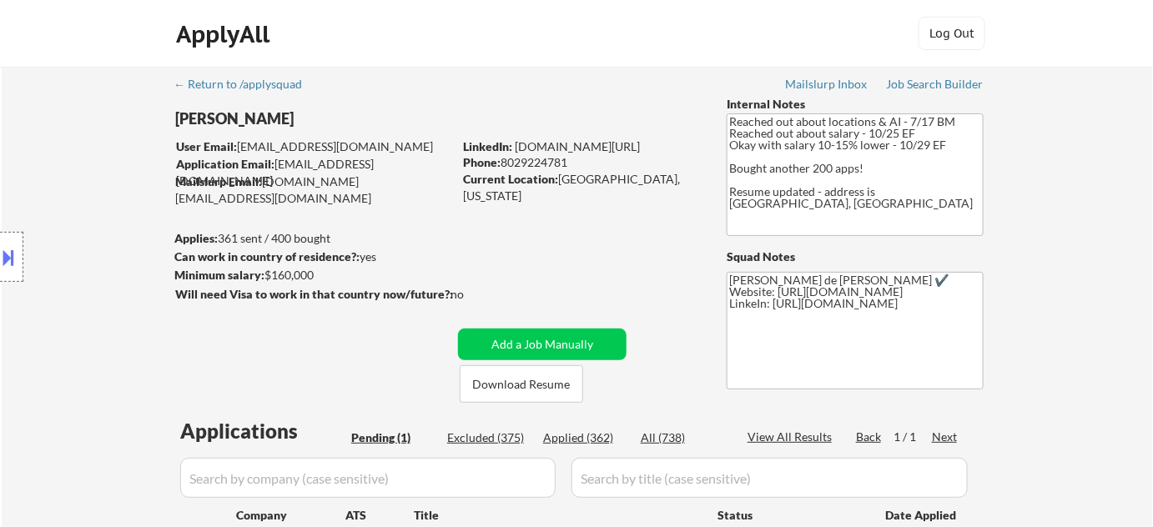
drag, startPoint x: 504, startPoint y: 162, endPoint x: 567, endPoint y: 163, distance: 63.4
click at [567, 163] on div "Phone: 8029224781" at bounding box center [581, 162] width 236 height 17
copy div "8029224781"
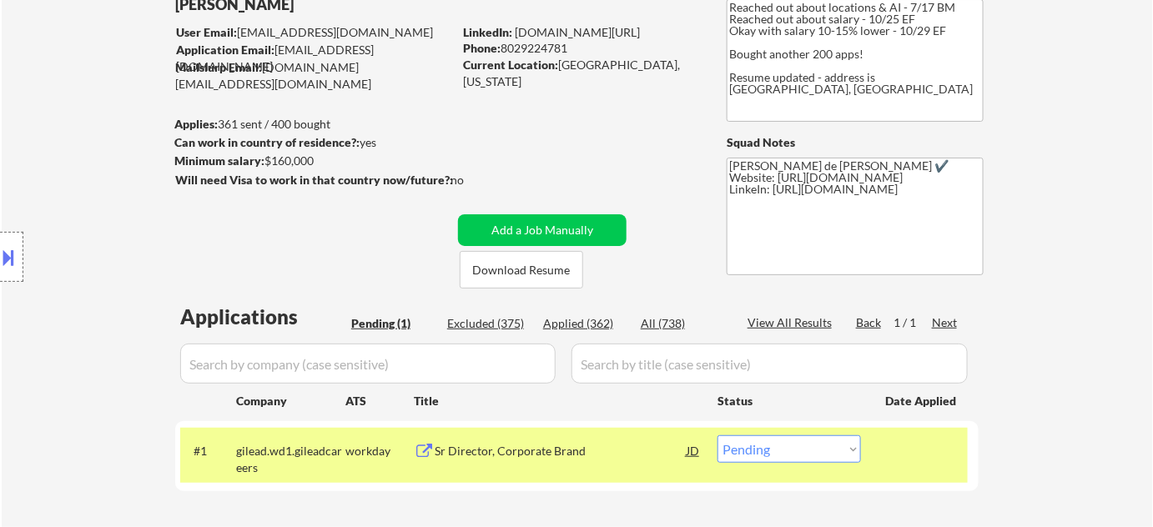
scroll to position [303, 0]
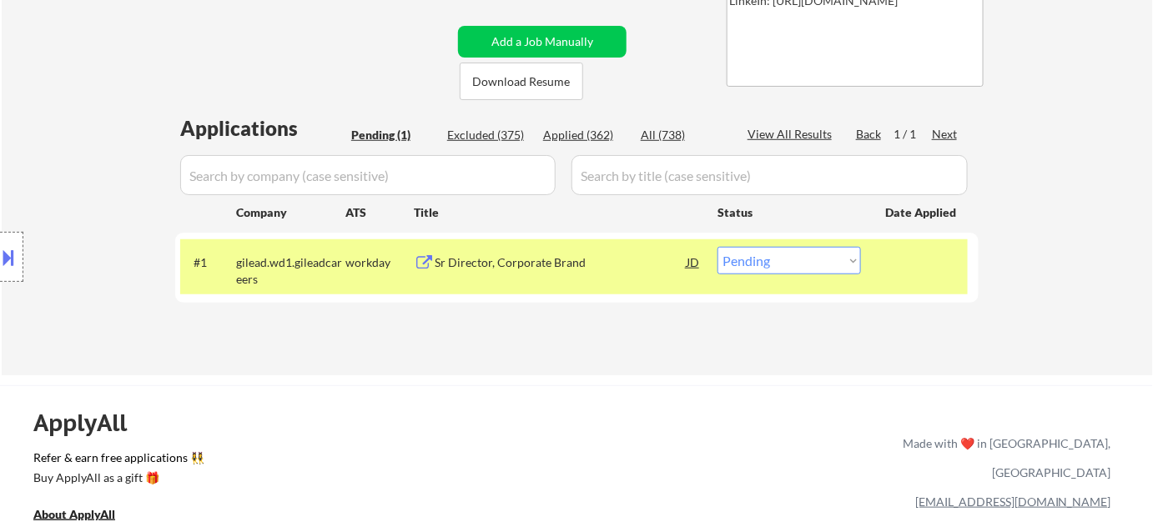
drag, startPoint x: 781, startPoint y: 262, endPoint x: 781, endPoint y: 271, distance: 9.2
click at [781, 262] on select "Choose an option... Pending Applied Excluded (Questions) Excluded (Expired) Exc…" at bounding box center [788, 261] width 143 height 28
select select ""applied""
click at [717, 247] on select "Choose an option... Pending Applied Excluded (Questions) Excluded (Expired) Exc…" at bounding box center [788, 261] width 143 height 28
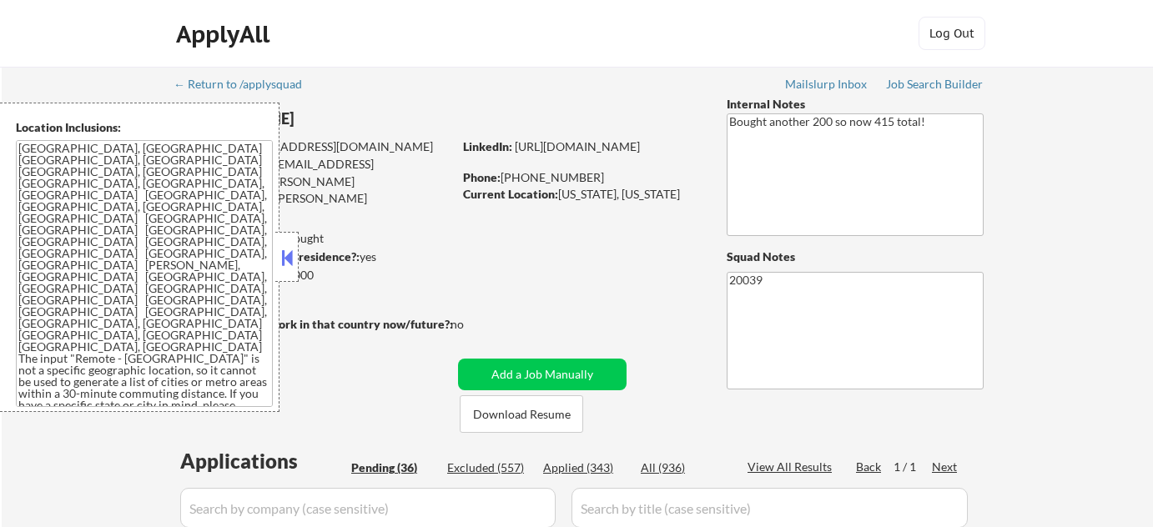
select select ""pending""
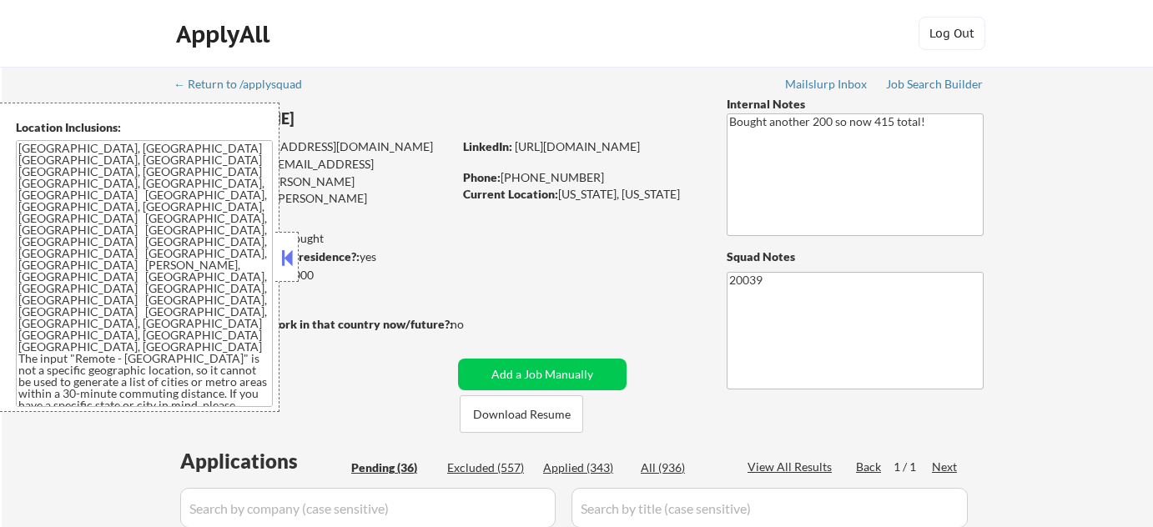
select select ""pending""
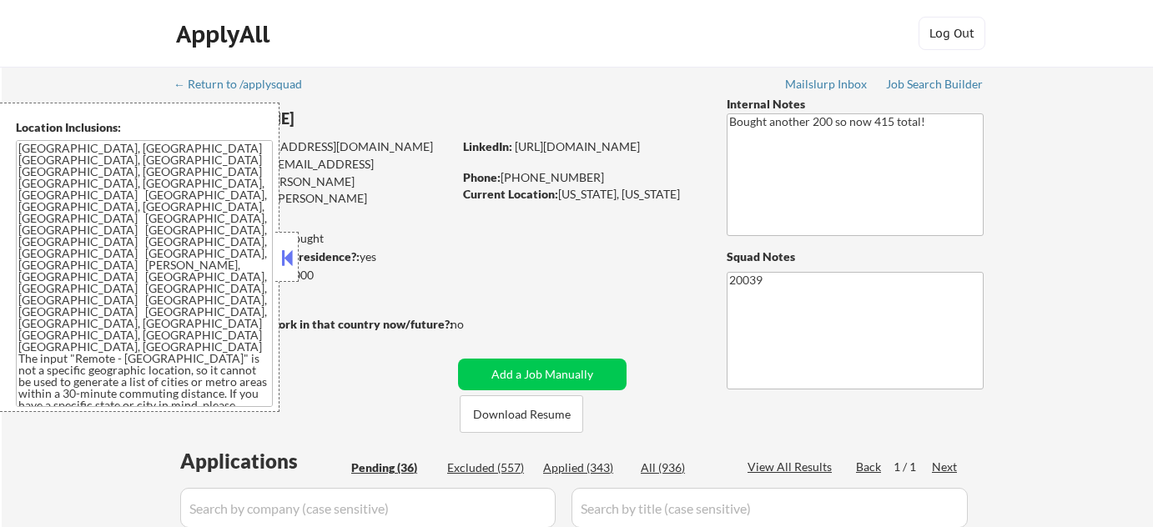
select select ""pending""
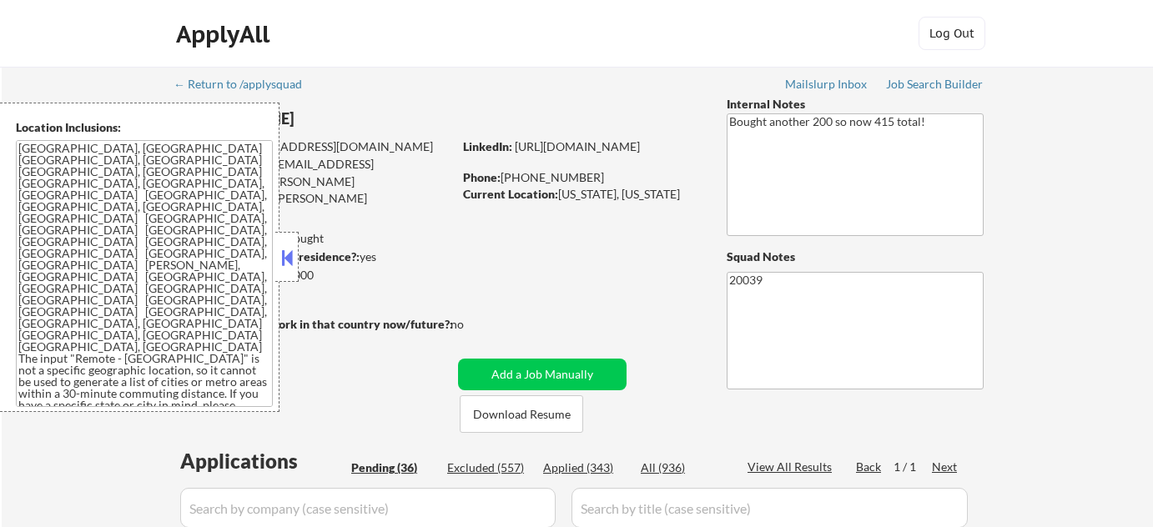
select select ""pending""
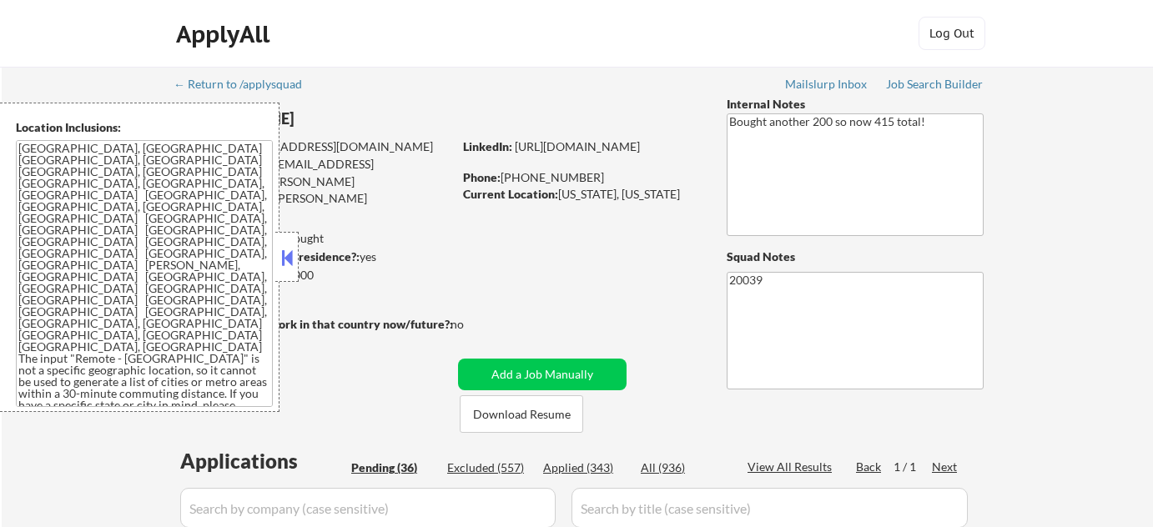
select select ""pending""
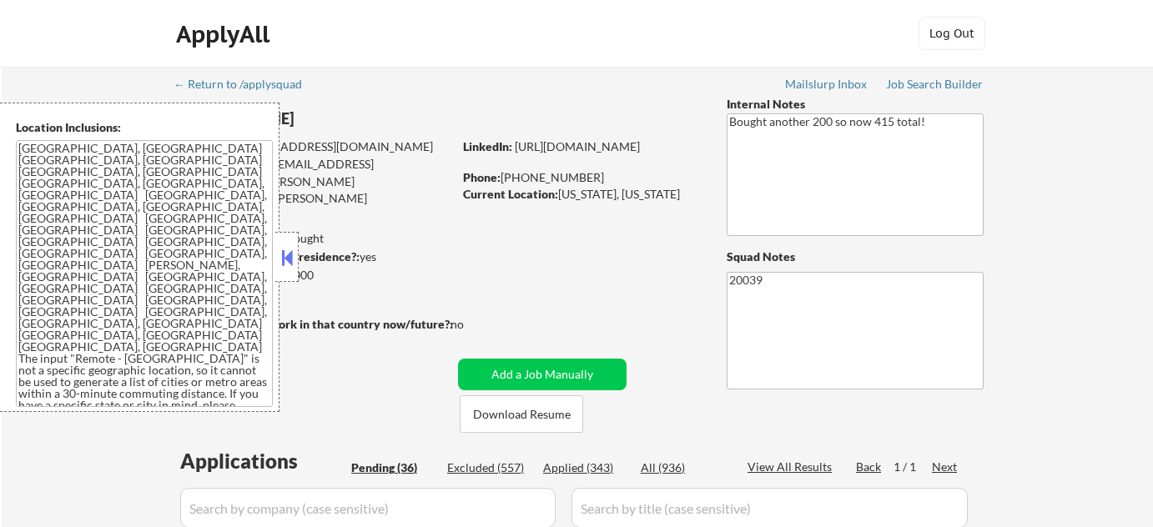
select select ""pending""
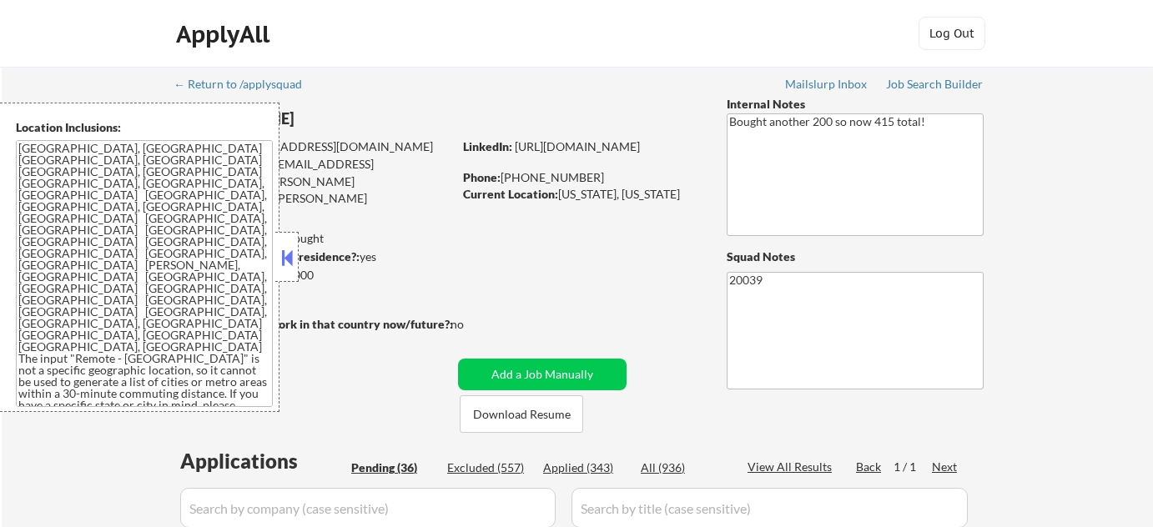
select select ""pending""
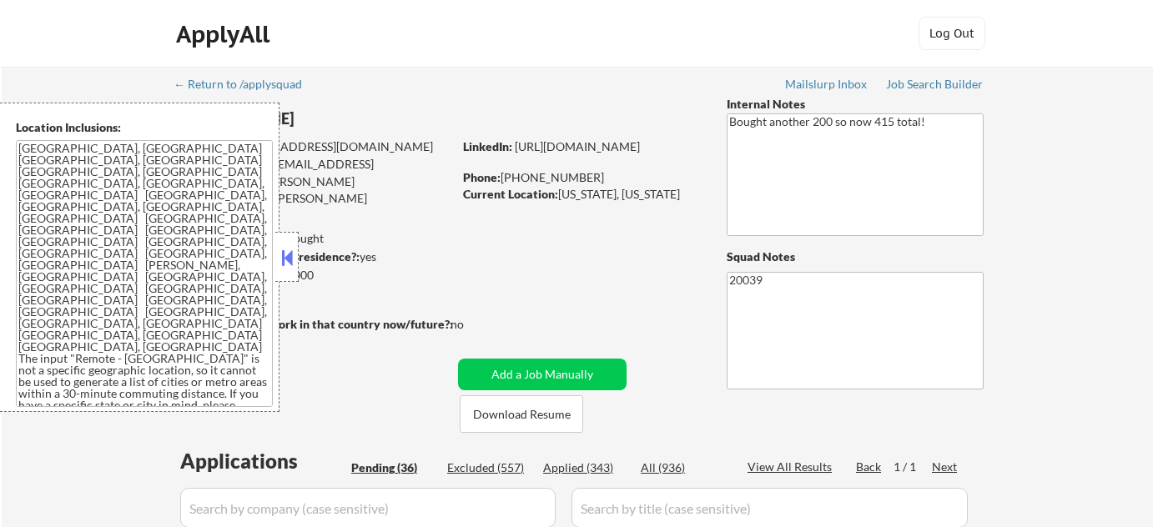
select select ""pending""
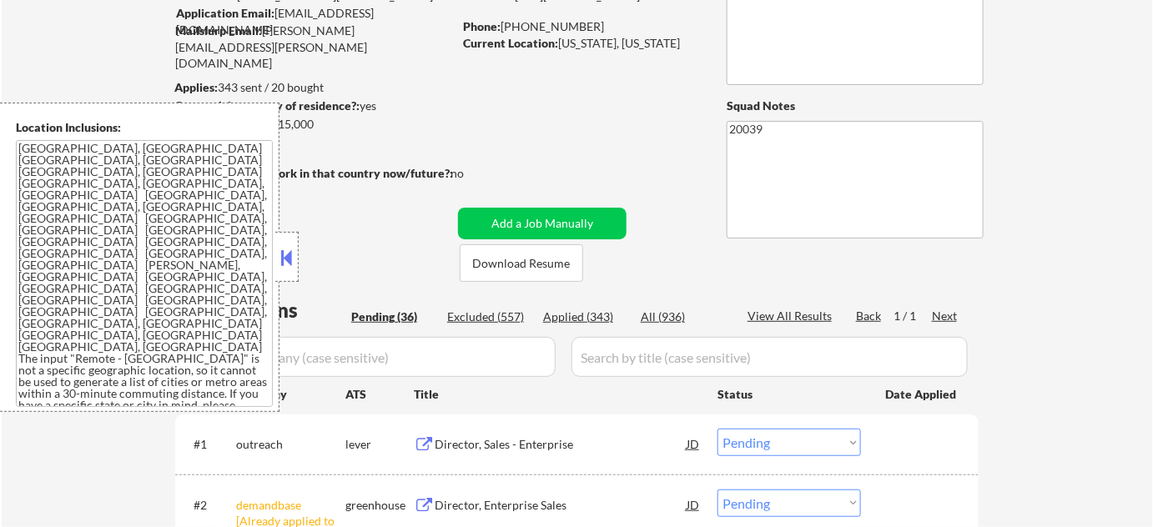
scroll to position [151, 0]
click at [287, 258] on button at bounding box center [287, 257] width 18 height 25
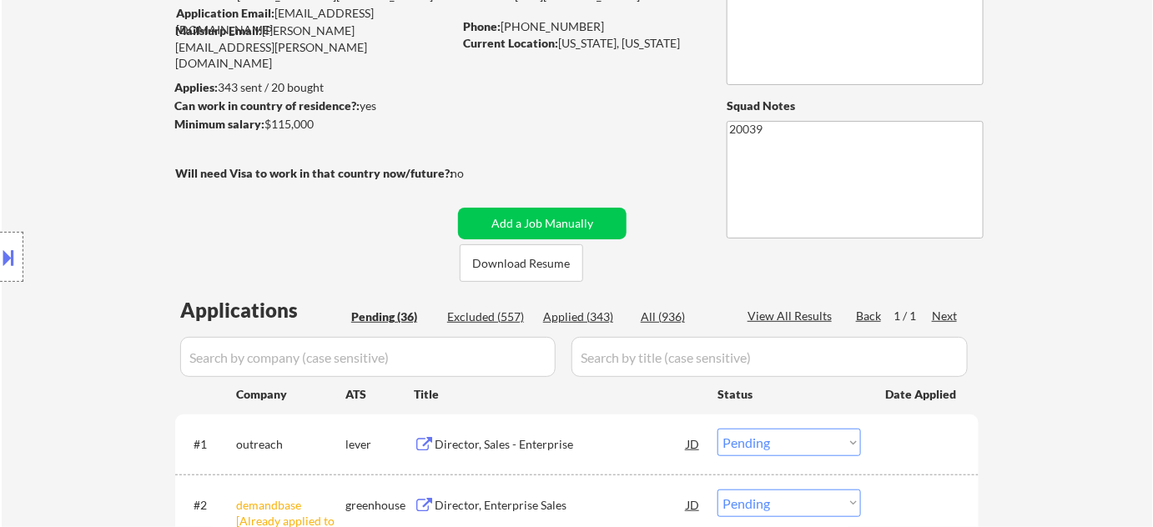
scroll to position [303, 0]
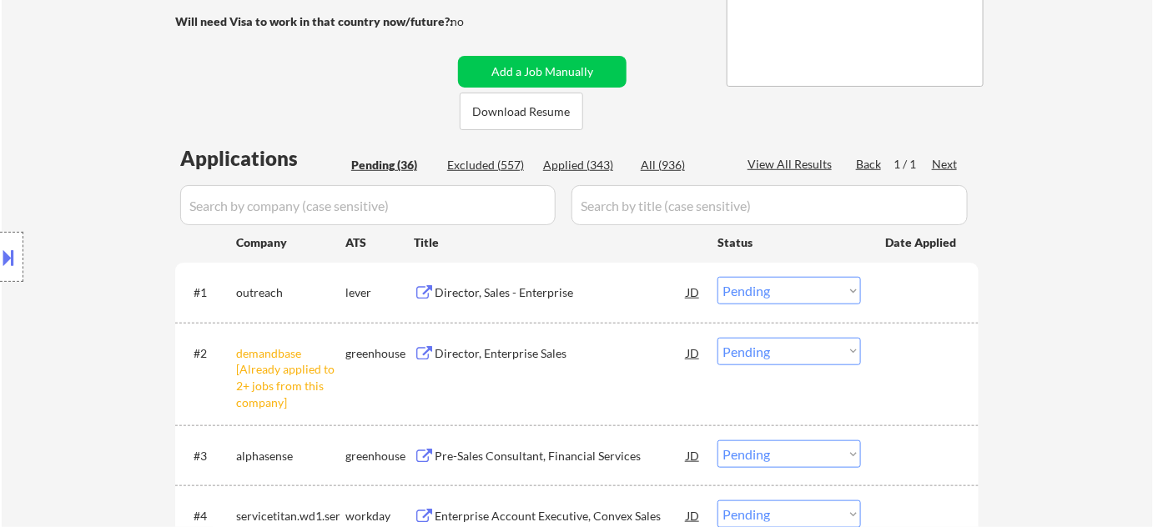
click at [771, 357] on select "Choose an option... Pending Applied Excluded (Questions) Excluded (Expired) Exc…" at bounding box center [788, 352] width 143 height 28
click at [717, 338] on select "Choose an option... Pending Applied Excluded (Questions) Excluded (Expired) Exc…" at bounding box center [788, 352] width 143 height 28
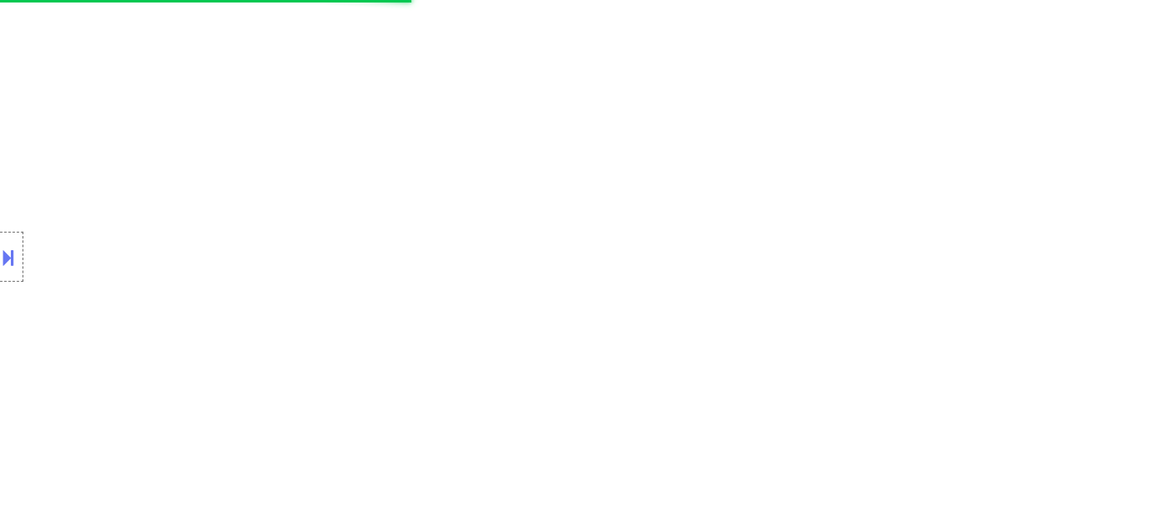
select select ""pending""
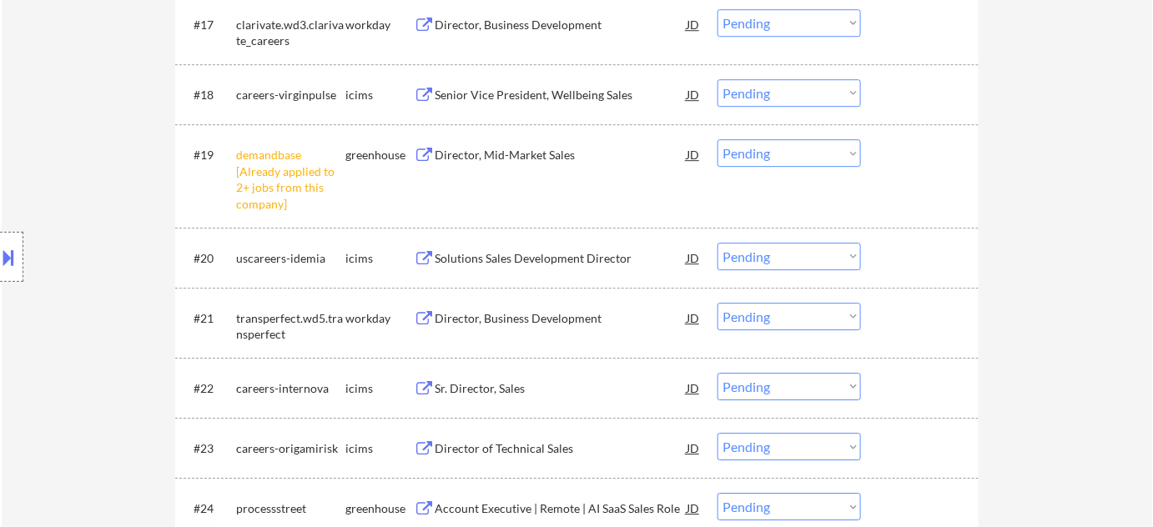
scroll to position [1593, 0]
click at [836, 159] on select "Choose an option... Pending Applied Excluded (Questions) Excluded (Expired) Exc…" at bounding box center [788, 156] width 143 height 28
click at [798, 146] on select "Choose an option... Pending Applied Excluded (Questions) Excluded (Expired) Exc…" at bounding box center [788, 156] width 143 height 28
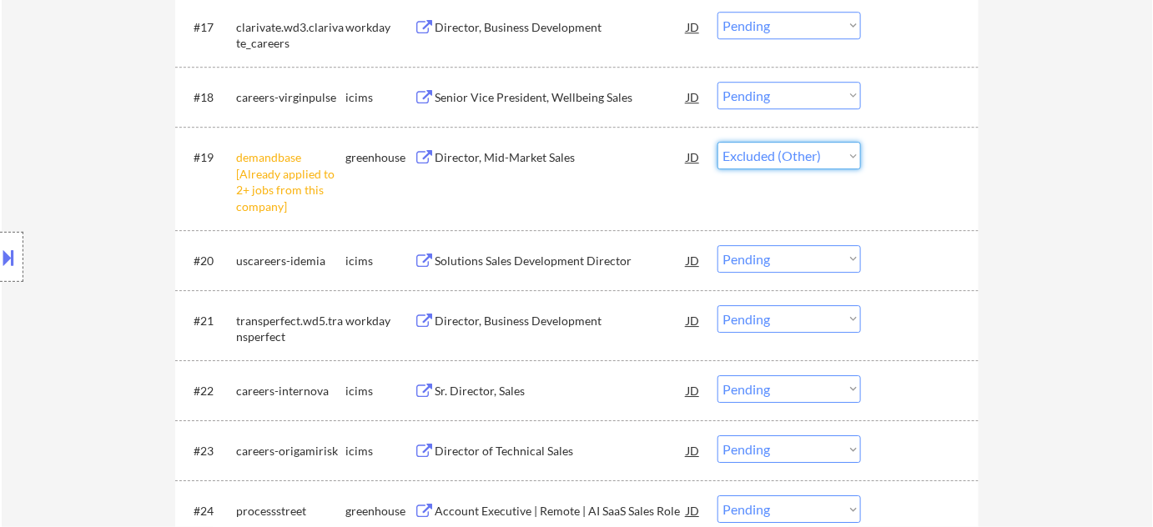
click at [717, 142] on select "Choose an option... Pending Applied Excluded (Questions) Excluded (Expired) Exc…" at bounding box center [788, 156] width 143 height 28
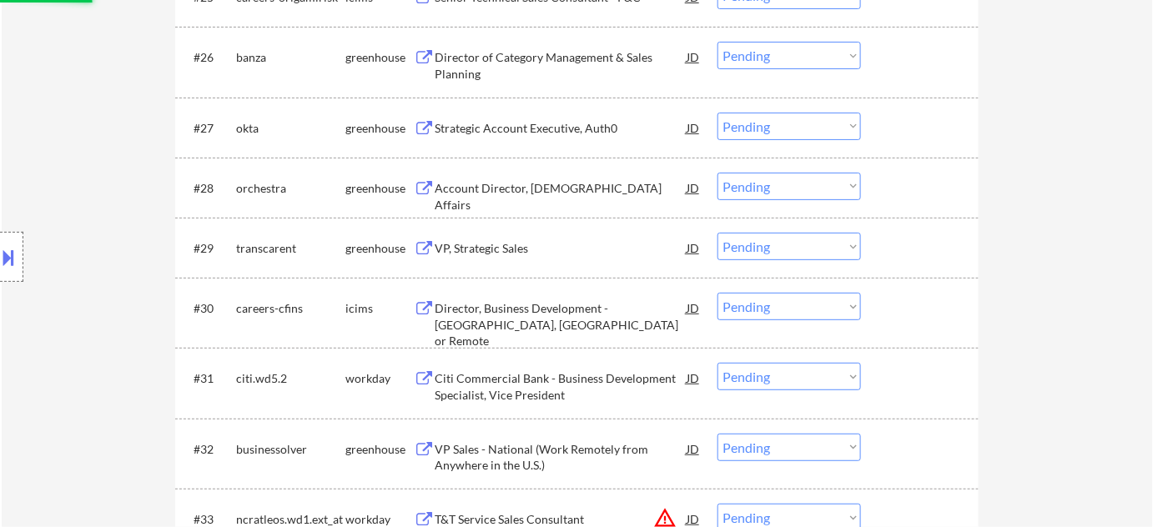
scroll to position [2503, 0]
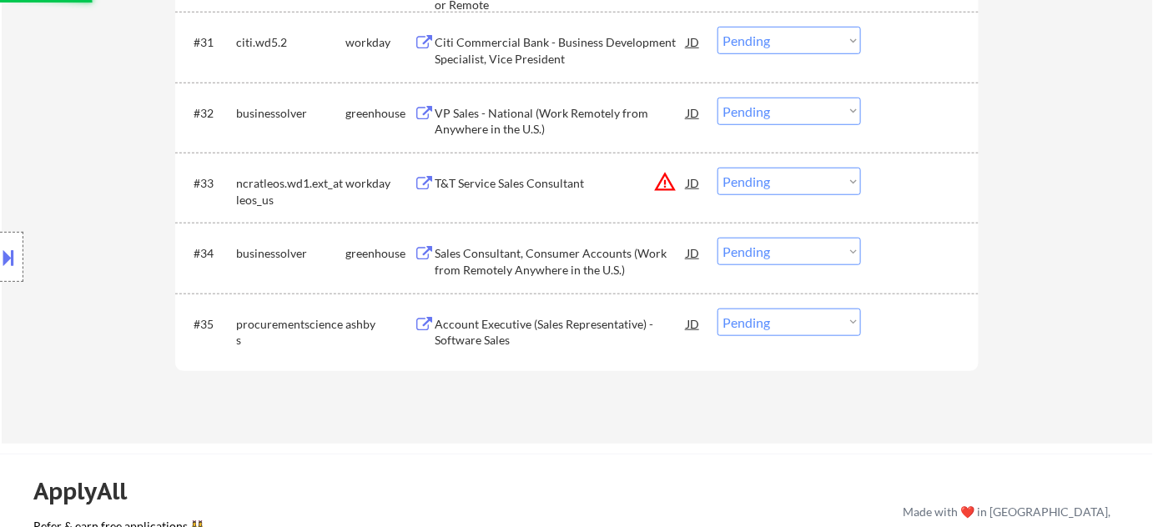
select select ""pending""
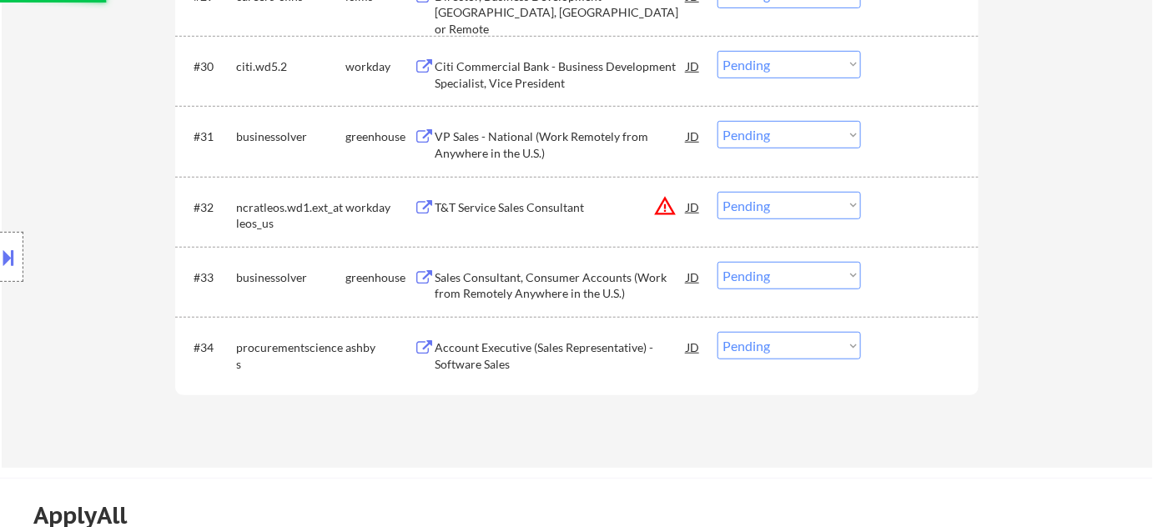
scroll to position [2351, 0]
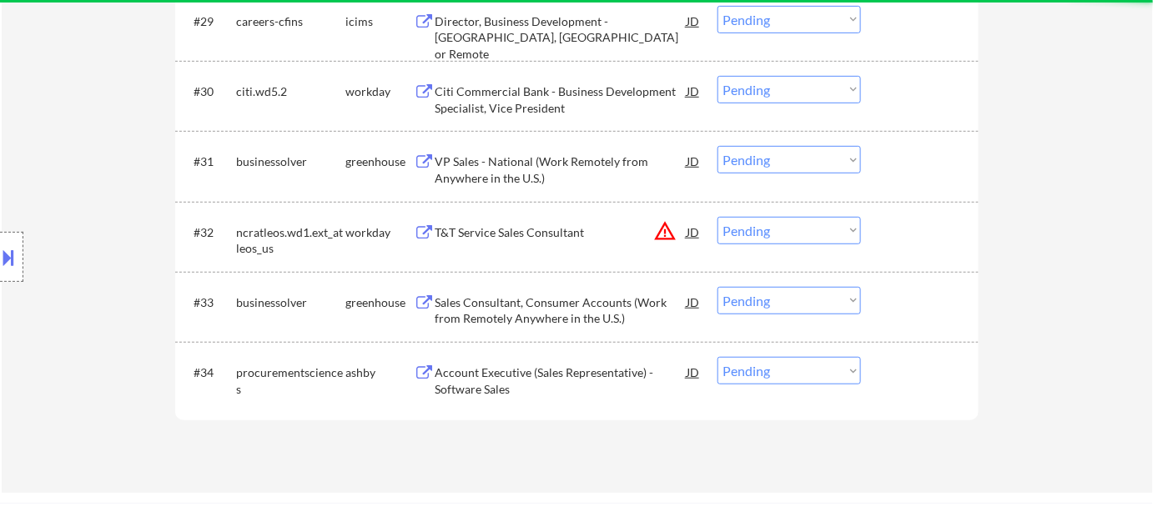
click at [674, 227] on button "warning_amber" at bounding box center [664, 230] width 23 height 23
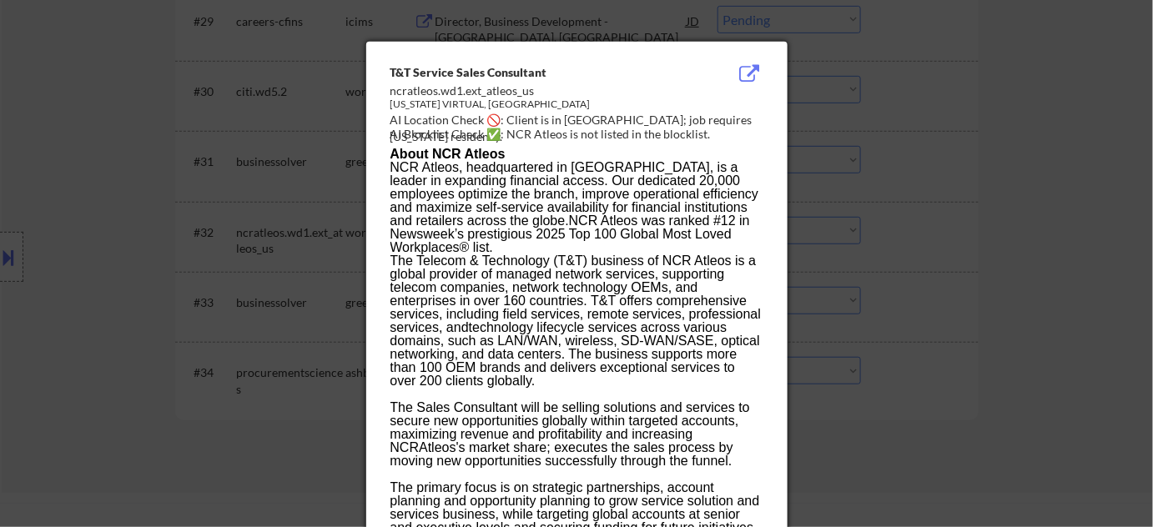
click at [1038, 213] on div at bounding box center [576, 263] width 1153 height 527
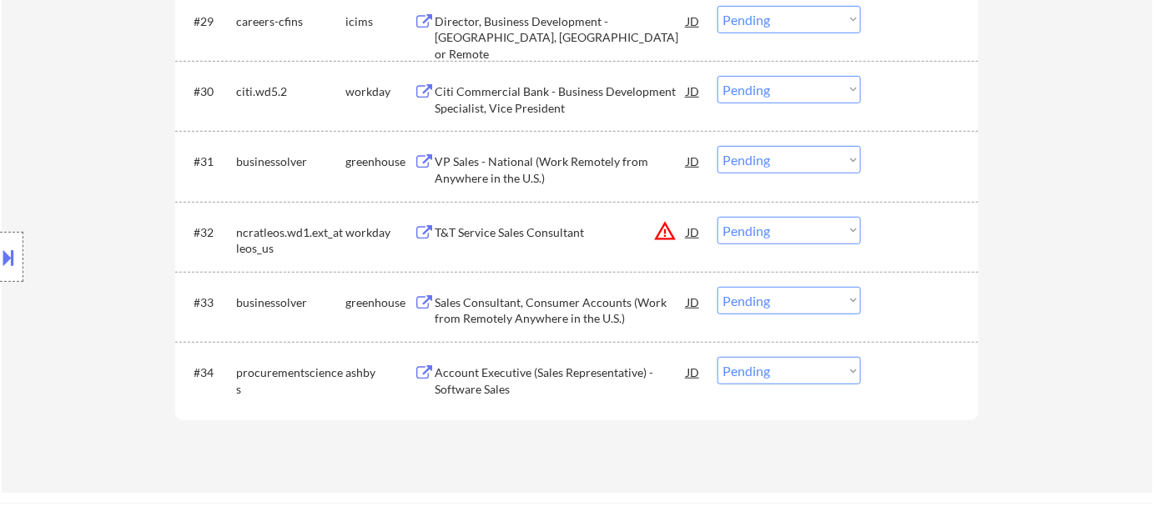
click at [825, 230] on select "Choose an option... Pending Applied Excluded (Questions) Excluded (Expired) Exc…" at bounding box center [788, 231] width 143 height 28
click at [717, 217] on select "Choose an option... Pending Applied Excluded (Questions) Excluded (Expired) Exc…" at bounding box center [788, 231] width 143 height 28
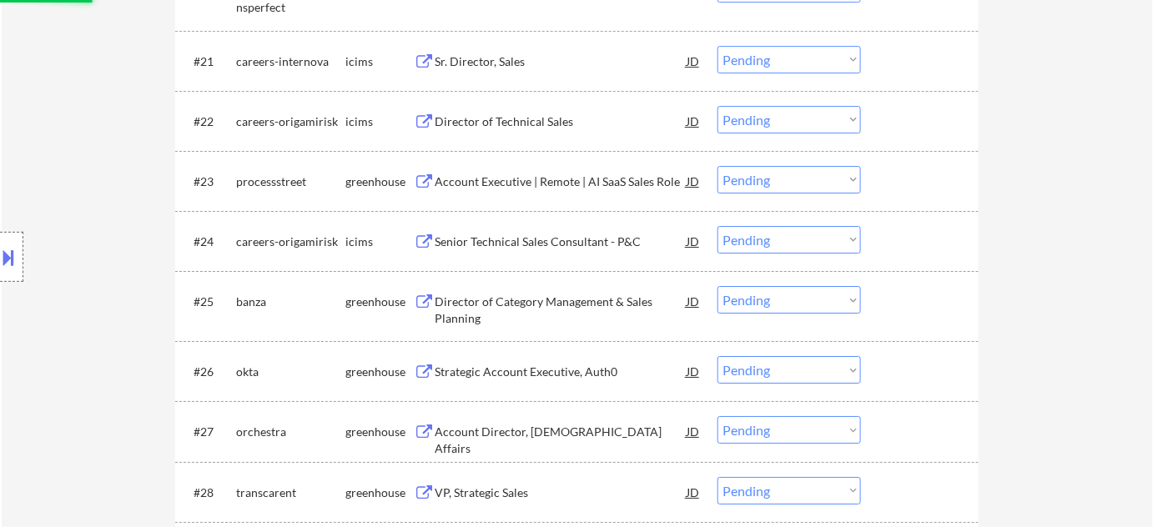
select select ""pending""
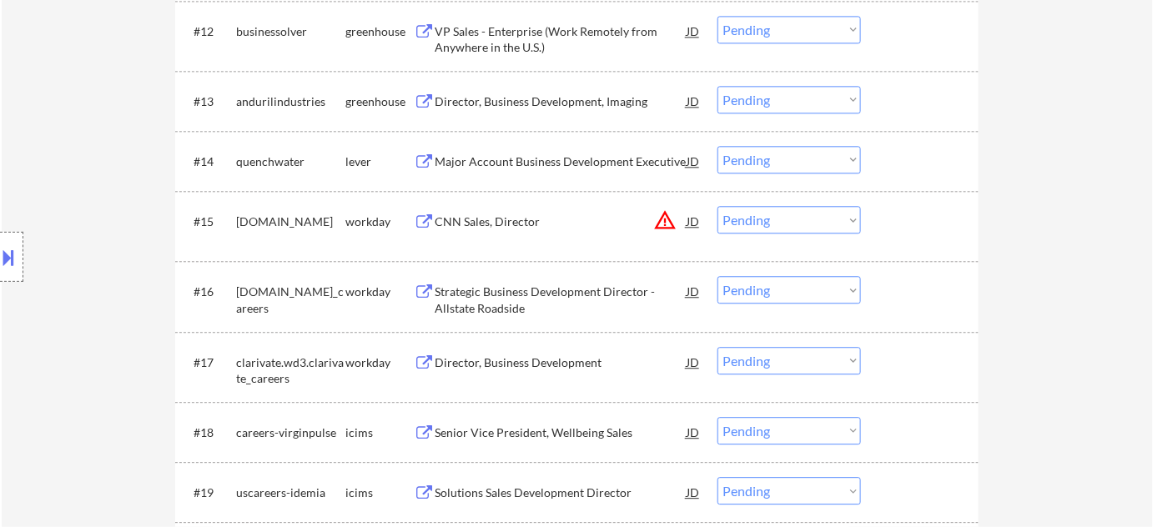
scroll to position [1289, 0]
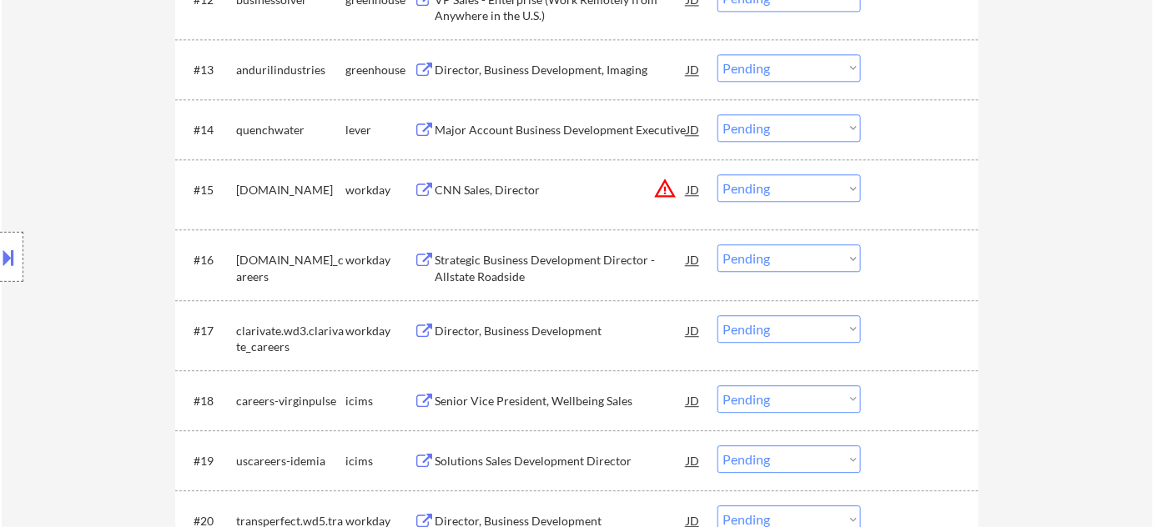
click at [658, 186] on button "warning_amber" at bounding box center [664, 188] width 23 height 23
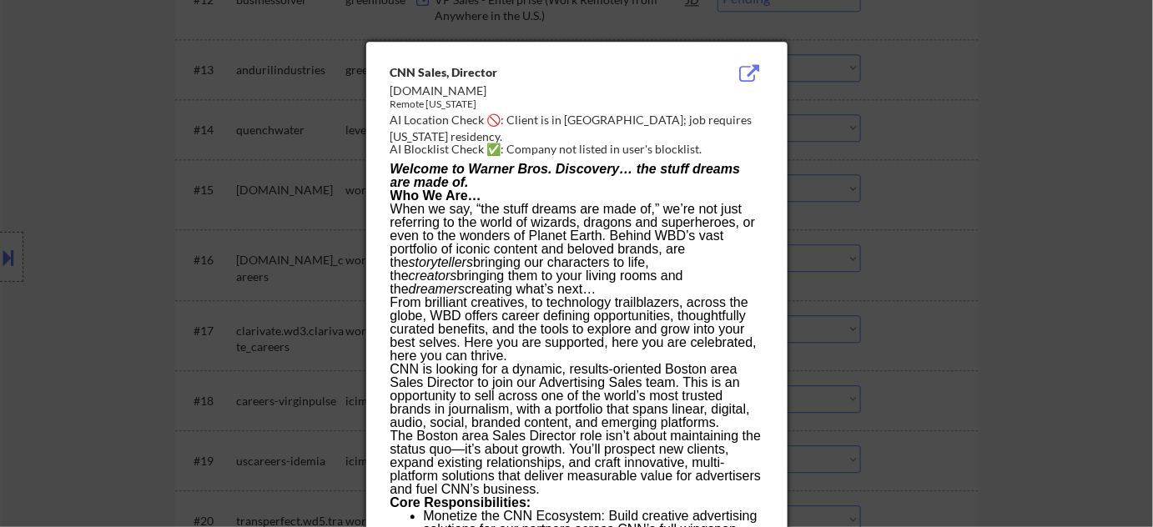
click at [960, 186] on div at bounding box center [576, 263] width 1153 height 527
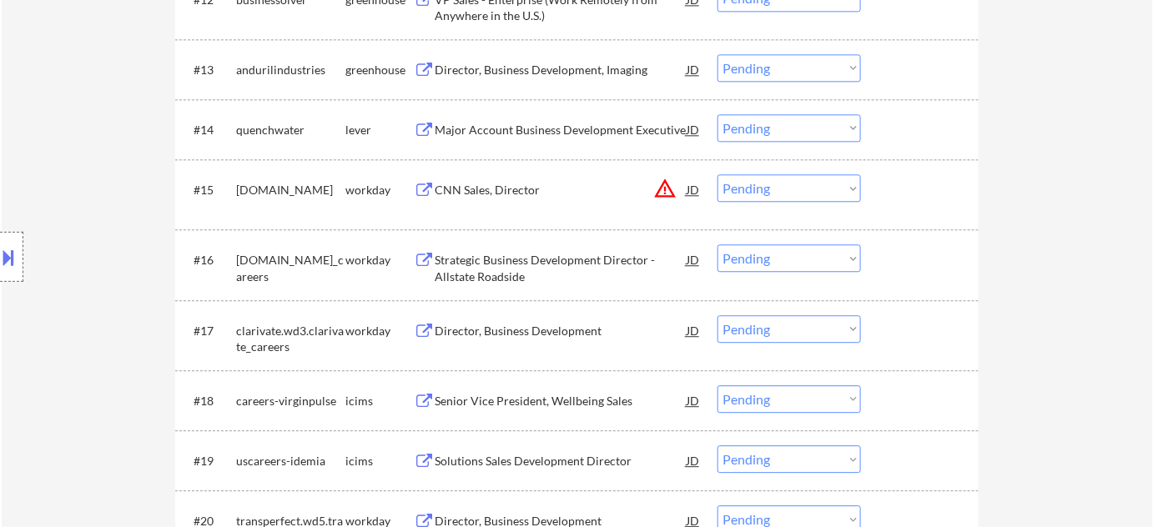
click at [844, 190] on select "Choose an option... Pending Applied Excluded (Questions) Excluded (Expired) Exc…" at bounding box center [788, 188] width 143 height 28
click at [717, 174] on select "Choose an option... Pending Applied Excluded (Questions) Excluded (Expired) Exc…" at bounding box center [788, 188] width 143 height 28
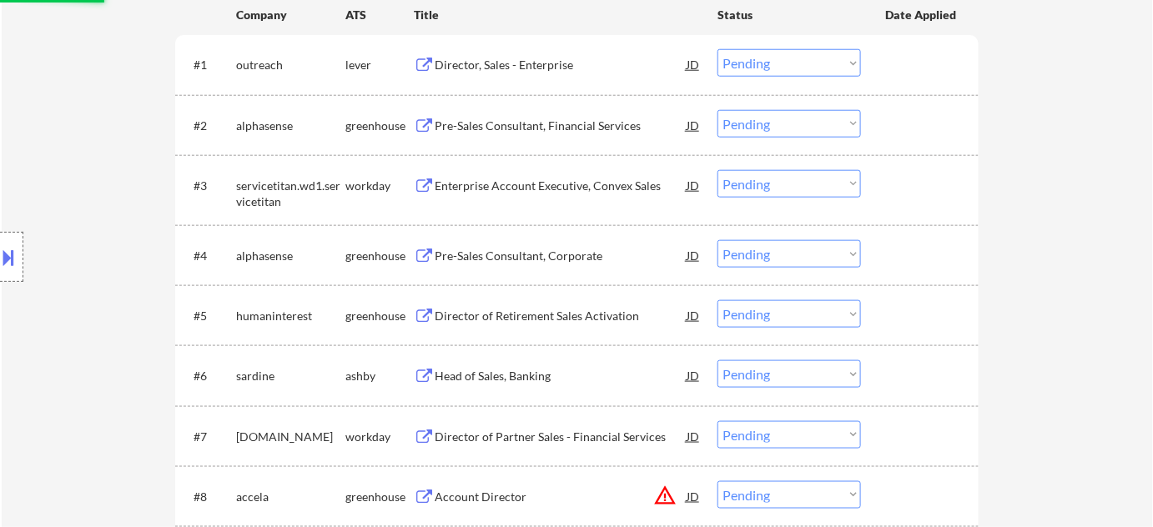
select select ""pending""
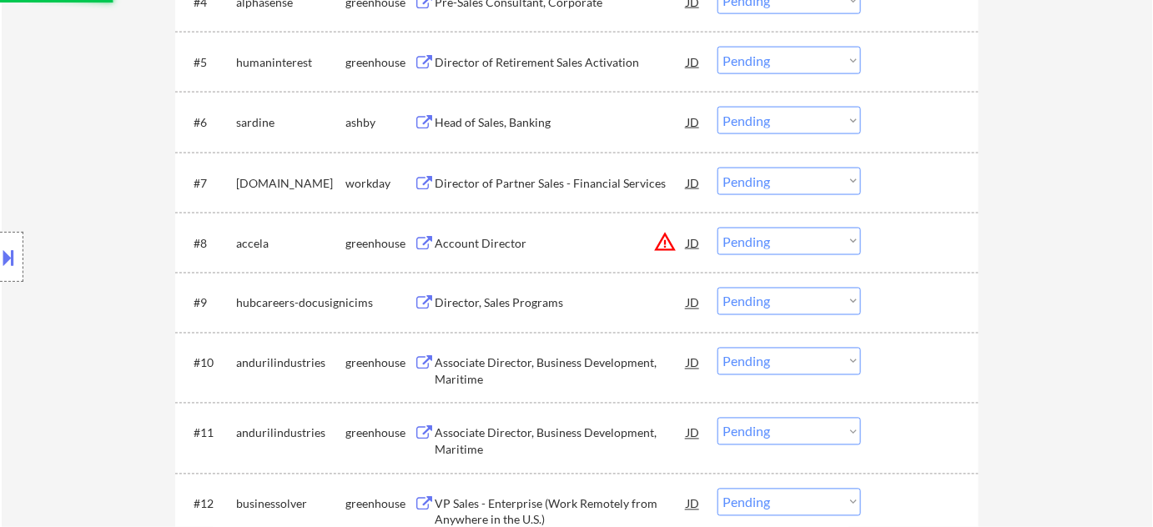
scroll to position [834, 0]
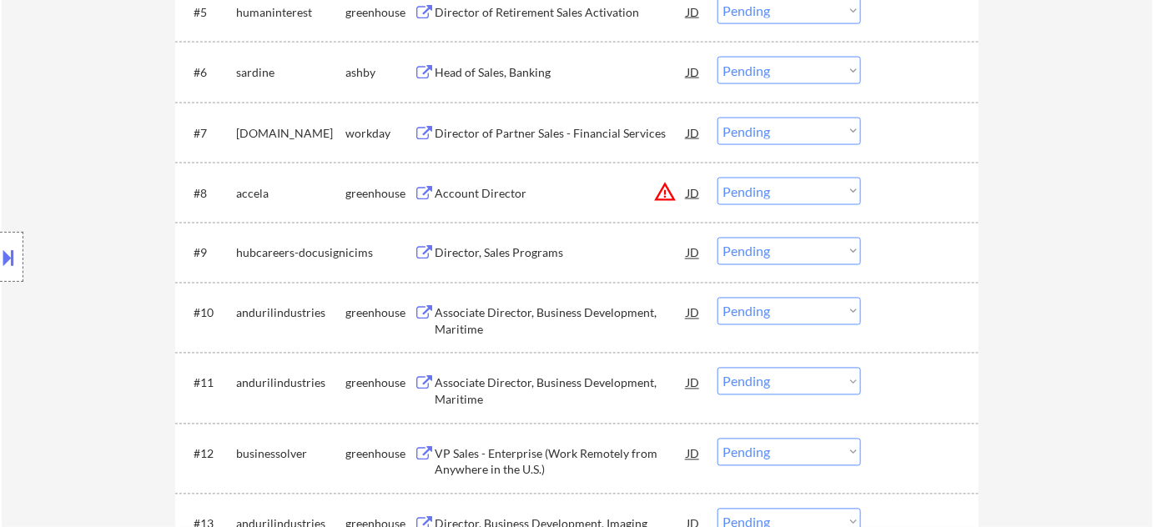
click at [666, 193] on button "warning_amber" at bounding box center [664, 191] width 23 height 23
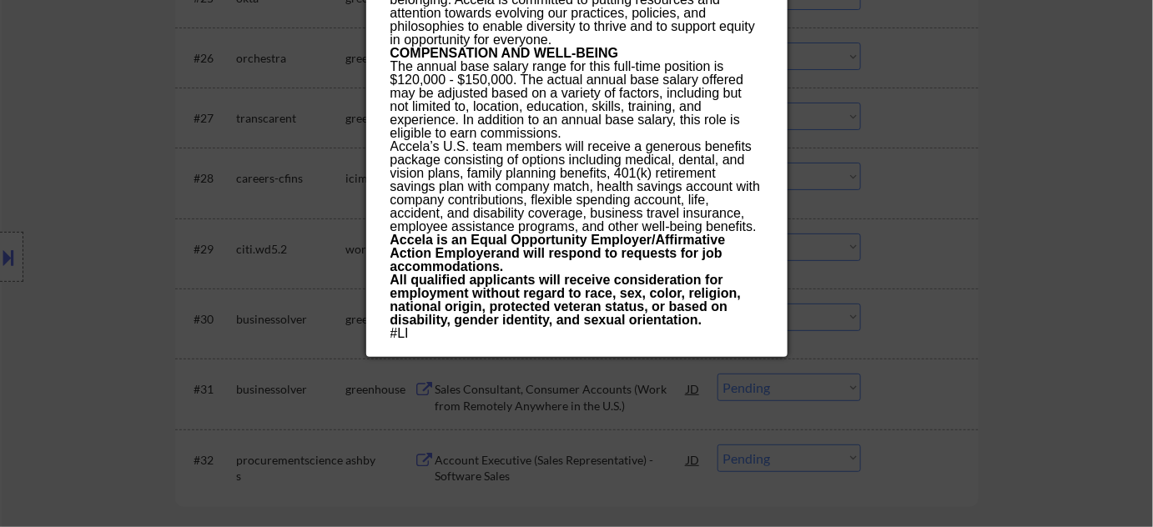
scroll to position [2047, 0]
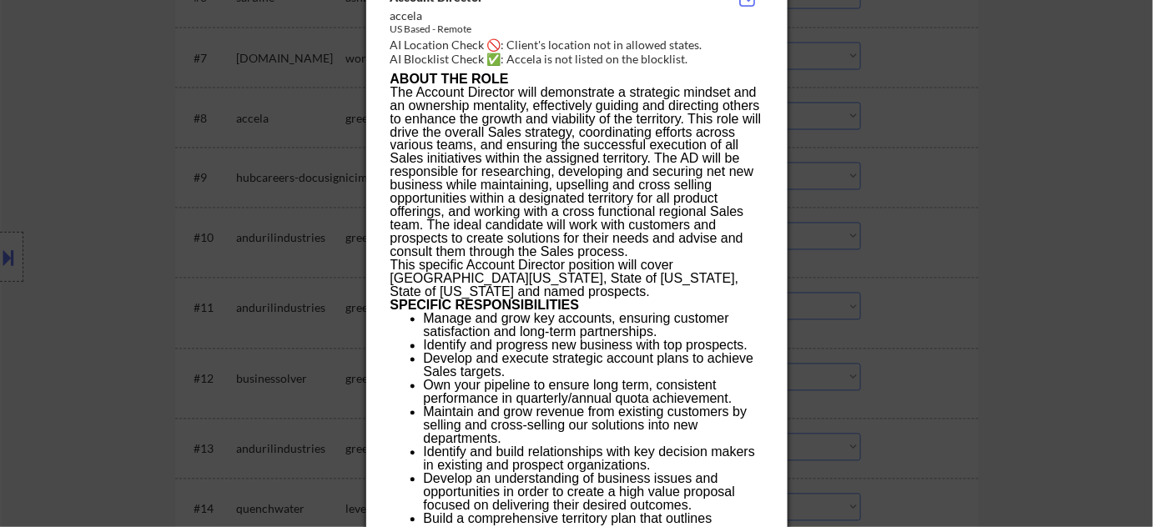
click at [941, 230] on div at bounding box center [576, 263] width 1153 height 527
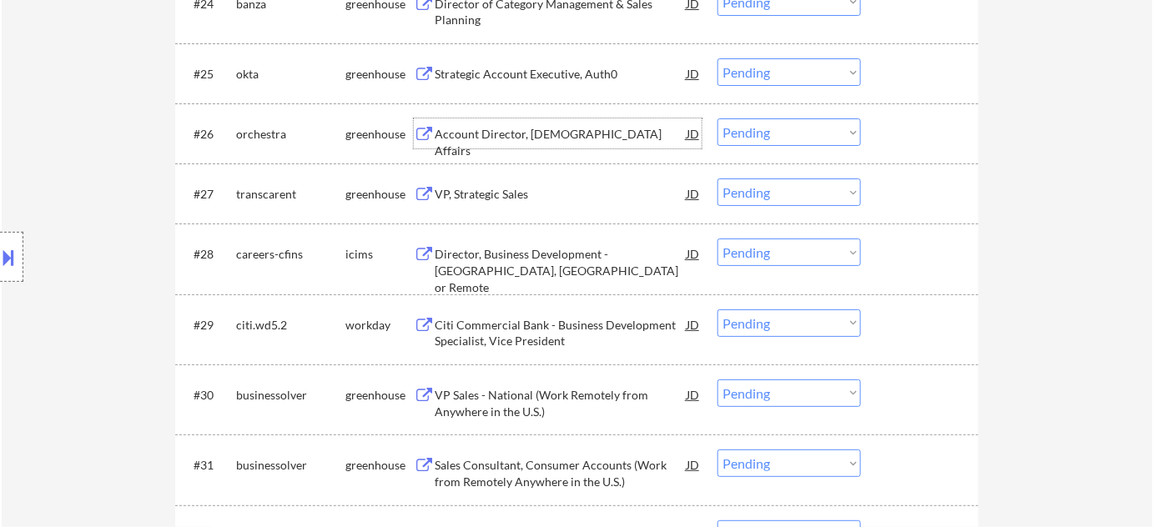
click at [533, 136] on div "Account Director, [DEMOGRAPHIC_DATA] Affairs" at bounding box center [561, 142] width 252 height 33
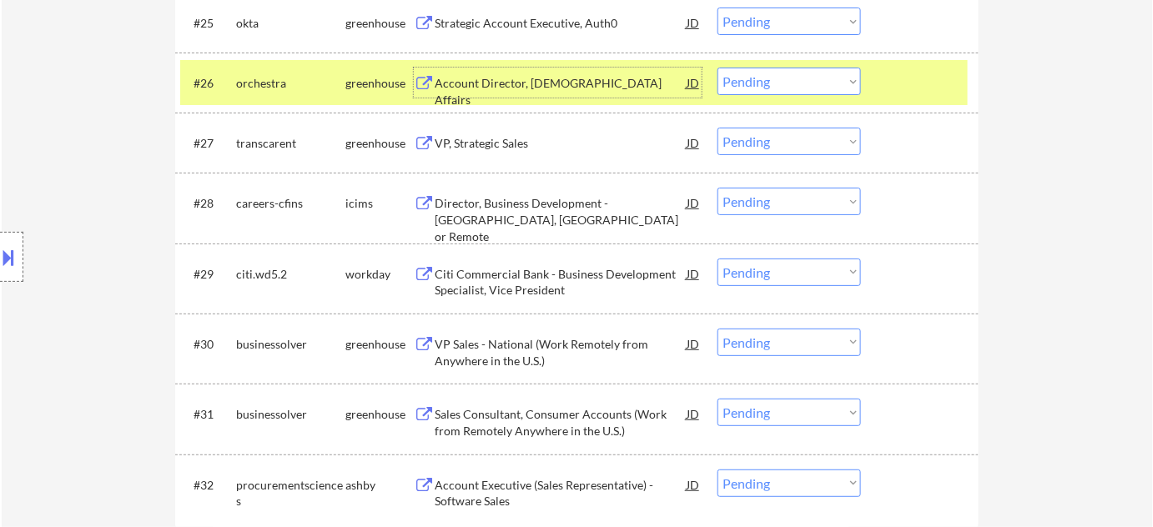
scroll to position [2123, 0]
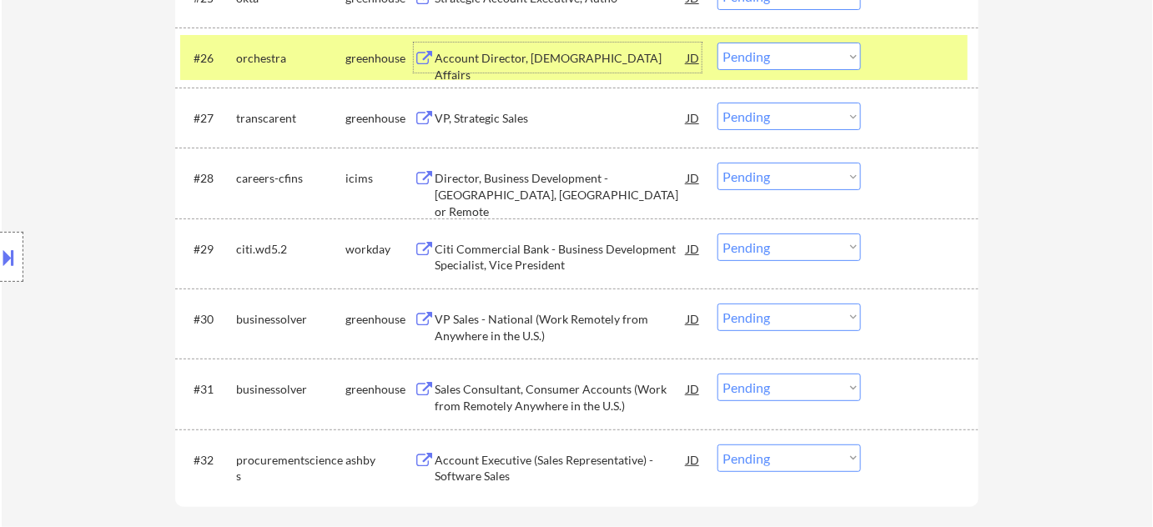
click at [503, 117] on div "VP, Strategic Sales" at bounding box center [561, 118] width 252 height 17
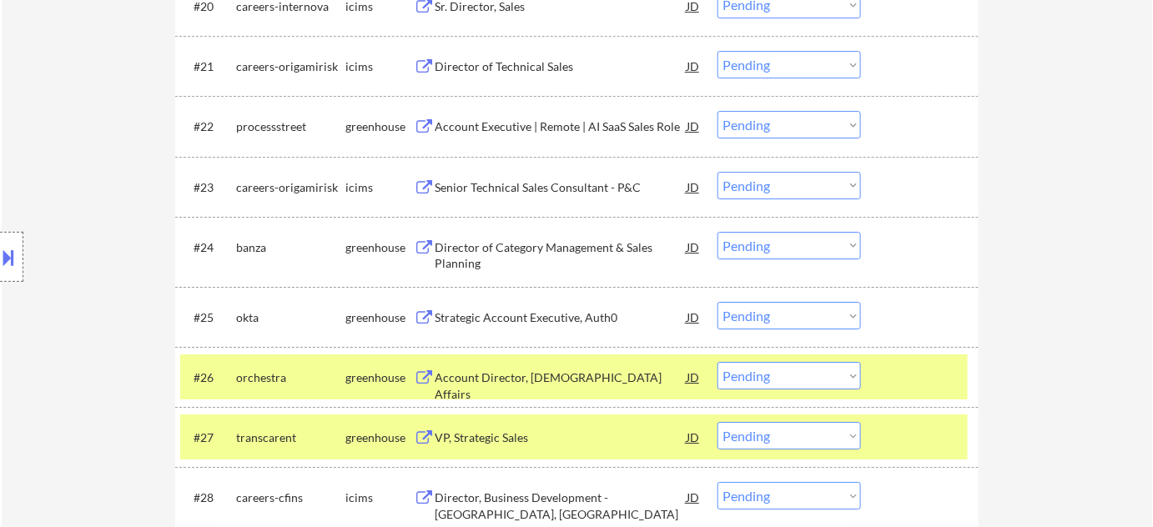
scroll to position [1895, 0]
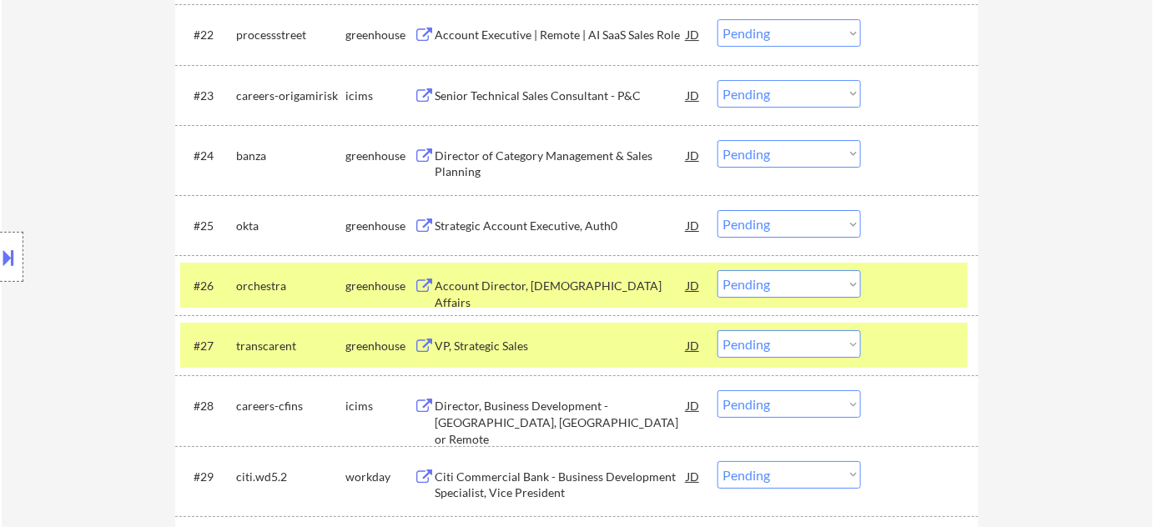
click at [788, 293] on select "Choose an option... Pending Applied Excluded (Questions) Excluded (Expired) Exc…" at bounding box center [788, 284] width 143 height 28
click at [717, 270] on select "Choose an option... Pending Applied Excluded (Questions) Excluded (Expired) Exc…" at bounding box center [788, 284] width 143 height 28
select select ""pending""
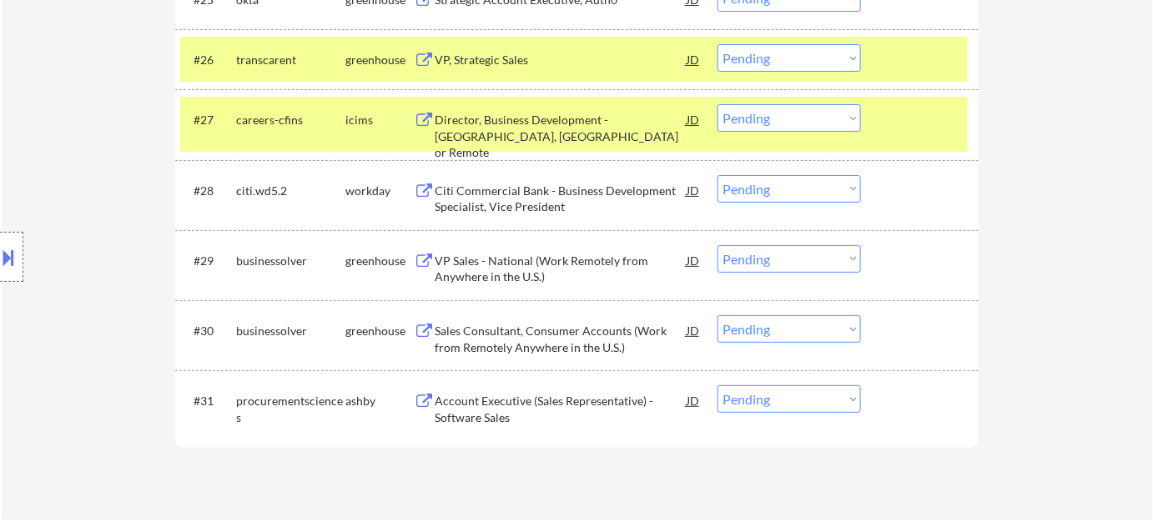
scroll to position [2123, 0]
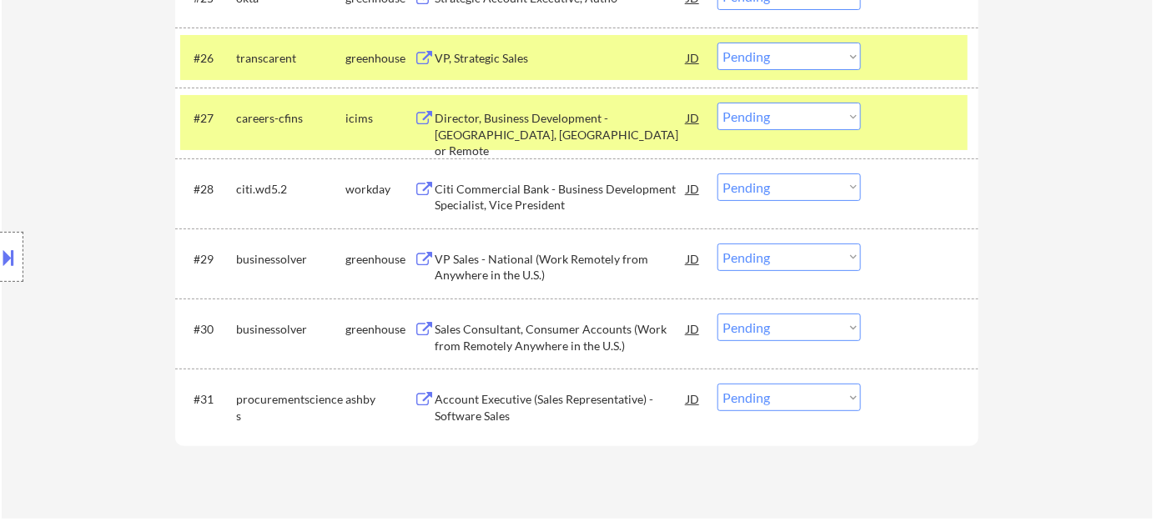
click at [482, 400] on div "Account Executive (Sales Representative) - Software Sales" at bounding box center [561, 407] width 252 height 33
